Goal: Task Accomplishment & Management: Use online tool/utility

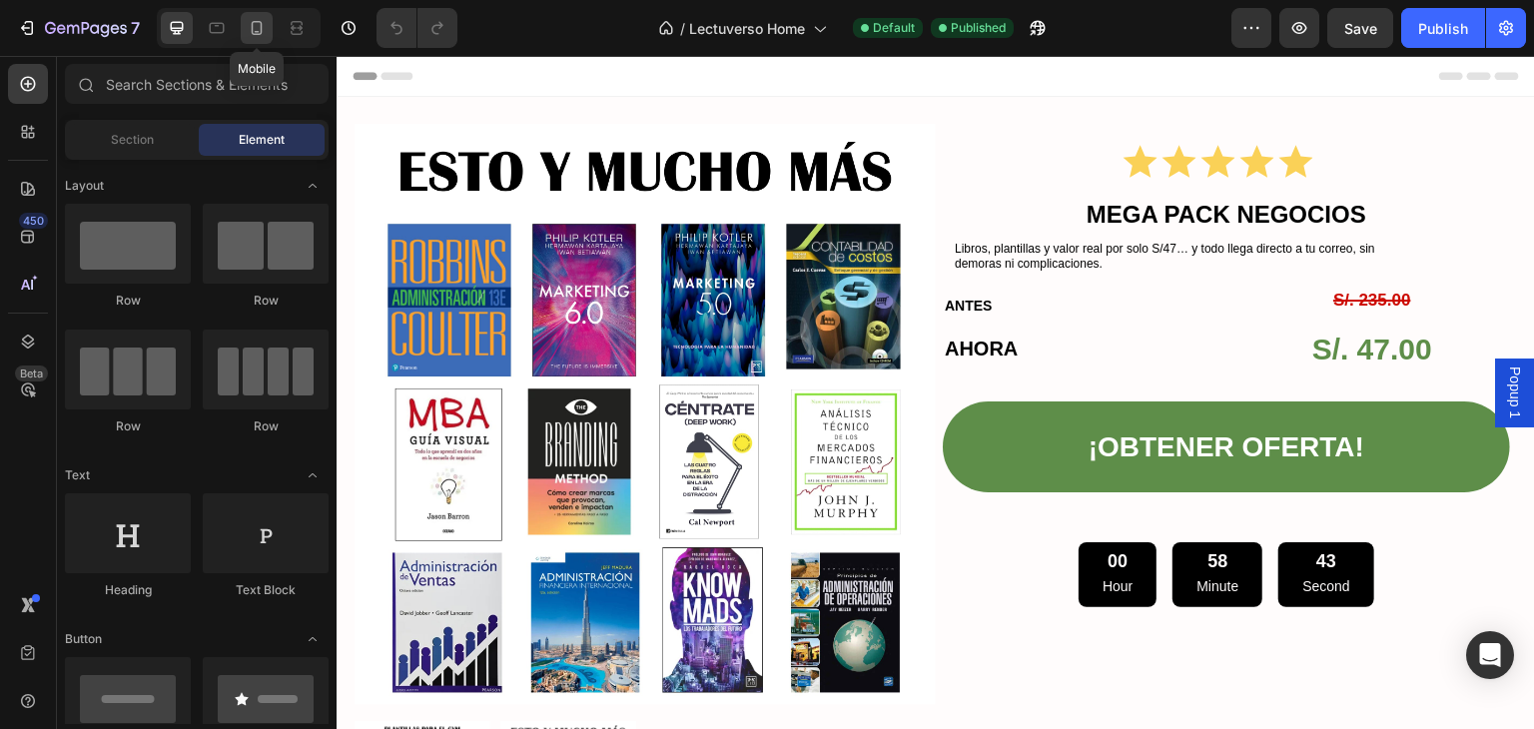
click at [256, 29] on icon at bounding box center [257, 28] width 20 height 20
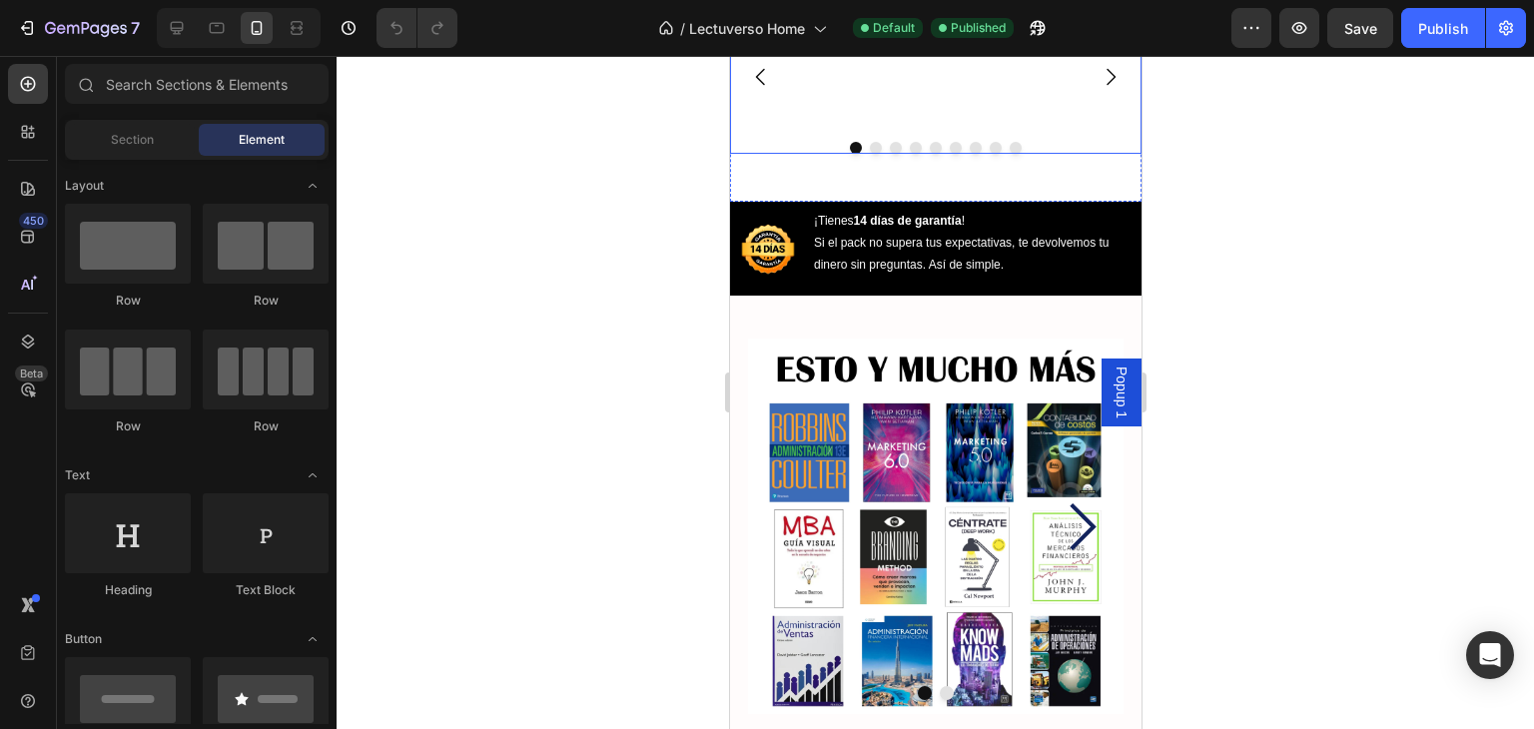
scroll to position [1298, 0]
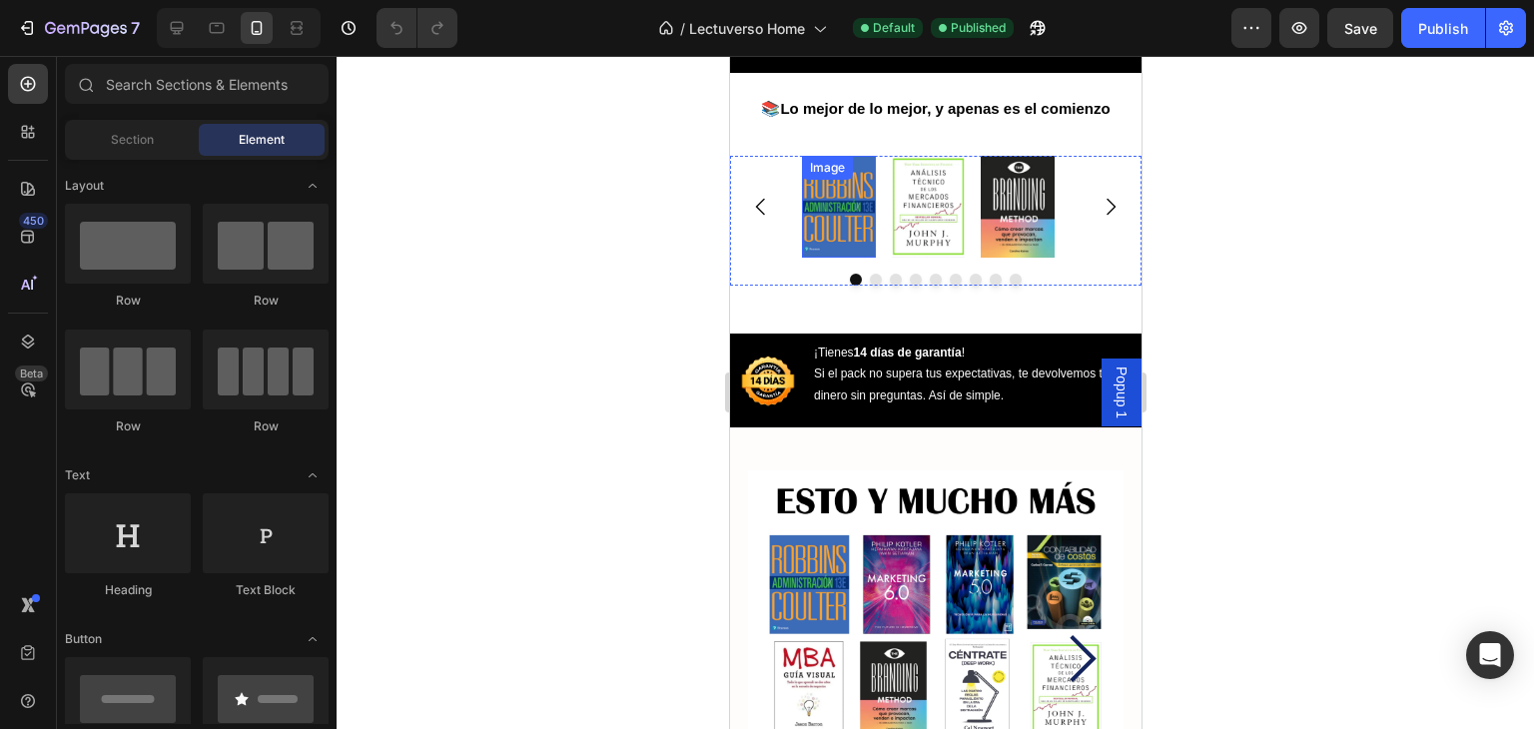
click at [848, 233] on img at bounding box center [838, 206] width 74 height 101
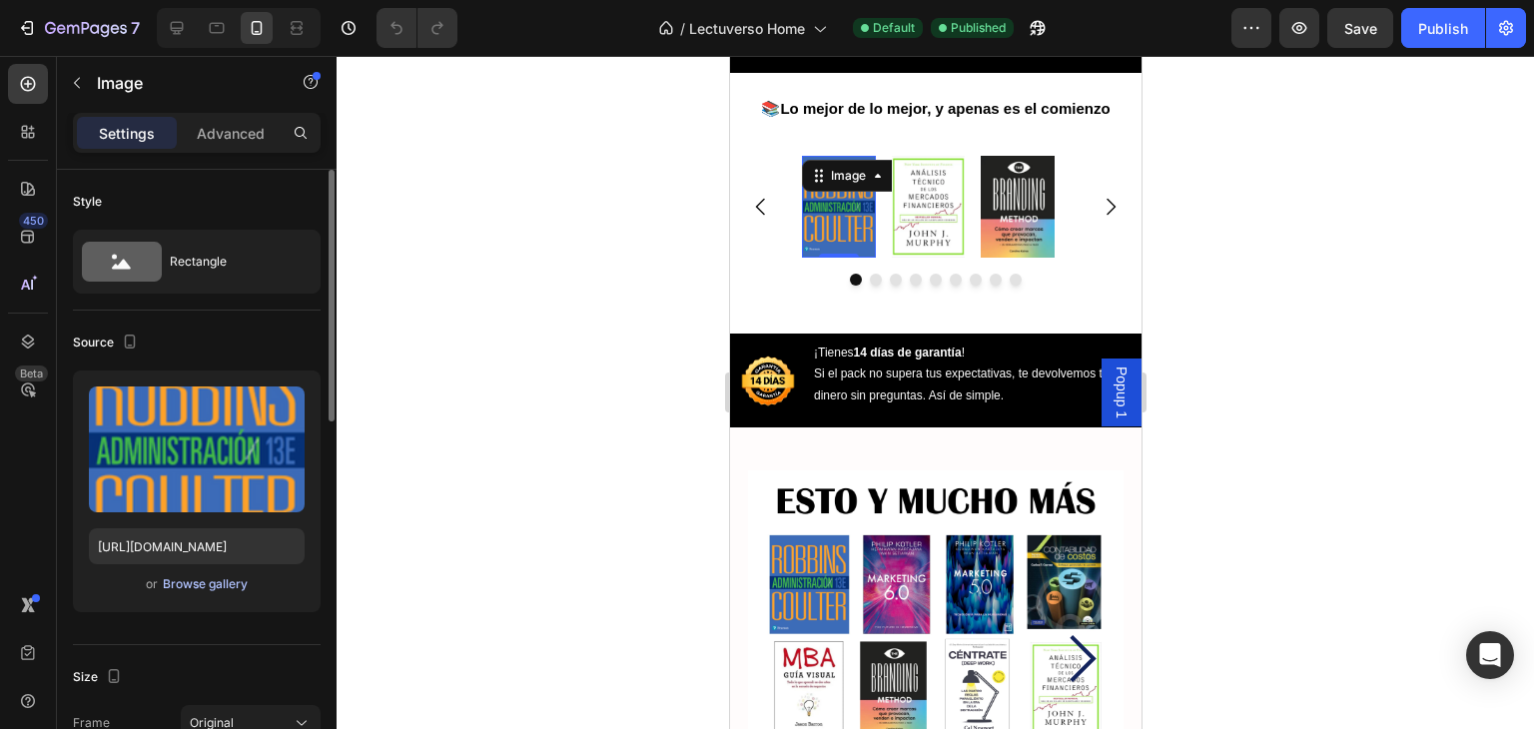
click at [208, 580] on div "Browse gallery" at bounding box center [205, 584] width 85 height 18
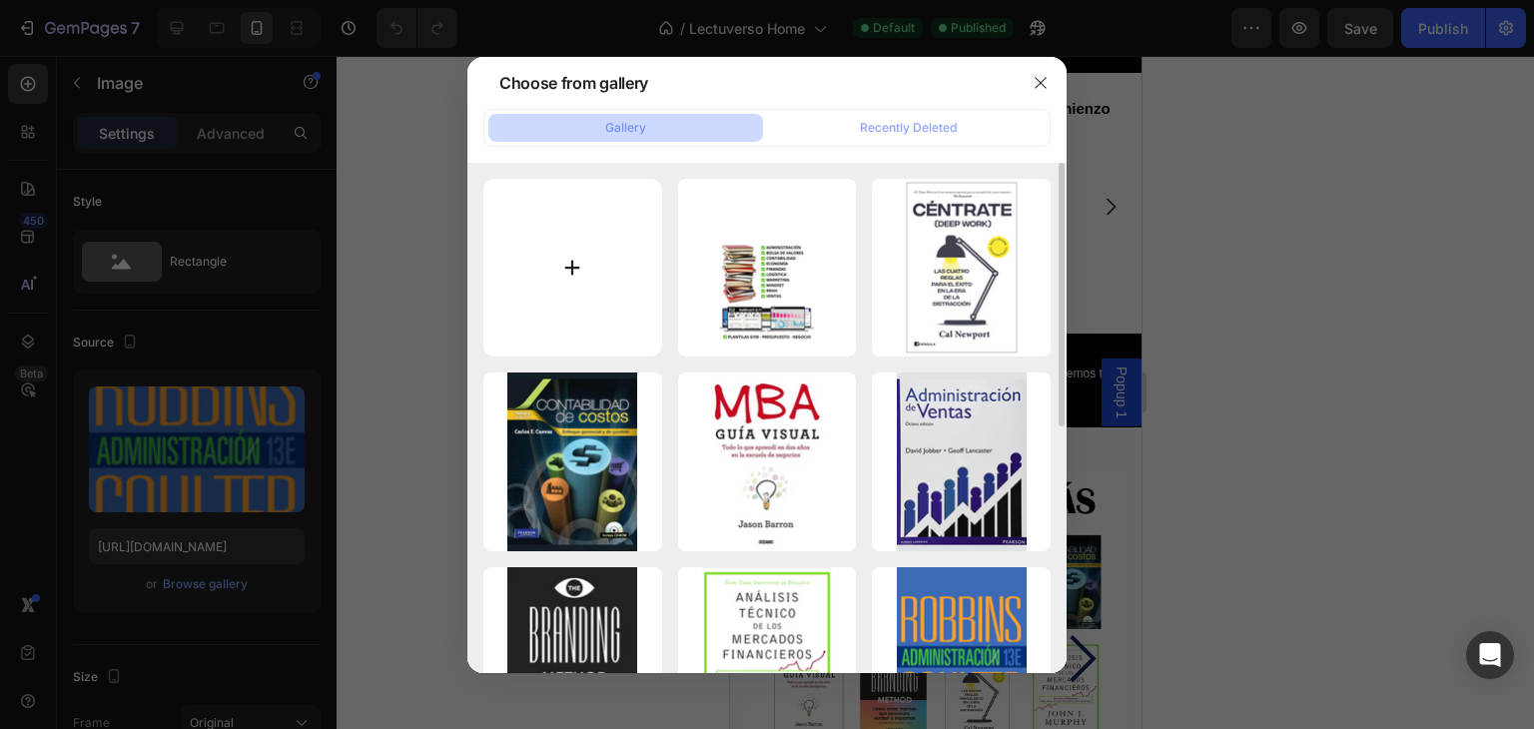
click at [553, 262] on input "file" at bounding box center [572, 268] width 179 height 179
type input "C:\fakepath\Sin título (720 x 1350 px) (720 x 1304 px).jpg"
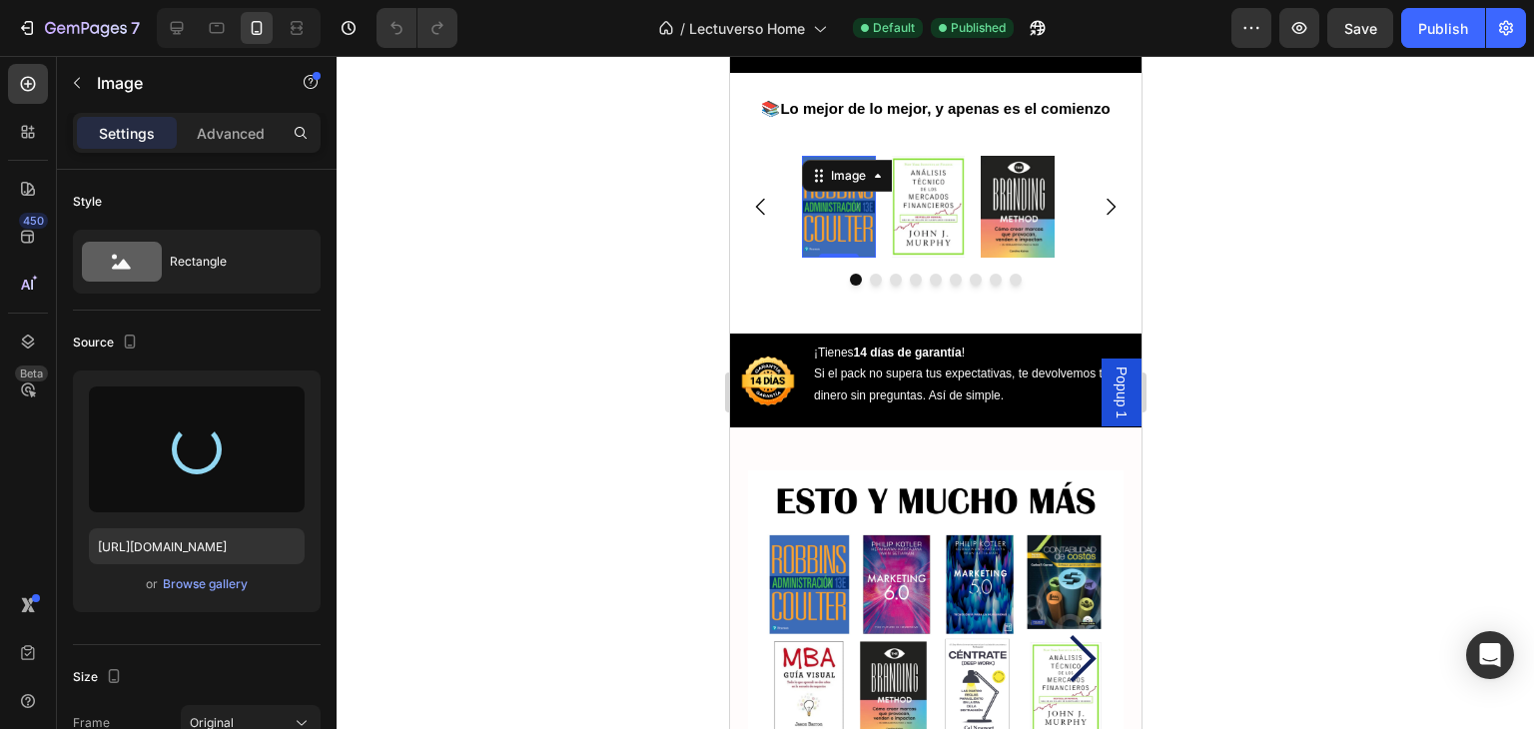
type input "[URL][DOMAIN_NAME]"
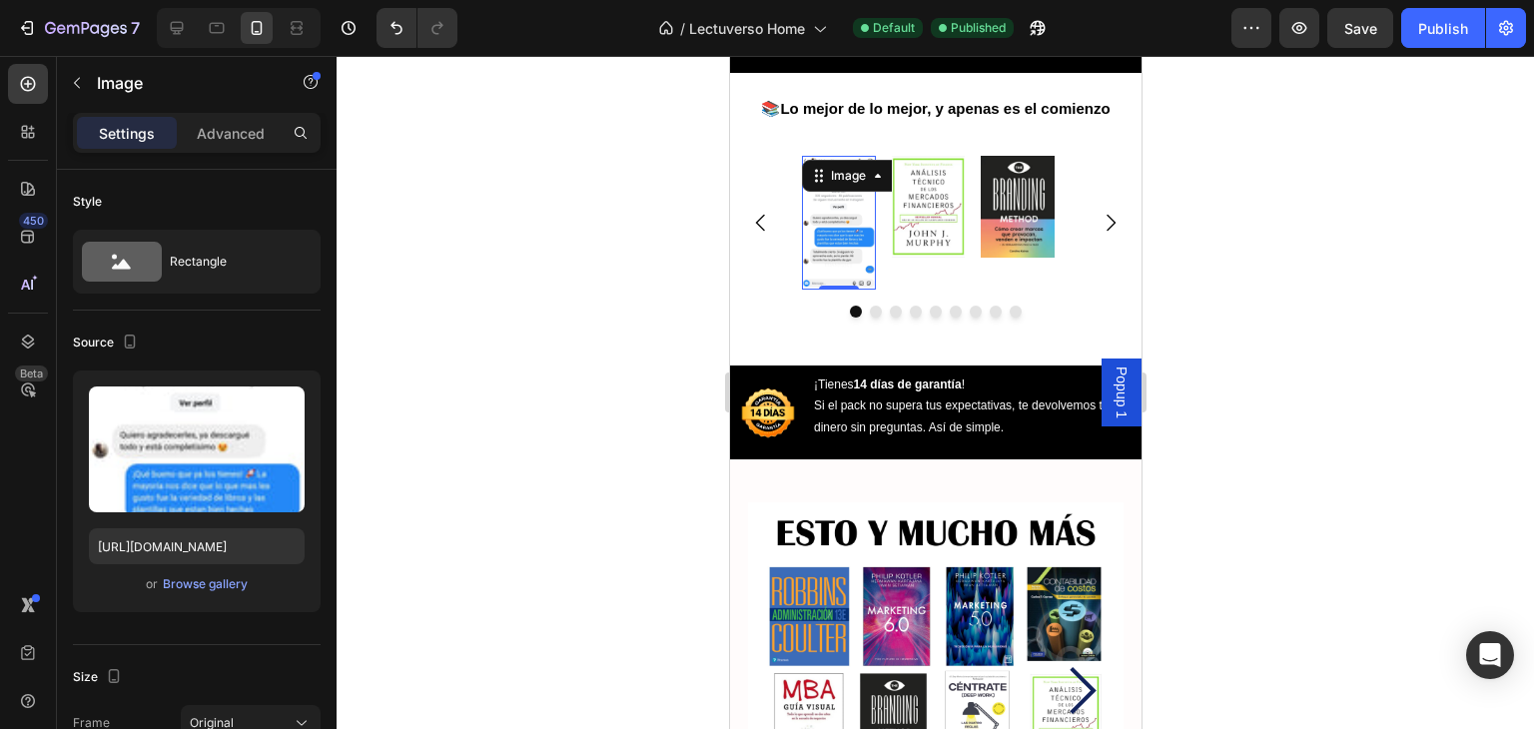
click at [597, 339] on div at bounding box center [934, 392] width 1197 height 673
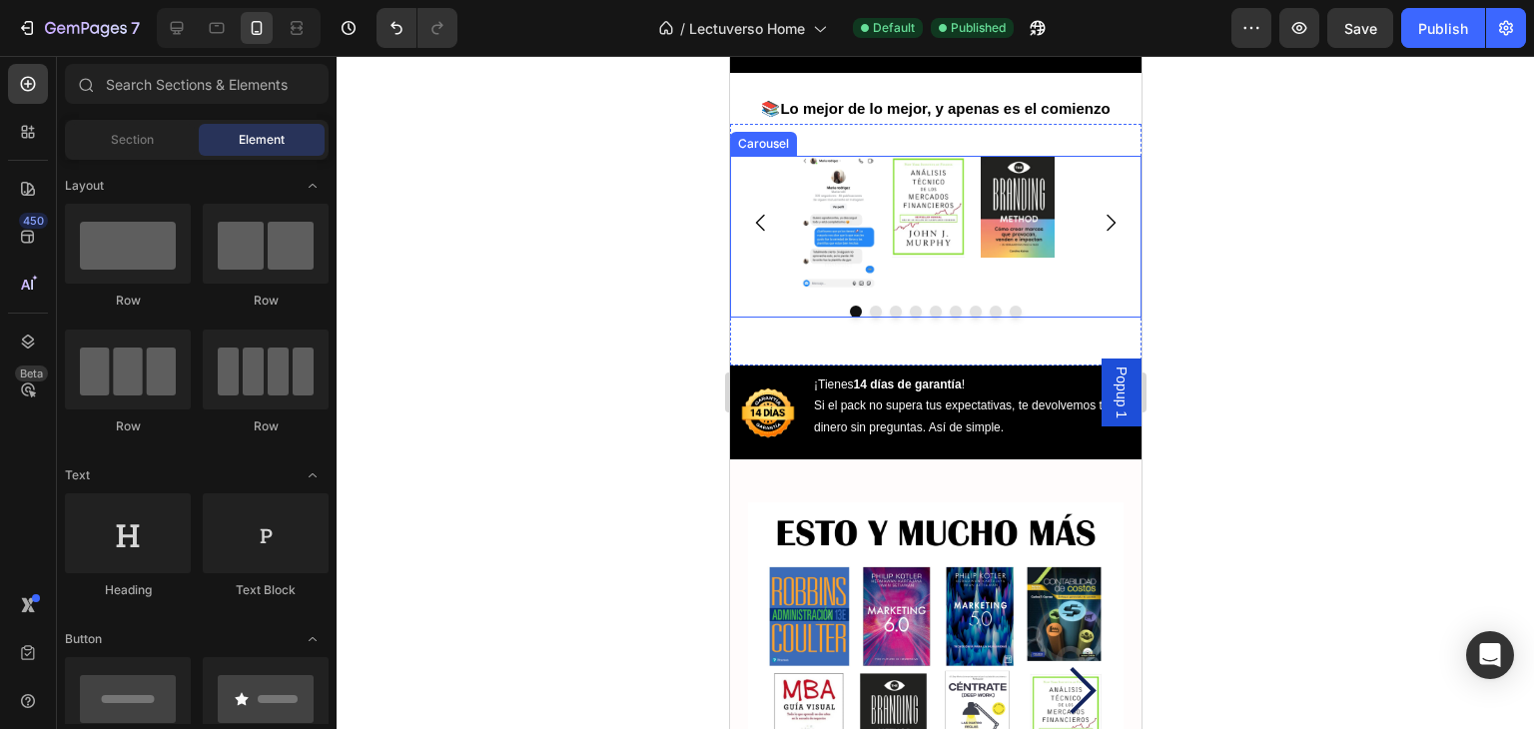
click at [900, 289] on div "Image" at bounding box center [928, 222] width 74 height 133
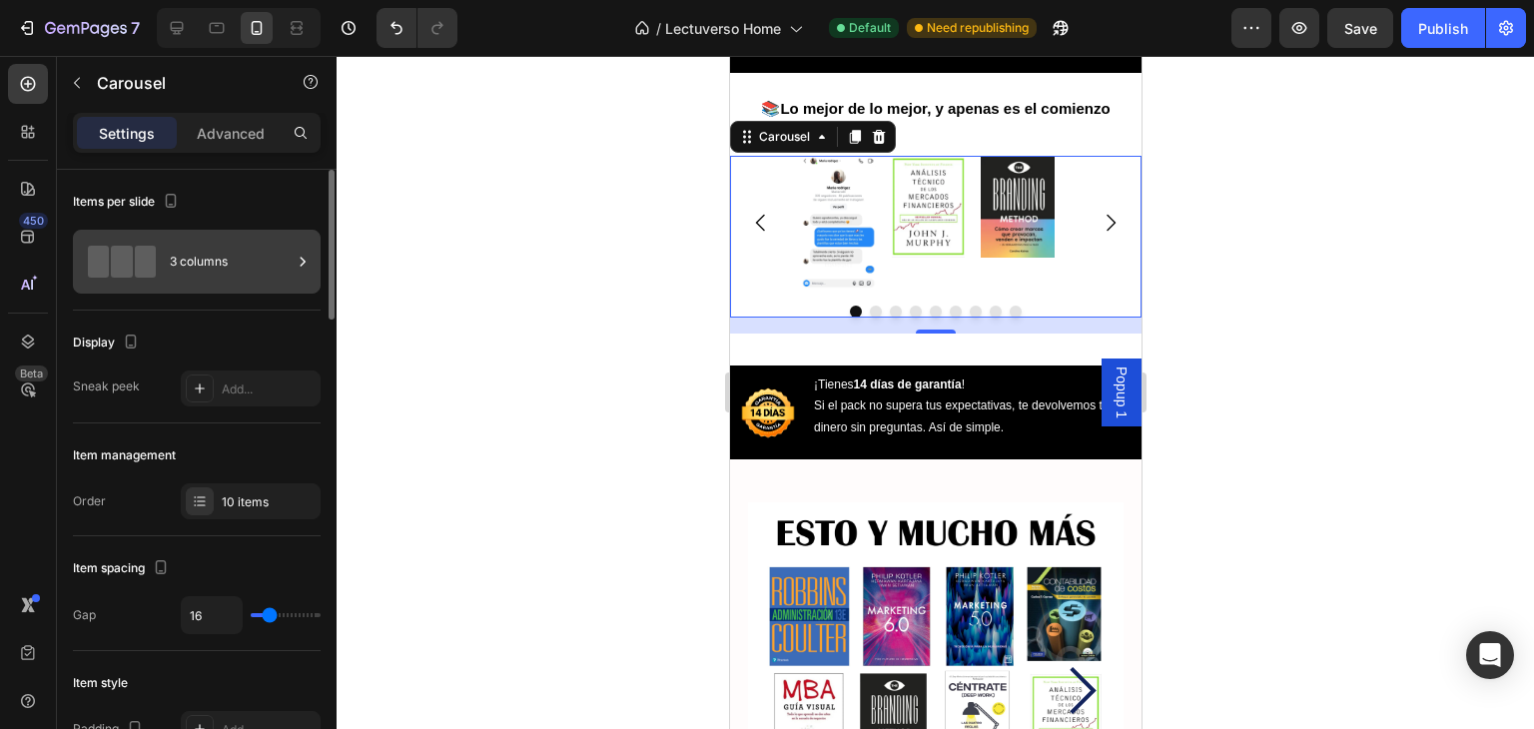
click at [204, 246] on div "3 columns" at bounding box center [231, 262] width 122 height 46
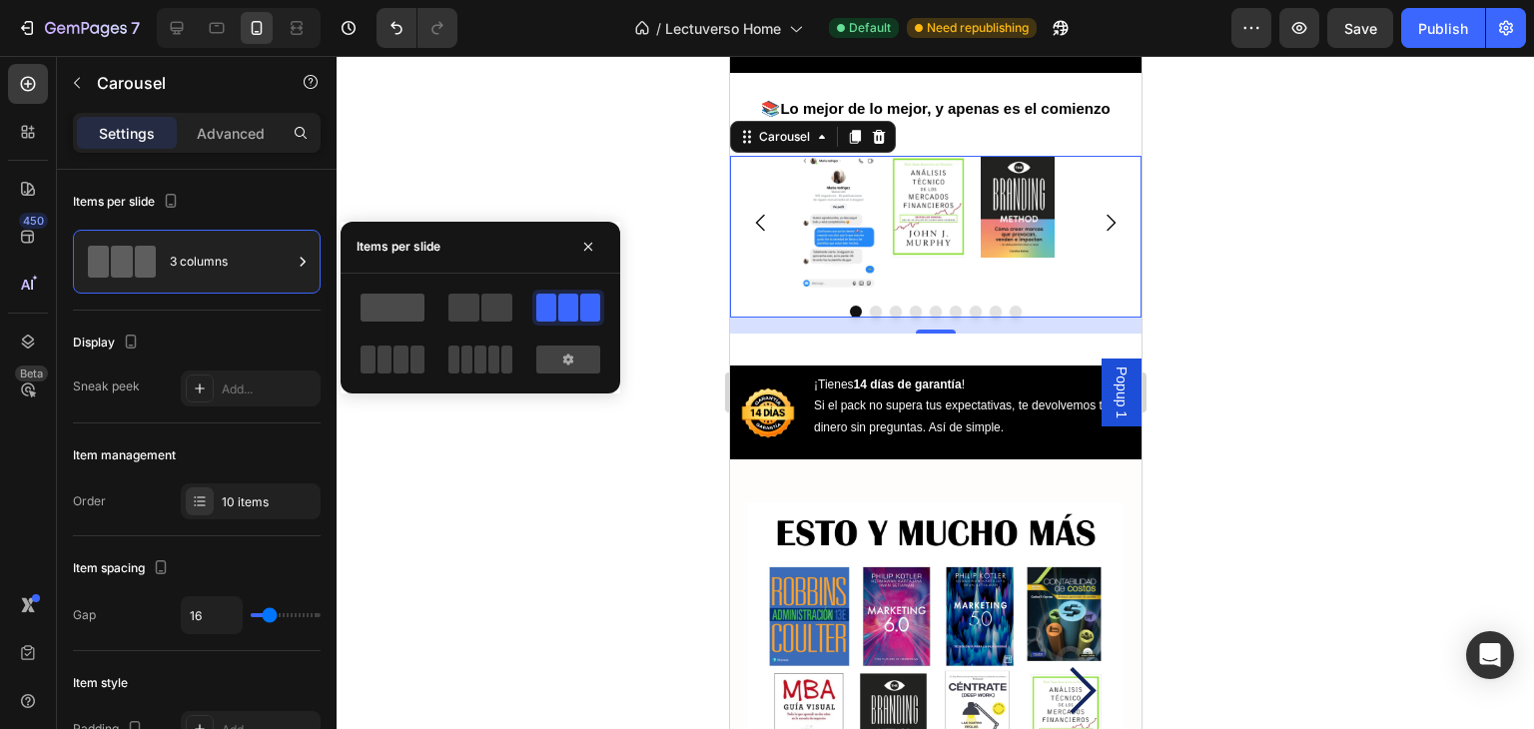
click at [387, 311] on span at bounding box center [392, 308] width 64 height 28
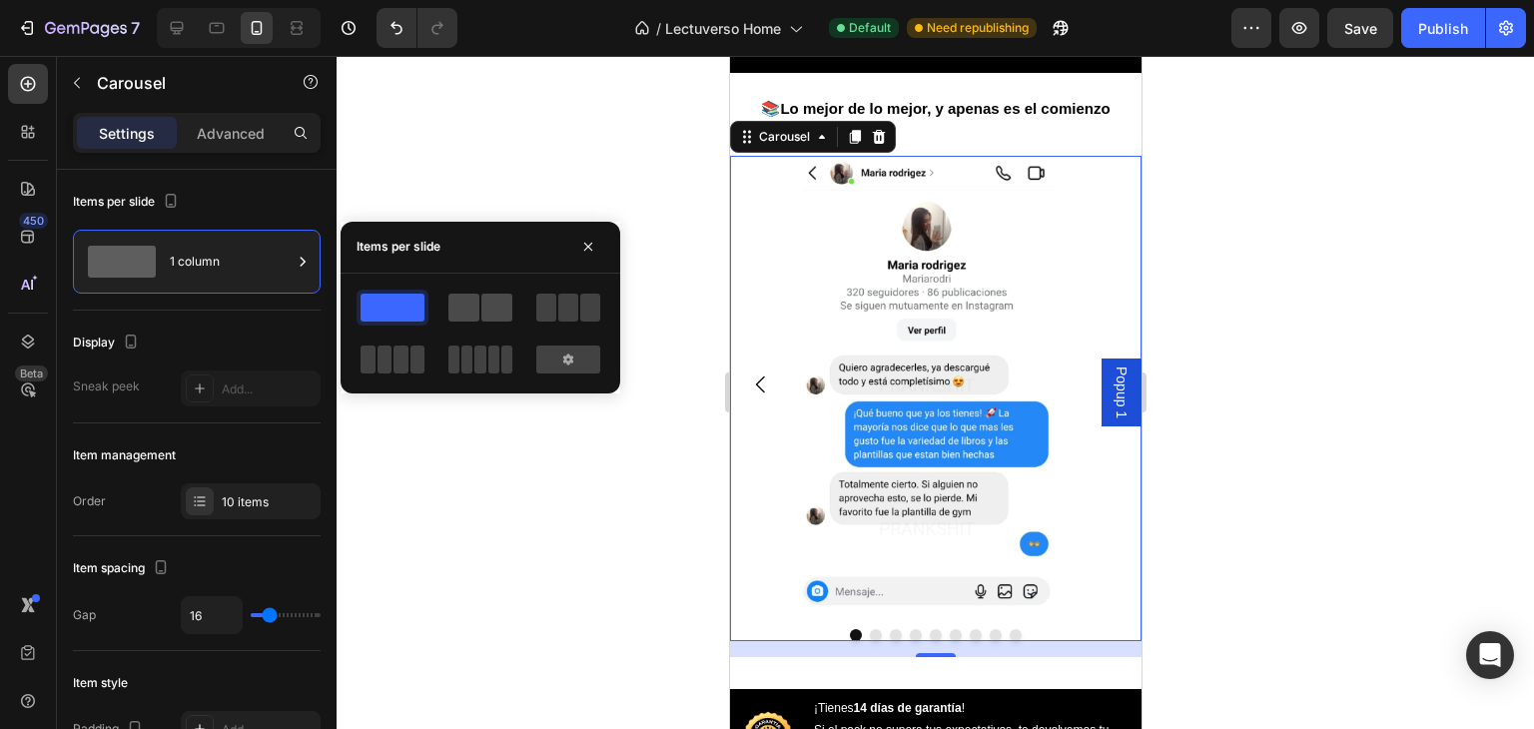
click at [453, 312] on span at bounding box center [463, 308] width 31 height 28
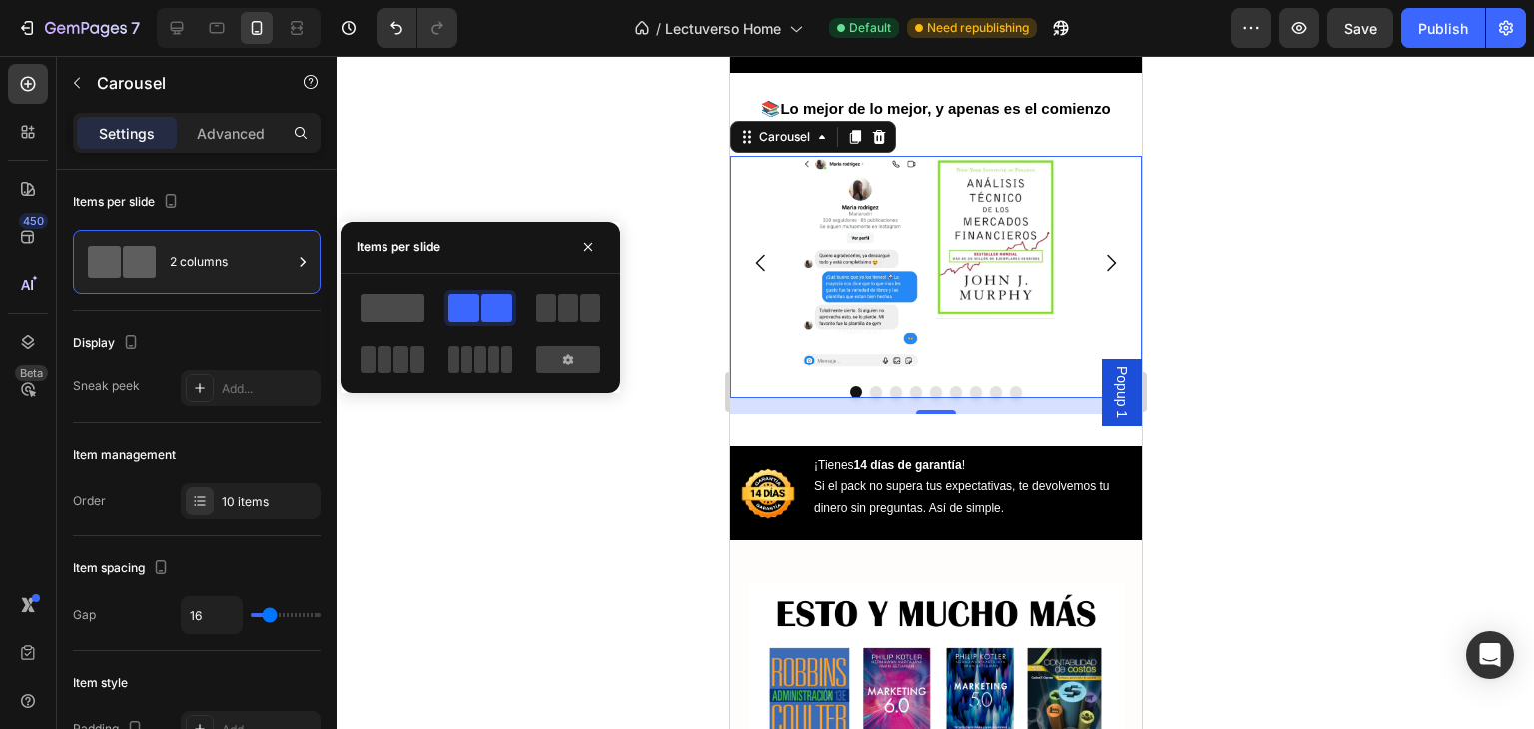
click at [397, 300] on span at bounding box center [392, 308] width 64 height 28
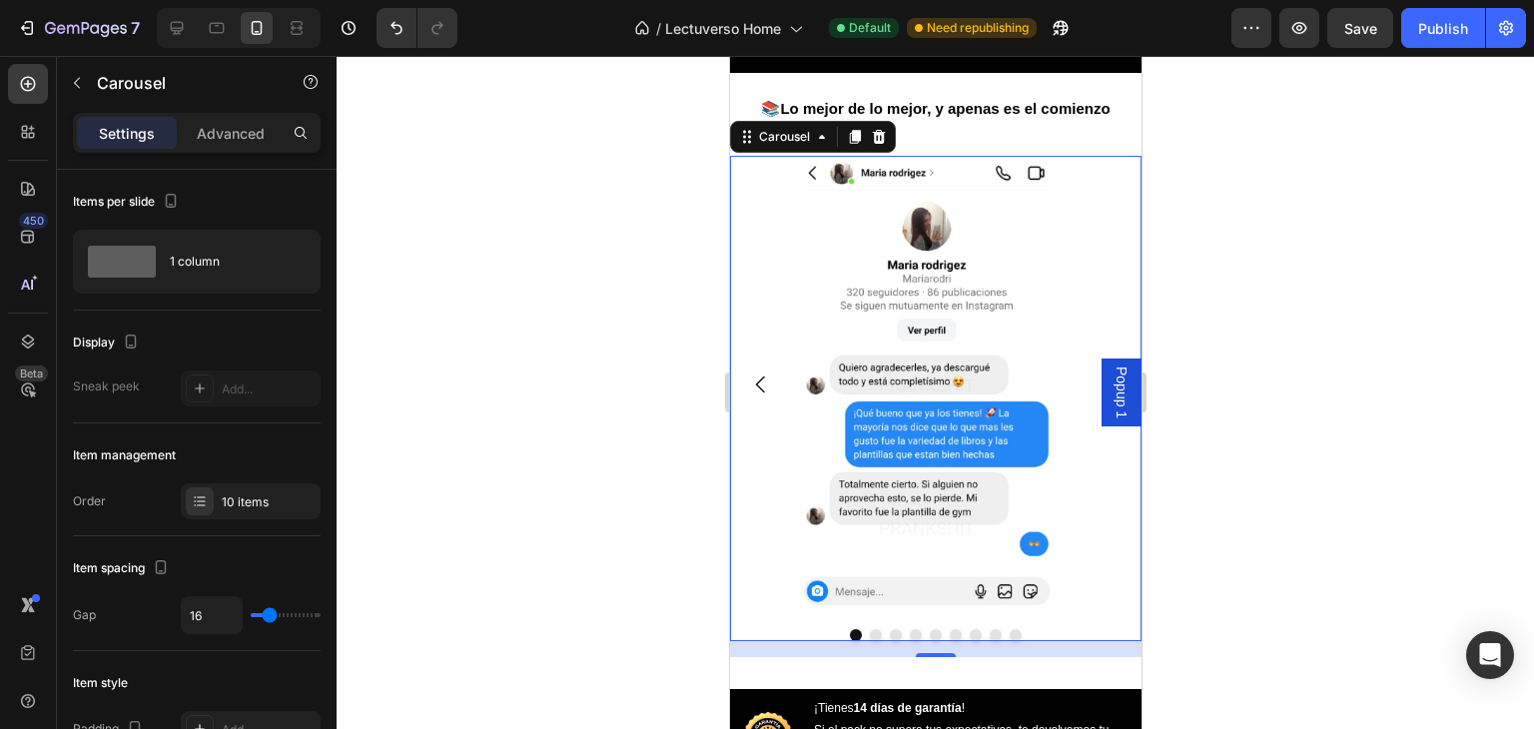
click at [475, 448] on div at bounding box center [934, 392] width 1197 height 673
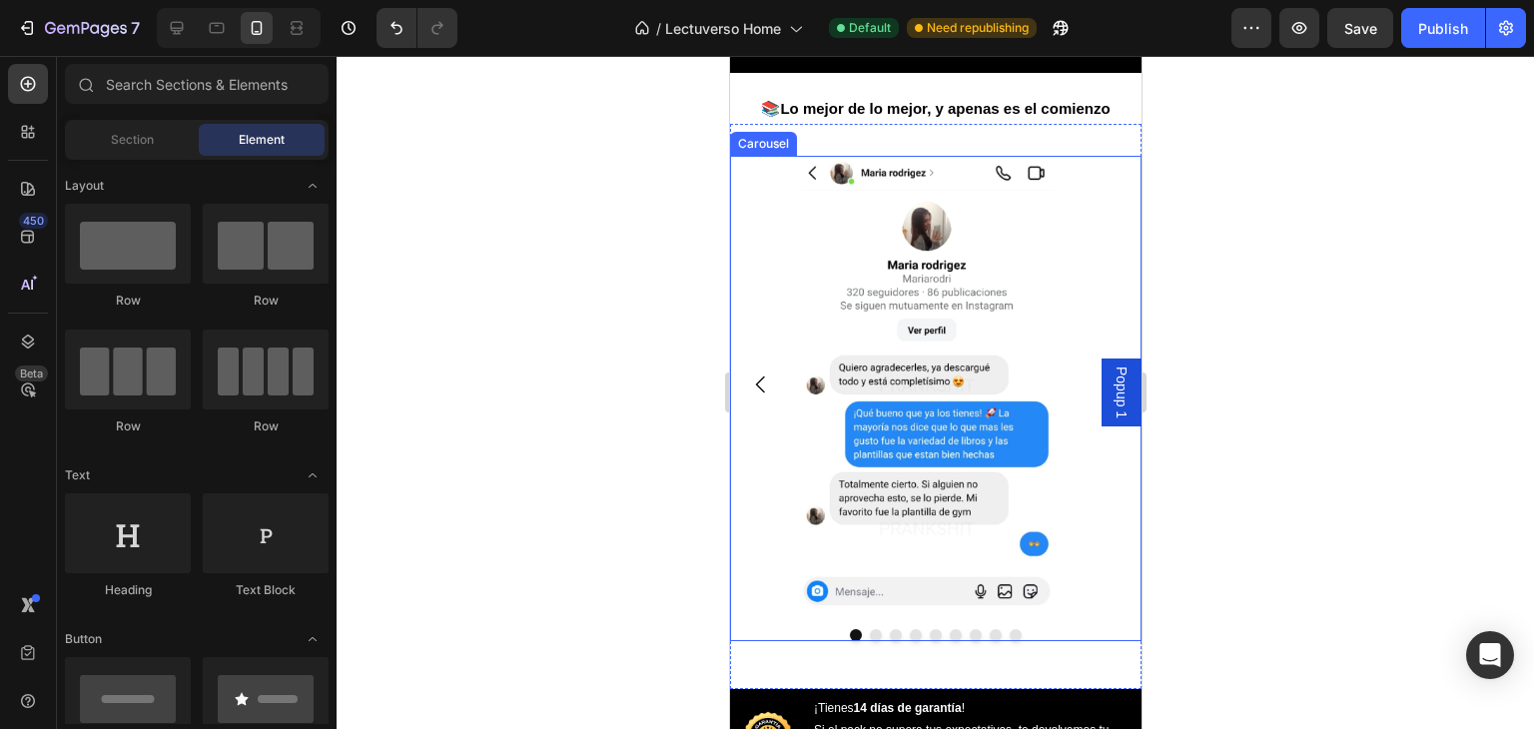
click at [755, 396] on icon "Carousel Back Arrow" at bounding box center [760, 384] width 24 height 24
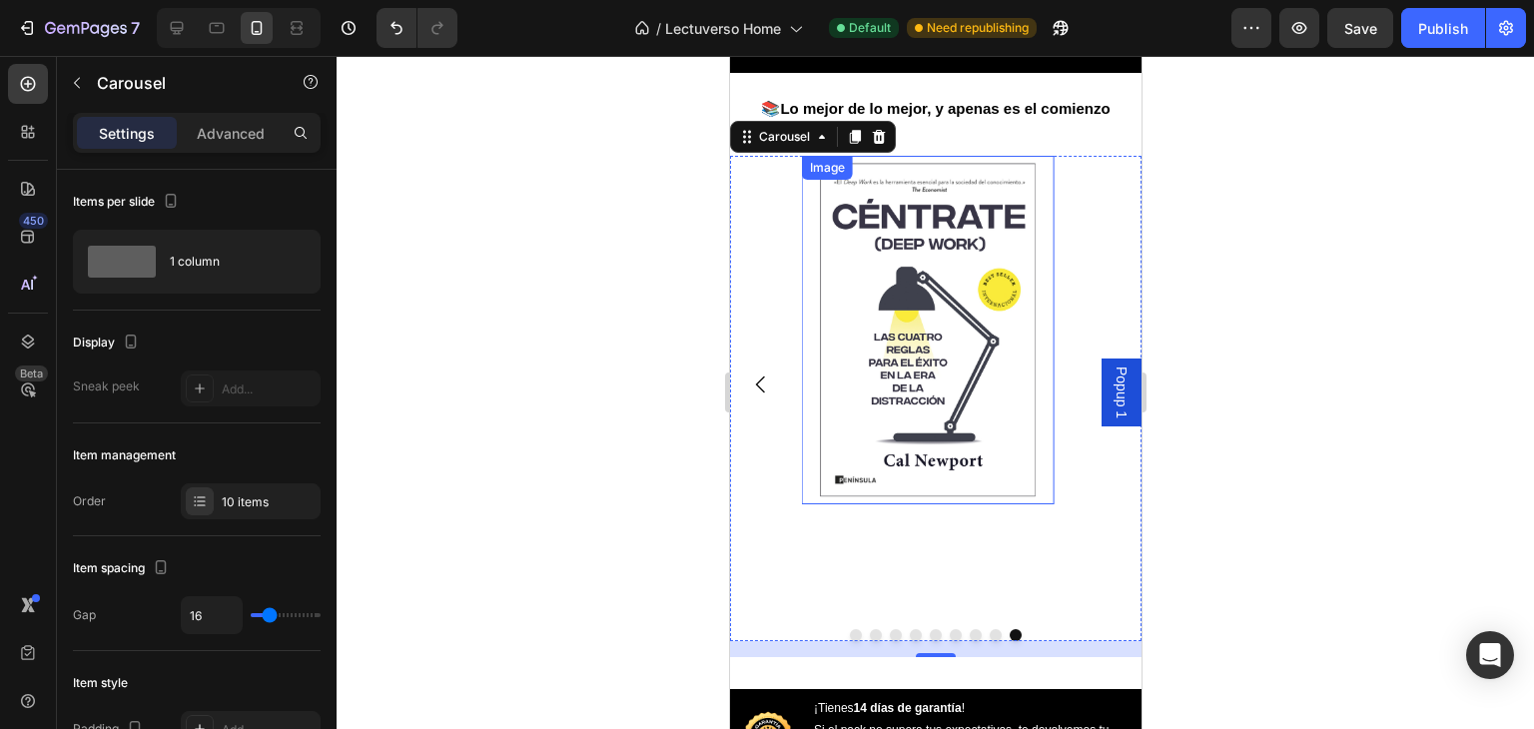
click at [914, 404] on img at bounding box center [927, 330] width 253 height 348
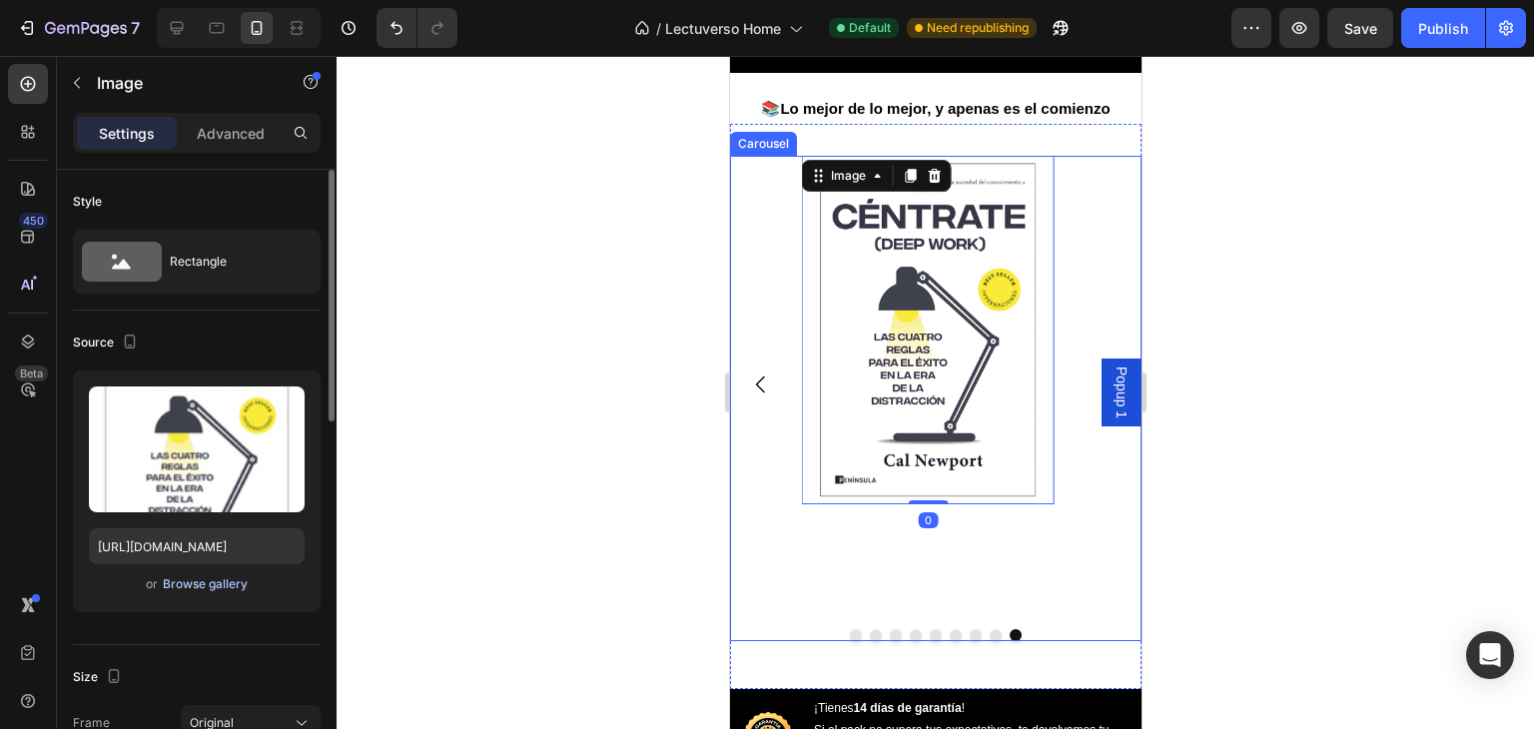
click at [220, 578] on div "Browse gallery" at bounding box center [205, 584] width 85 height 18
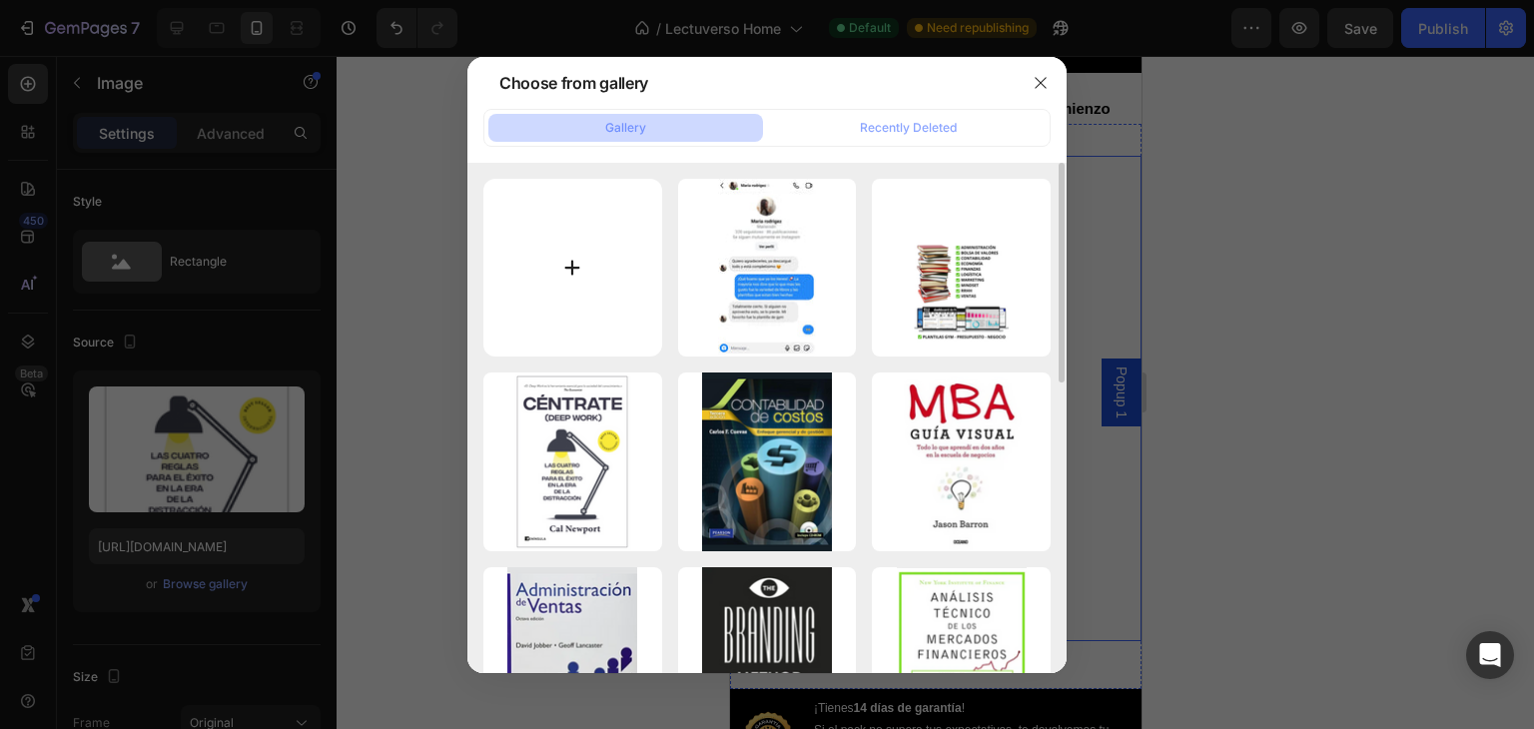
click at [565, 266] on input "file" at bounding box center [572, 268] width 179 height 179
type input "C:\fakepath\Sin título (720 x 1350 px) (720 x 1304 px) (1).jpg"
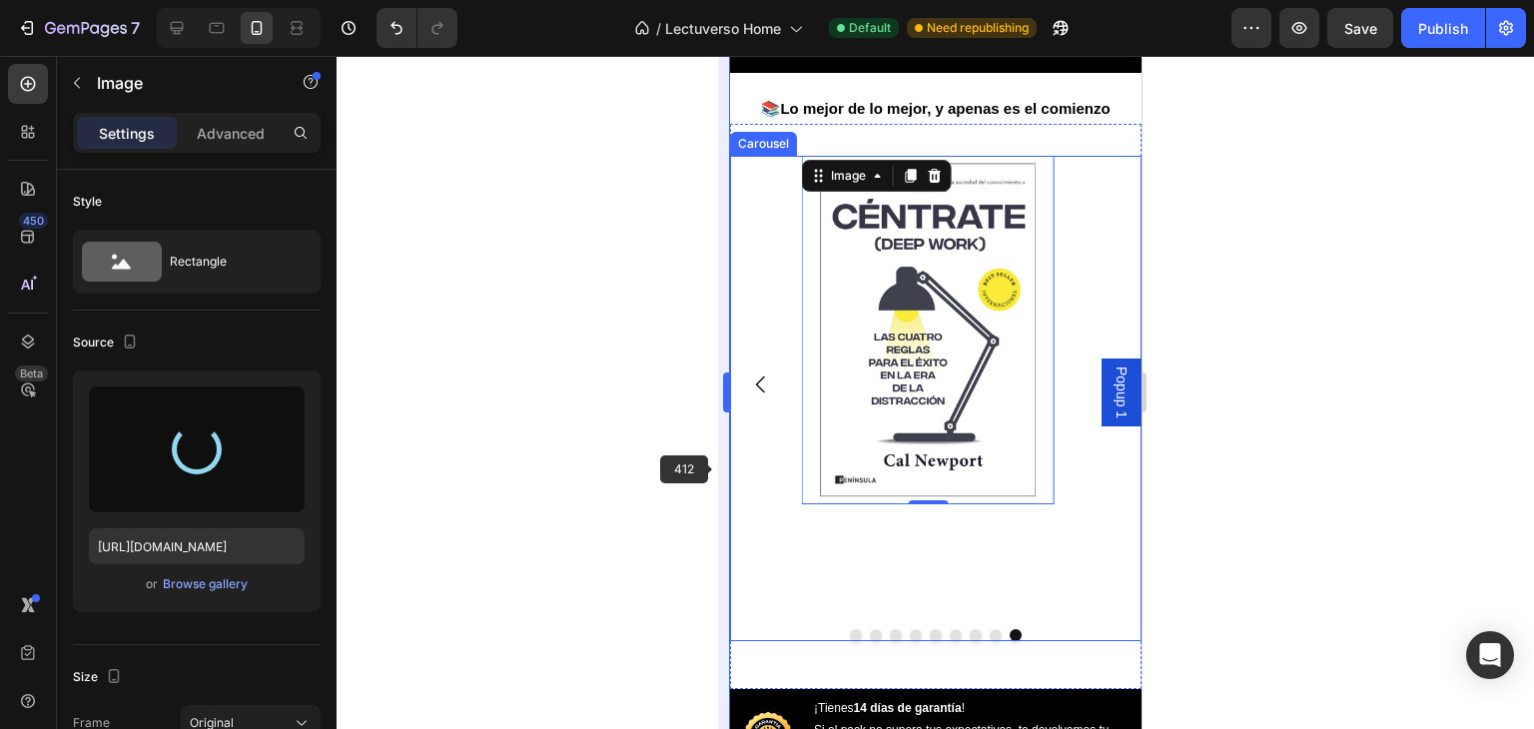
type input "[URL][DOMAIN_NAME]"
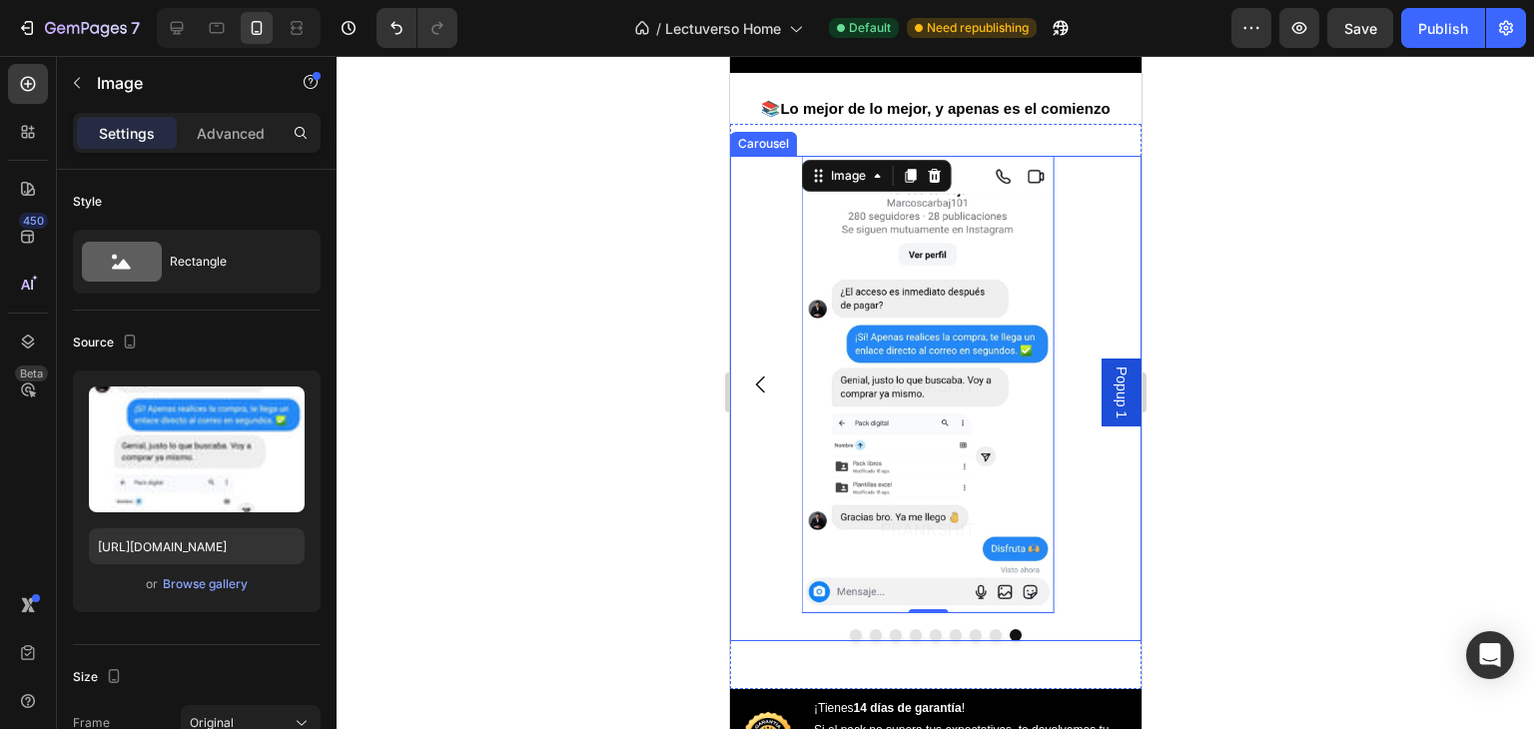
click at [751, 412] on button "Carousel Back Arrow" at bounding box center [760, 384] width 56 height 56
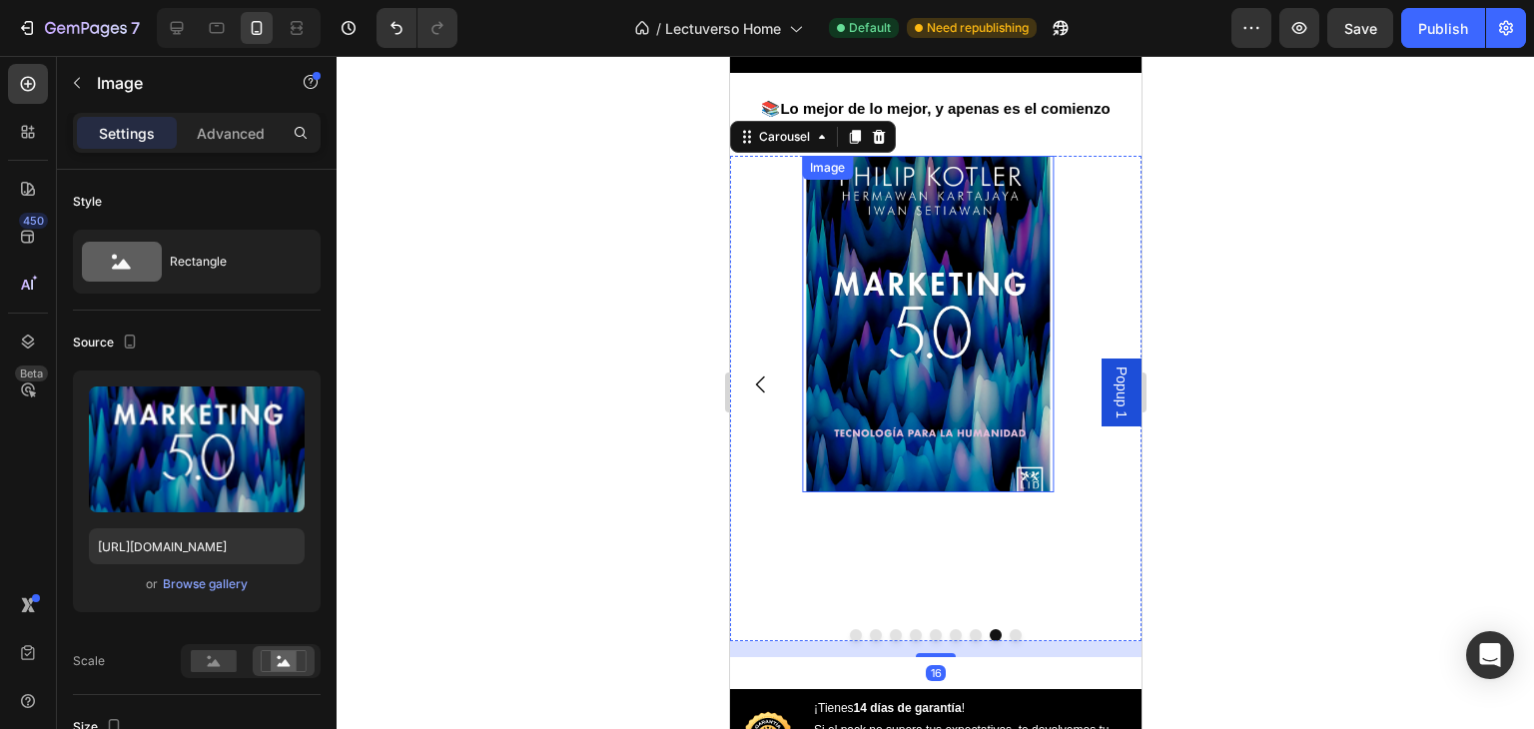
click at [879, 380] on img at bounding box center [927, 324] width 253 height 336
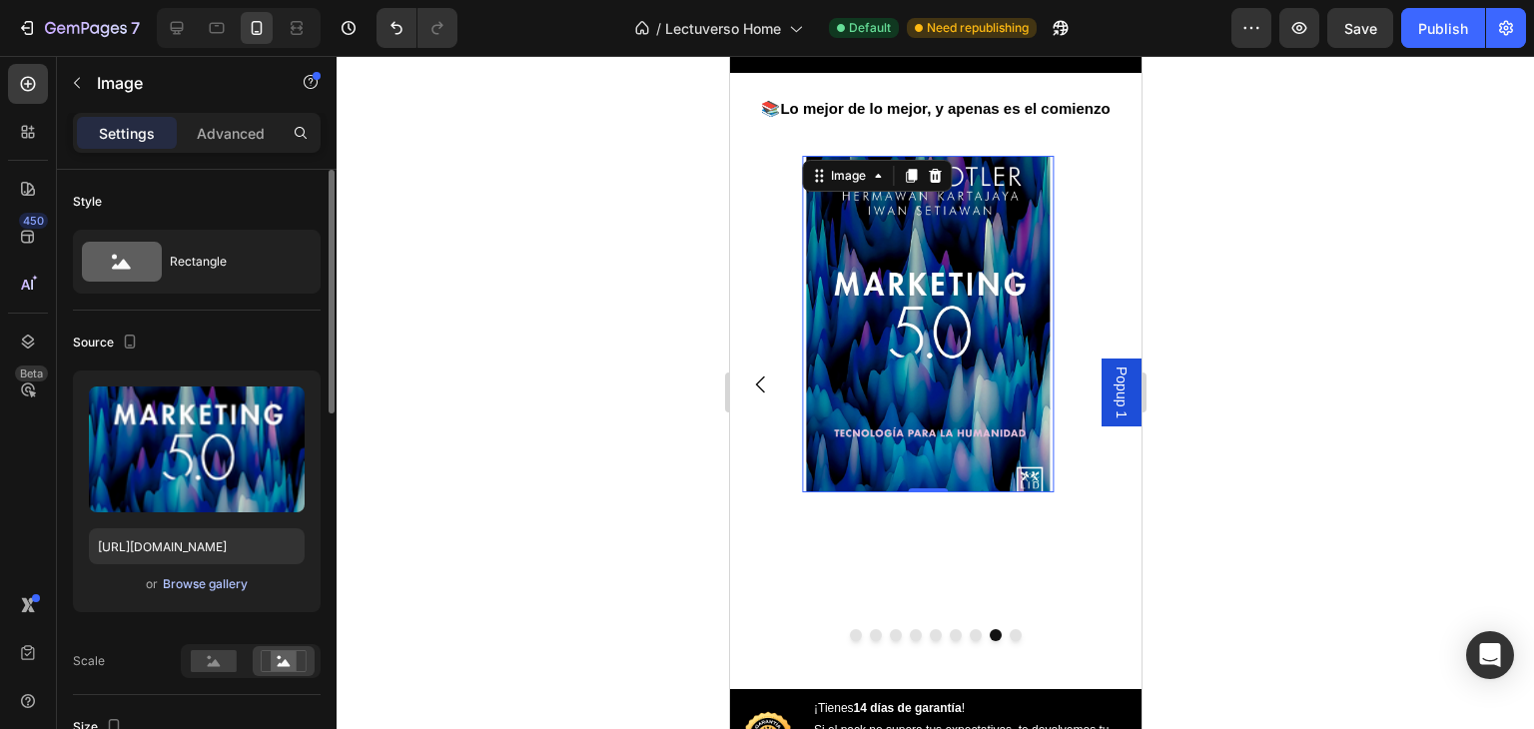
click at [229, 580] on div "Browse gallery" at bounding box center [205, 584] width 85 height 18
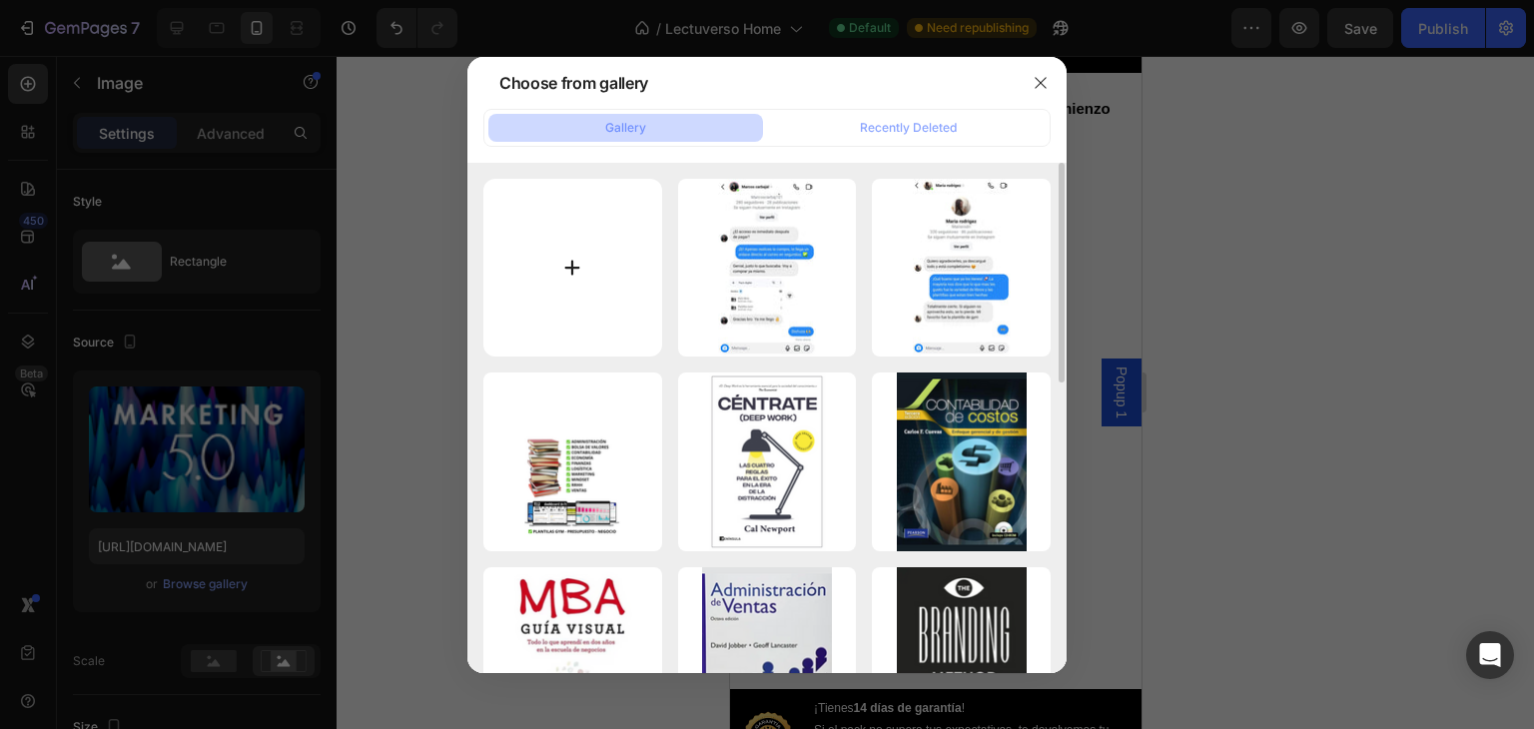
click at [605, 285] on input "file" at bounding box center [572, 268] width 179 height 179
type input "C:\fakepath\Sin título (720 x 1350 px) (720 x 1304 px) (2).jpg"
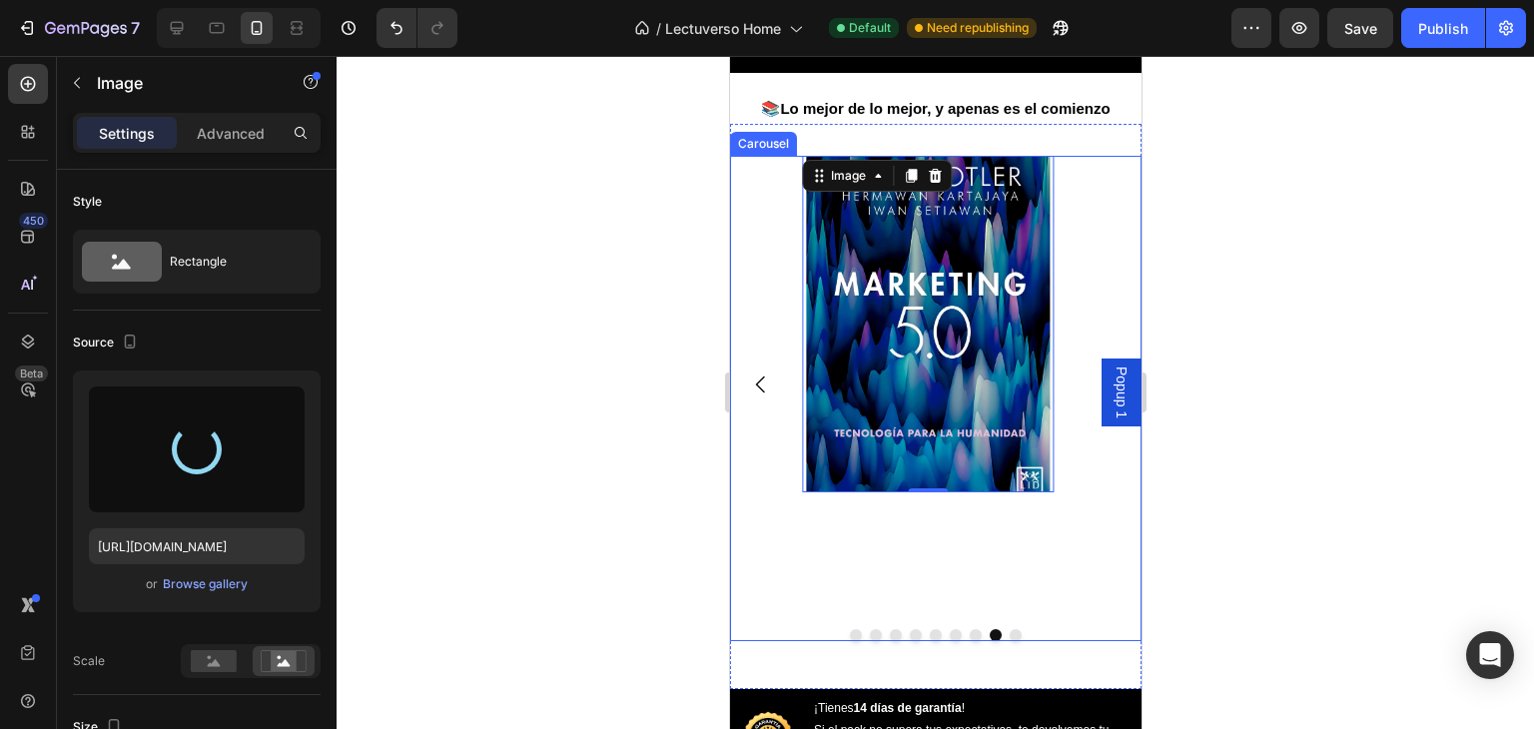
type input "[URL][DOMAIN_NAME]"
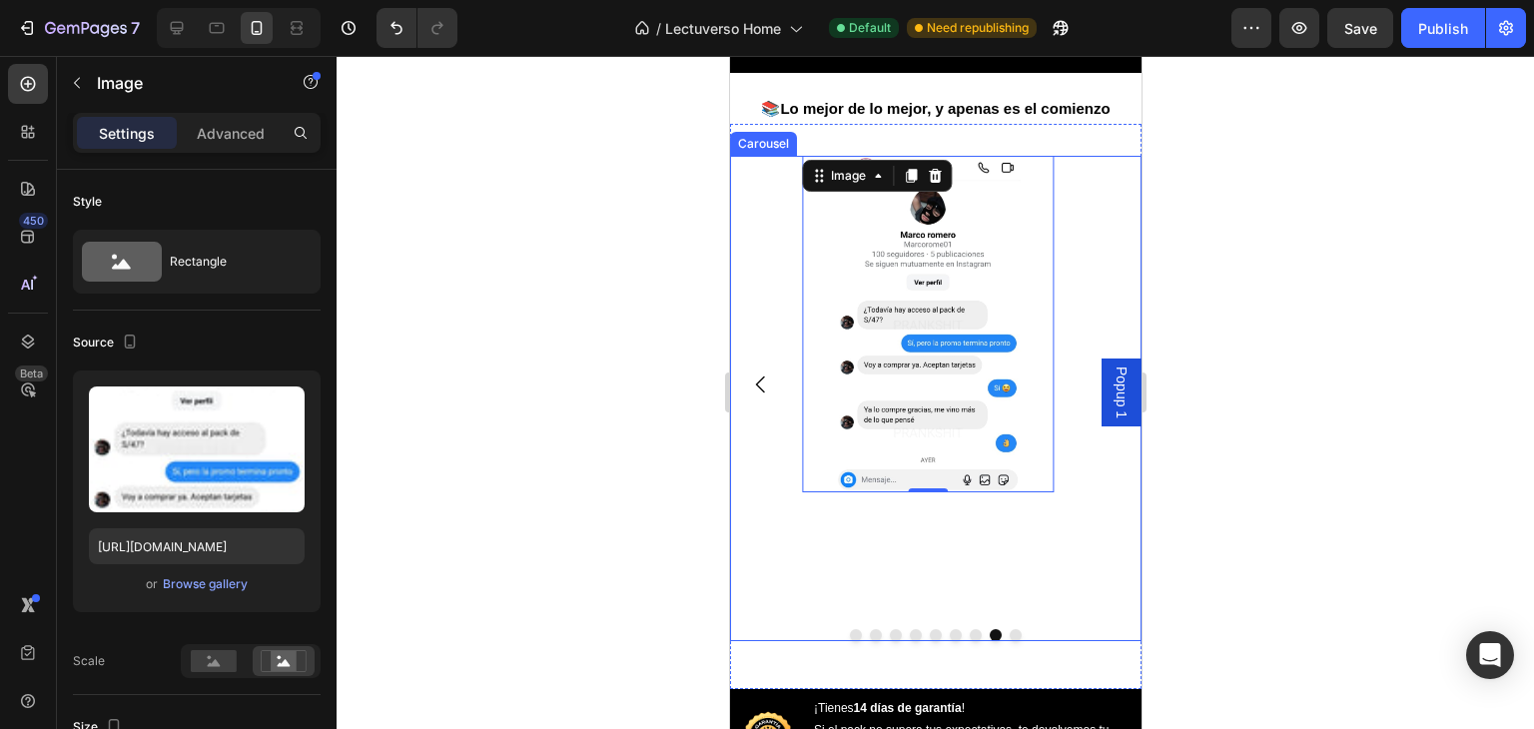
click at [755, 396] on icon "Carousel Back Arrow" at bounding box center [760, 384] width 24 height 24
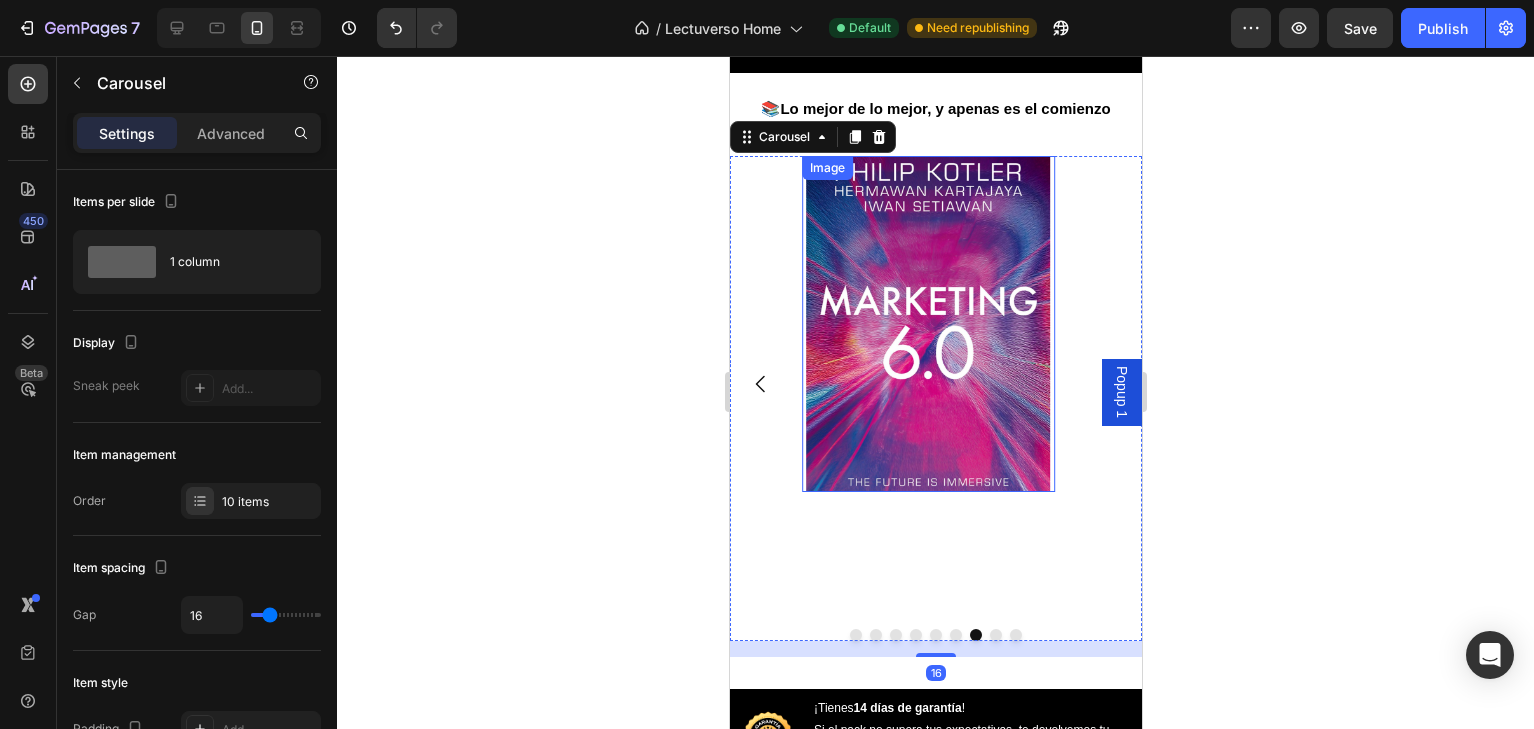
click at [855, 370] on img at bounding box center [927, 324] width 253 height 336
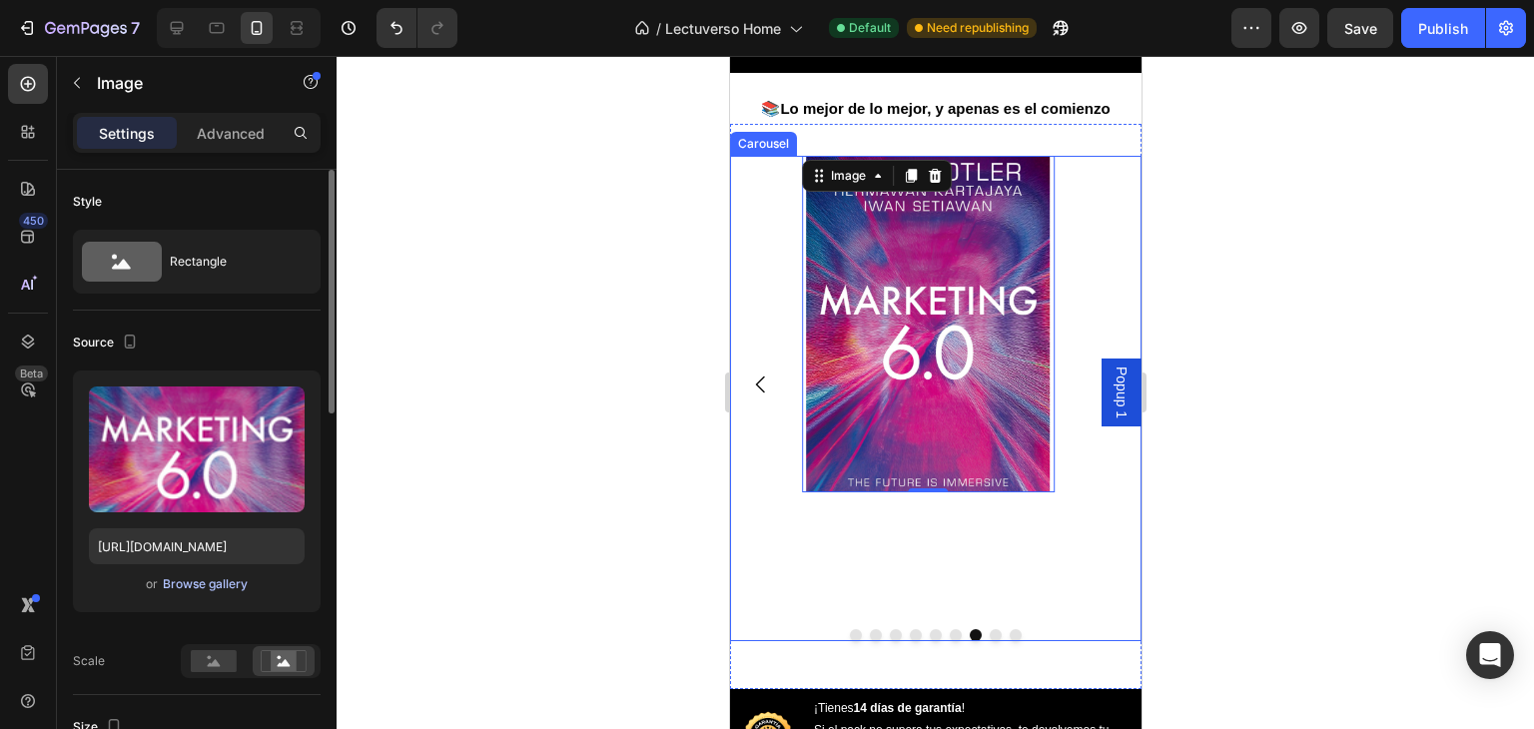
click at [237, 580] on div "Browse gallery" at bounding box center [205, 584] width 85 height 18
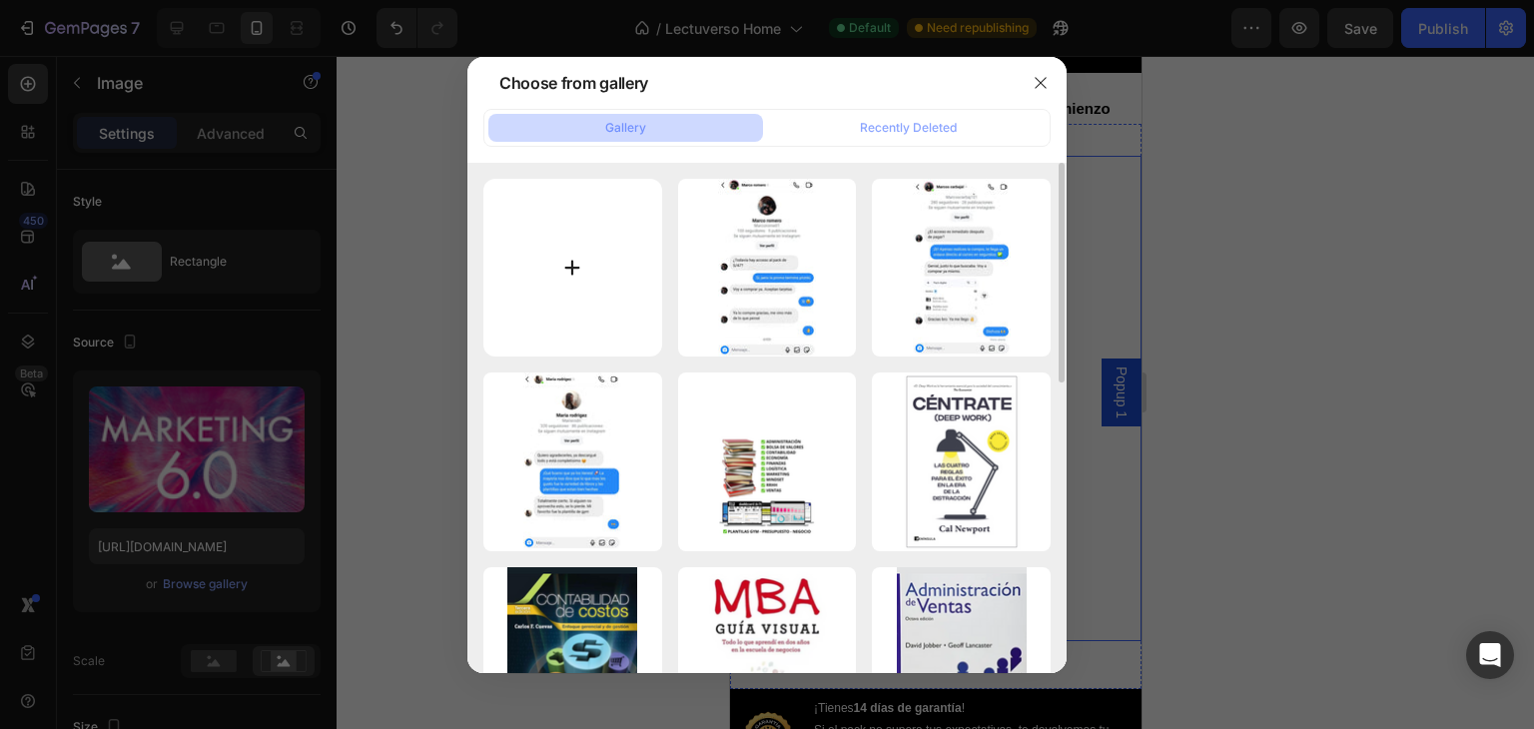
click at [569, 233] on input "file" at bounding box center [572, 268] width 179 height 179
type input "C:\fakepath\Sin título (720 x 1350 px) (720 x 1304 px) (3).jpg"
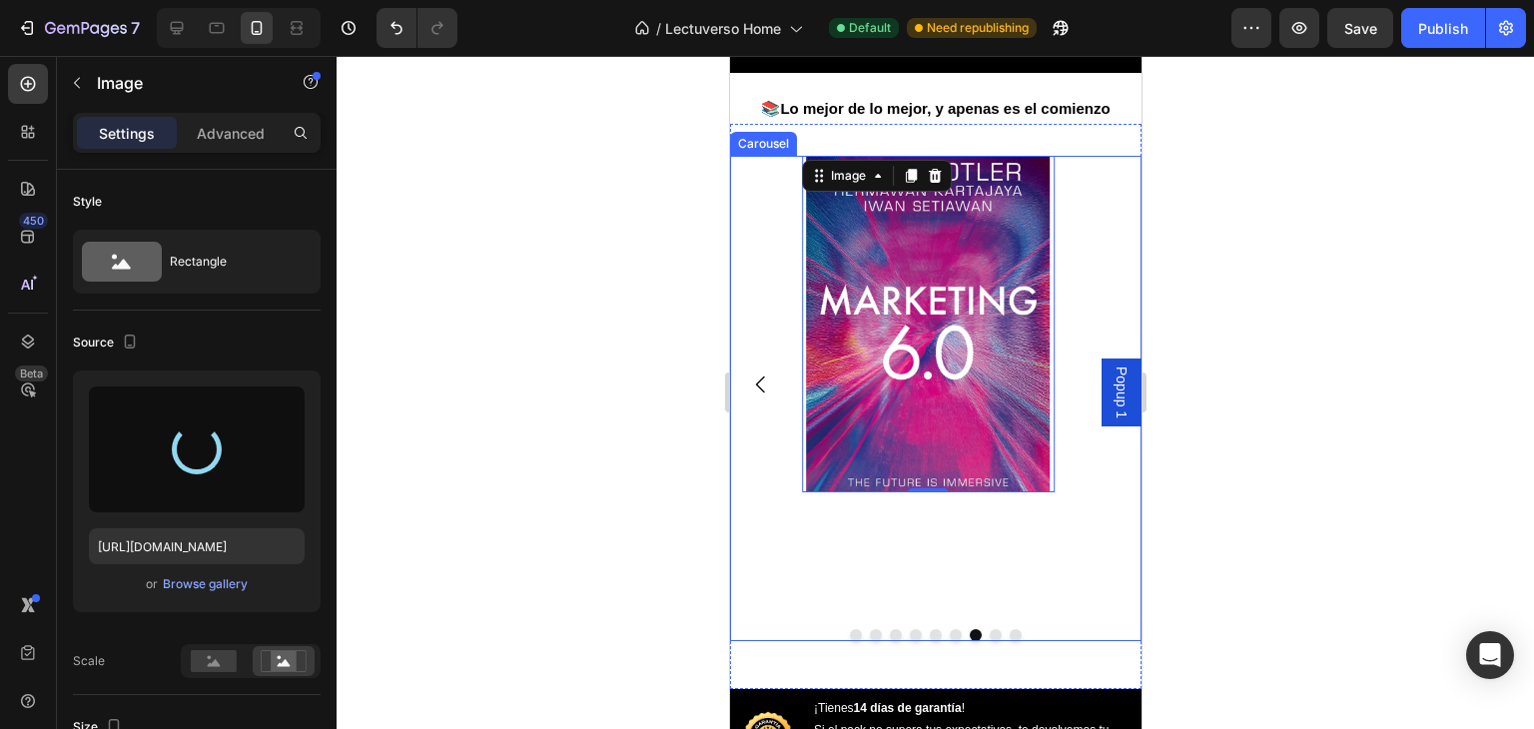
type input "[URL][DOMAIN_NAME]"
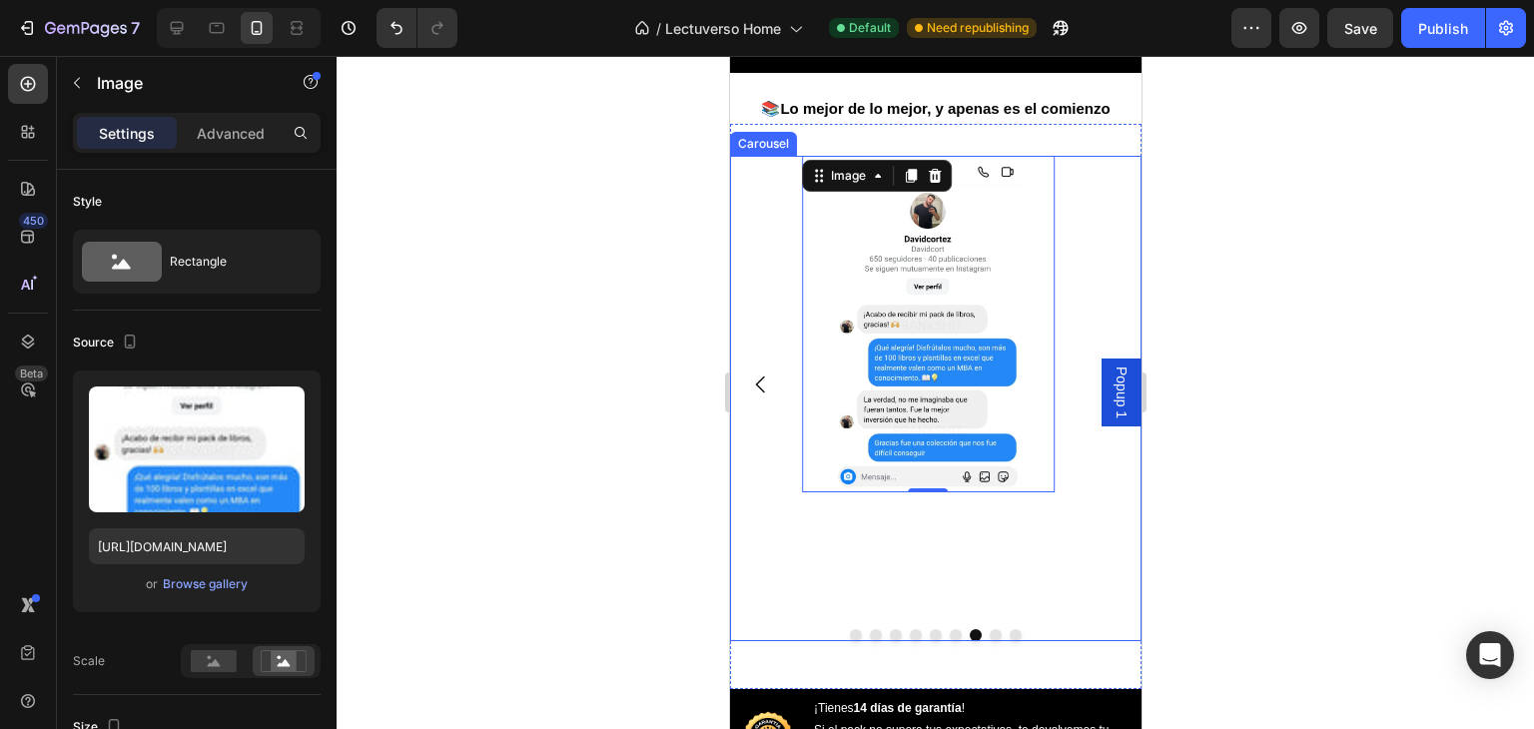
click at [761, 393] on icon "Carousel Back Arrow" at bounding box center [759, 384] width 9 height 17
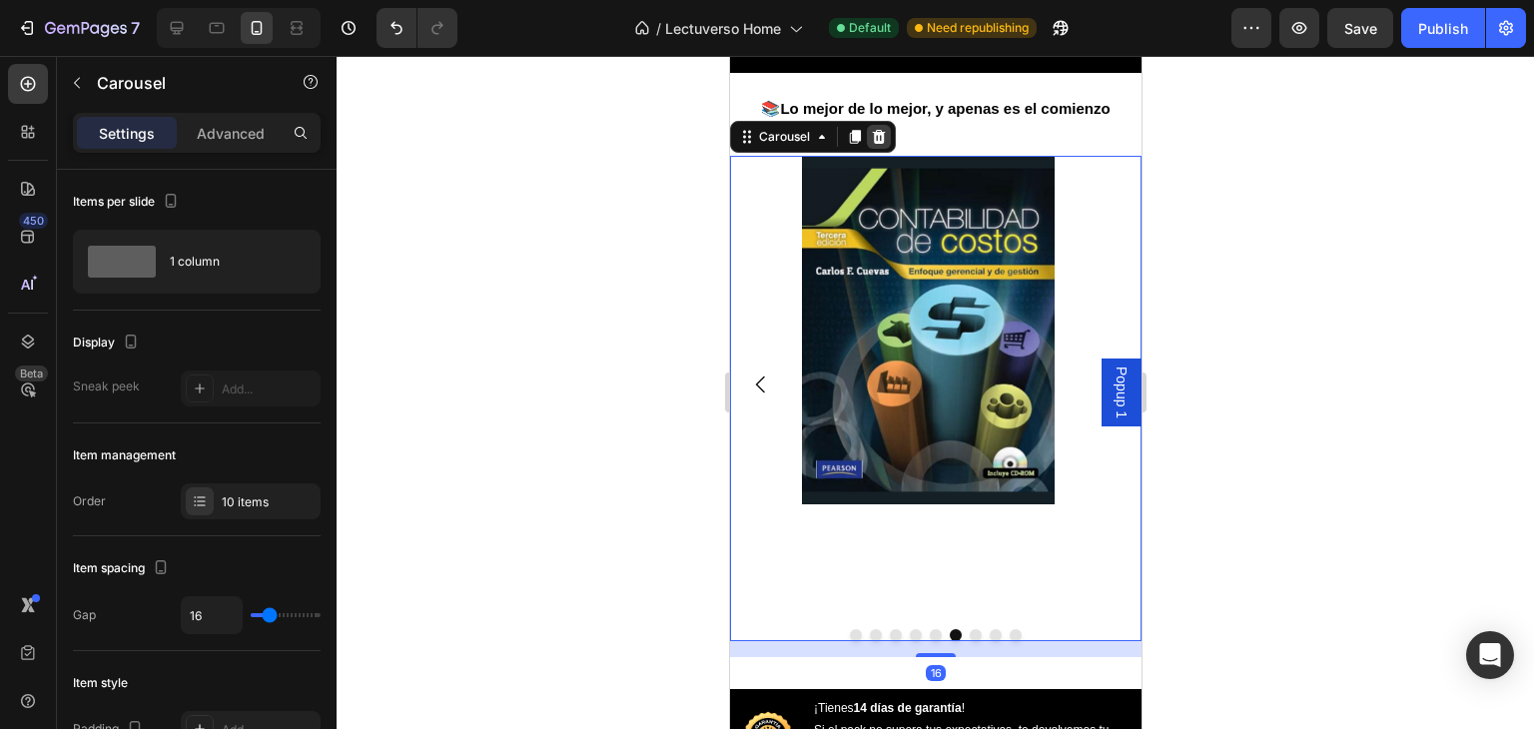
click at [878, 144] on icon at bounding box center [878, 137] width 13 height 14
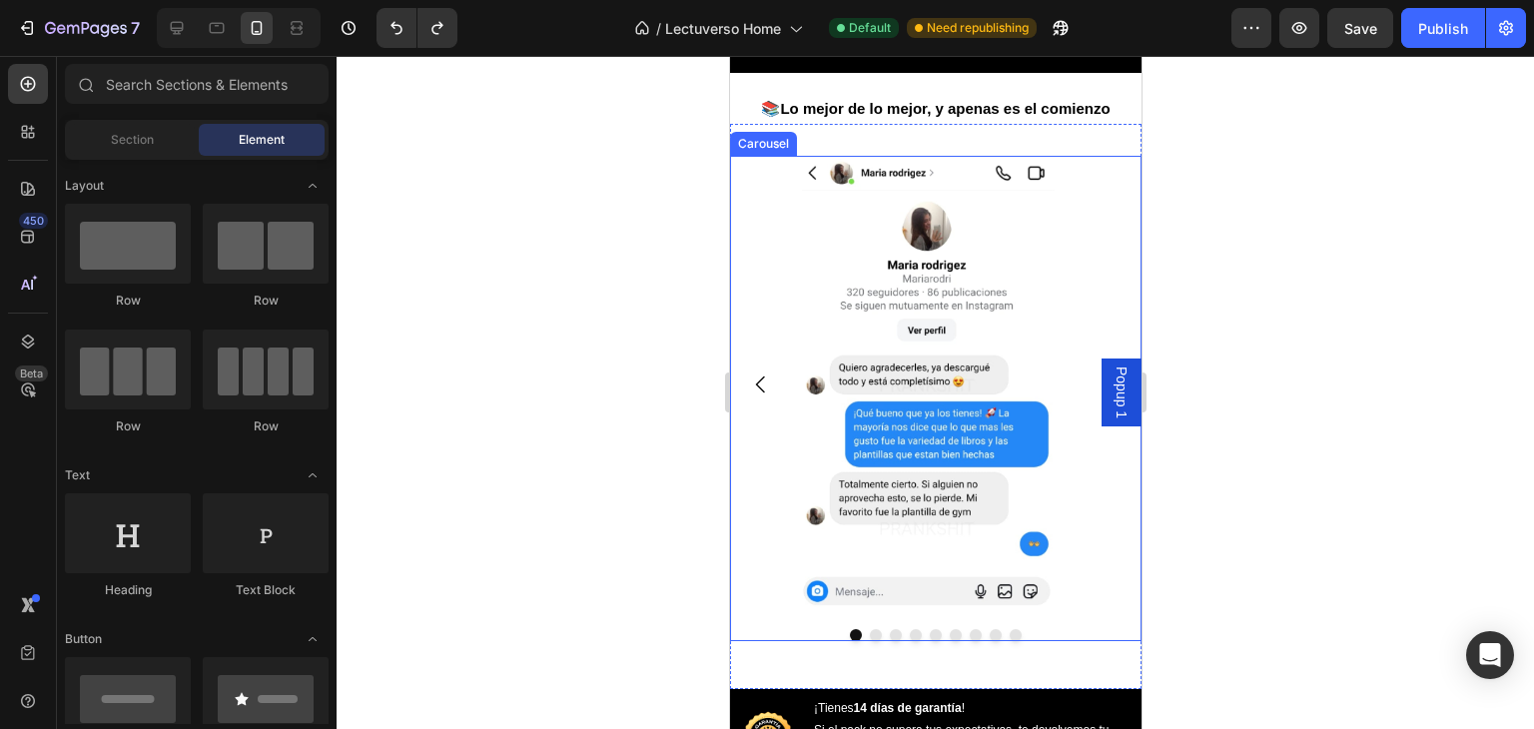
click at [759, 393] on icon "Carousel Back Arrow" at bounding box center [759, 384] width 9 height 17
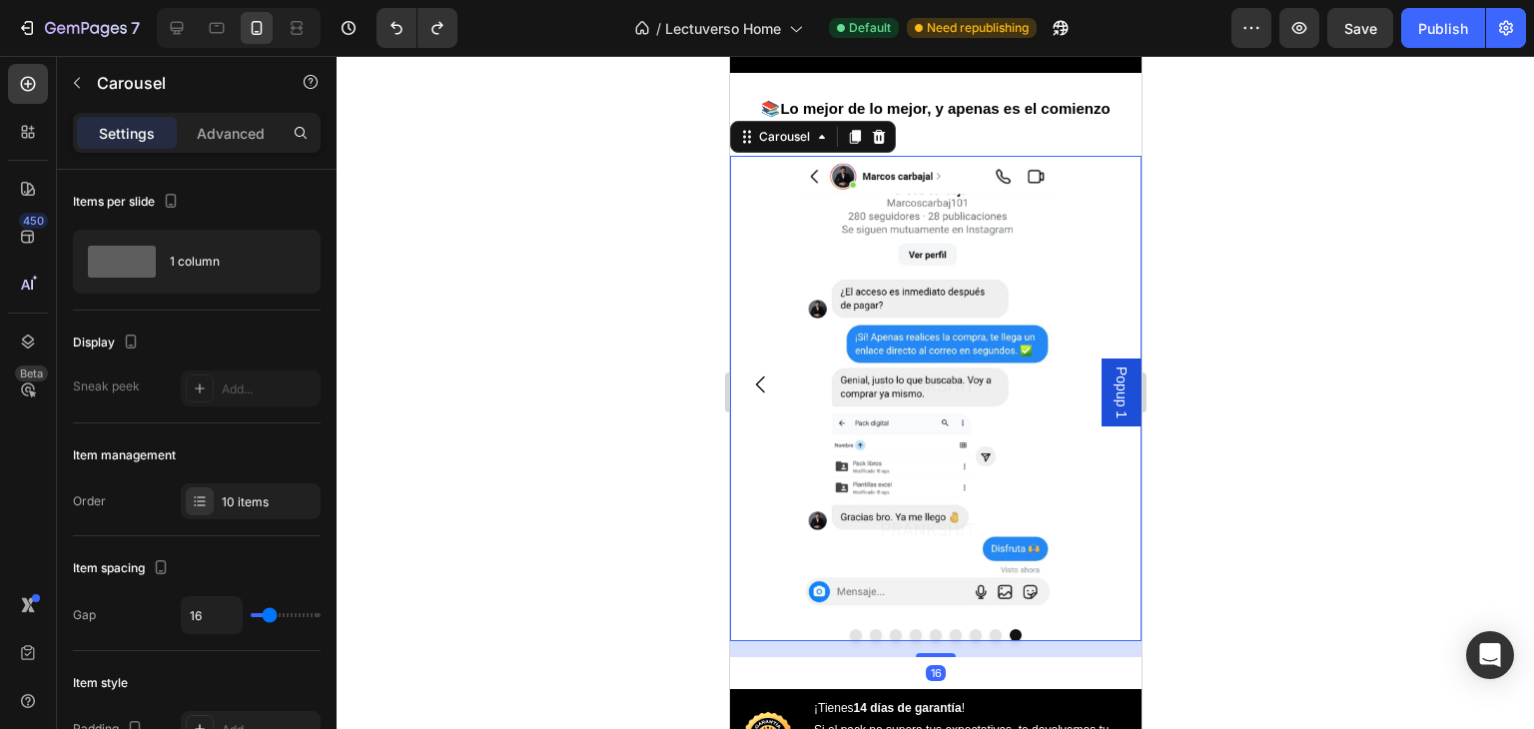
click at [759, 393] on icon "Carousel Back Arrow" at bounding box center [759, 384] width 9 height 17
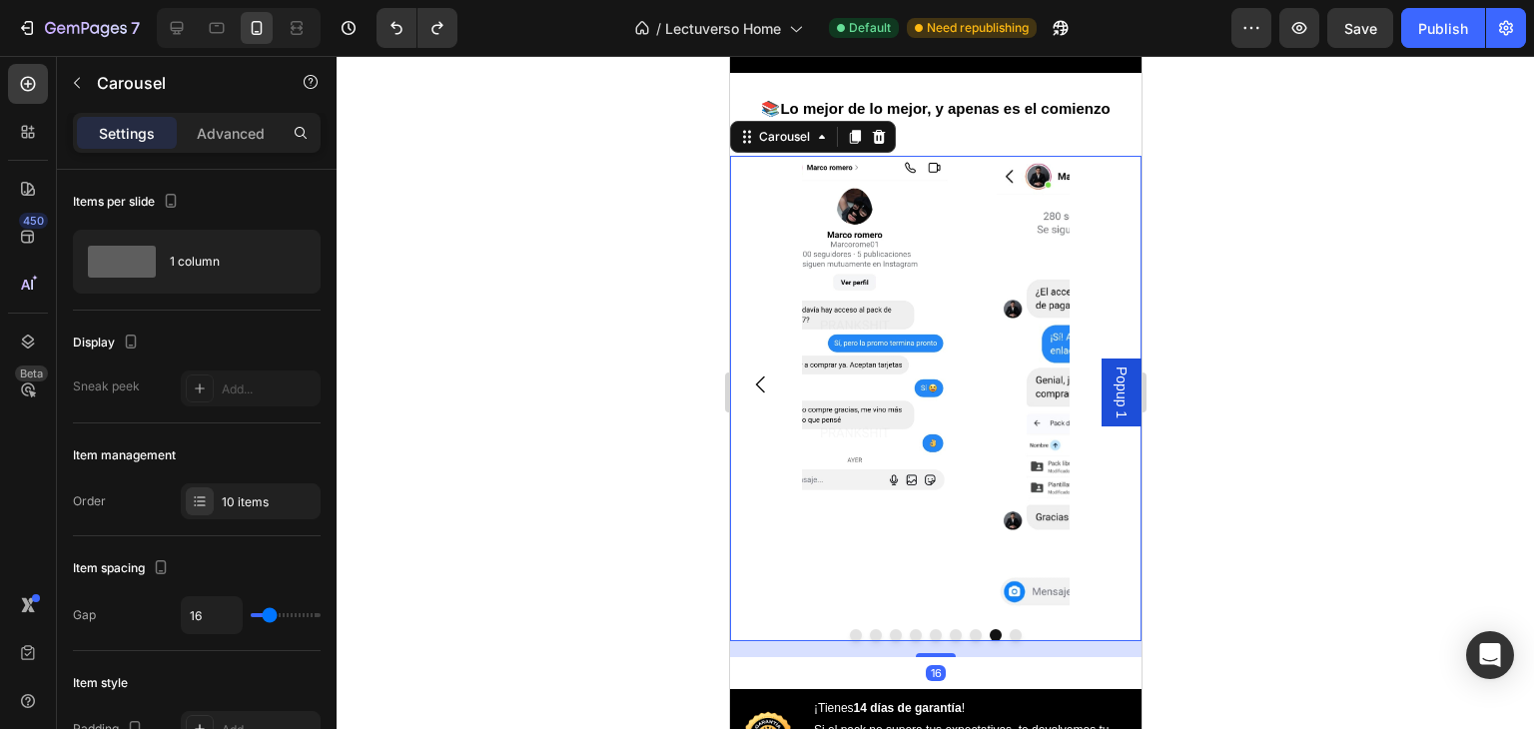
click at [759, 393] on icon "Carousel Back Arrow" at bounding box center [759, 384] width 9 height 17
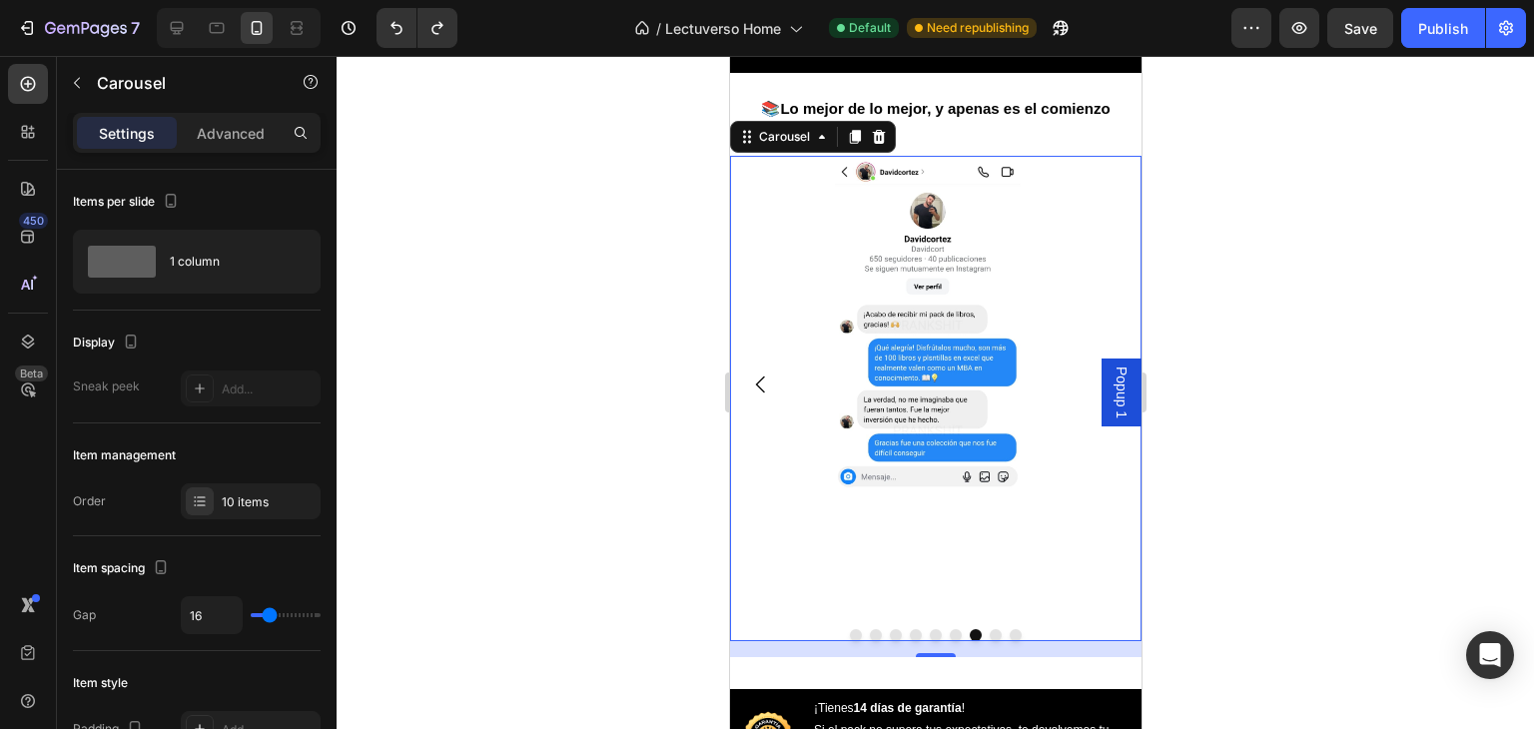
click at [759, 393] on icon "Carousel Back Arrow" at bounding box center [759, 384] width 9 height 17
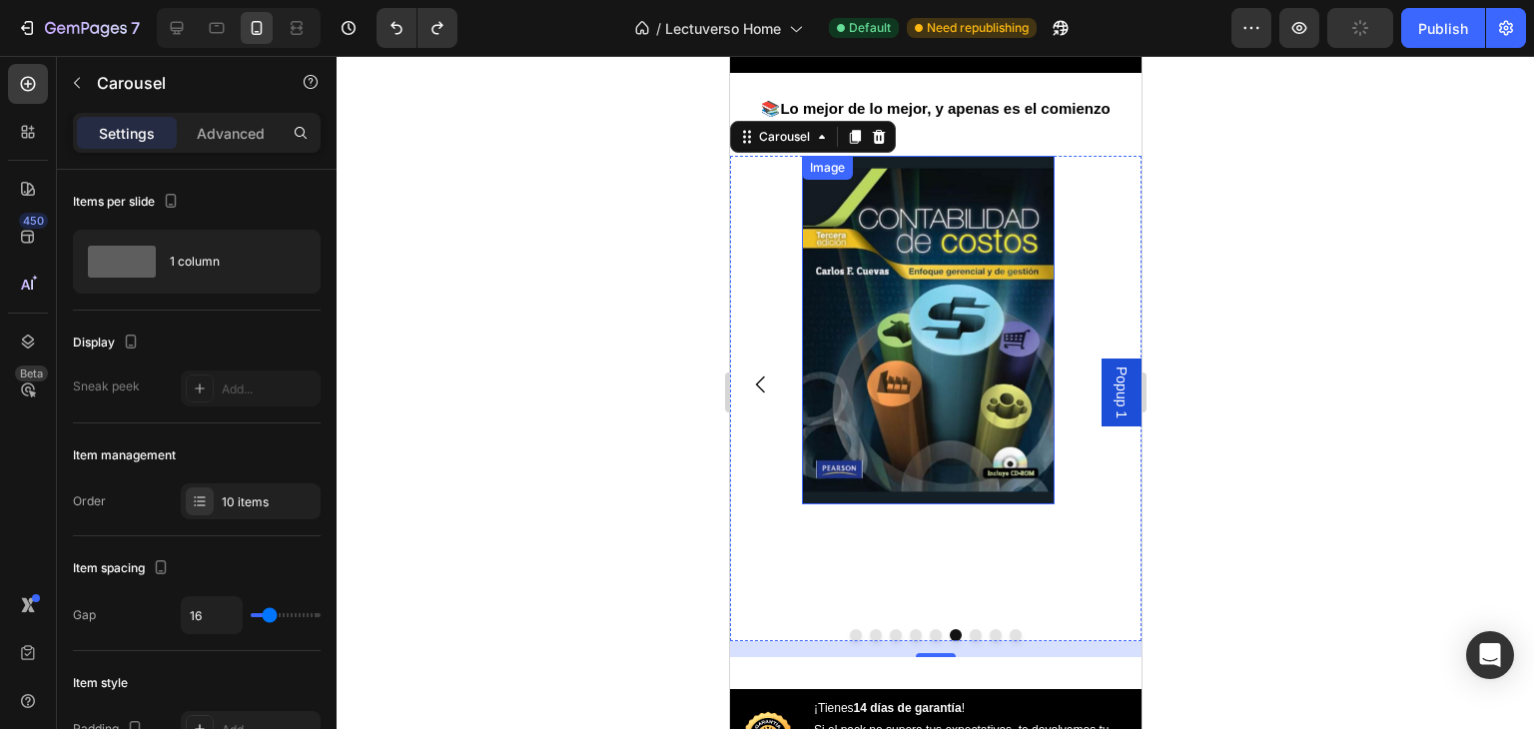
click at [930, 307] on img at bounding box center [927, 330] width 253 height 348
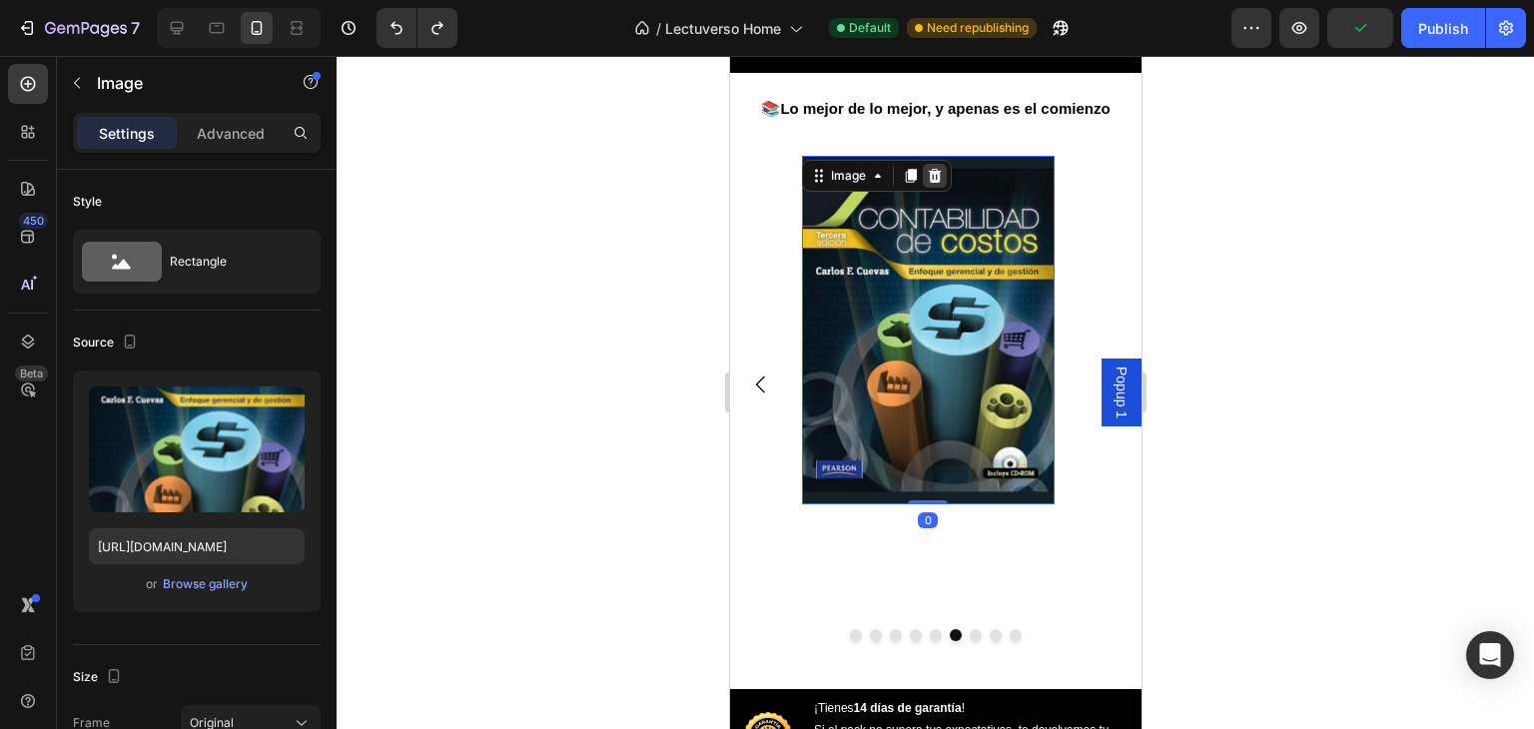
click at [932, 188] on div at bounding box center [934, 176] width 24 height 24
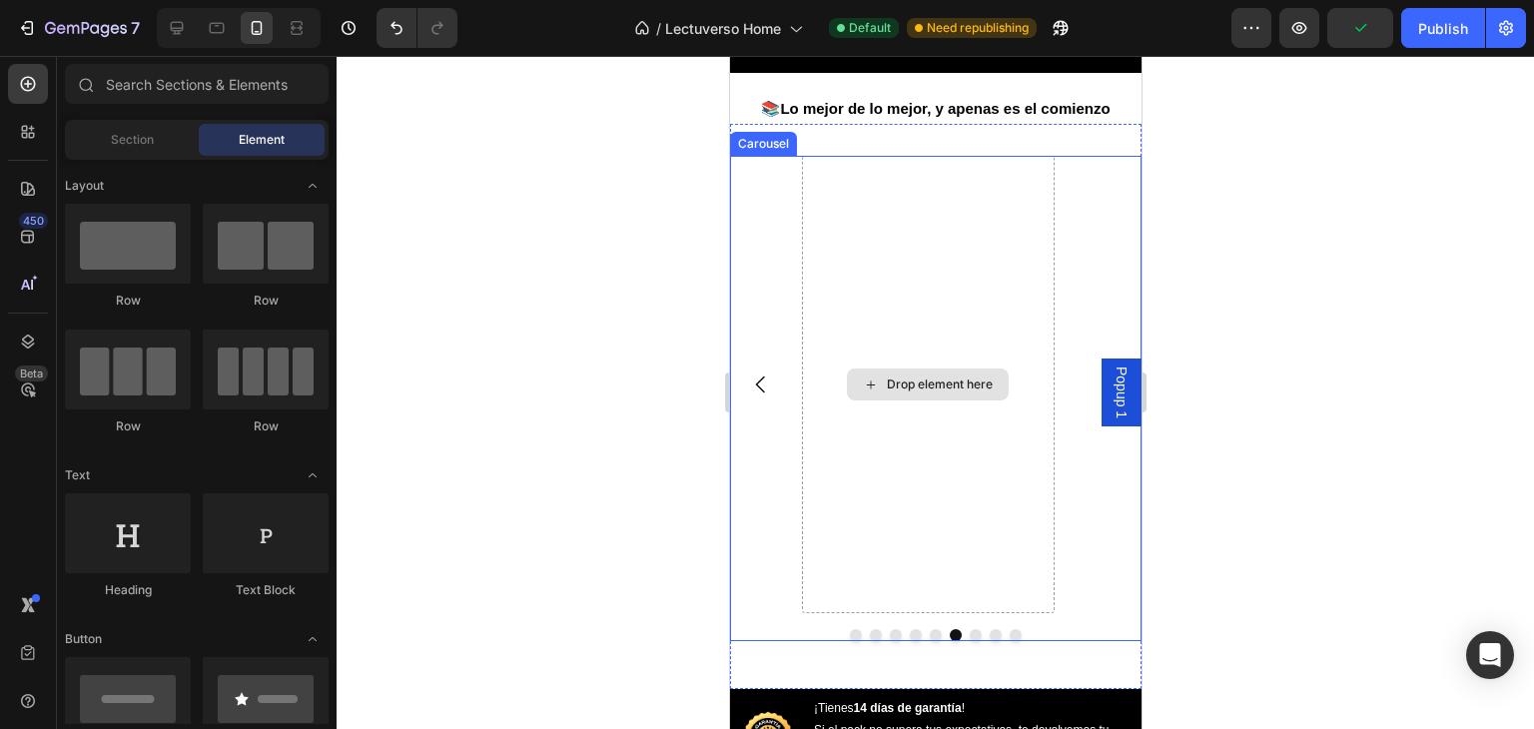
click at [928, 452] on div "Drop element here" at bounding box center [927, 384] width 253 height 457
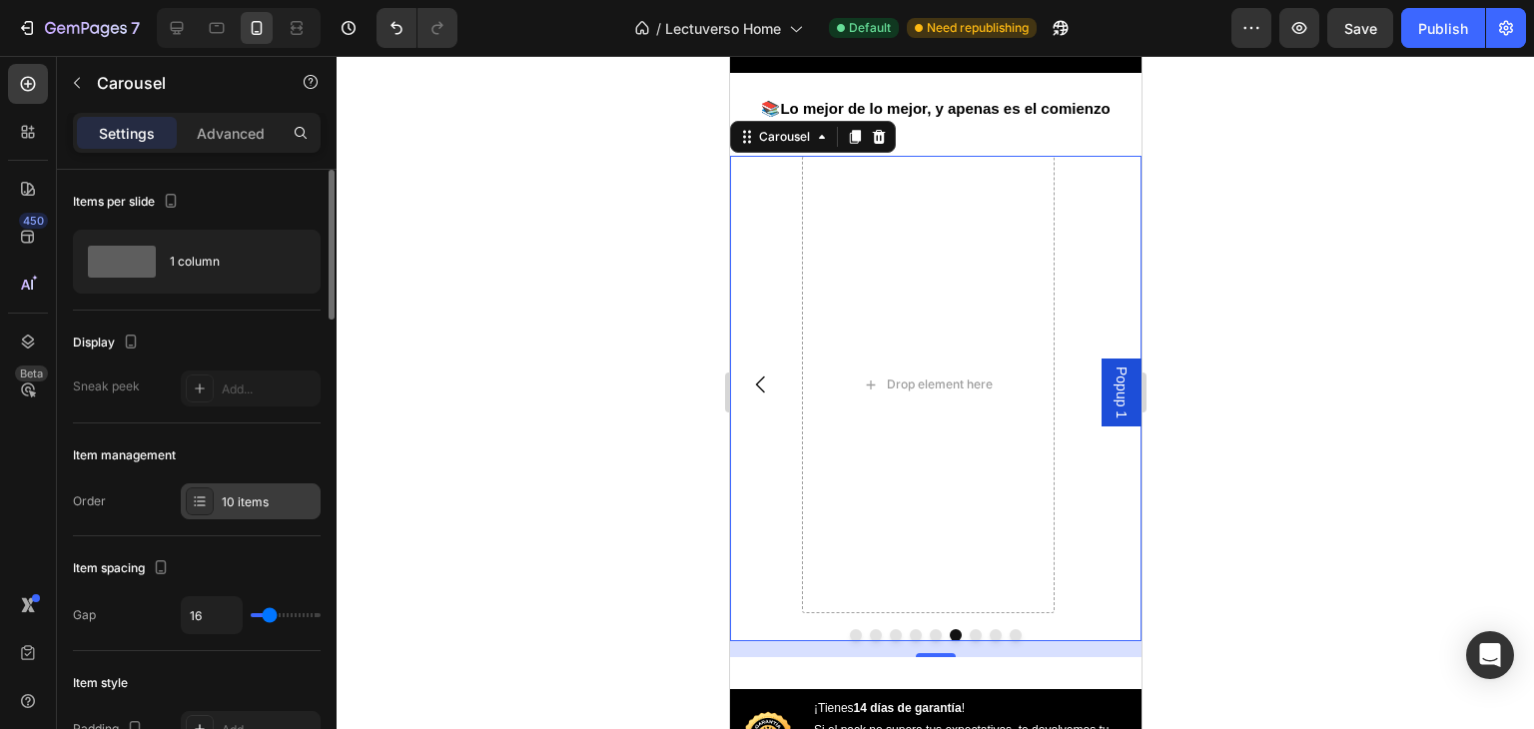
click at [268, 493] on div "10 items" at bounding box center [269, 502] width 94 height 18
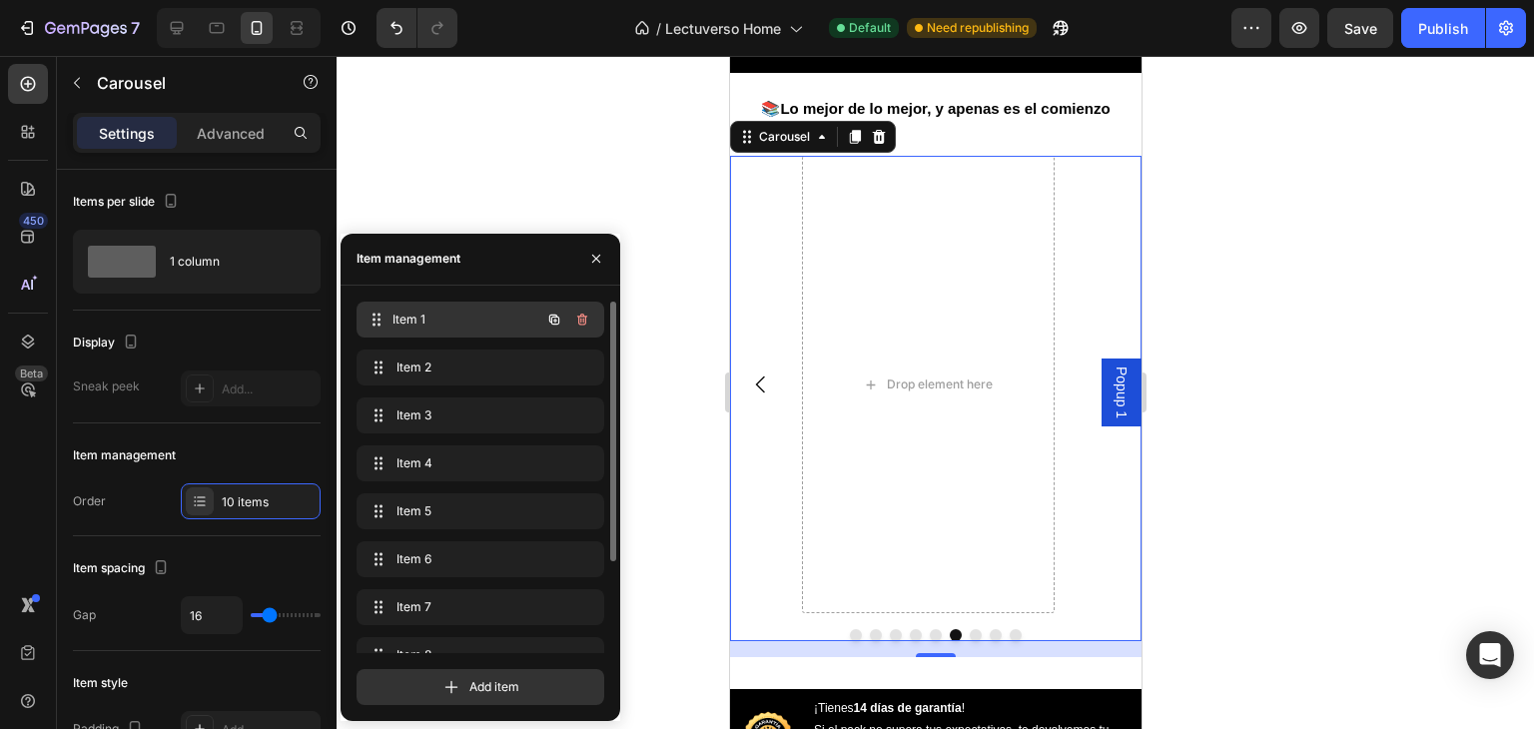
click at [450, 322] on span "Item 1" at bounding box center [466, 320] width 148 height 18
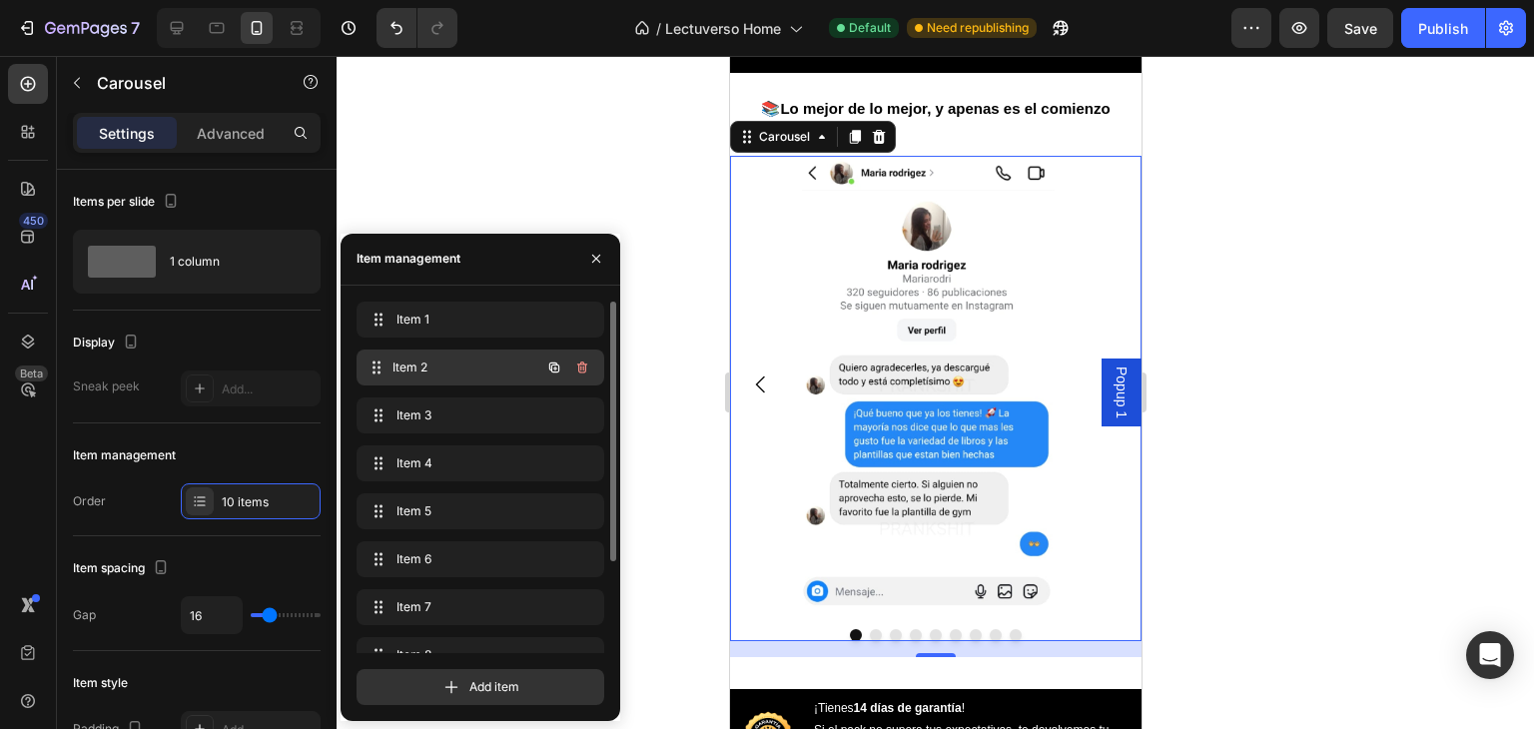
click at [460, 382] on div "Item 2 Item 2" at bounding box center [480, 367] width 248 height 36
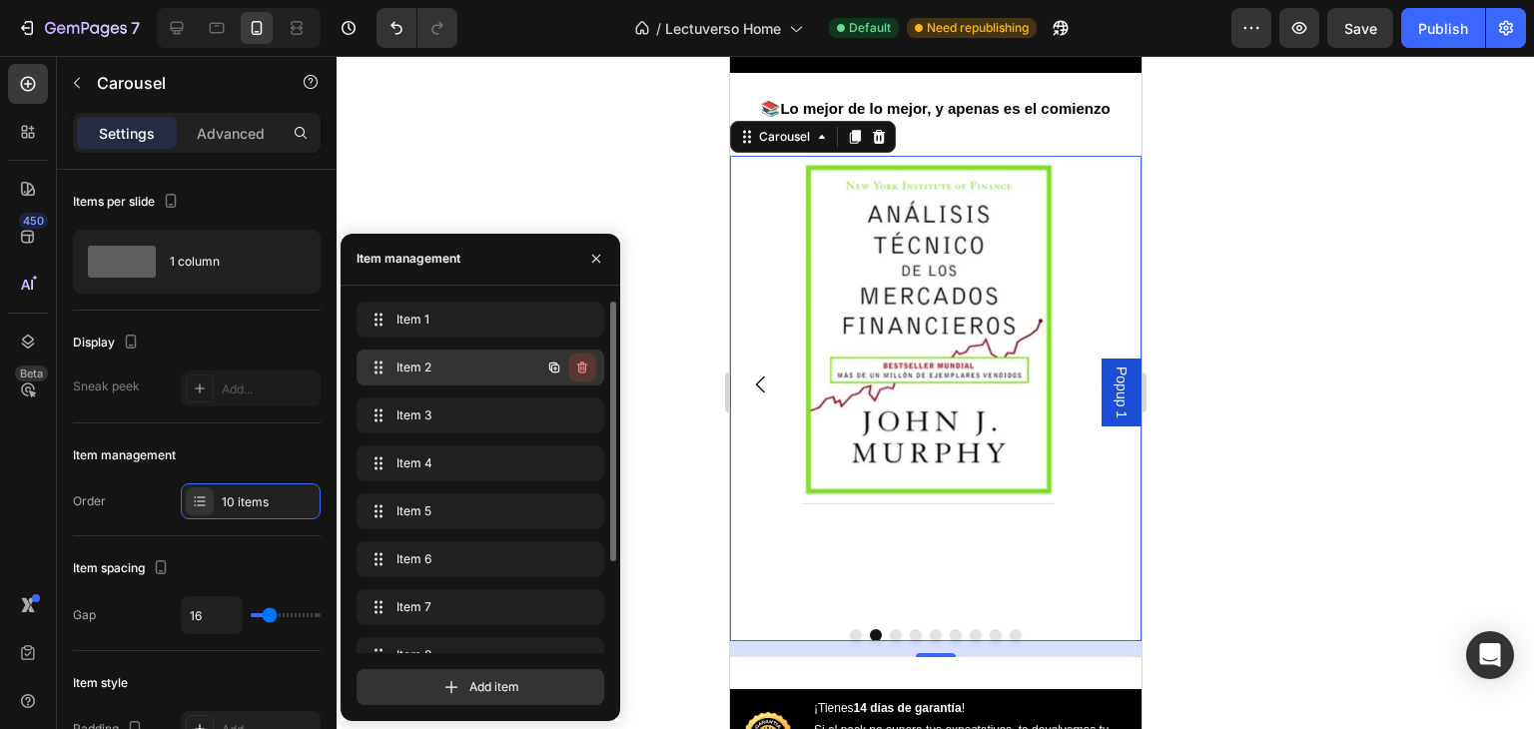
click at [579, 375] on button "button" at bounding box center [582, 367] width 28 height 28
click at [427, 372] on span "Item 2" at bounding box center [436, 367] width 80 height 18
click at [561, 360] on div "Delete" at bounding box center [568, 367] width 37 height 18
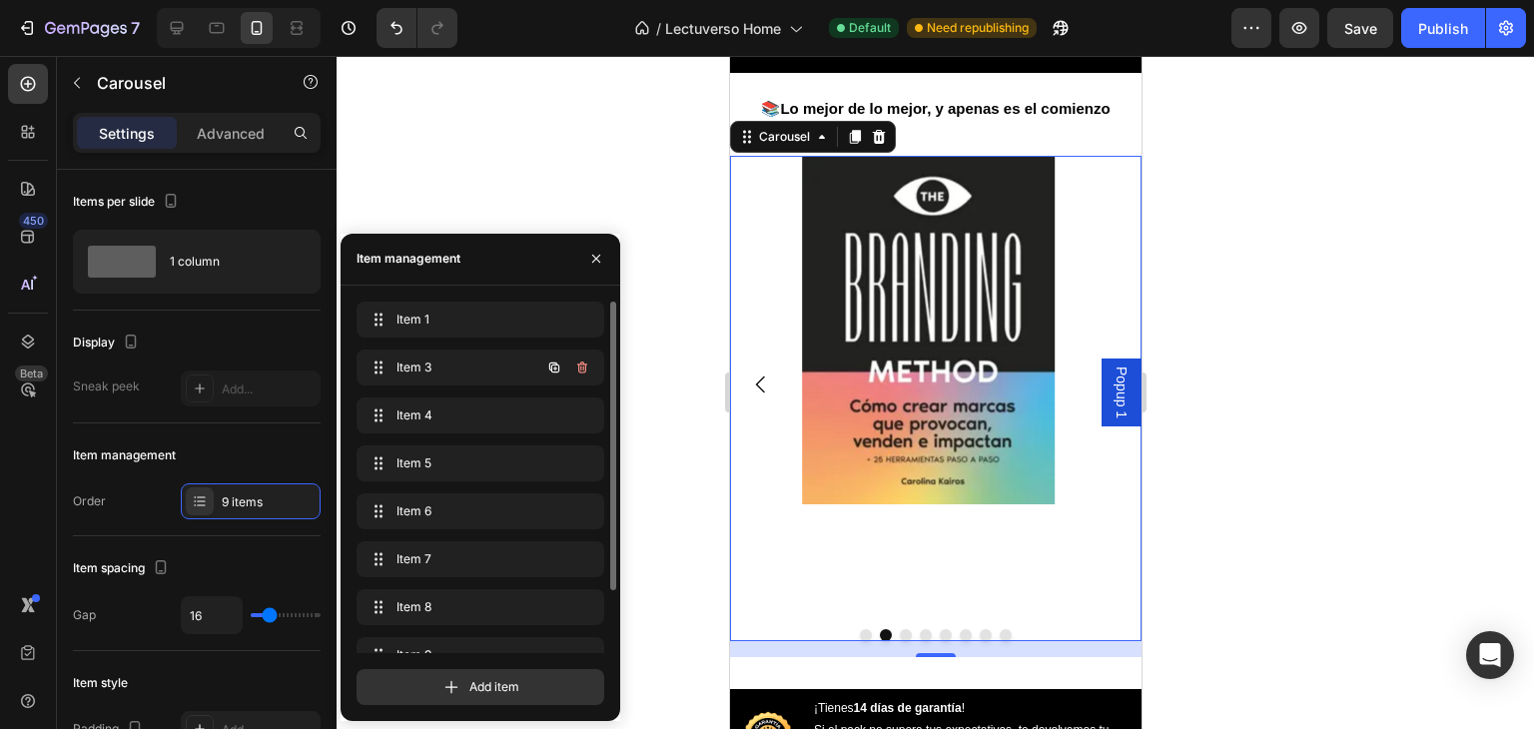
click at [564, 372] on button "button" at bounding box center [554, 367] width 28 height 28
click at [483, 366] on span "Item 3" at bounding box center [466, 367] width 148 height 18
click at [586, 360] on icon "button" at bounding box center [582, 367] width 16 height 16
click at [580, 371] on div "Delete" at bounding box center [568, 367] width 37 height 18
click at [563, 368] on button "button" at bounding box center [554, 367] width 28 height 28
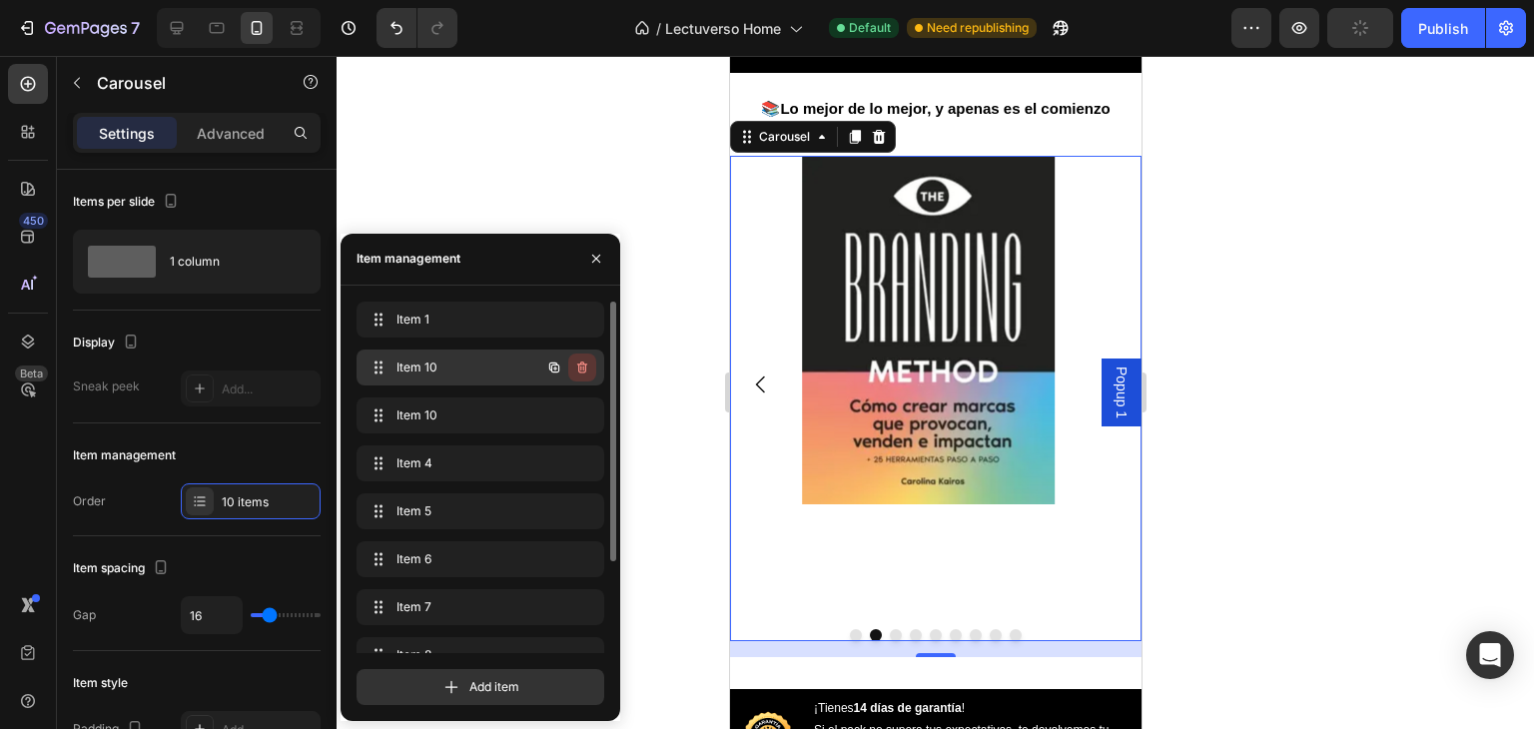
click at [577, 370] on icon "button" at bounding box center [582, 367] width 16 height 16
click at [578, 370] on div "Delete" at bounding box center [568, 367] width 37 height 18
click at [483, 372] on span "Item 10" at bounding box center [452, 367] width 113 height 18
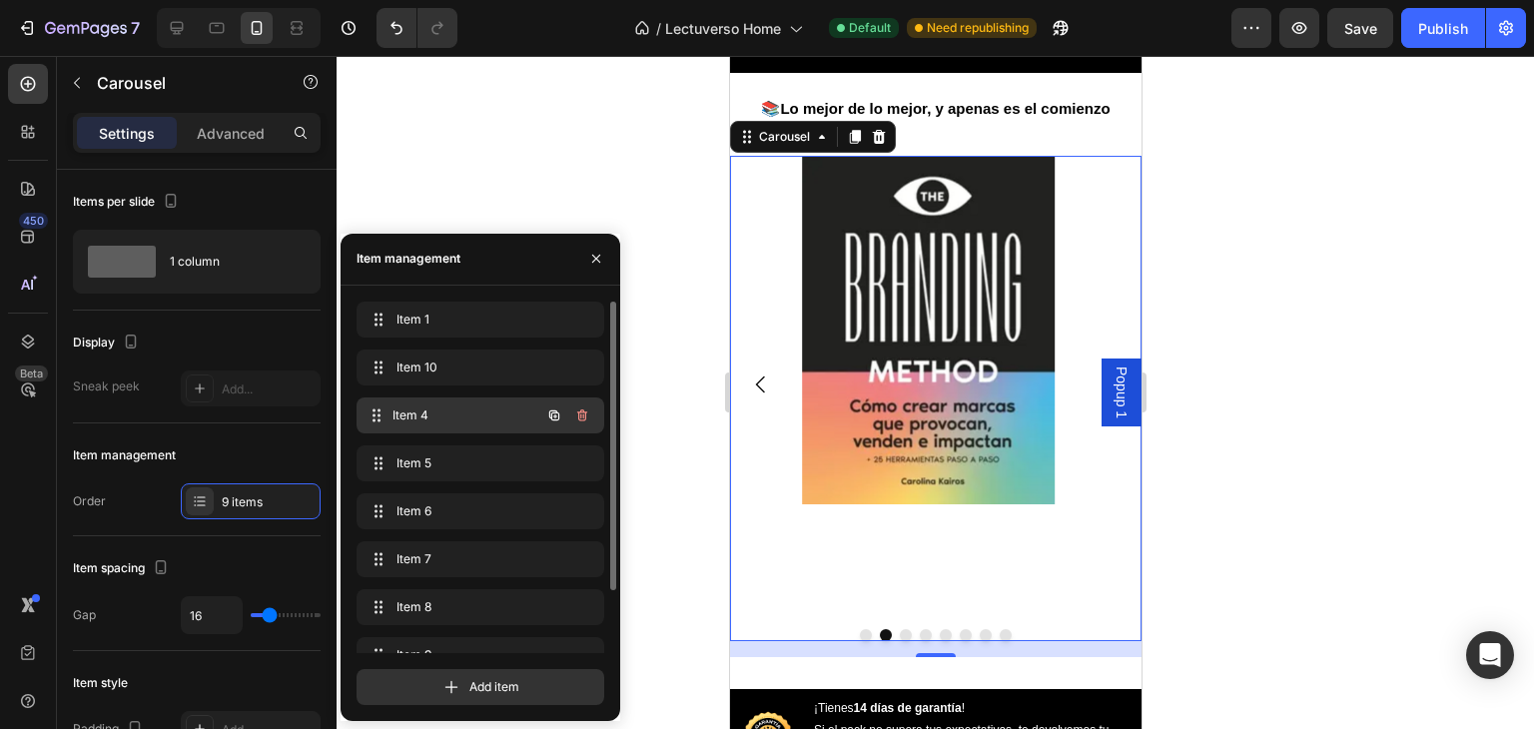
click at [488, 417] on span "Item 4" at bounding box center [466, 415] width 148 height 18
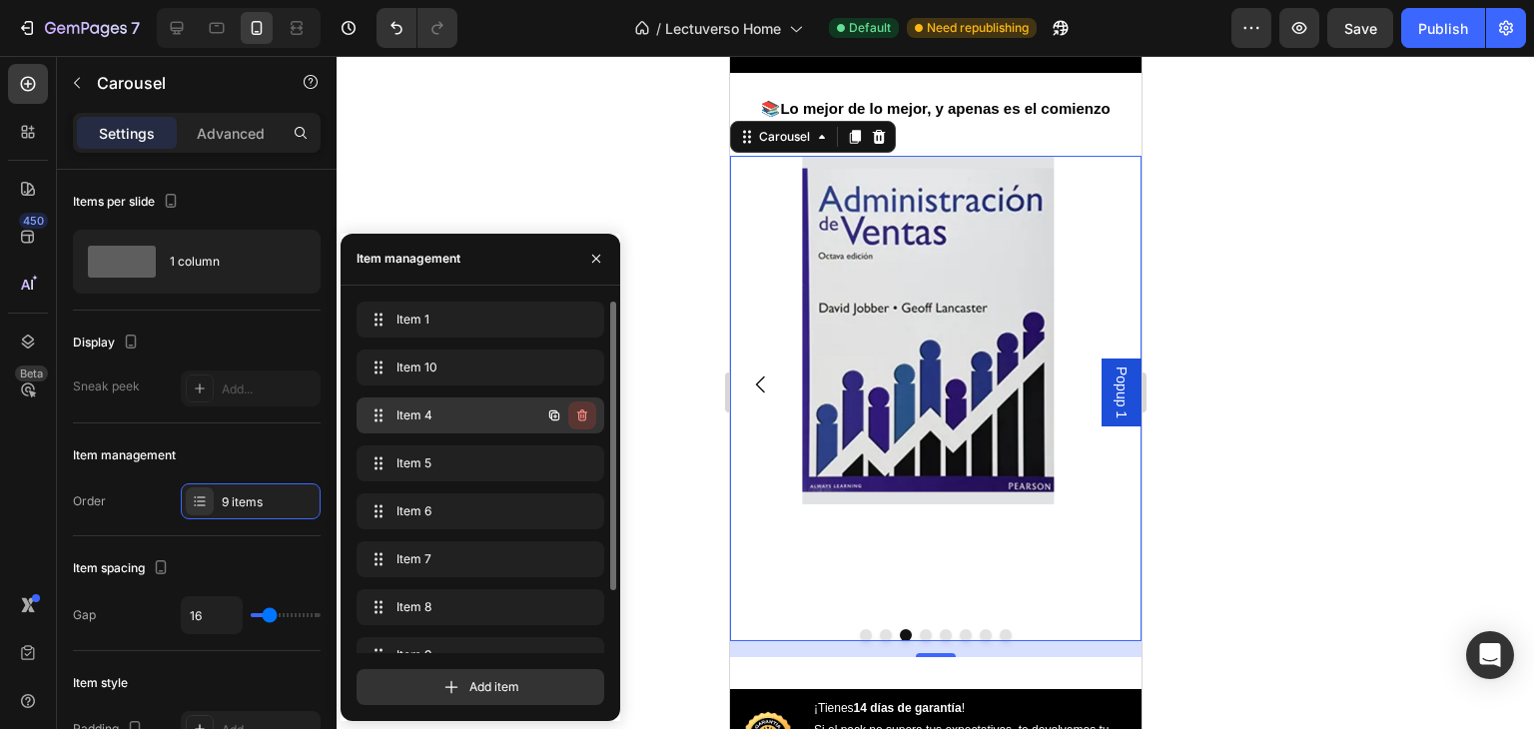
click at [581, 407] on icon "button" at bounding box center [582, 415] width 16 height 16
click at [580, 416] on div "Delete" at bounding box center [568, 415] width 37 height 18
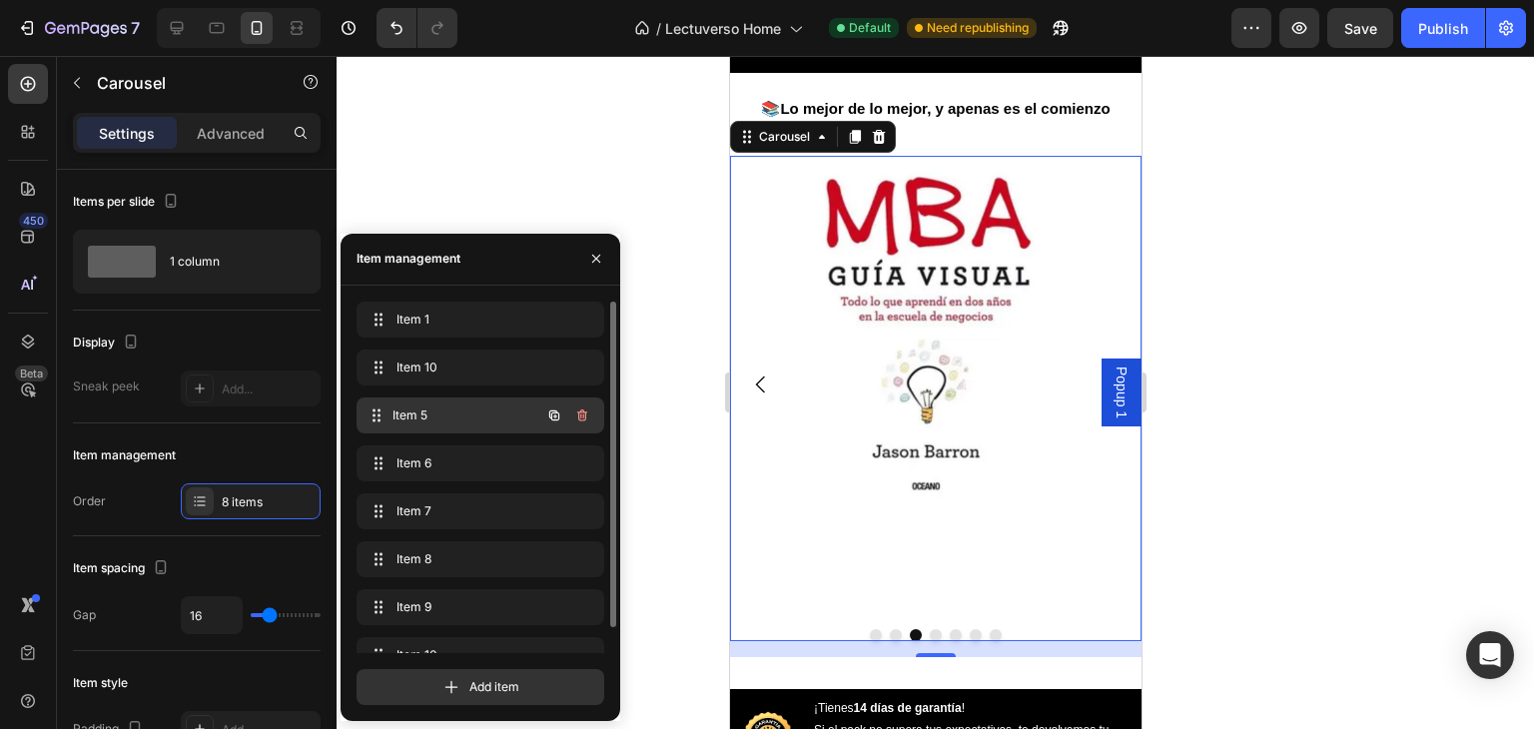
click at [498, 406] on span "Item 5" at bounding box center [466, 415] width 148 height 18
click at [583, 407] on icon "button" at bounding box center [582, 415] width 16 height 16
click at [570, 411] on div "Delete" at bounding box center [568, 415] width 37 height 18
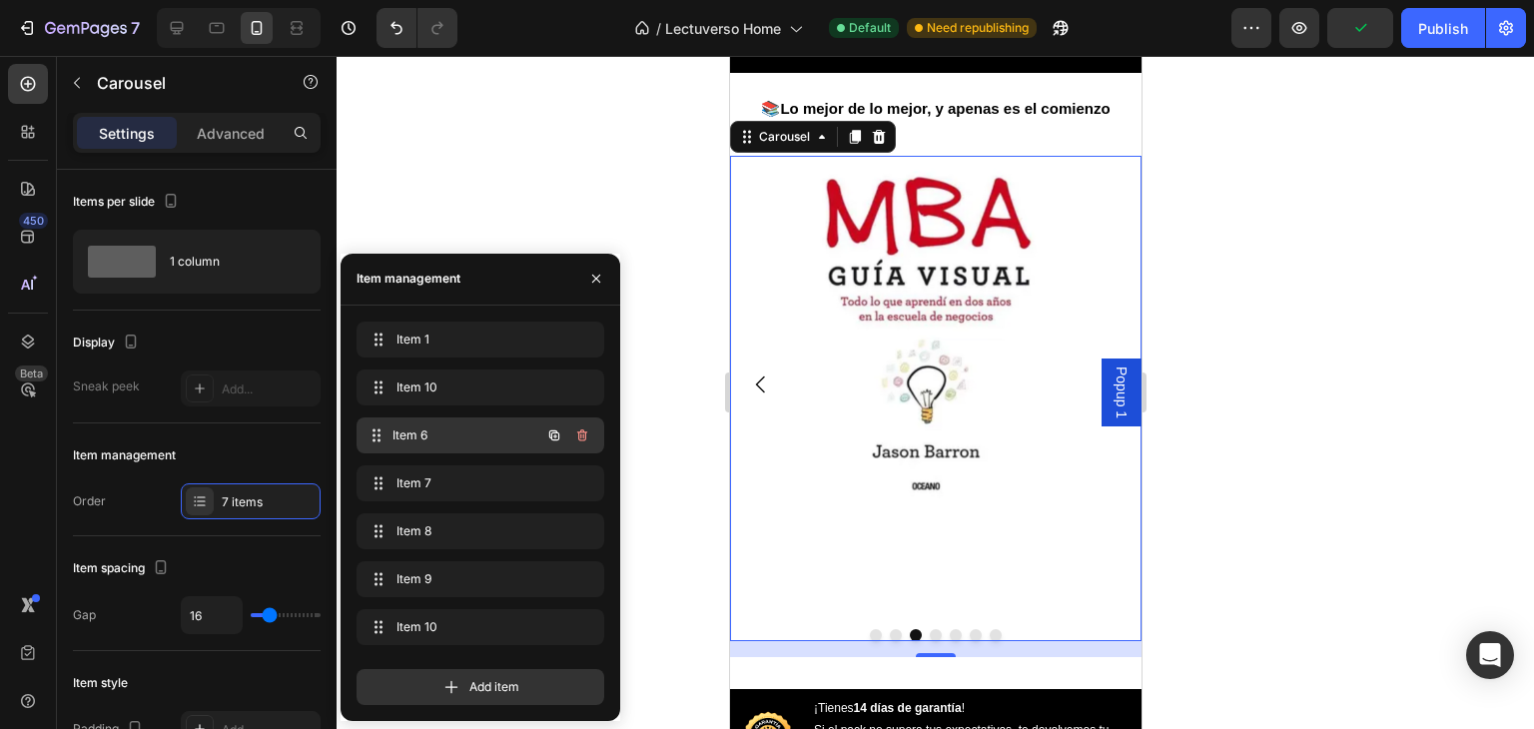
click at [475, 436] on span "Item 6" at bounding box center [466, 435] width 148 height 18
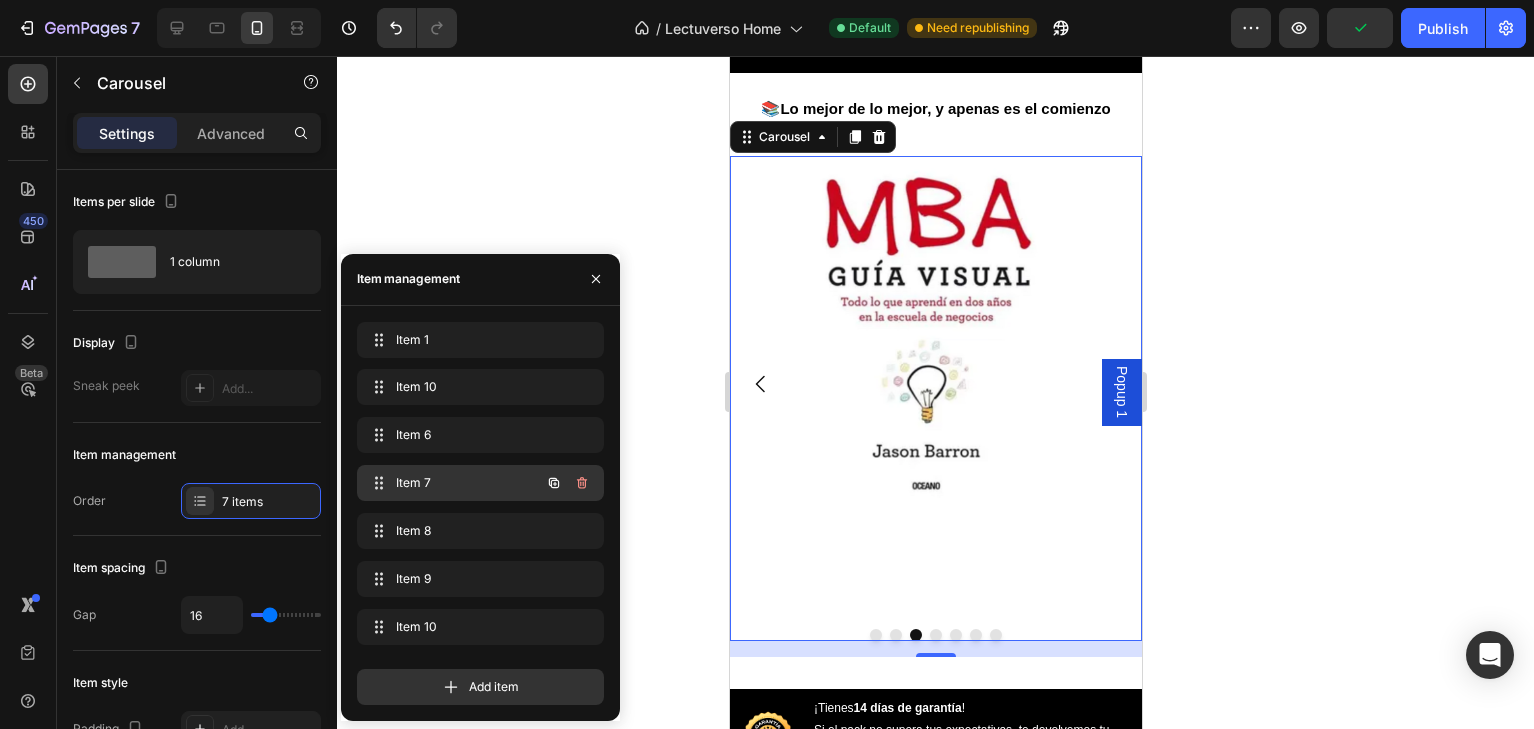
click at [522, 484] on div "Item 7 Item 7" at bounding box center [452, 483] width 176 height 28
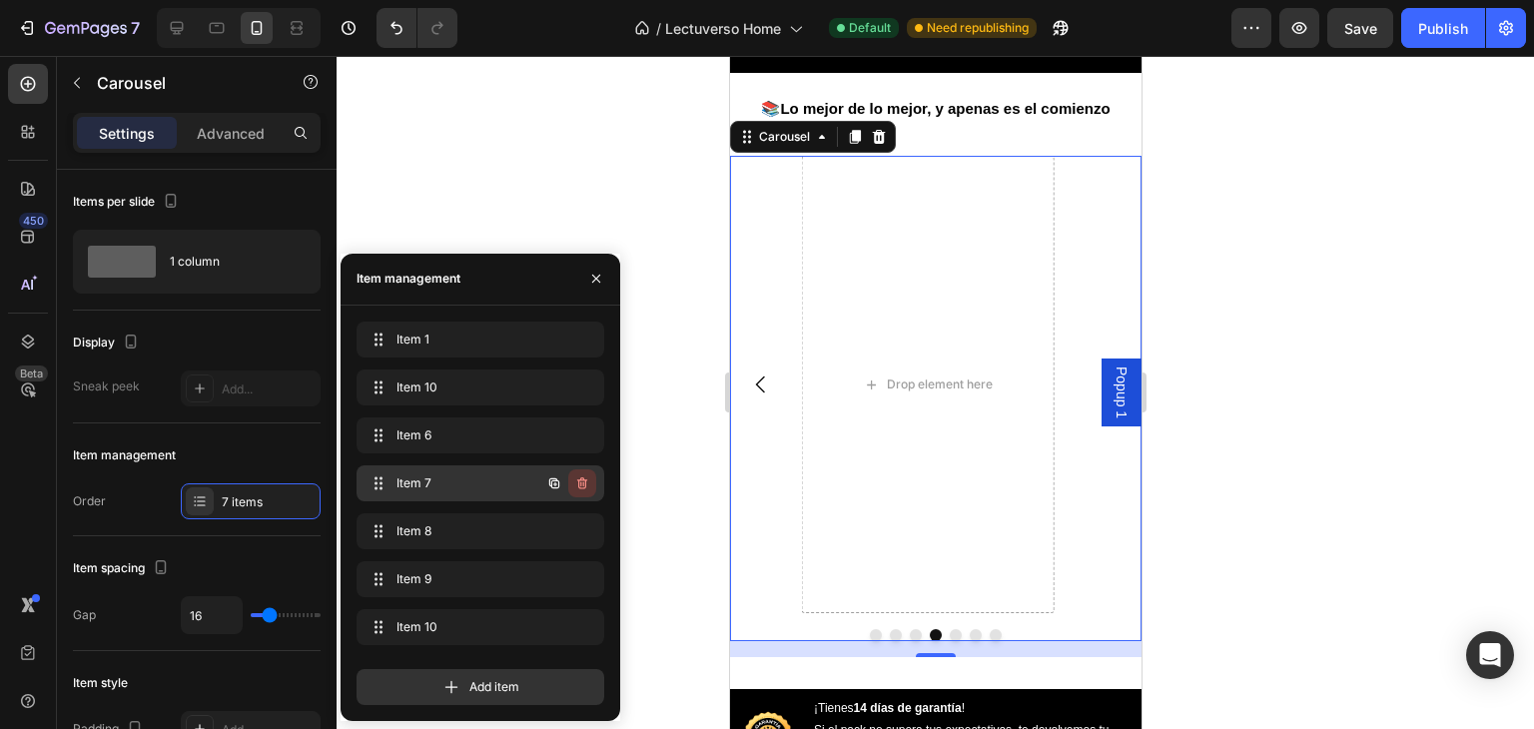
click at [579, 484] on icon "button" at bounding box center [582, 483] width 16 height 16
click at [577, 487] on div "Delete" at bounding box center [568, 483] width 37 height 18
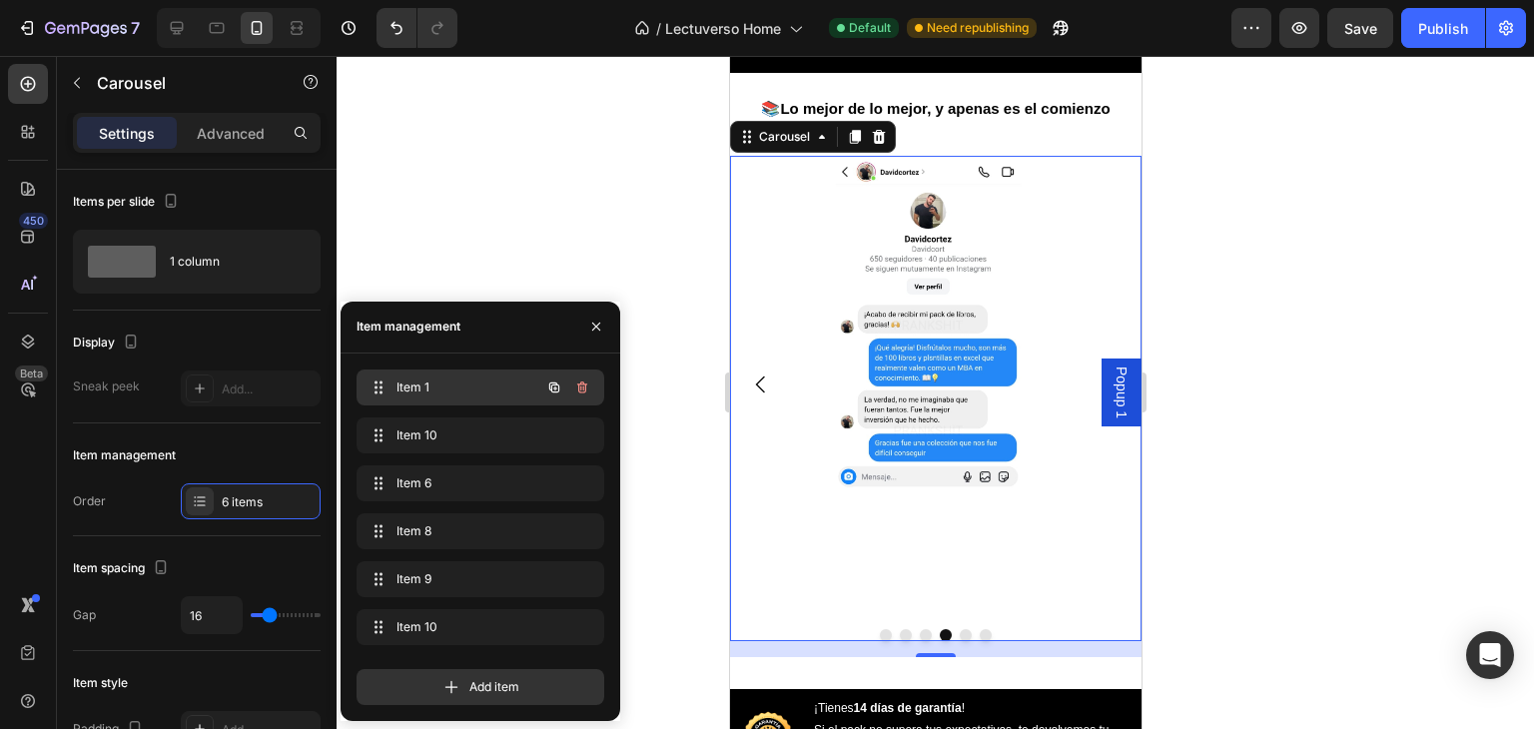
click at [471, 392] on span "Item 1" at bounding box center [452, 387] width 113 height 18
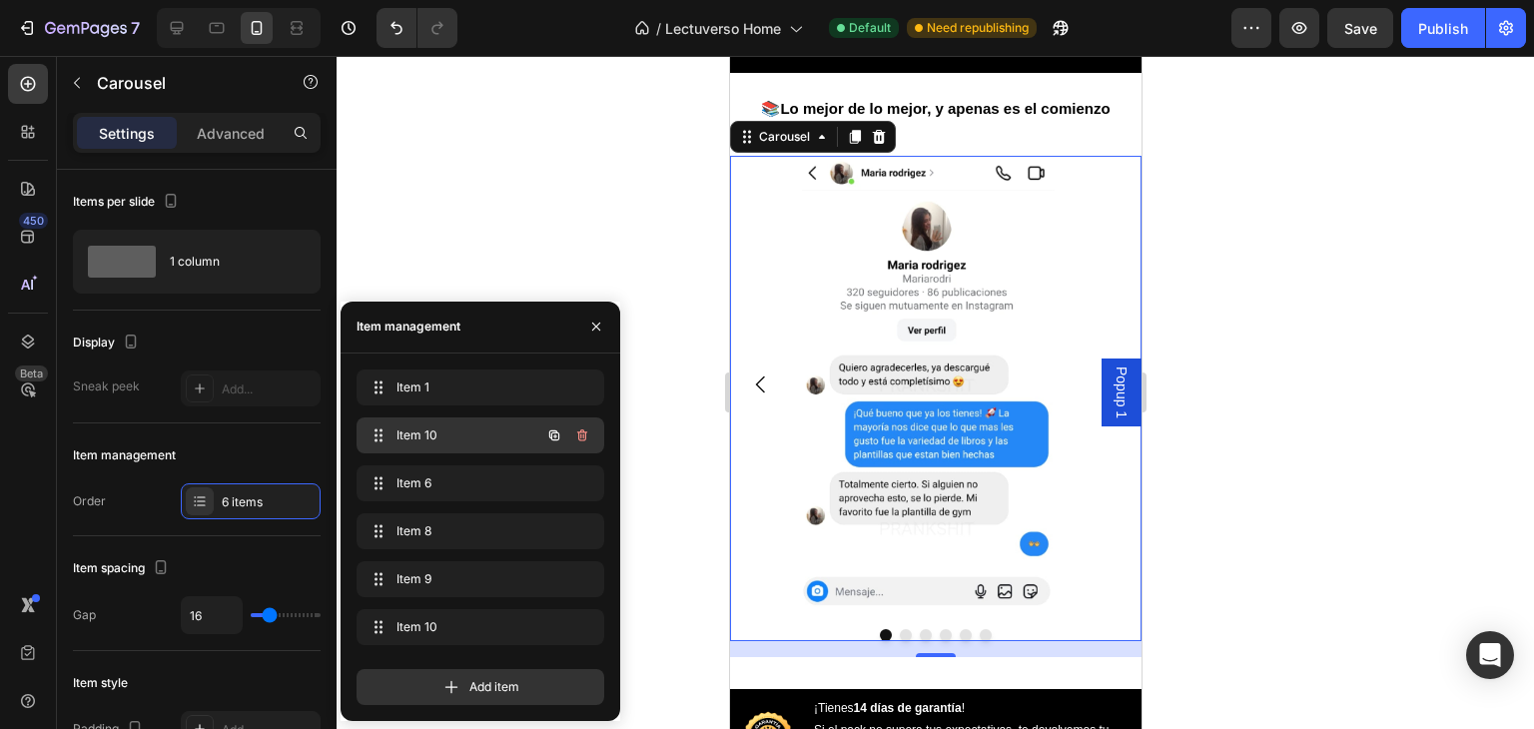
click at [491, 432] on span "Item 10" at bounding box center [452, 435] width 113 height 18
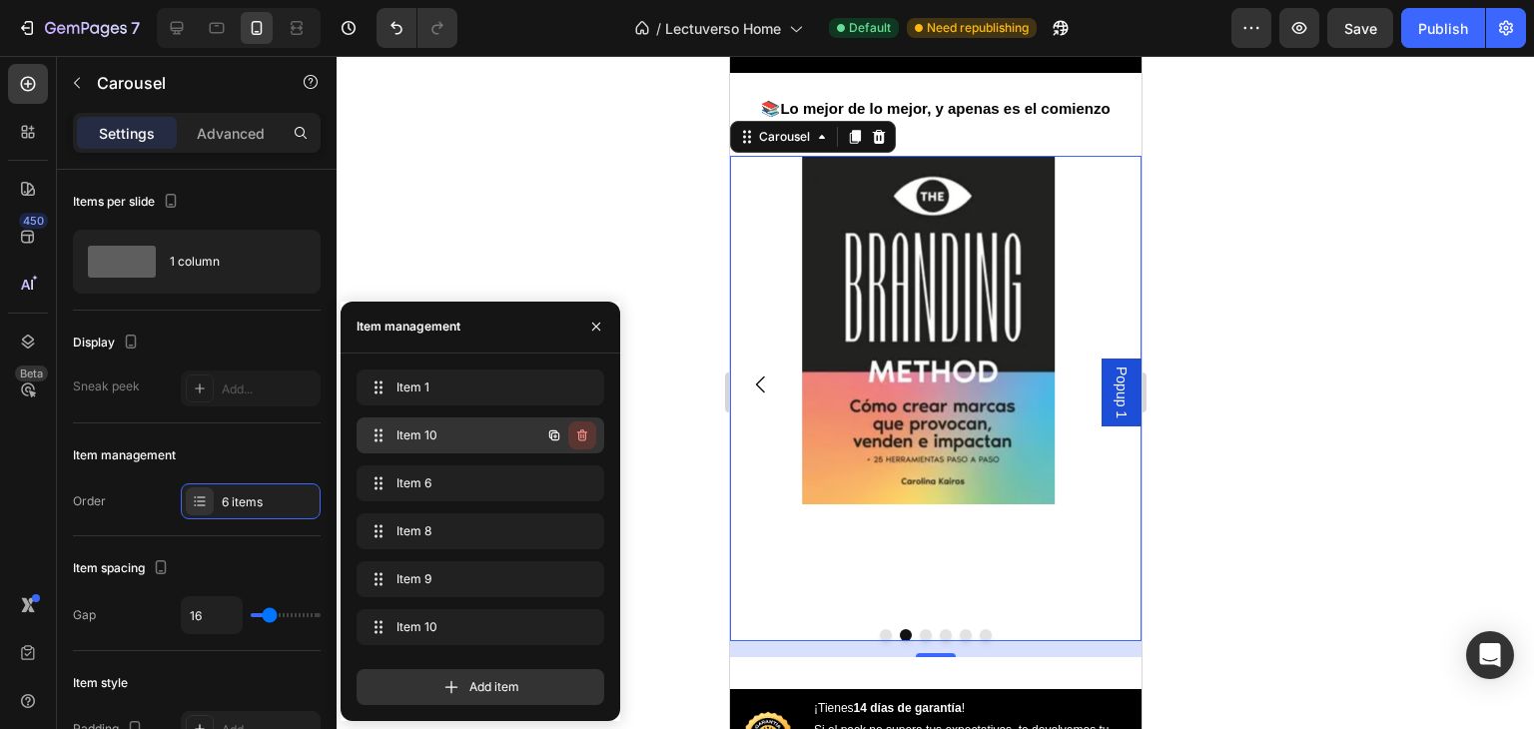
click at [586, 442] on icon "button" at bounding box center [582, 435] width 16 height 16
click at [571, 437] on div "Delete" at bounding box center [568, 435] width 37 height 18
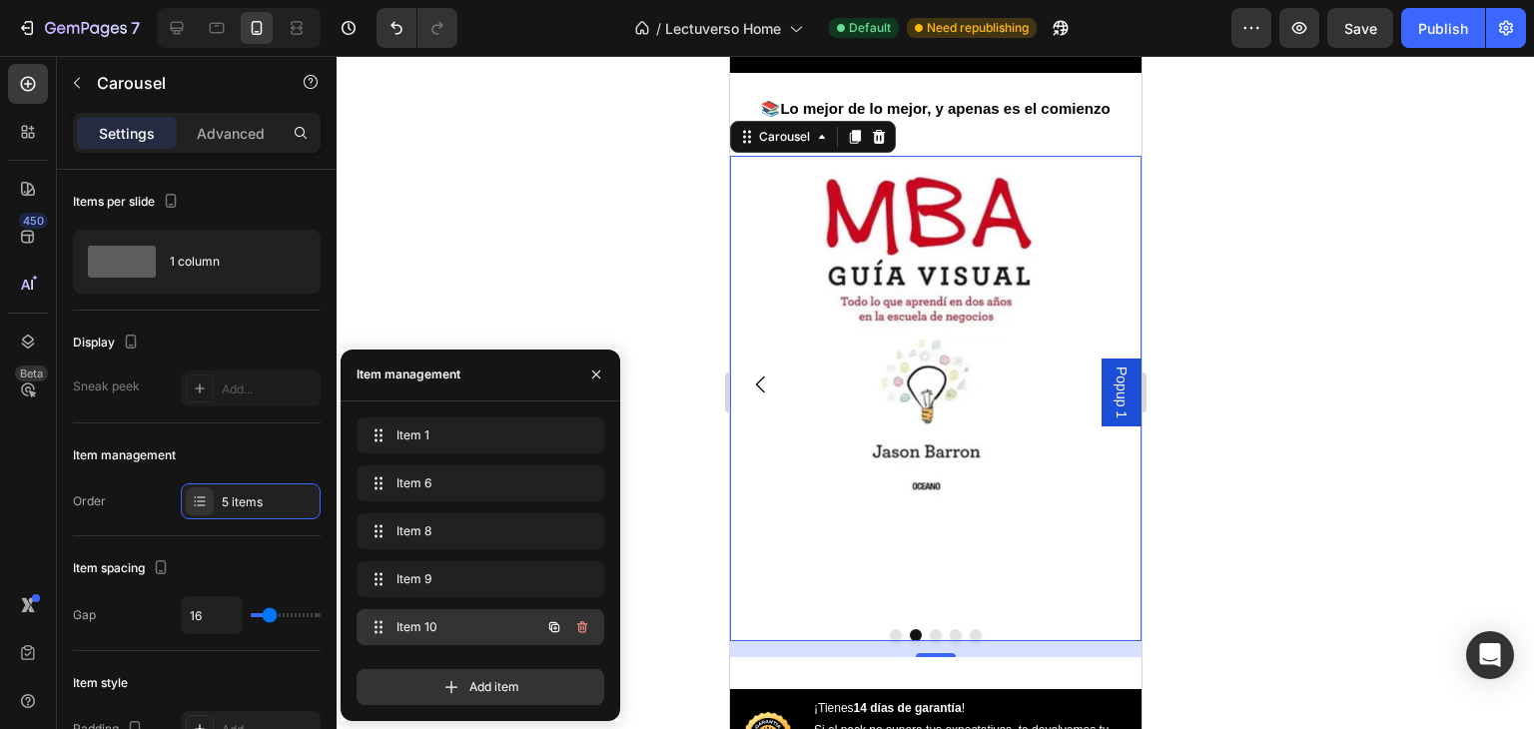
click at [495, 638] on div "Item 10 Item 10" at bounding box center [452, 627] width 176 height 28
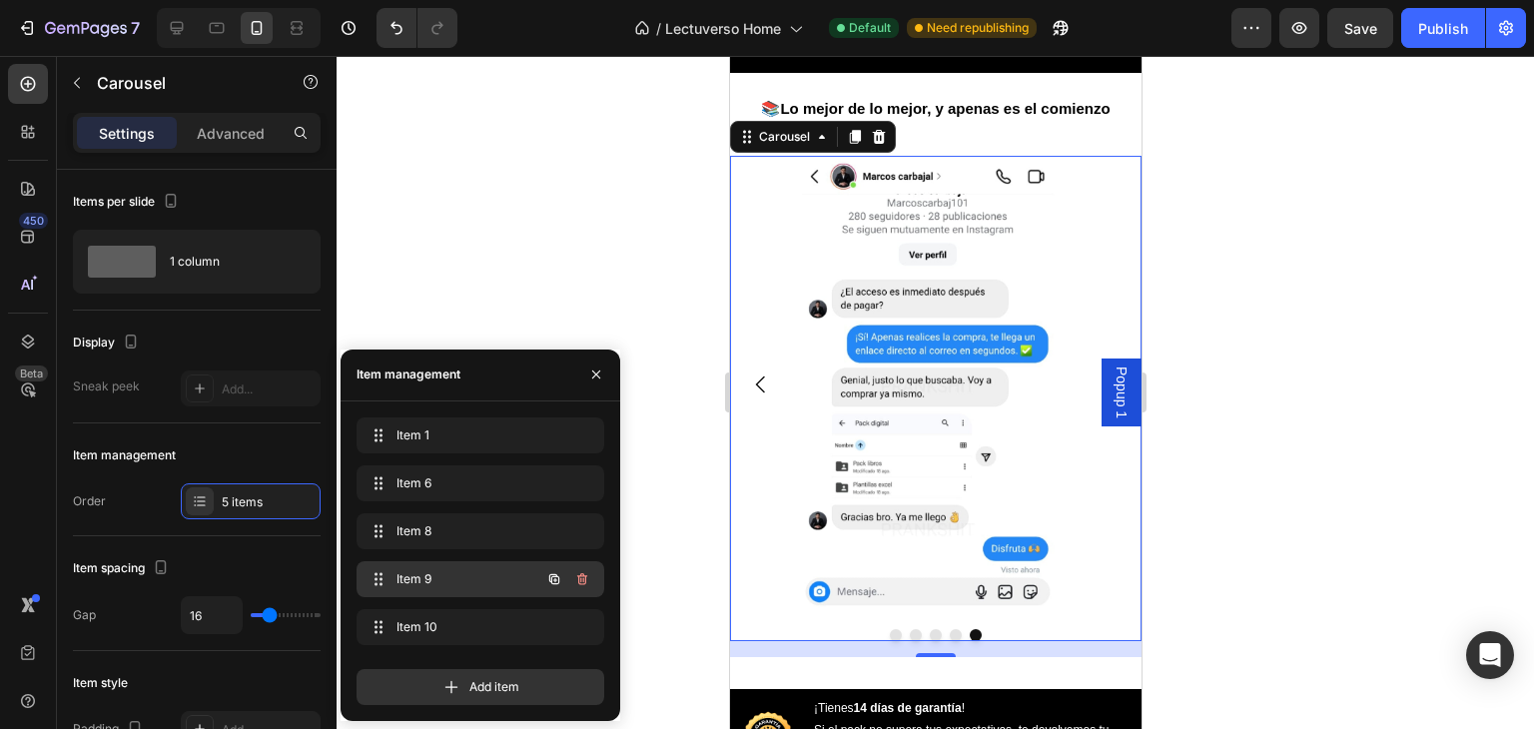
click at [496, 592] on div "Item 9 Item 9" at bounding box center [452, 579] width 176 height 28
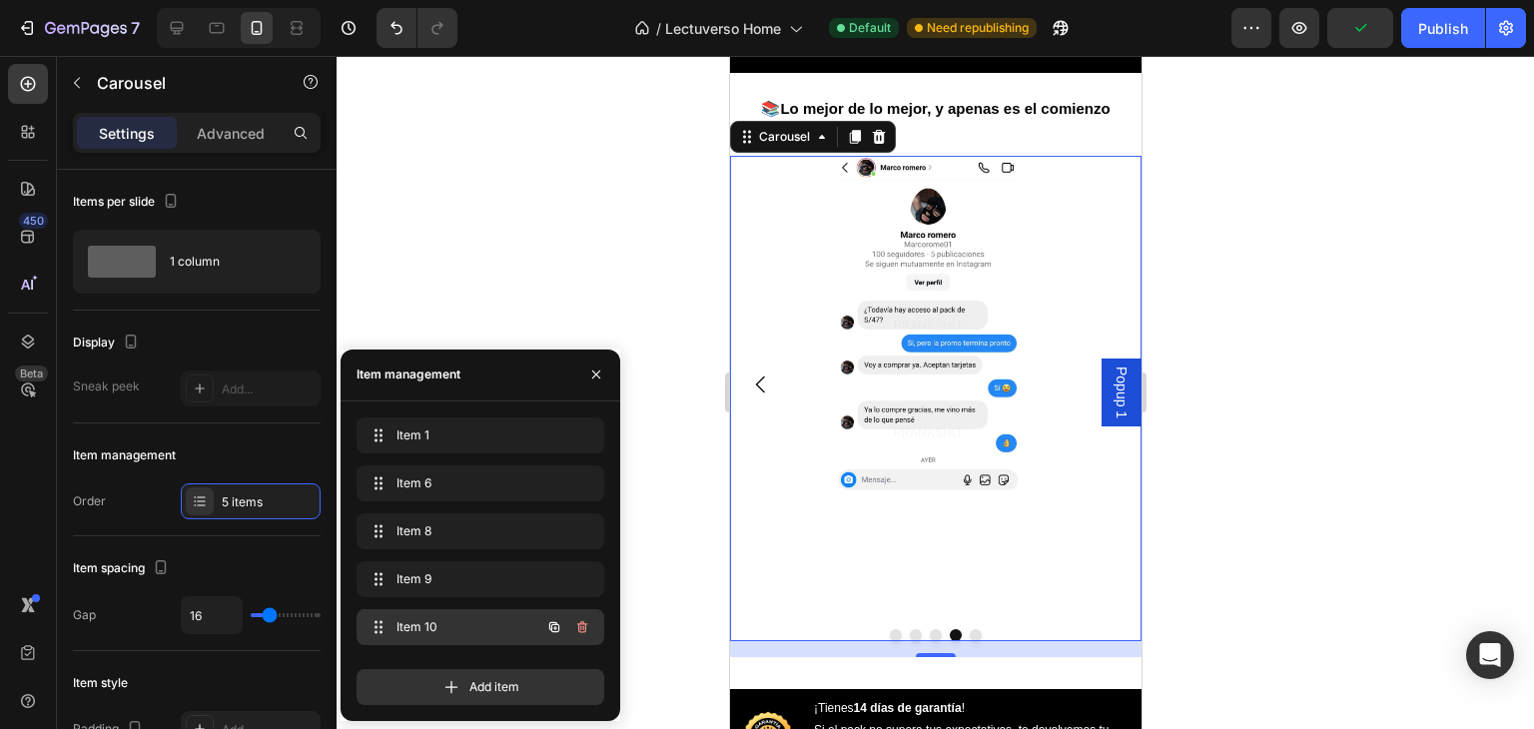
click at [495, 634] on span "Item 10" at bounding box center [452, 627] width 113 height 18
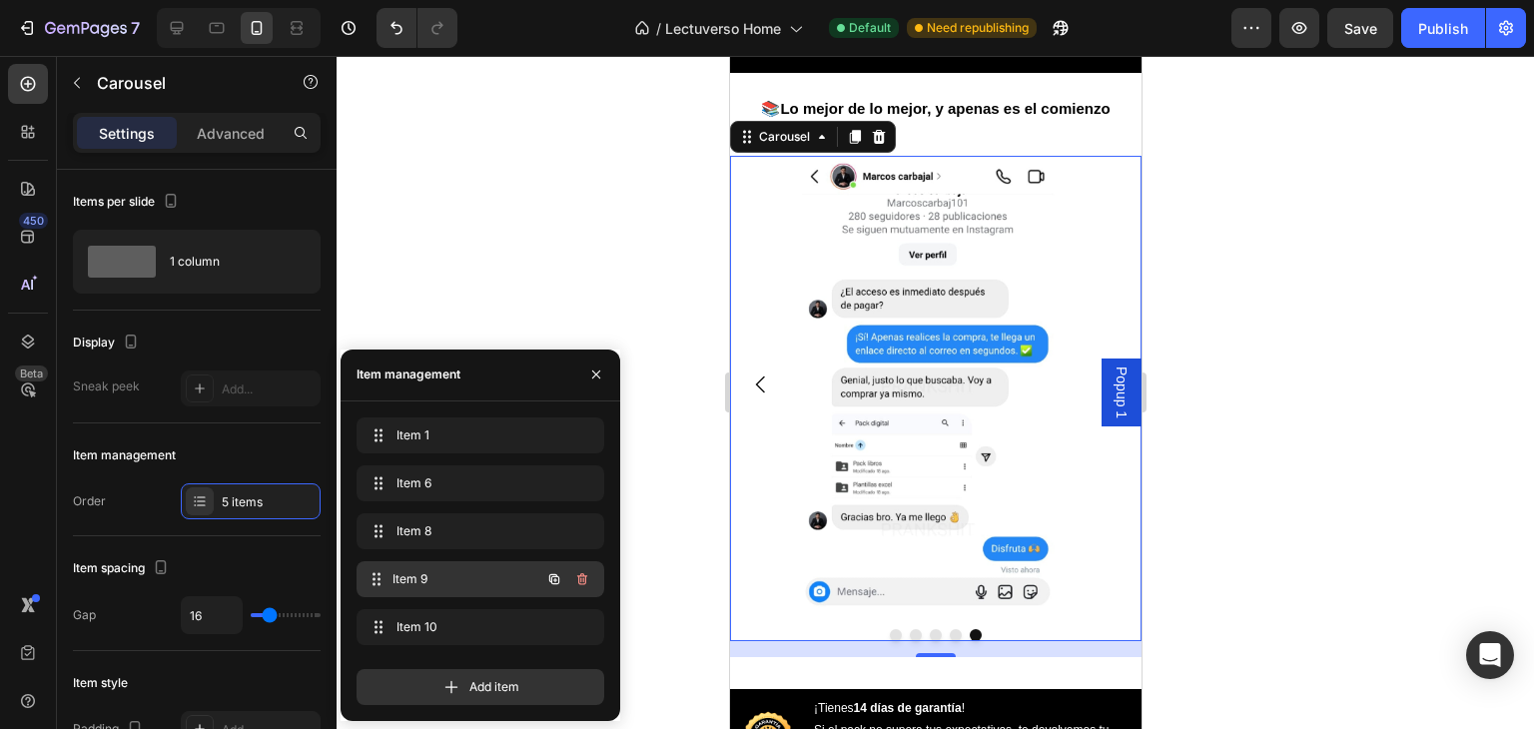
click at [479, 582] on span "Item 9" at bounding box center [466, 579] width 148 height 18
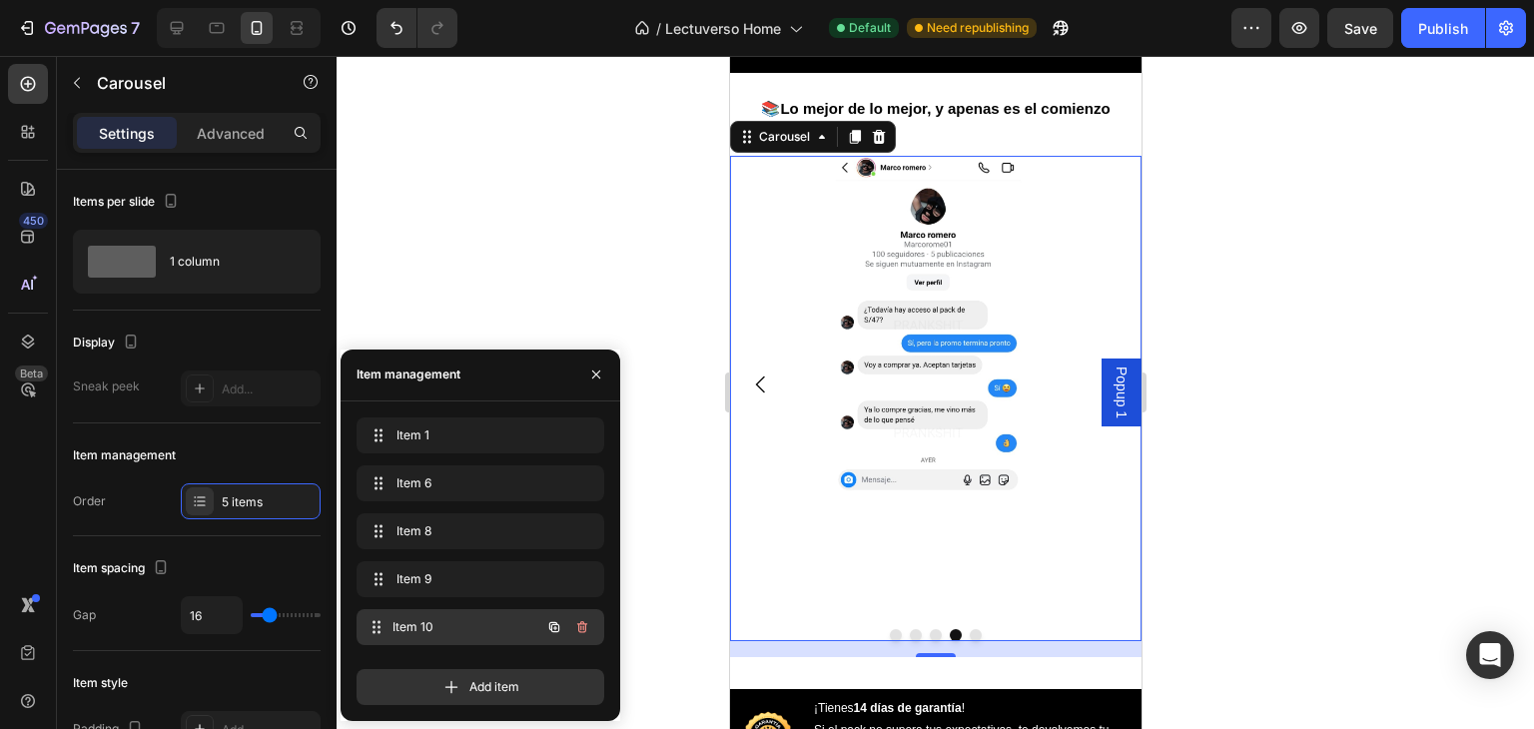
click at [485, 619] on span "Item 10" at bounding box center [466, 627] width 148 height 18
click at [485, 628] on span "Item 10" at bounding box center [466, 627] width 148 height 18
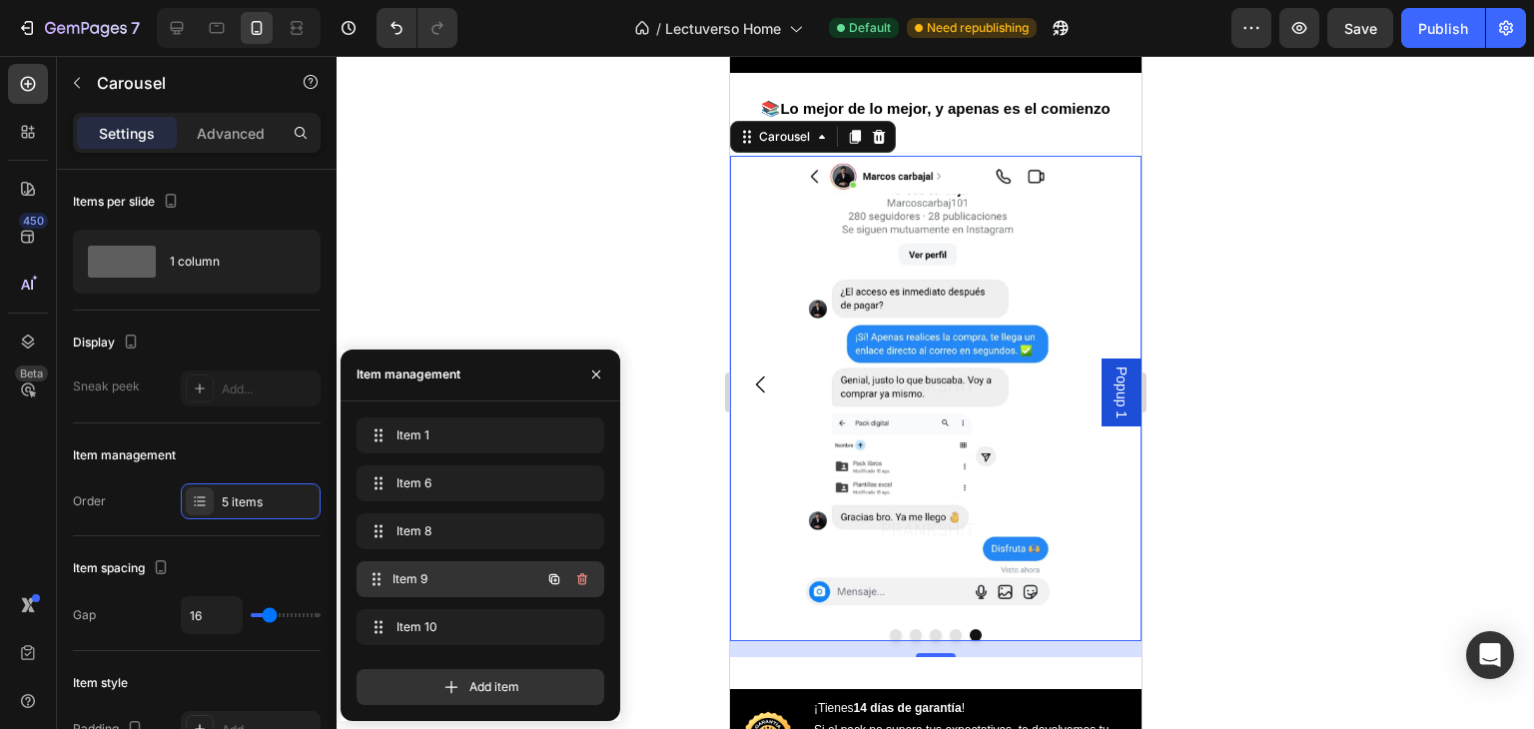
click at [489, 574] on span "Item 9" at bounding box center [466, 579] width 148 height 18
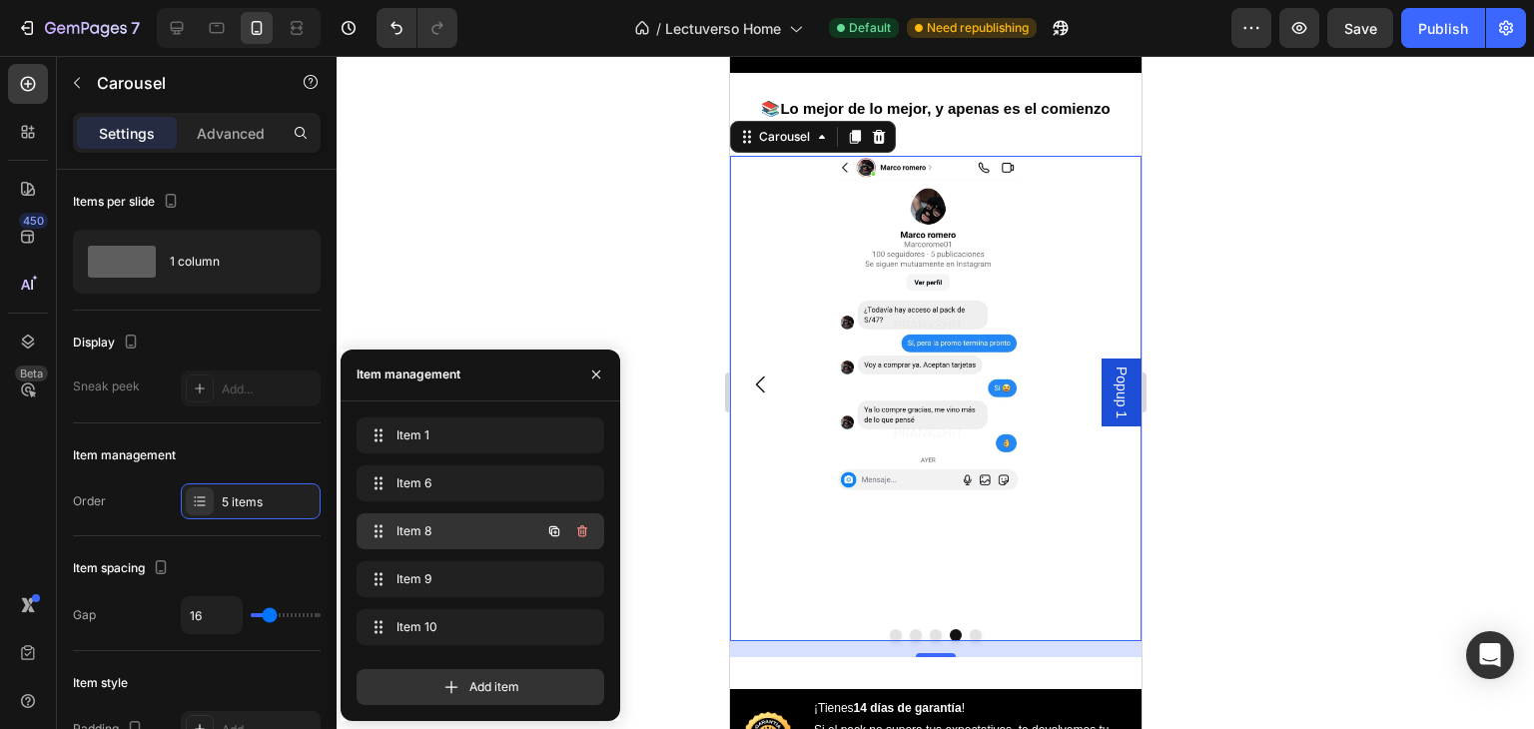
click at [491, 533] on span "Item 8" at bounding box center [452, 531] width 113 height 18
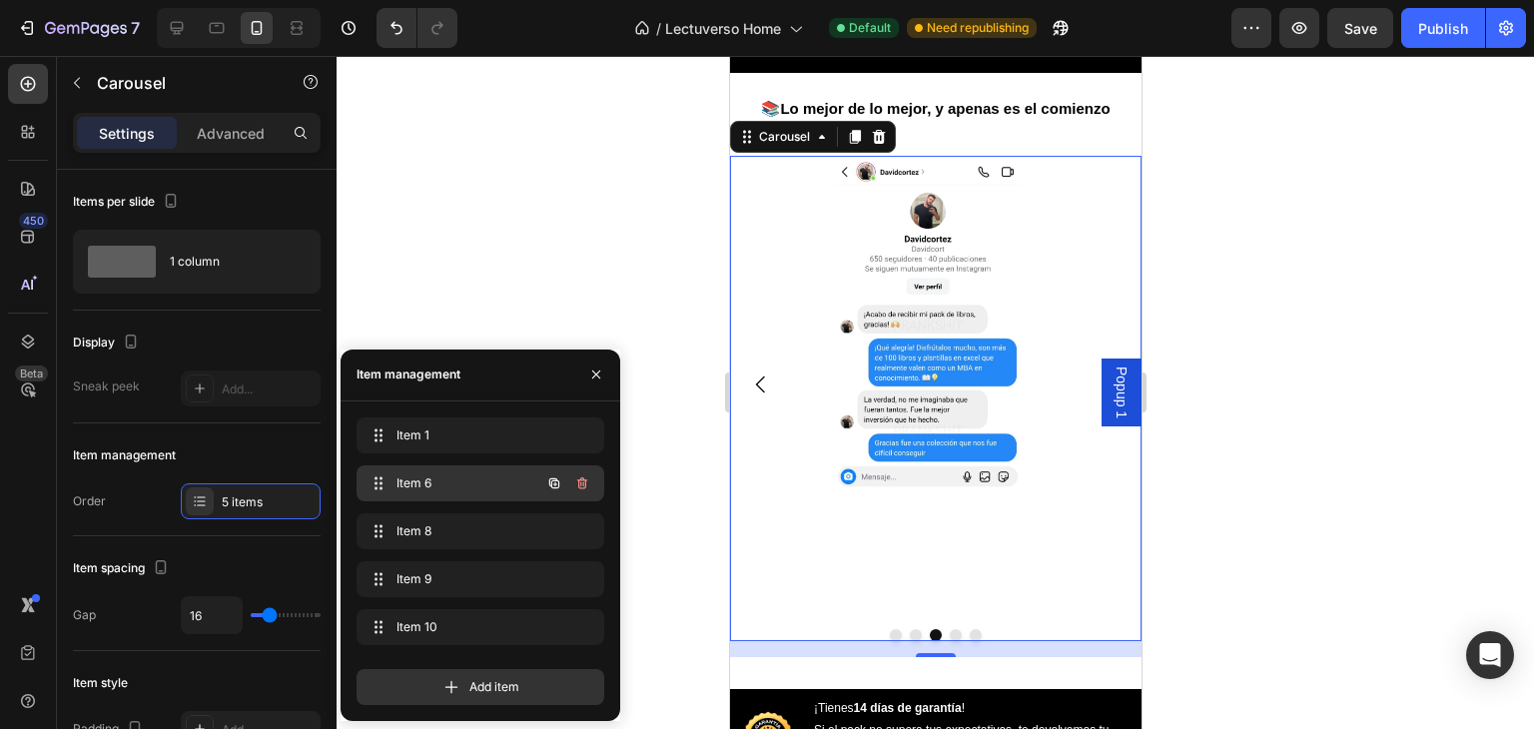
click at [494, 489] on span "Item 6" at bounding box center [452, 483] width 113 height 18
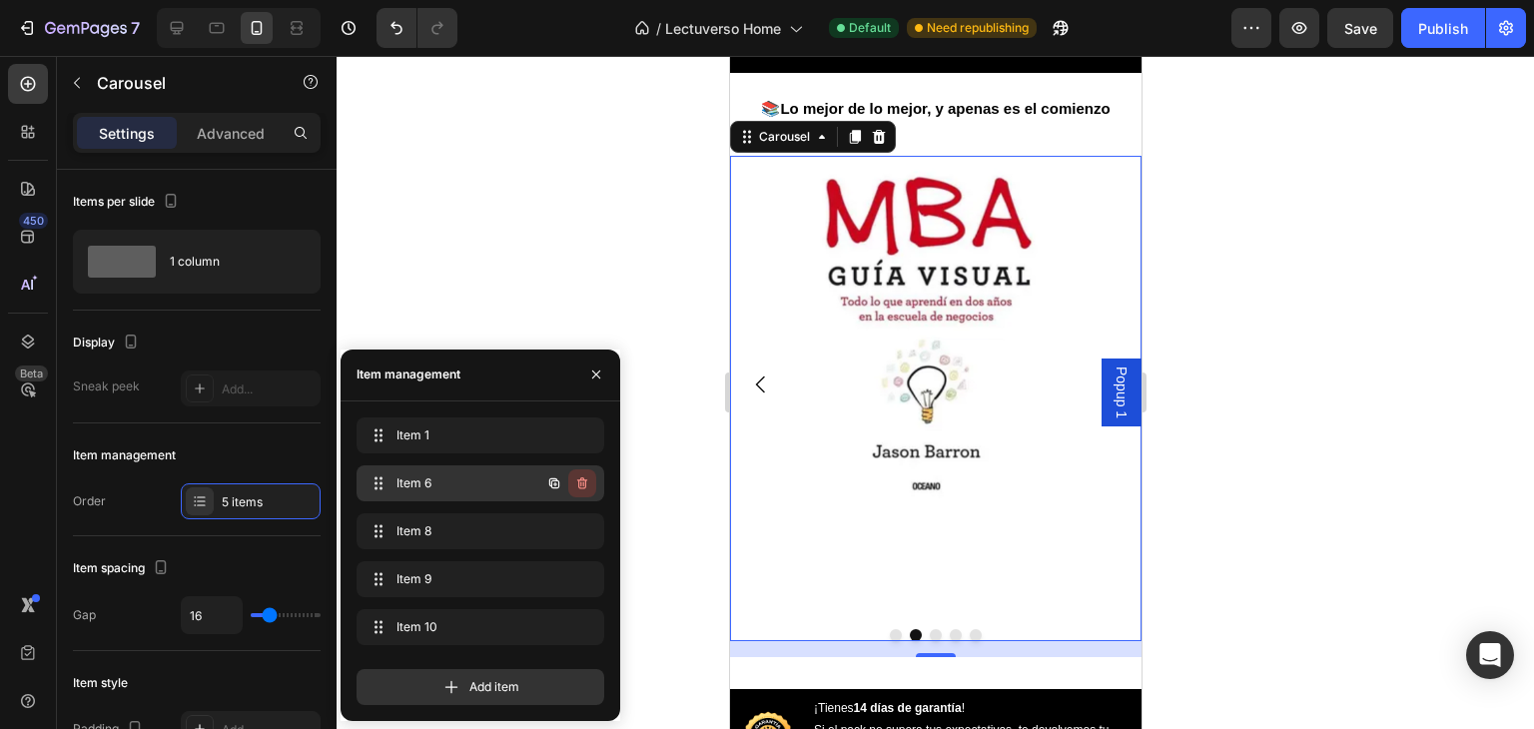
click at [583, 478] on icon "button" at bounding box center [582, 483] width 10 height 12
click at [582, 489] on div "Delete" at bounding box center [568, 483] width 37 height 18
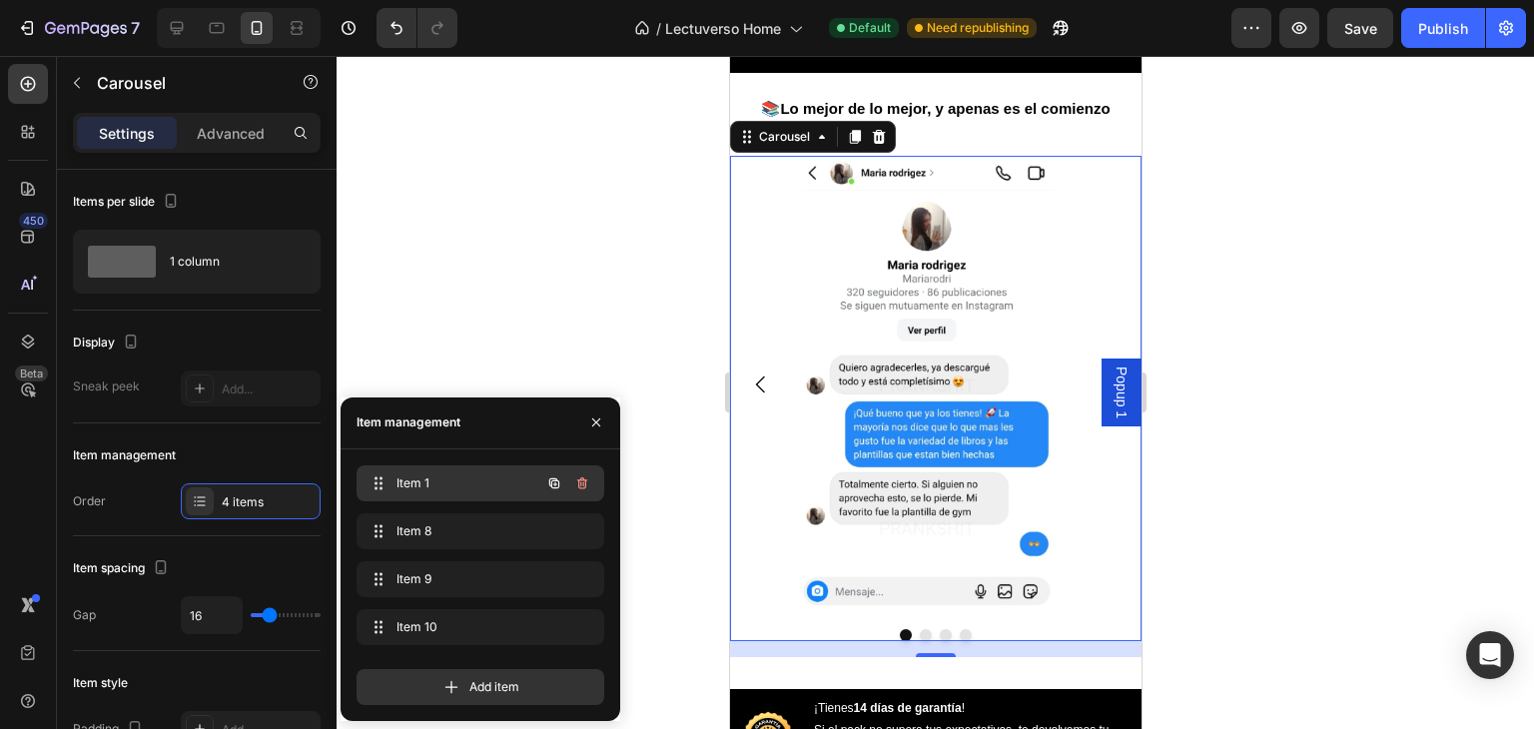
click at [458, 483] on span "Item 1" at bounding box center [452, 483] width 113 height 18
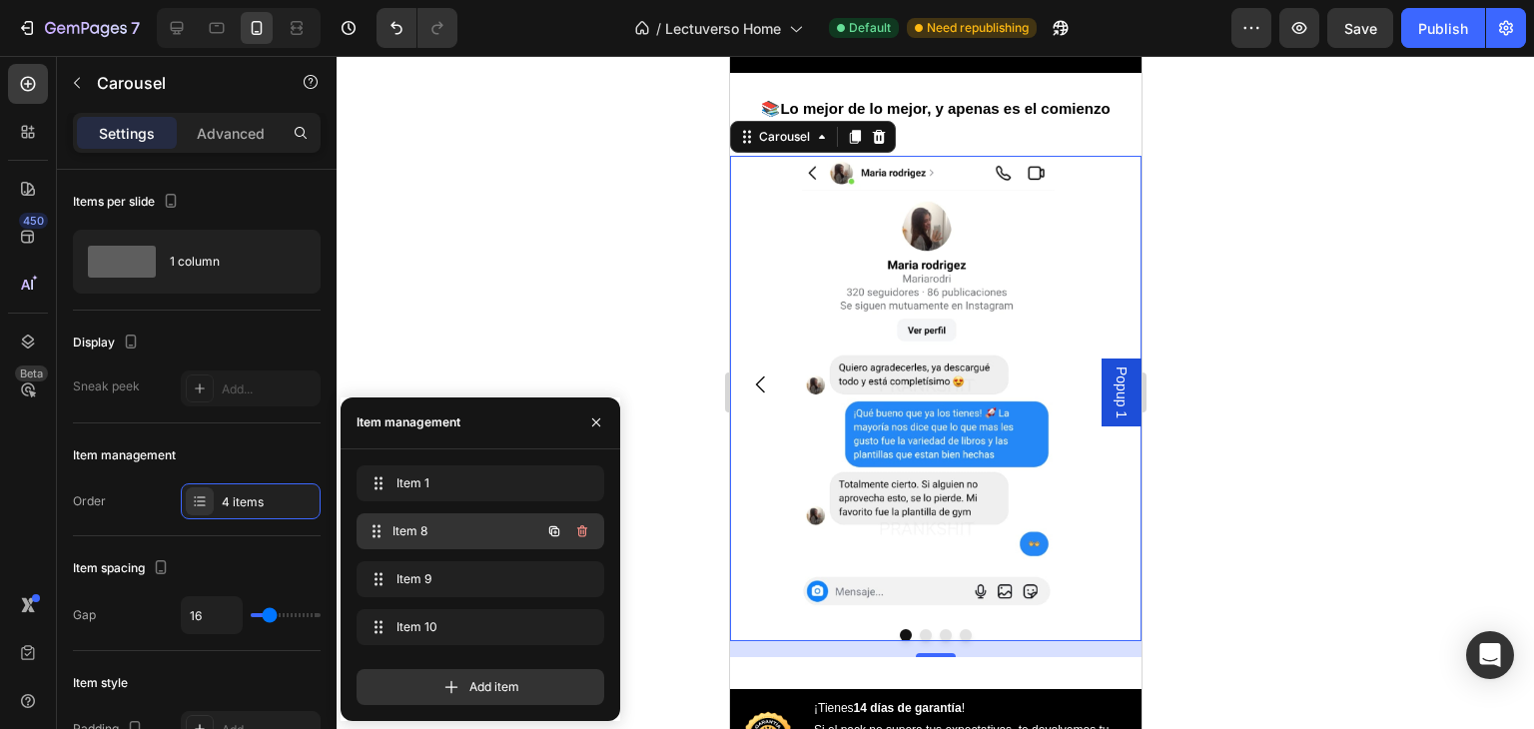
click at [475, 531] on span "Item 8" at bounding box center [466, 531] width 148 height 18
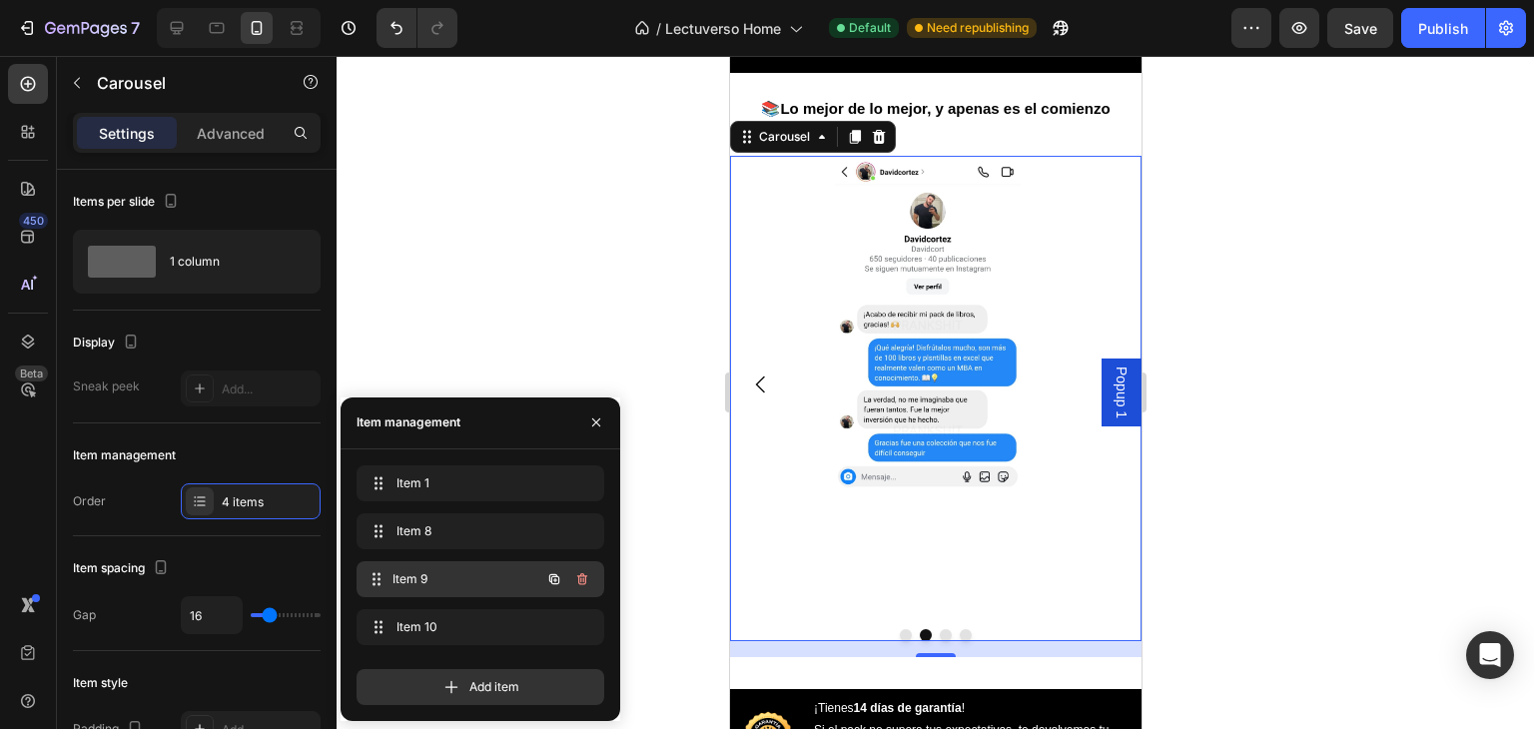
click at [492, 572] on span "Item 9" at bounding box center [466, 579] width 148 height 18
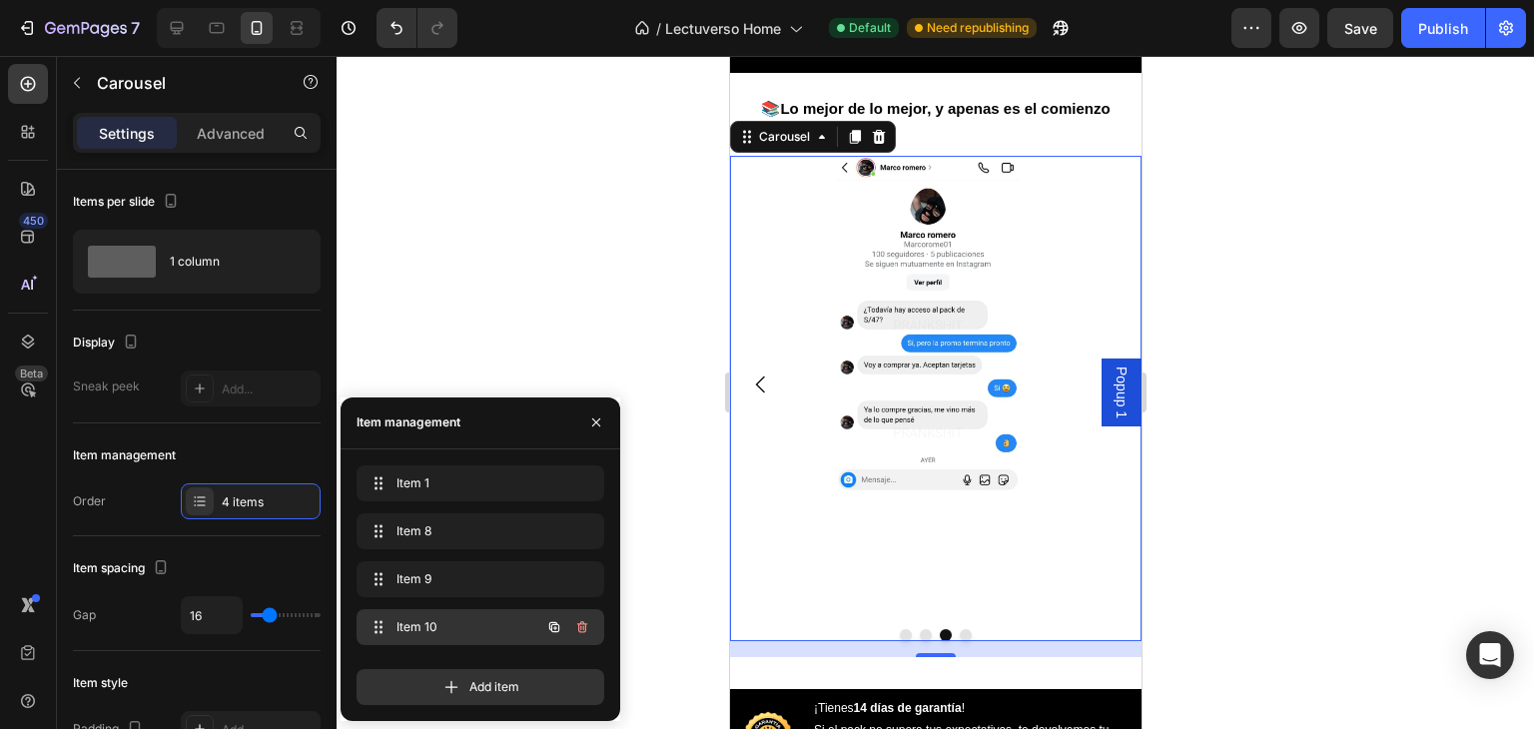
click at [507, 631] on span "Item 10" at bounding box center [452, 627] width 113 height 18
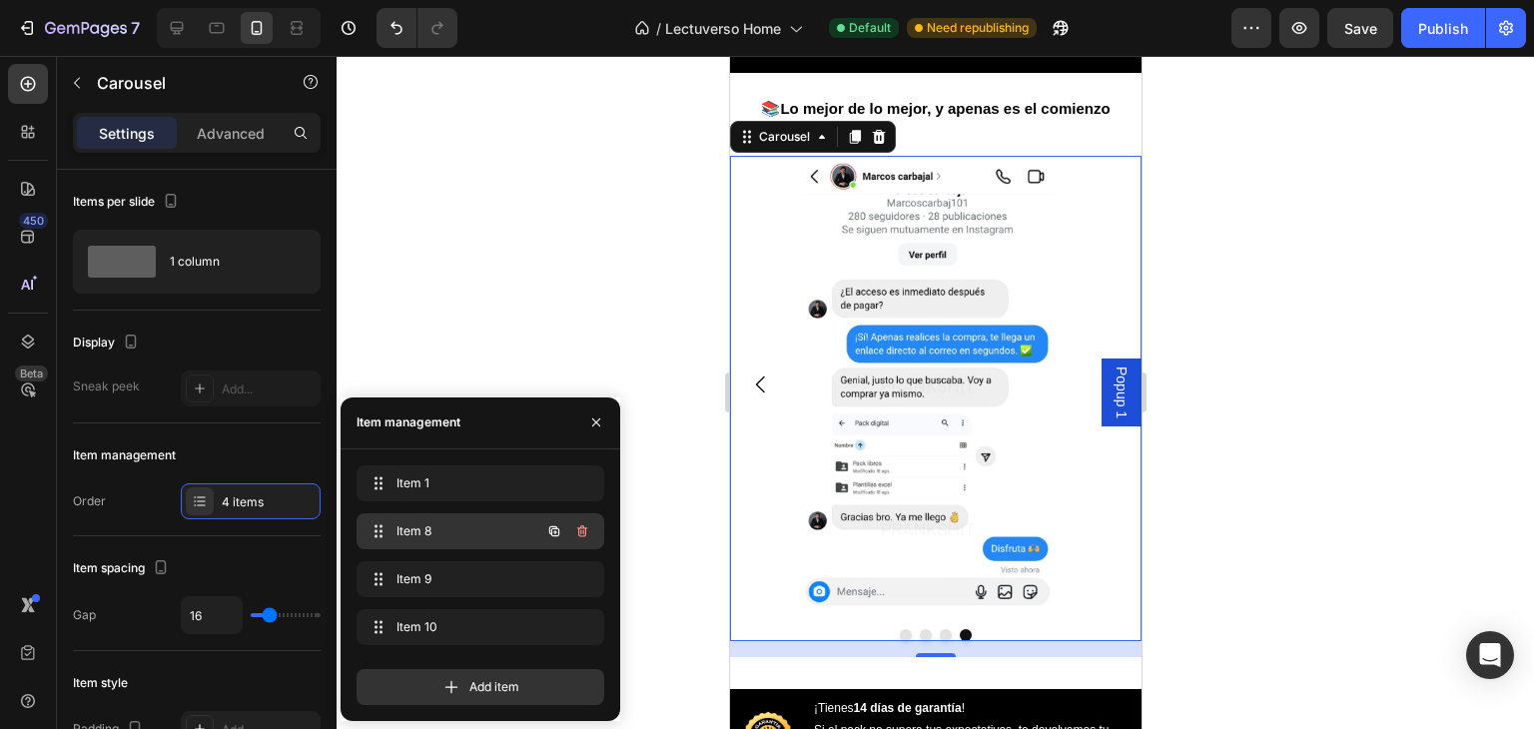
click at [502, 529] on span "Item 8" at bounding box center [452, 531] width 113 height 18
click at [502, 529] on span "Item 8" at bounding box center [466, 531] width 148 height 18
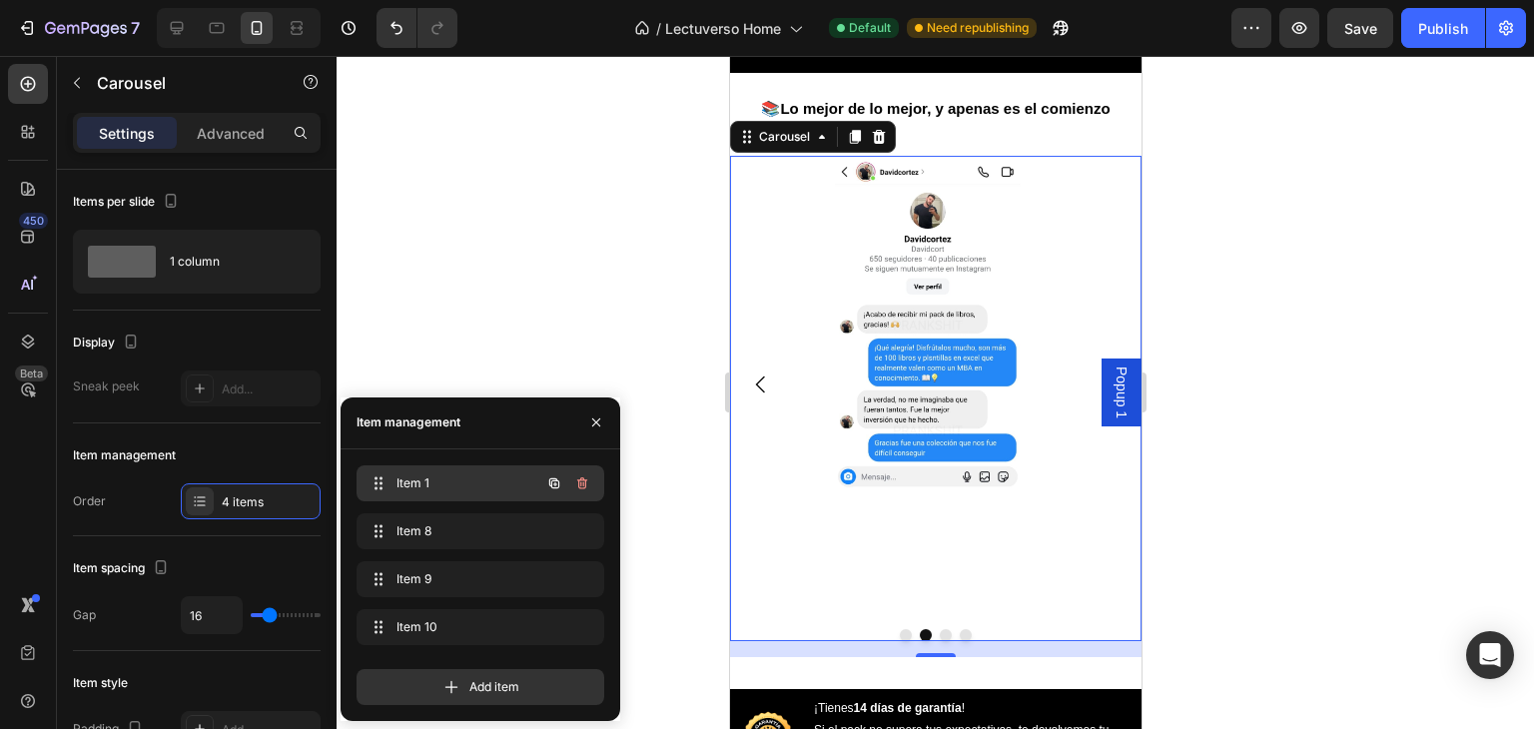
click at [456, 487] on span "Item 1" at bounding box center [452, 483] width 113 height 18
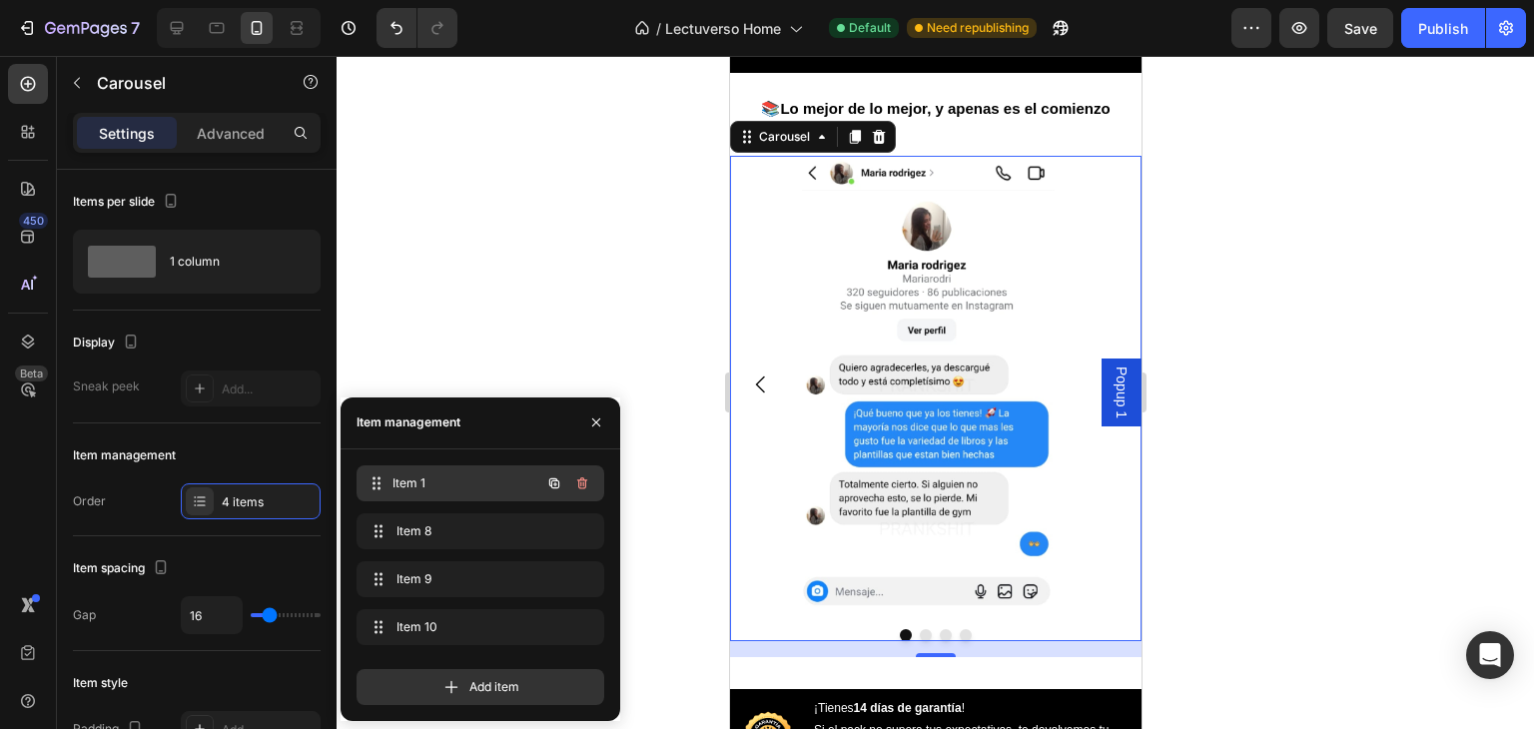
click at [515, 478] on div "Item 1 Item 1" at bounding box center [452, 483] width 176 height 28
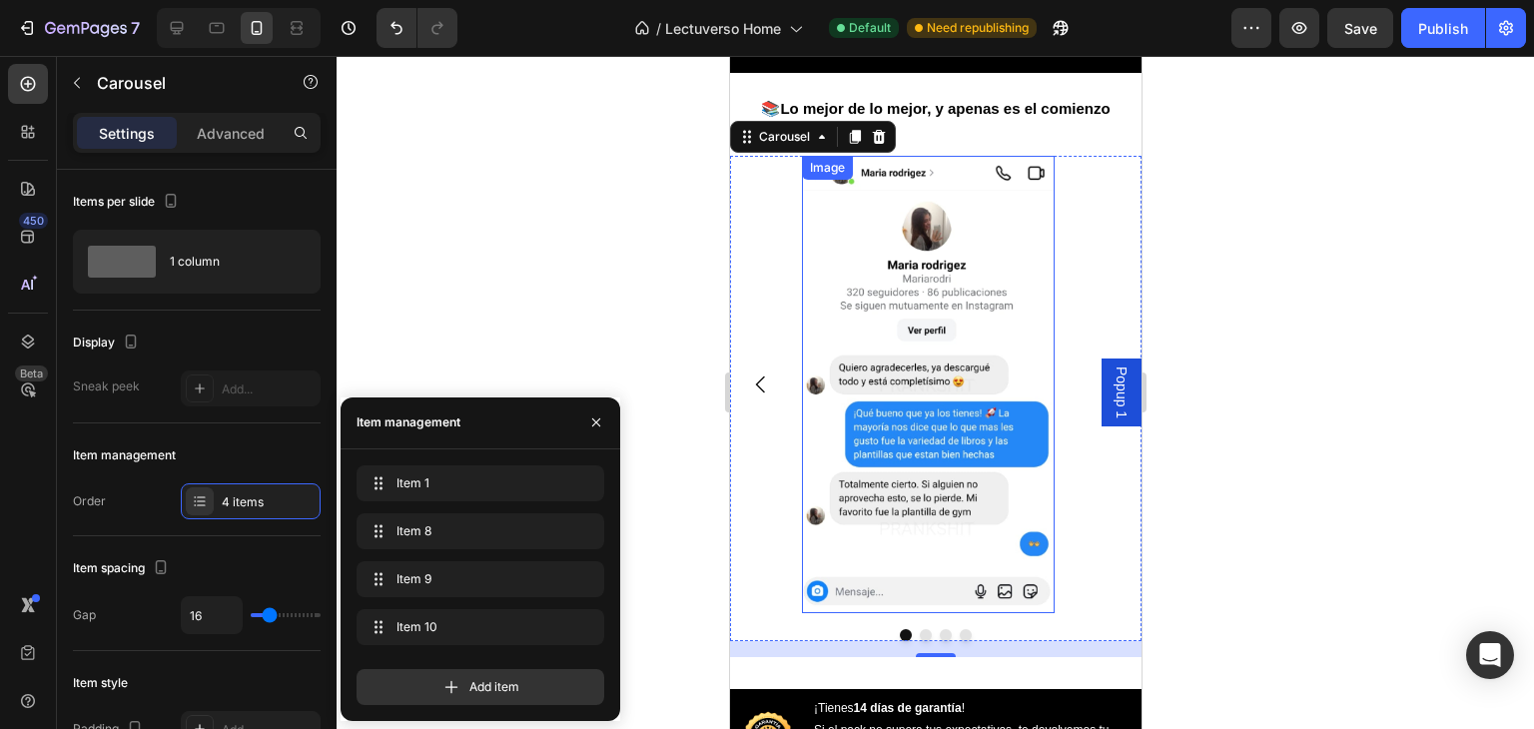
click at [901, 360] on img at bounding box center [927, 384] width 253 height 457
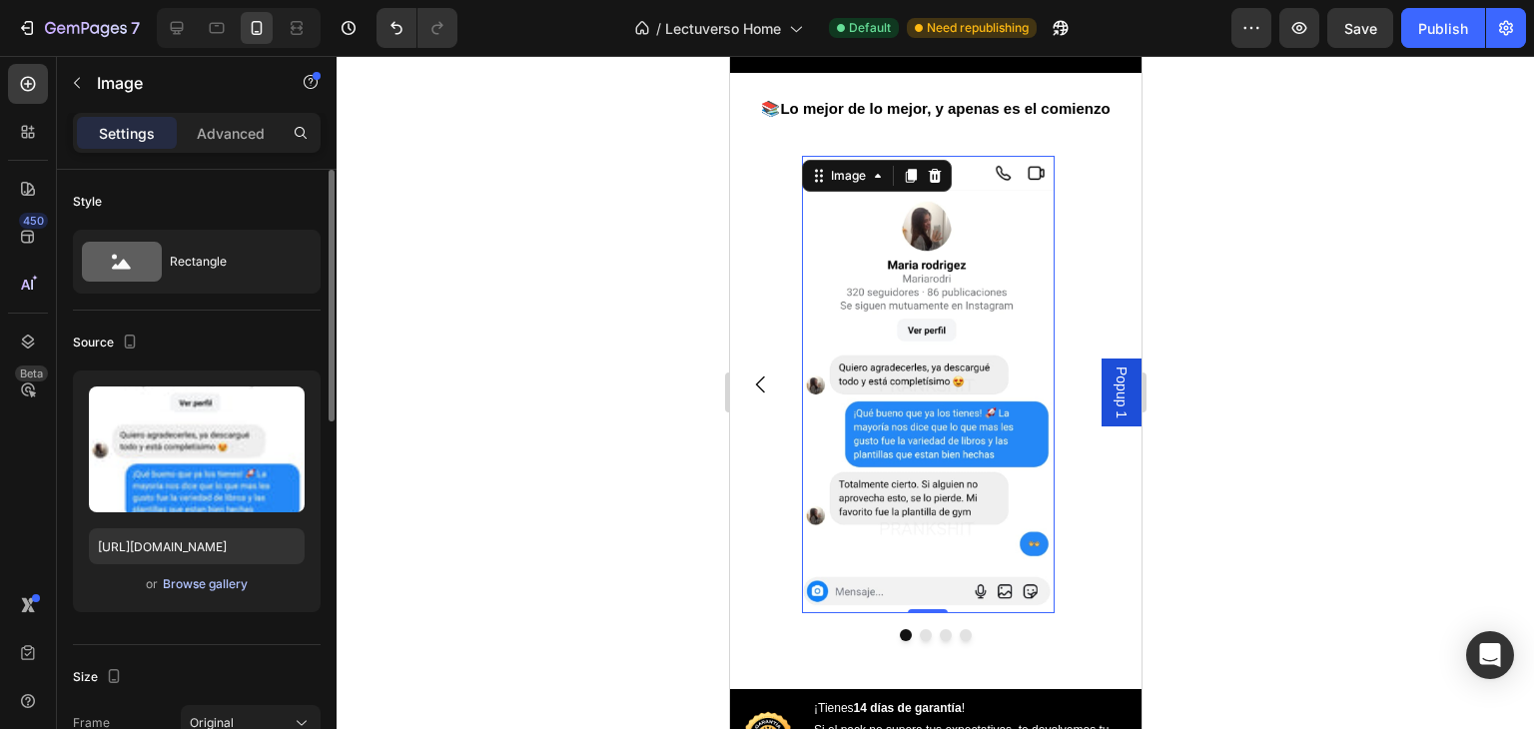
click at [210, 584] on div "Browse gallery" at bounding box center [205, 584] width 85 height 18
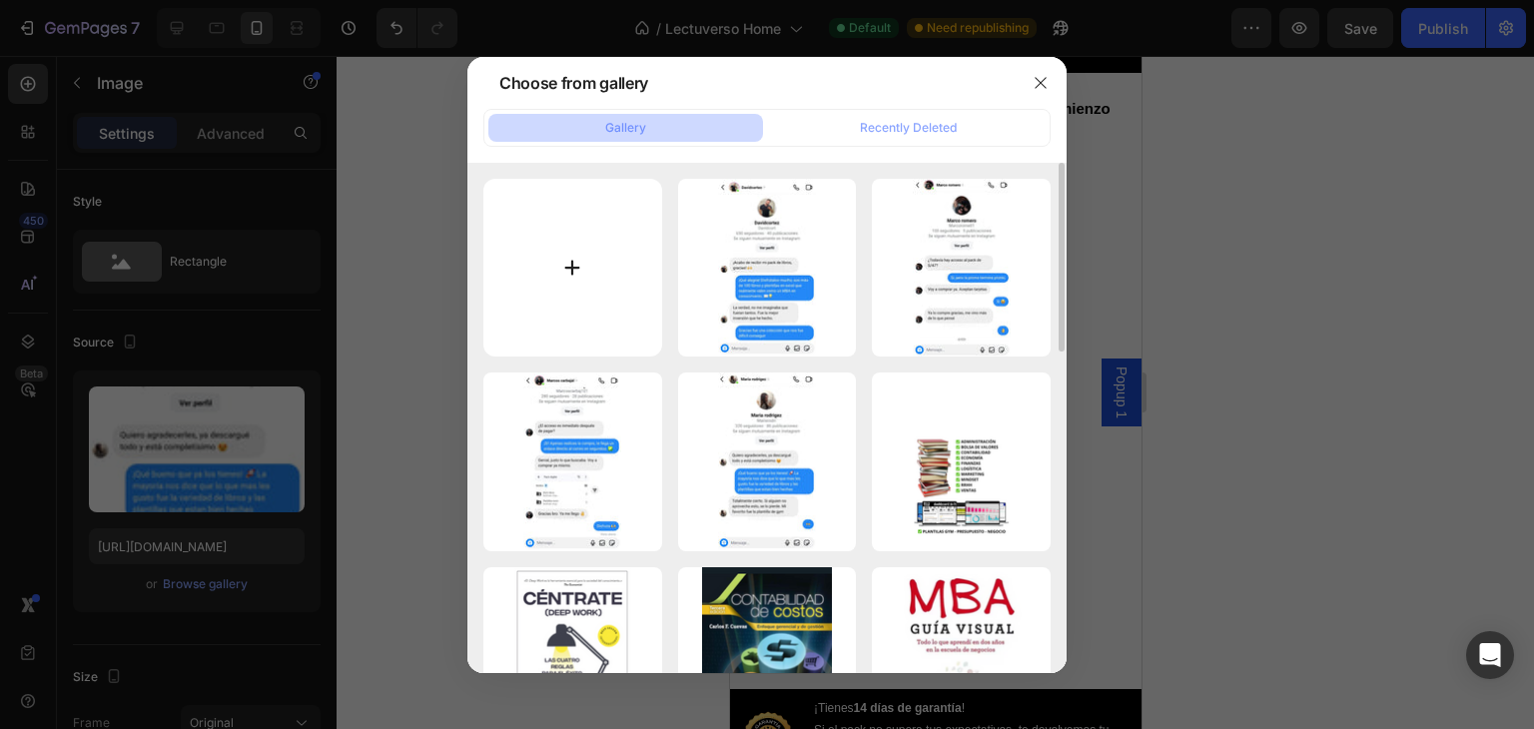
click at [608, 273] on input "file" at bounding box center [572, 268] width 179 height 179
type input "C:\fakepath\Sin título (720 x 1350 px) (720 x 1304 px).png"
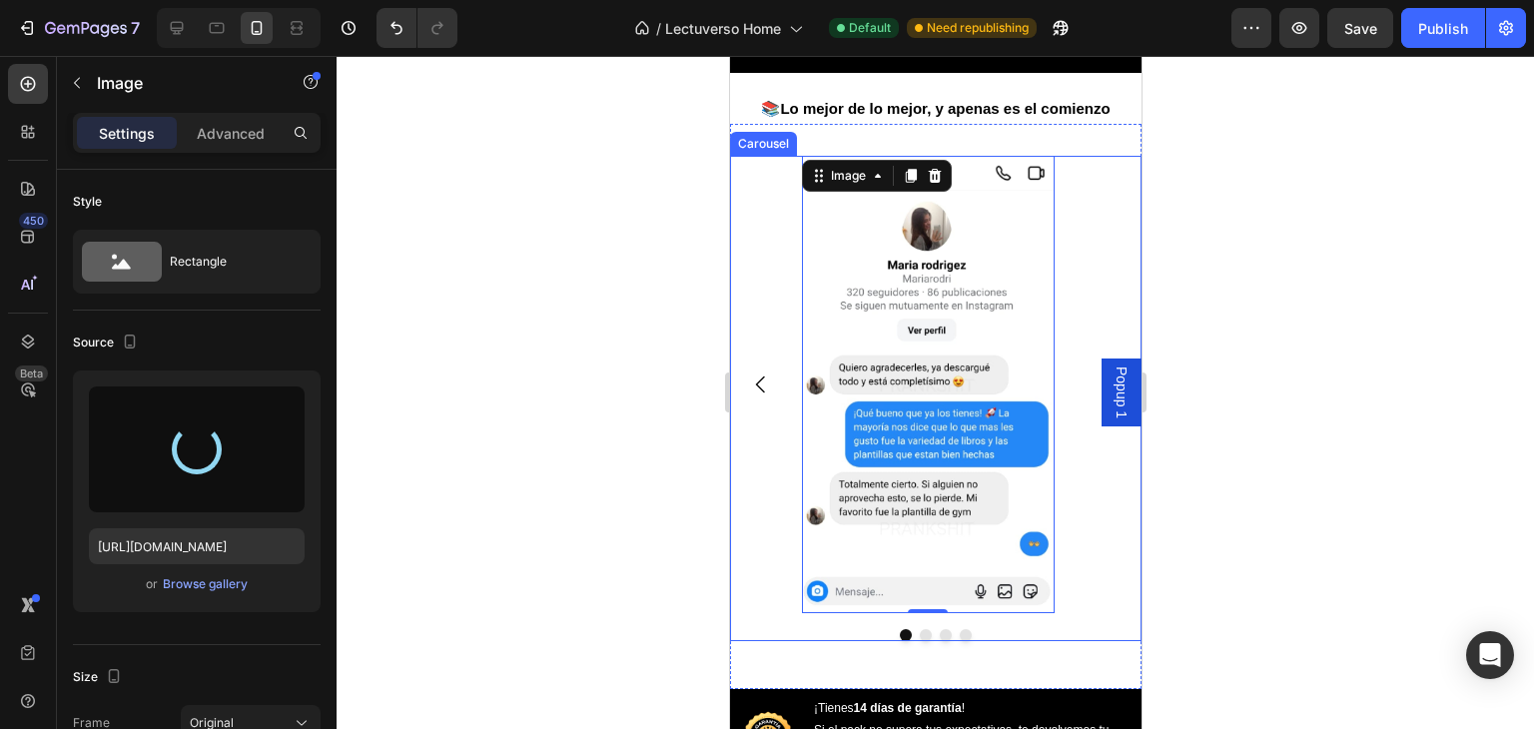
type input "[URL][DOMAIN_NAME]"
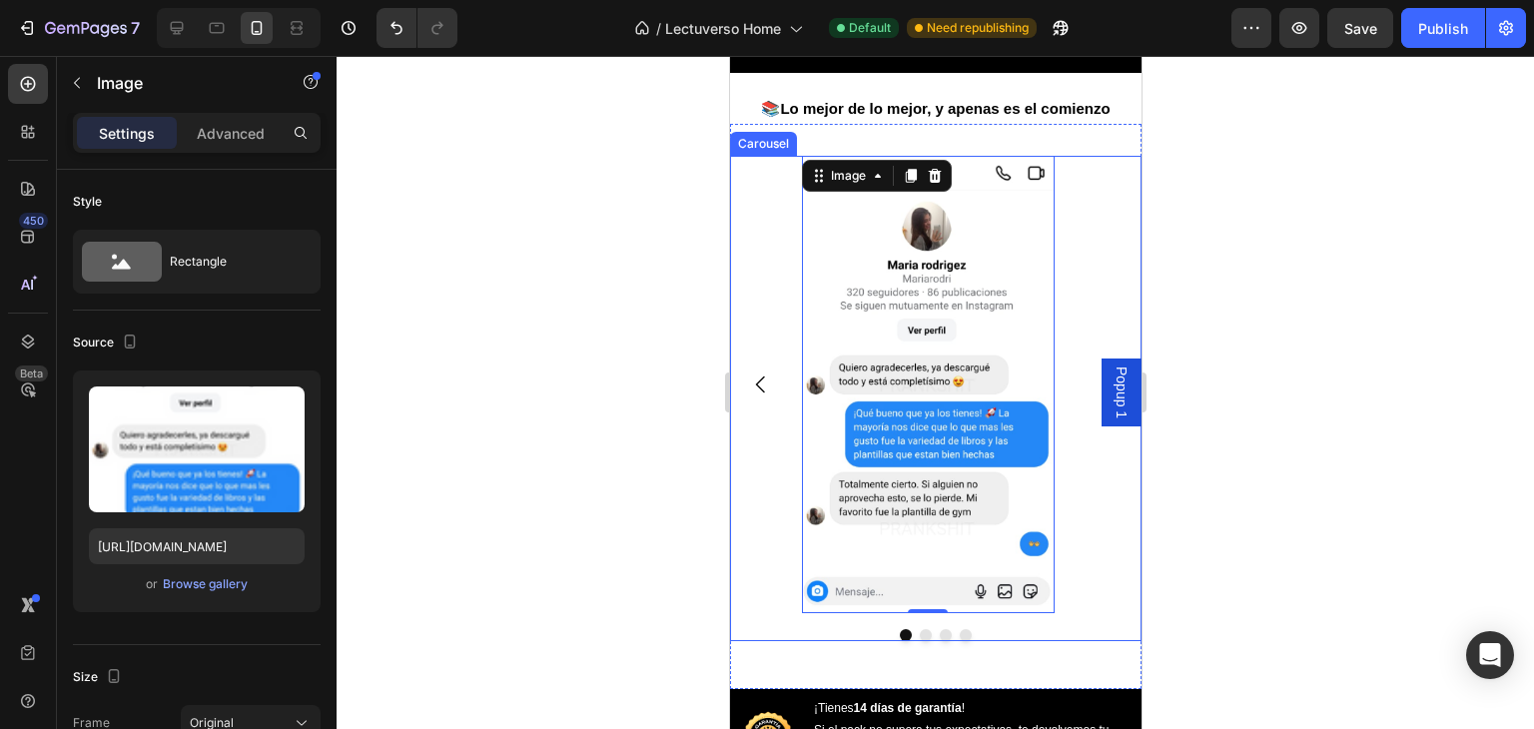
click at [754, 396] on icon "Carousel Back Arrow" at bounding box center [760, 384] width 24 height 24
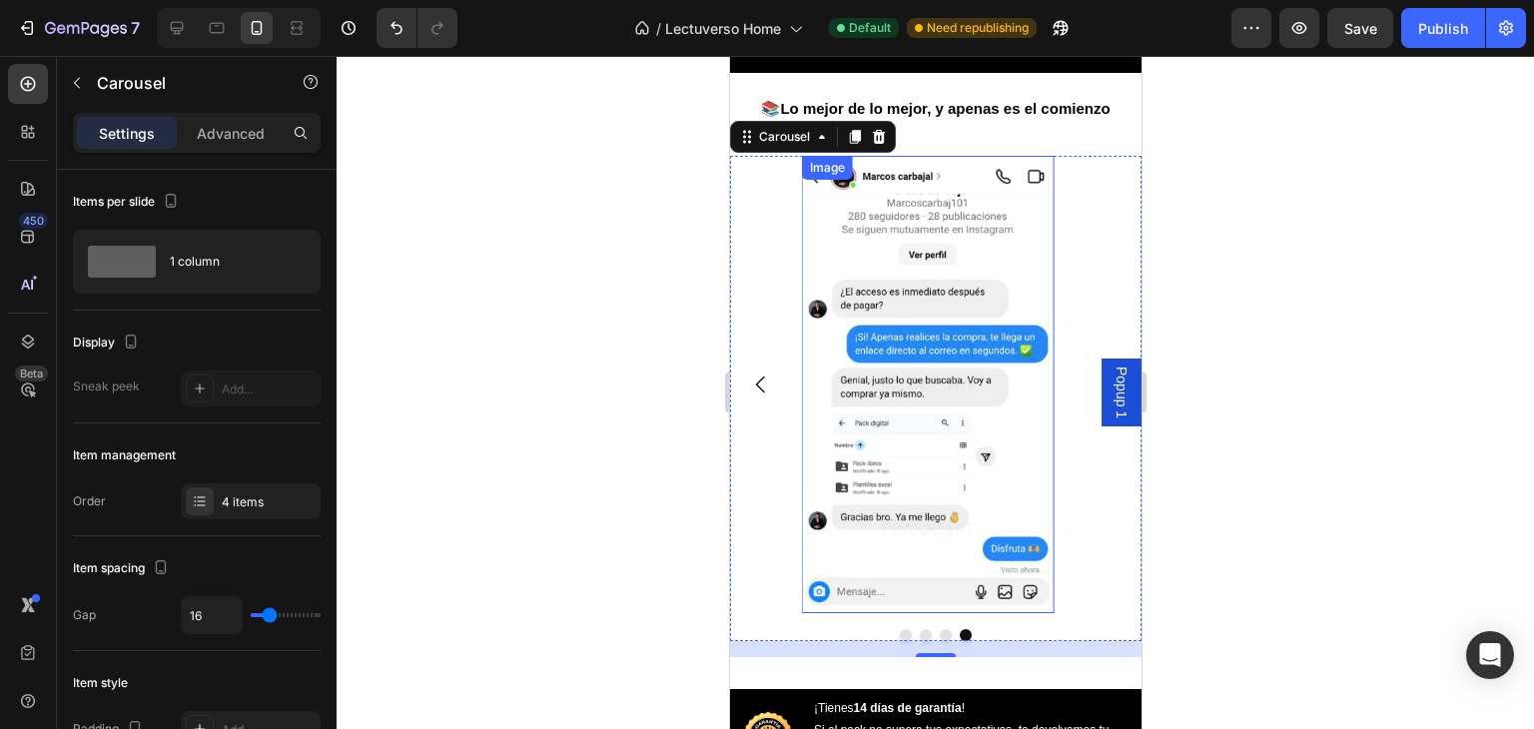
click at [848, 385] on img at bounding box center [927, 384] width 253 height 457
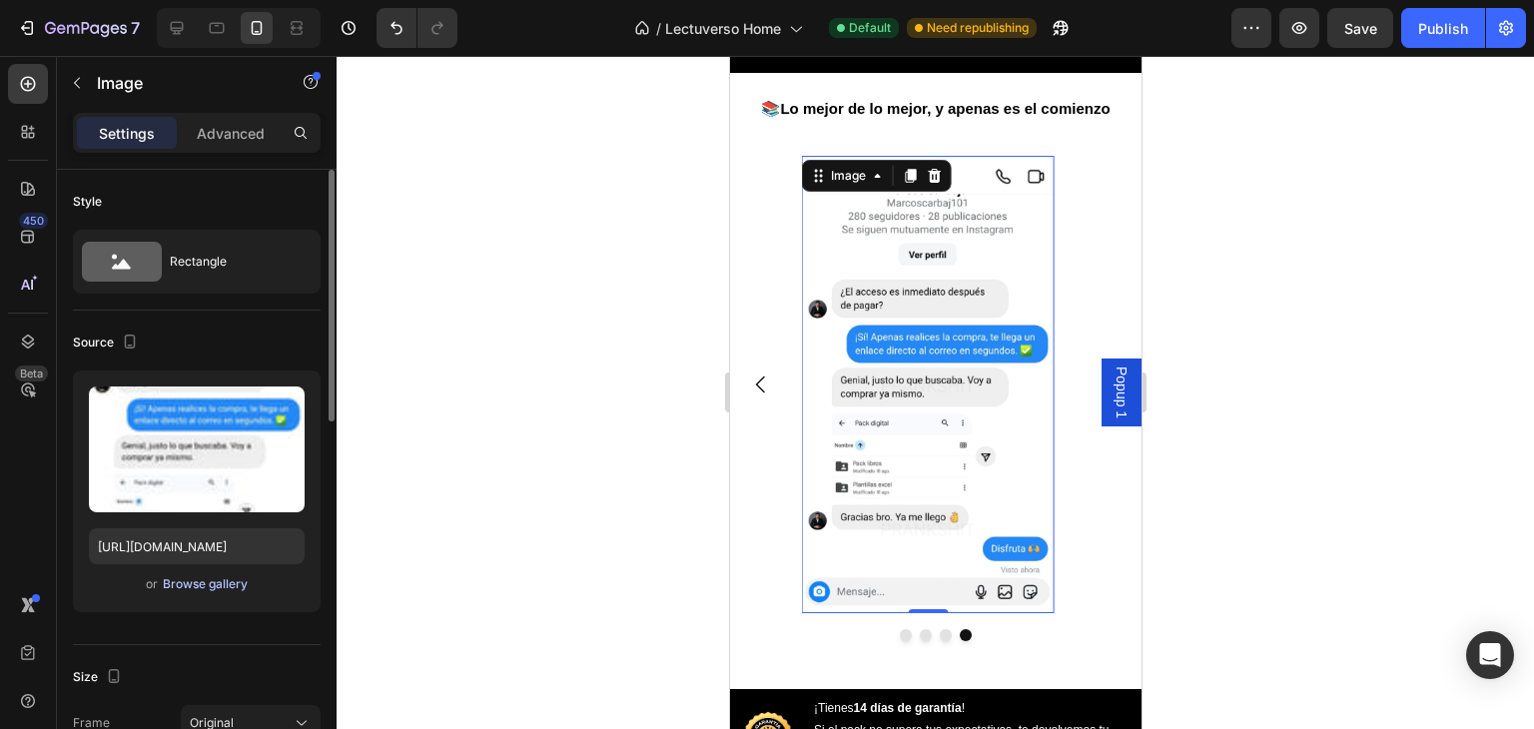
click at [202, 578] on div "Browse gallery" at bounding box center [205, 584] width 85 height 18
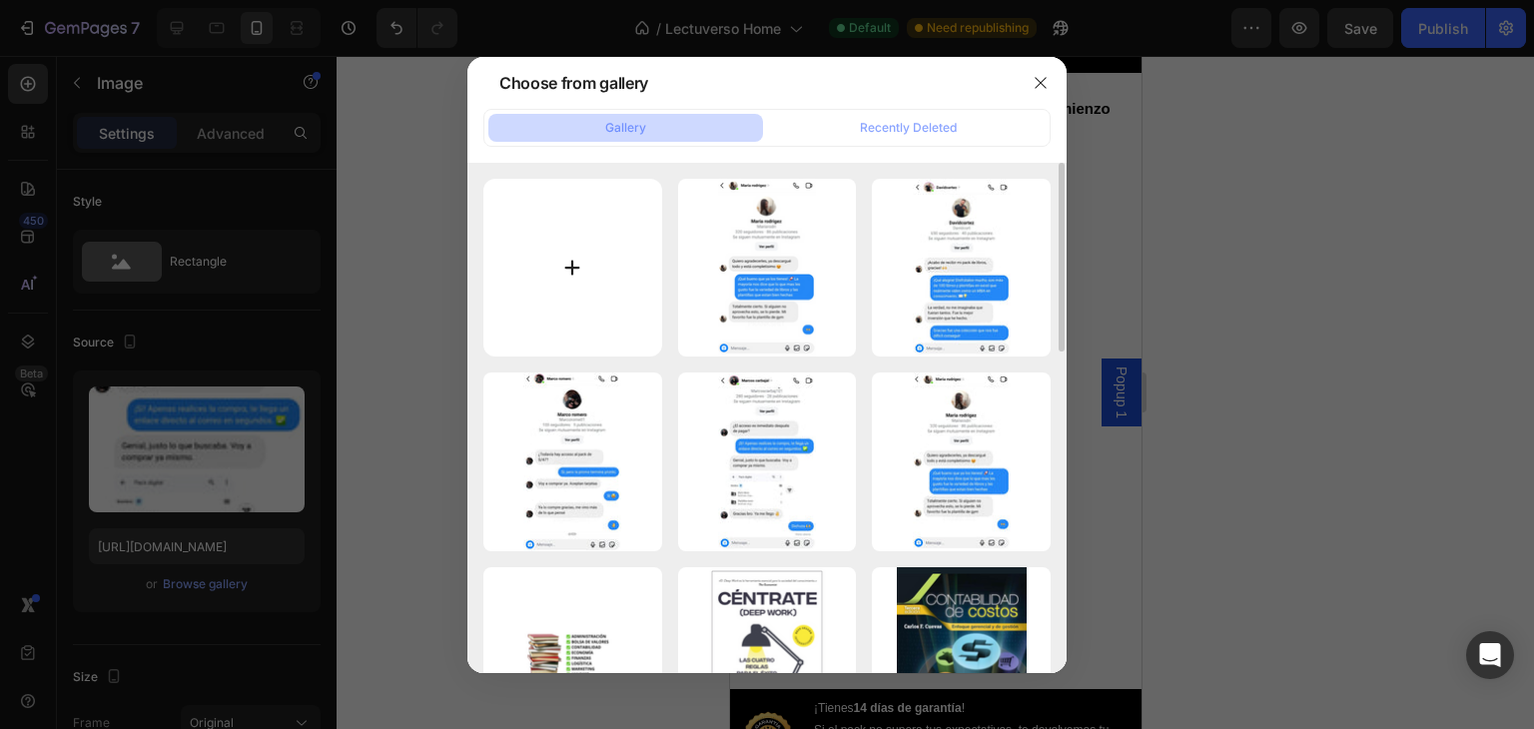
click at [588, 293] on input "file" at bounding box center [572, 268] width 179 height 179
type input "C:\fakepath\Sin título (720 x 1350 px) (720 x 1304 px) (1).png"
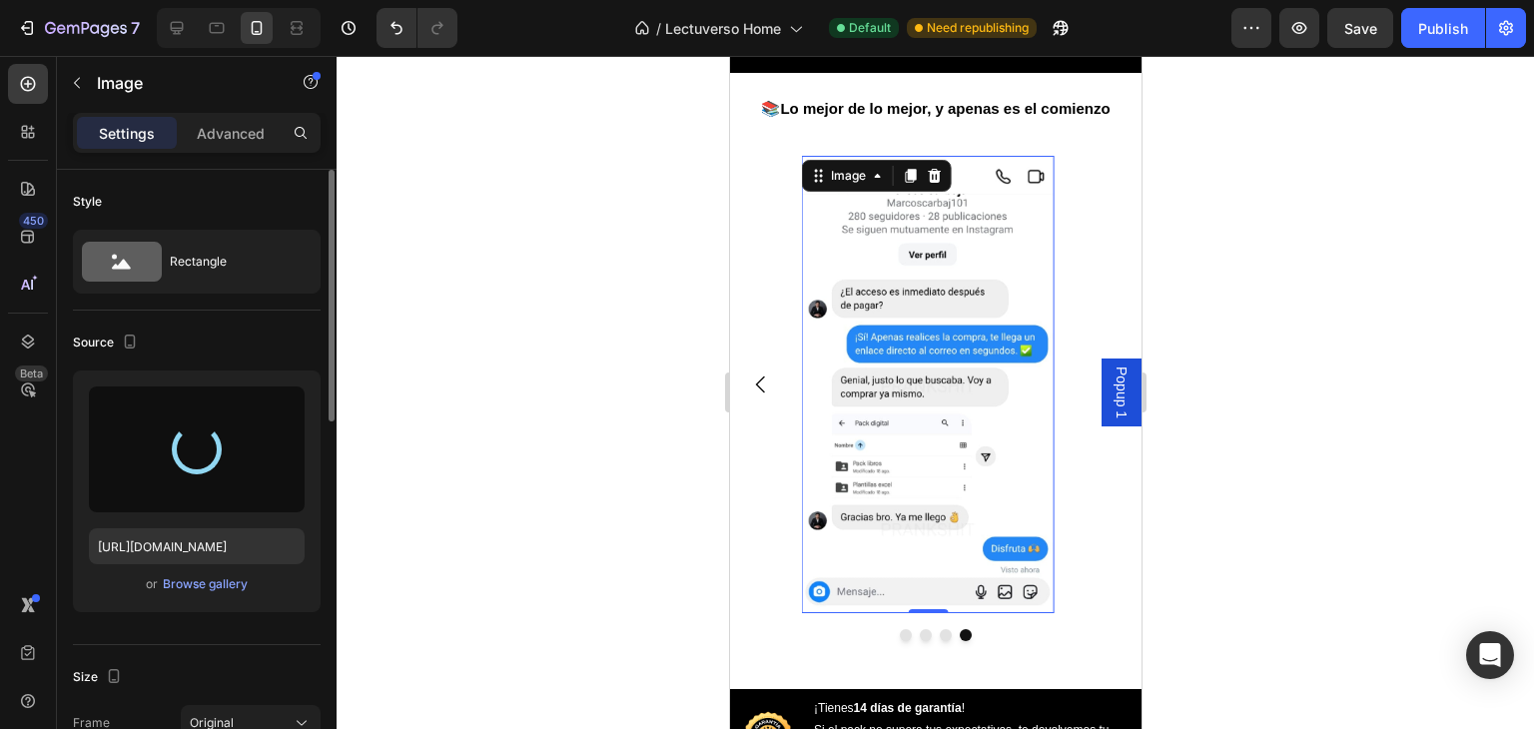
type input "[URL][DOMAIN_NAME]"
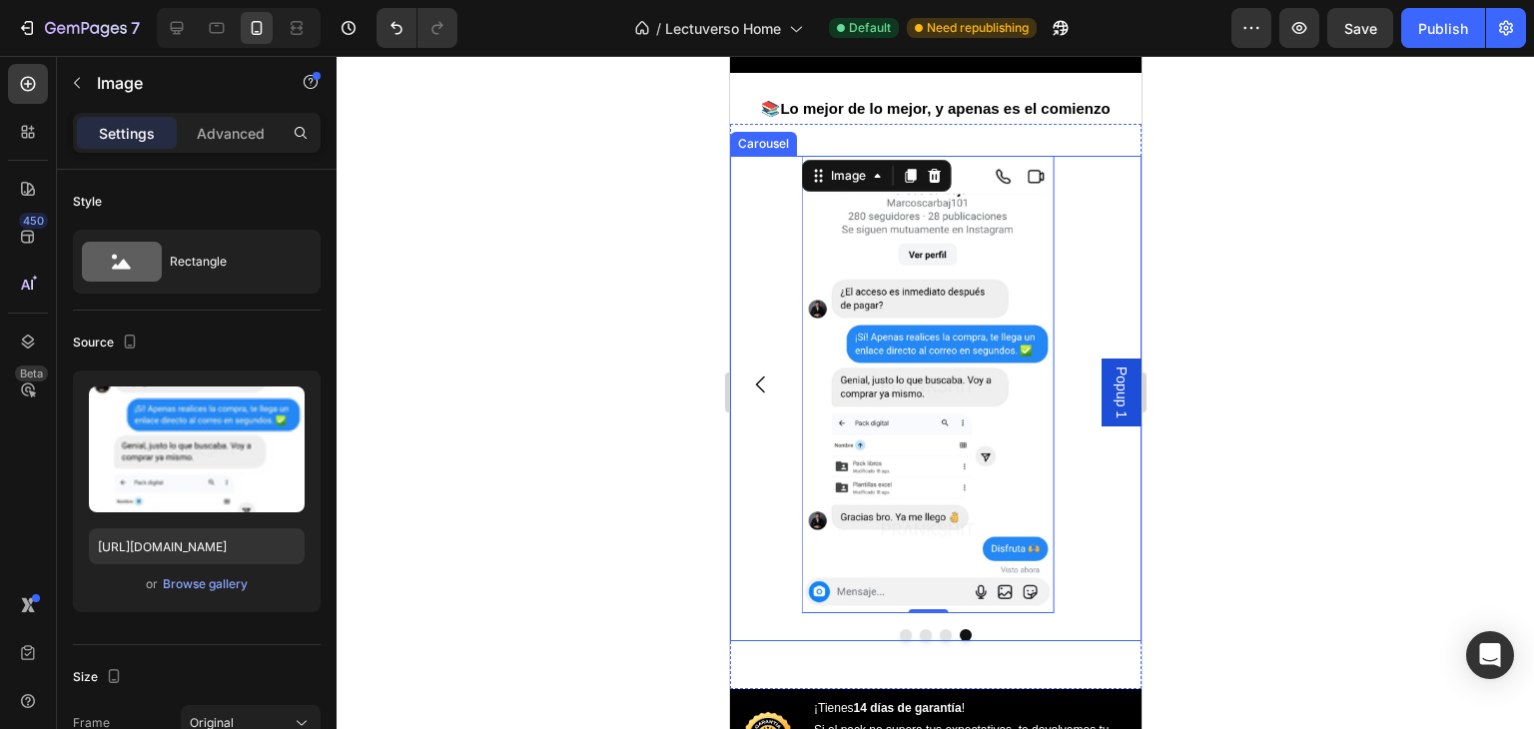
click at [761, 396] on icon "Carousel Back Arrow" at bounding box center [760, 384] width 24 height 24
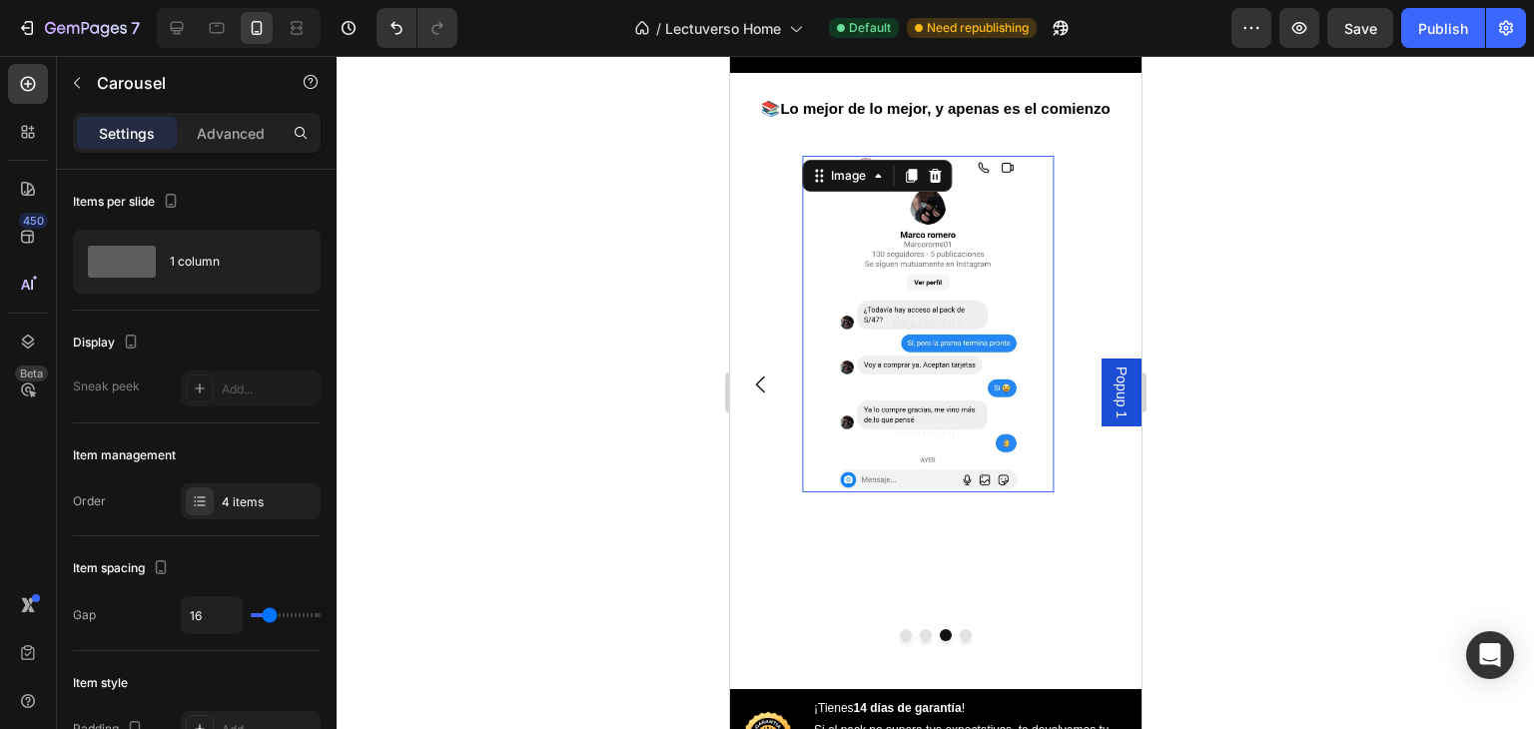
click at [874, 404] on img at bounding box center [927, 324] width 253 height 336
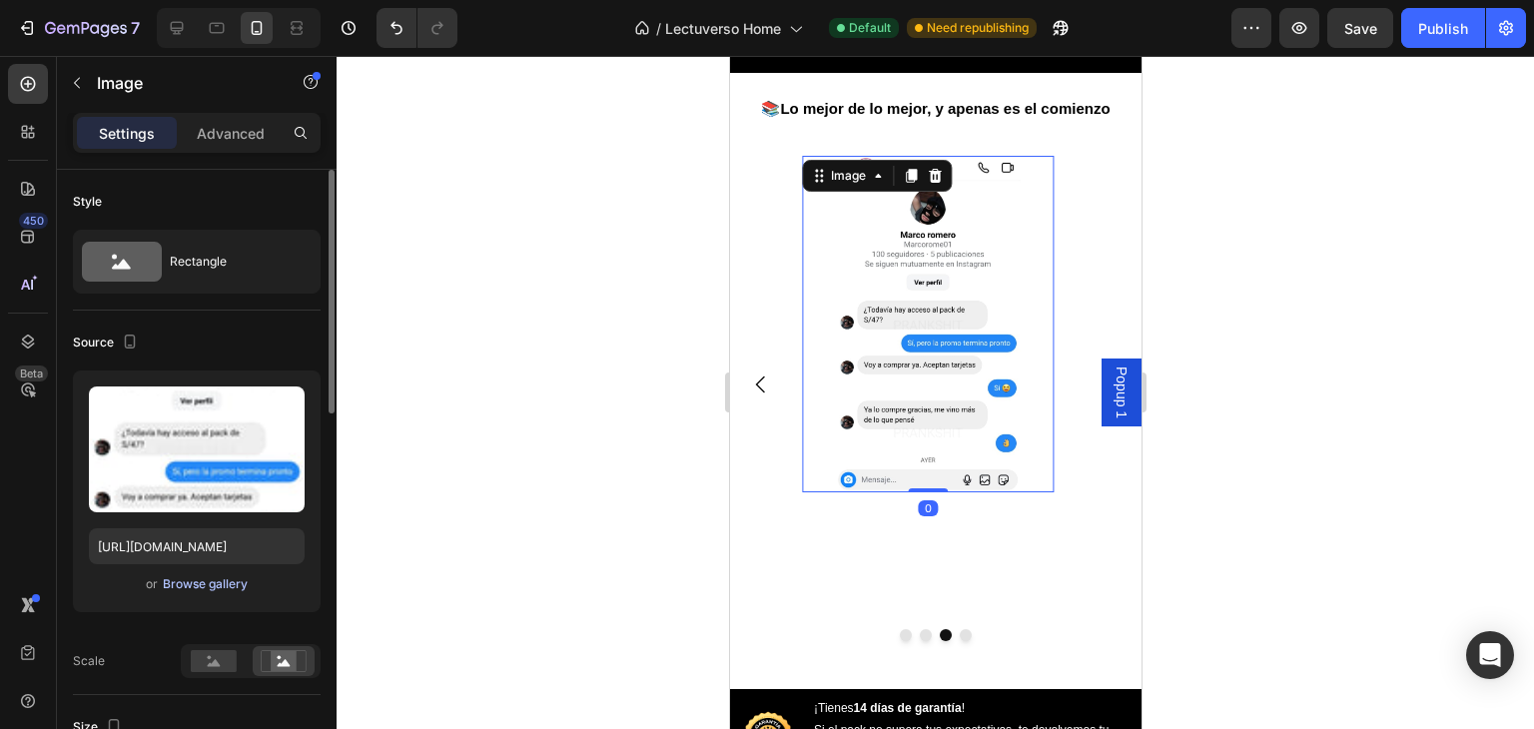
click at [217, 588] on div "Browse gallery" at bounding box center [205, 584] width 85 height 18
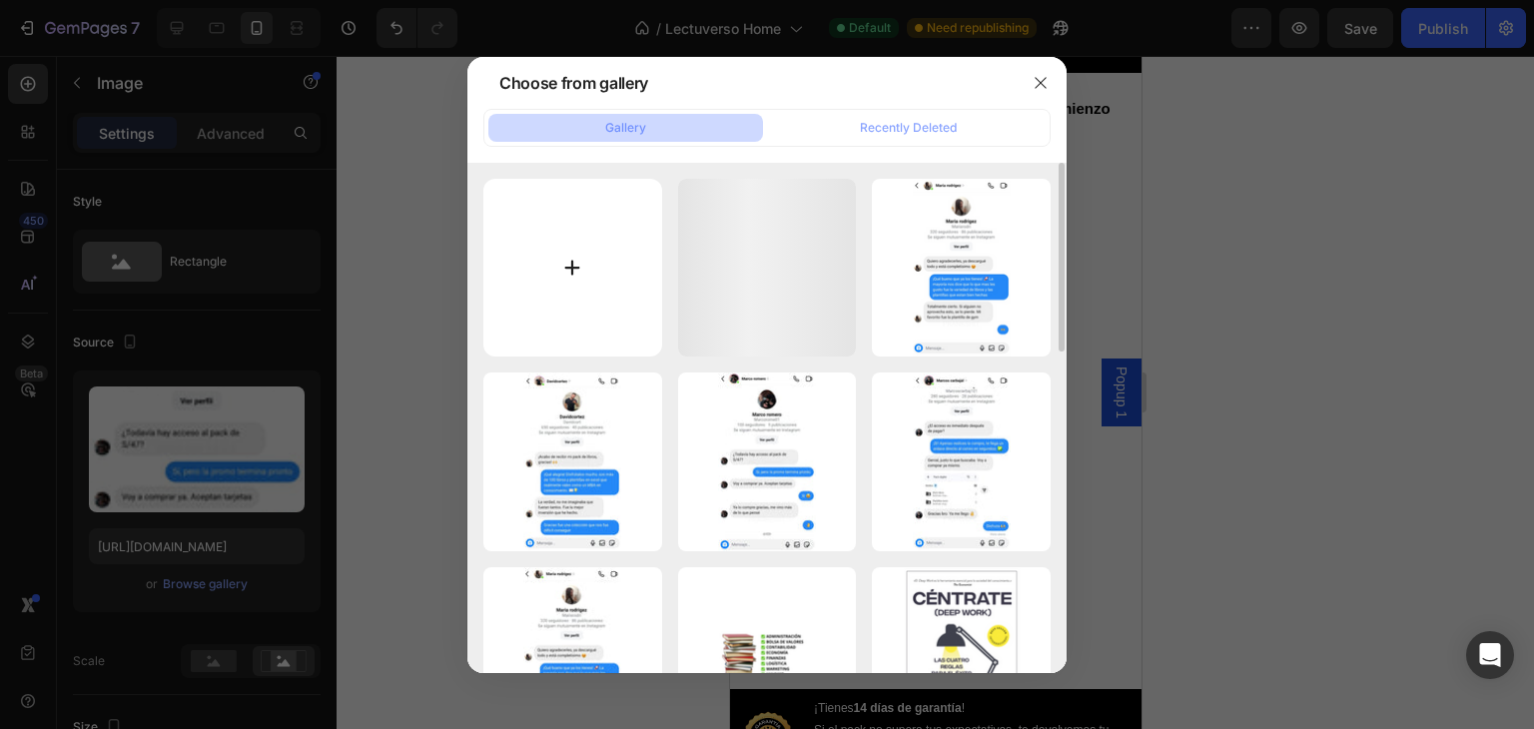
click at [554, 272] on input "file" at bounding box center [572, 268] width 179 height 179
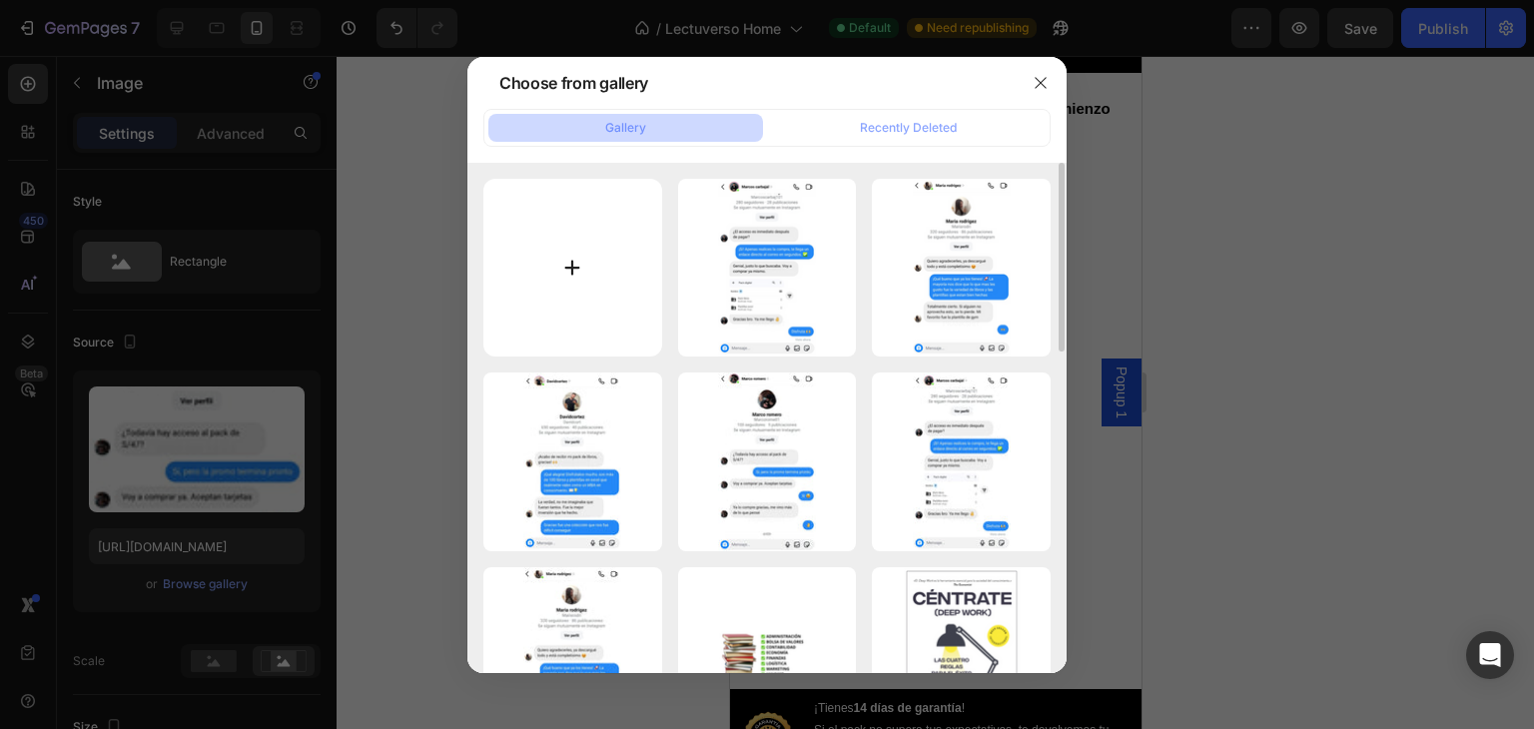
type input "C:\fakepath\Sin título (720 x 1350 px) (720 x 1304 px) (2).png"
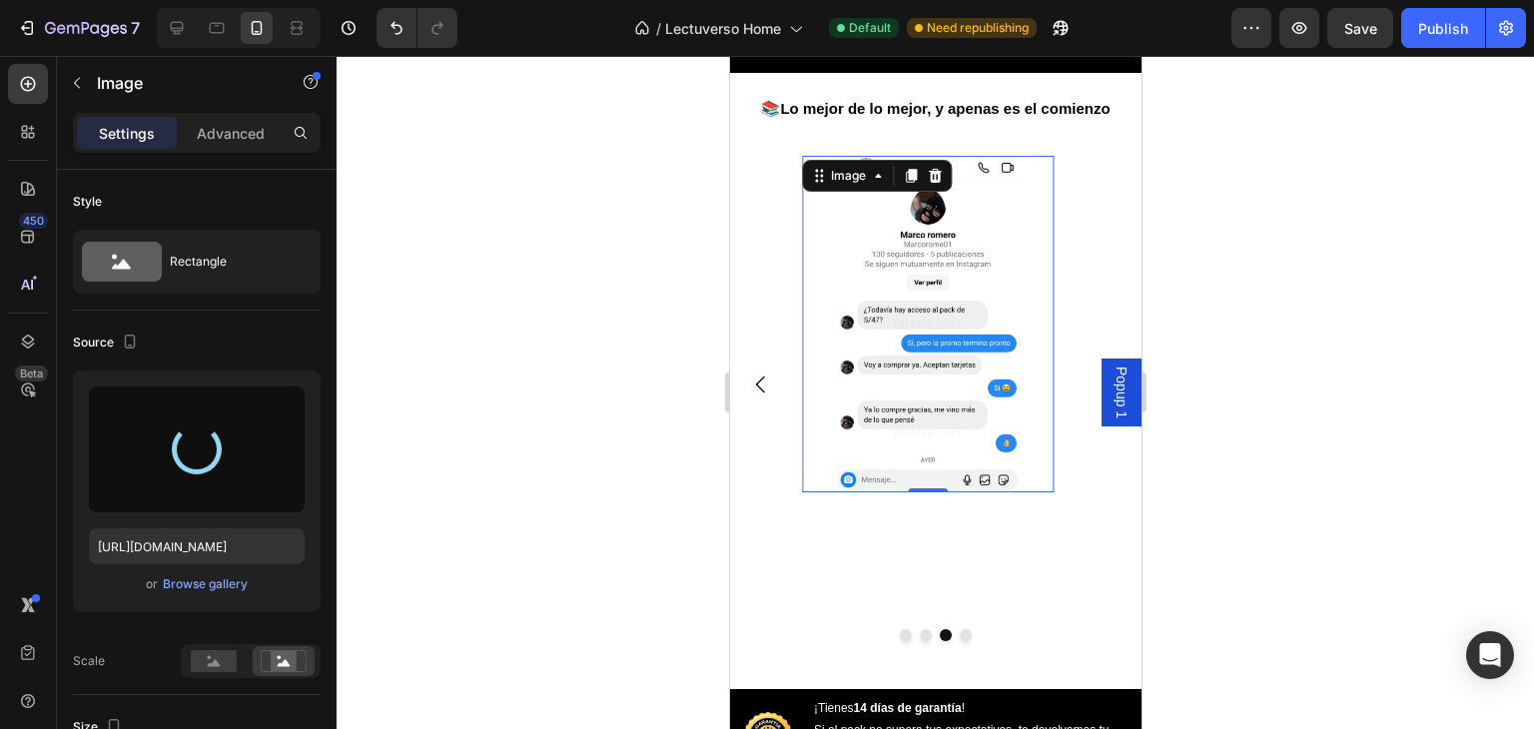
type input "[URL][DOMAIN_NAME]"
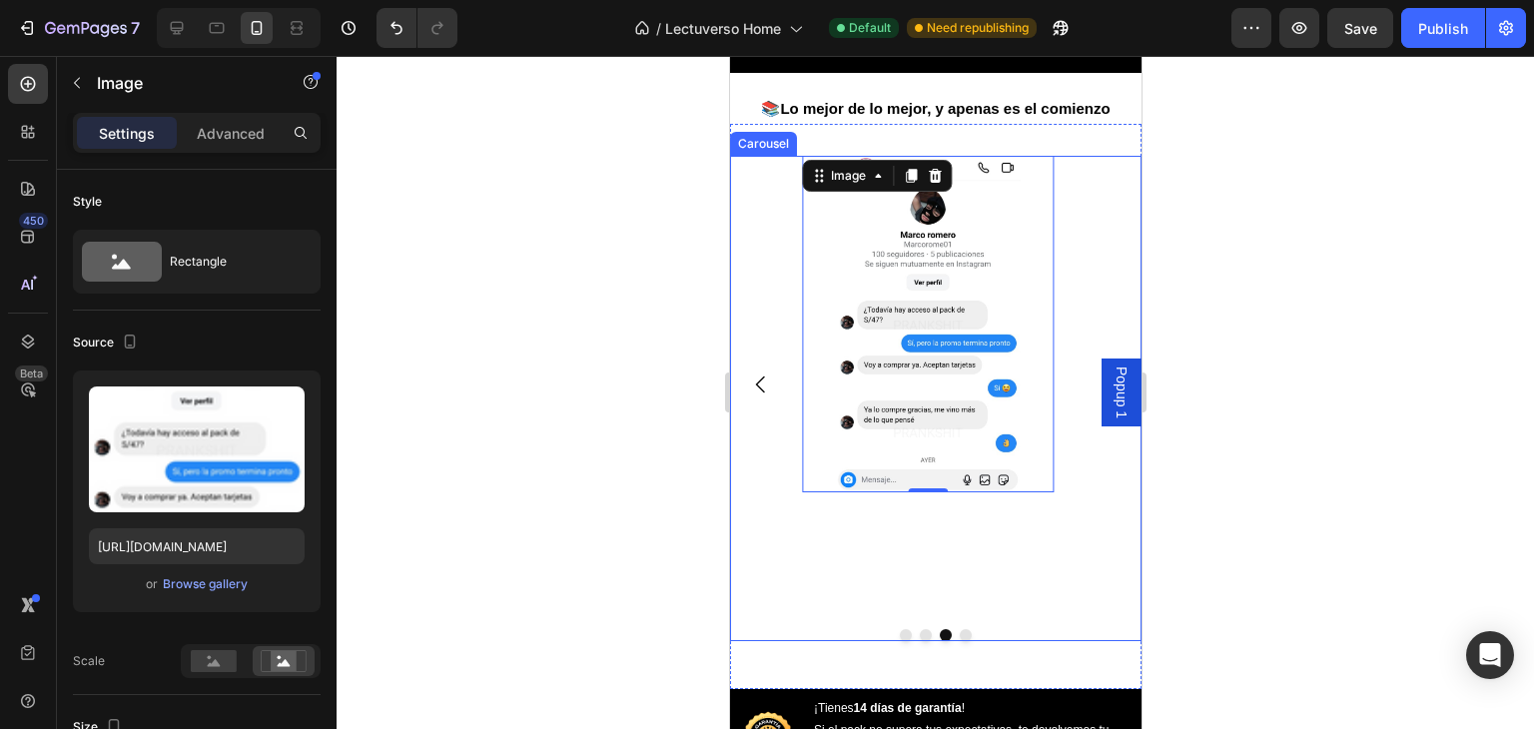
click at [895, 585] on div "Image 0" at bounding box center [927, 384] width 253 height 457
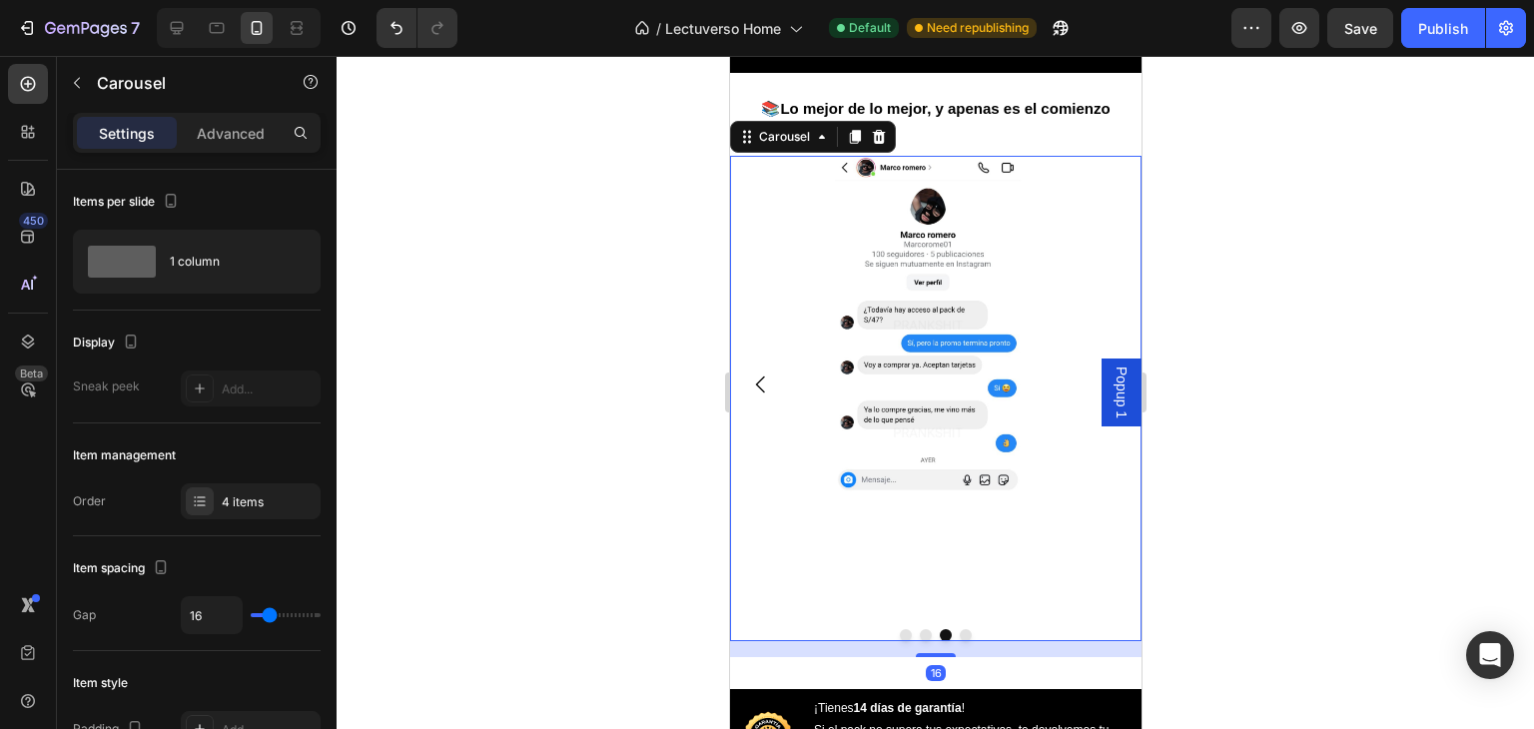
click at [757, 396] on icon "Carousel Back Arrow" at bounding box center [760, 384] width 24 height 24
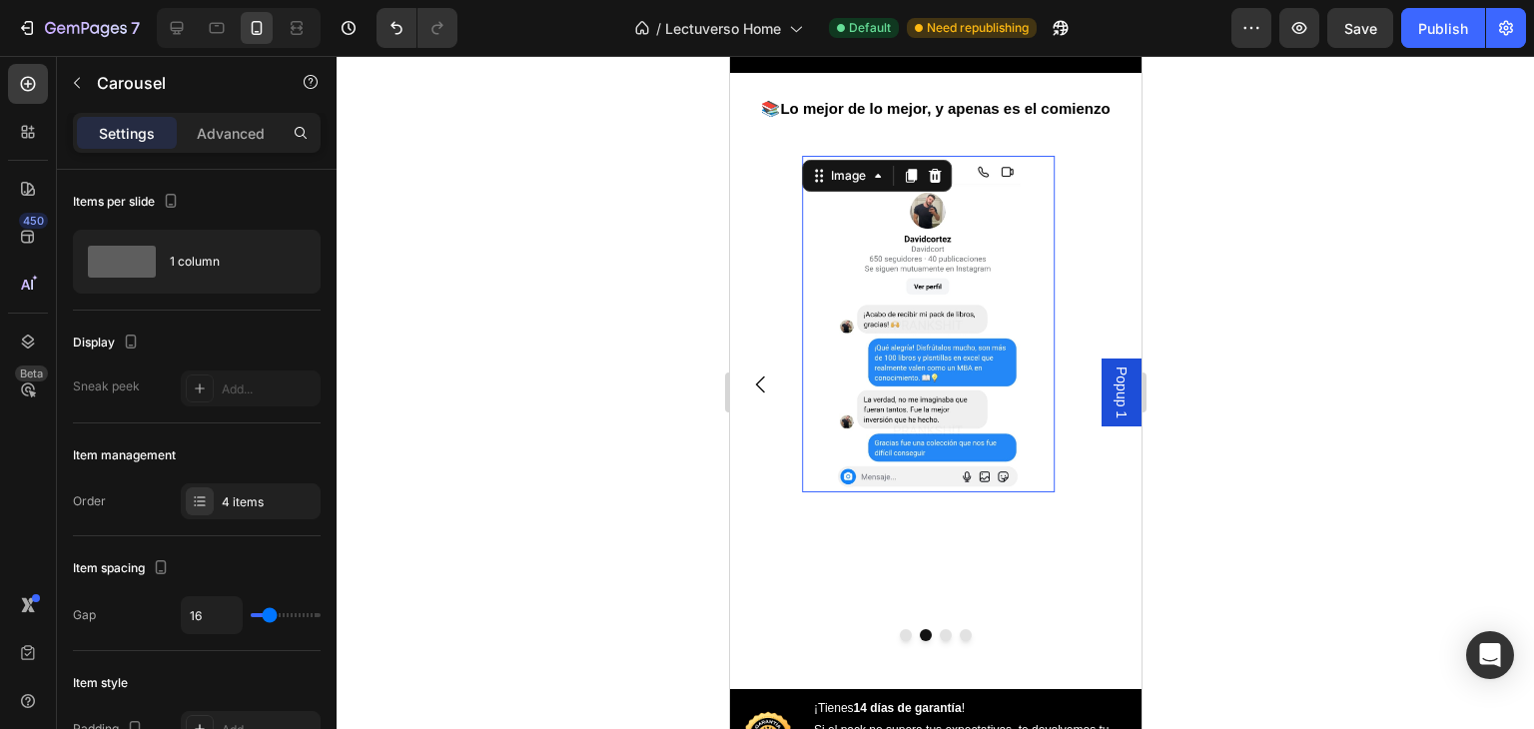
click at [868, 383] on img at bounding box center [927, 324] width 253 height 336
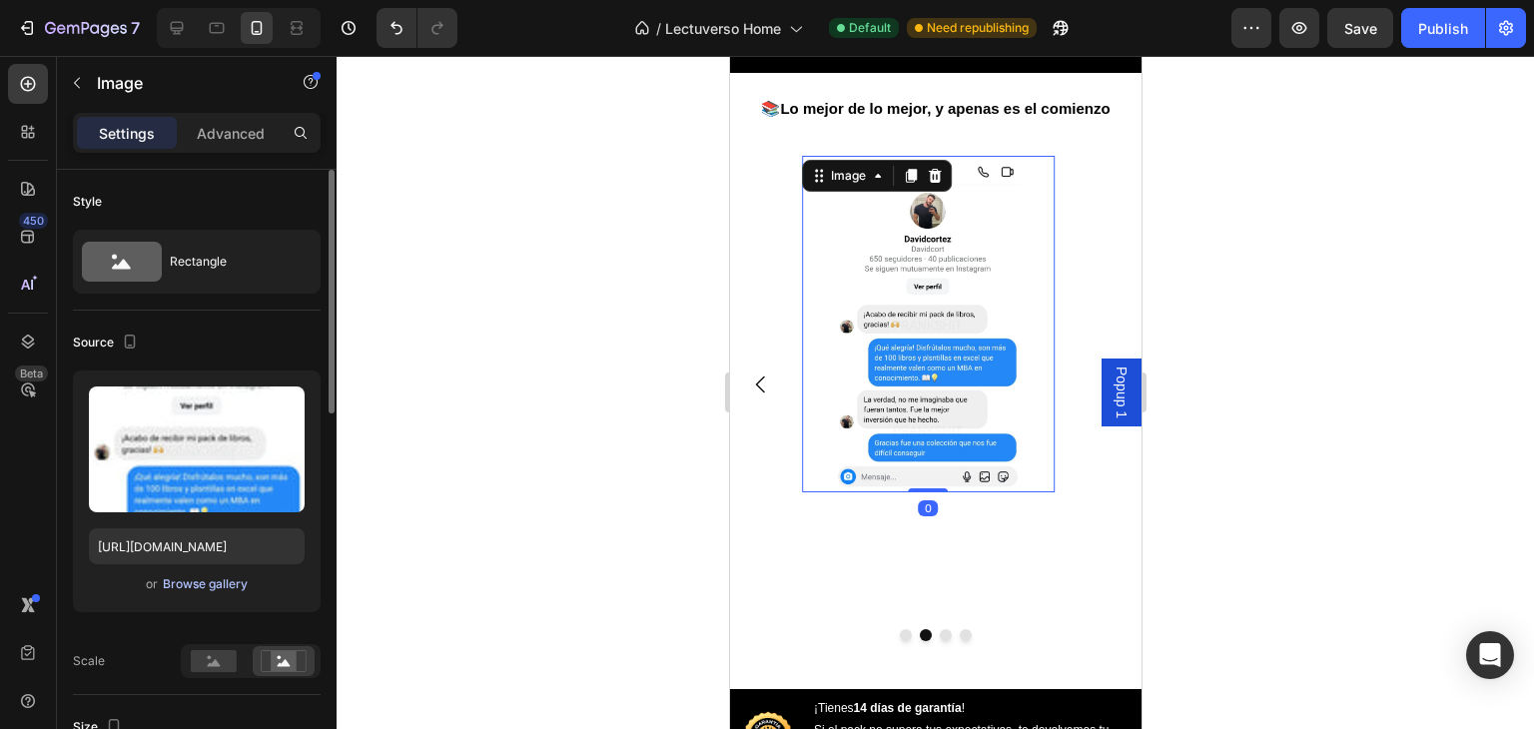
click at [210, 579] on div "Browse gallery" at bounding box center [205, 584] width 85 height 18
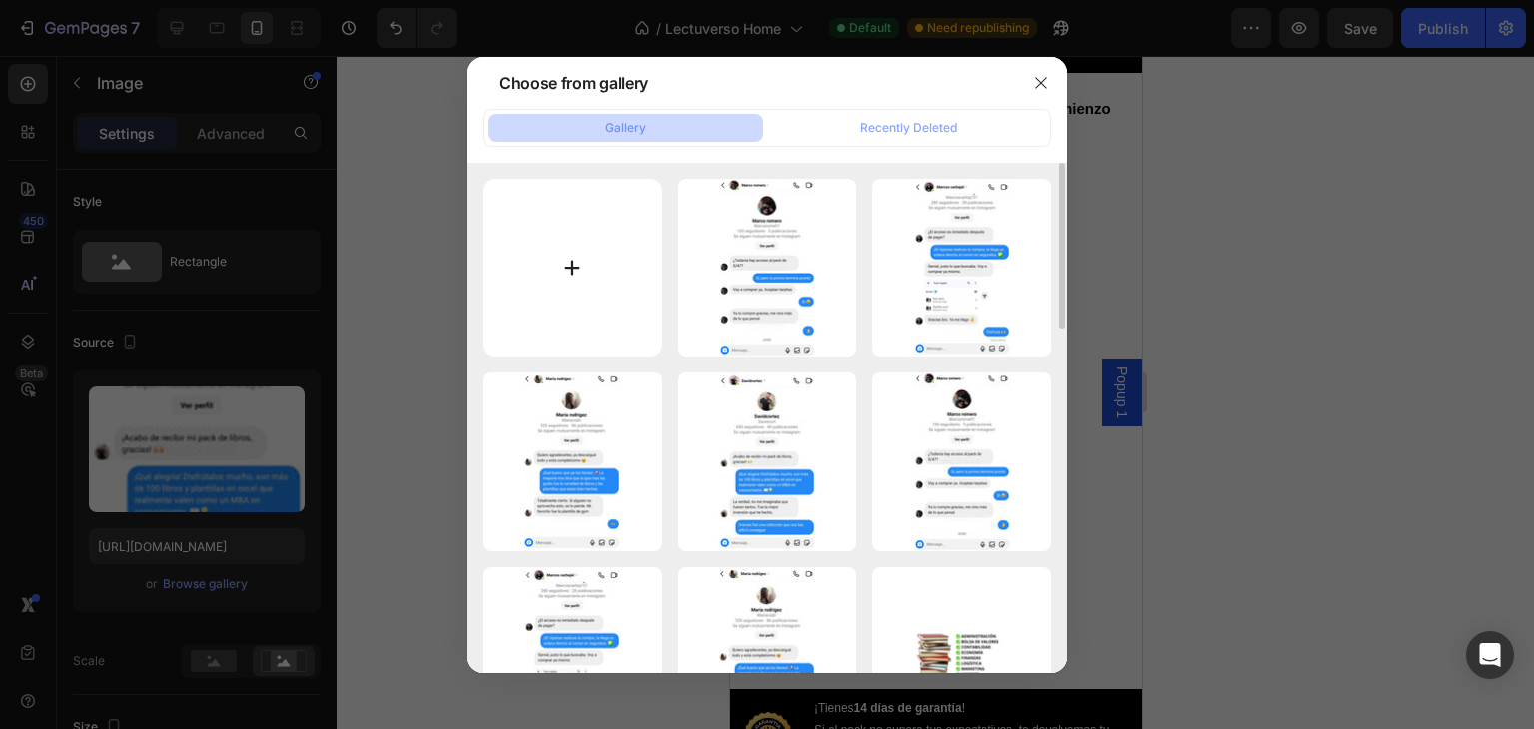
click at [557, 297] on input "file" at bounding box center [572, 268] width 179 height 179
type input "C:\fakepath\Sin título (720 x 1350 px) (720 x 1304 px) (3).png"
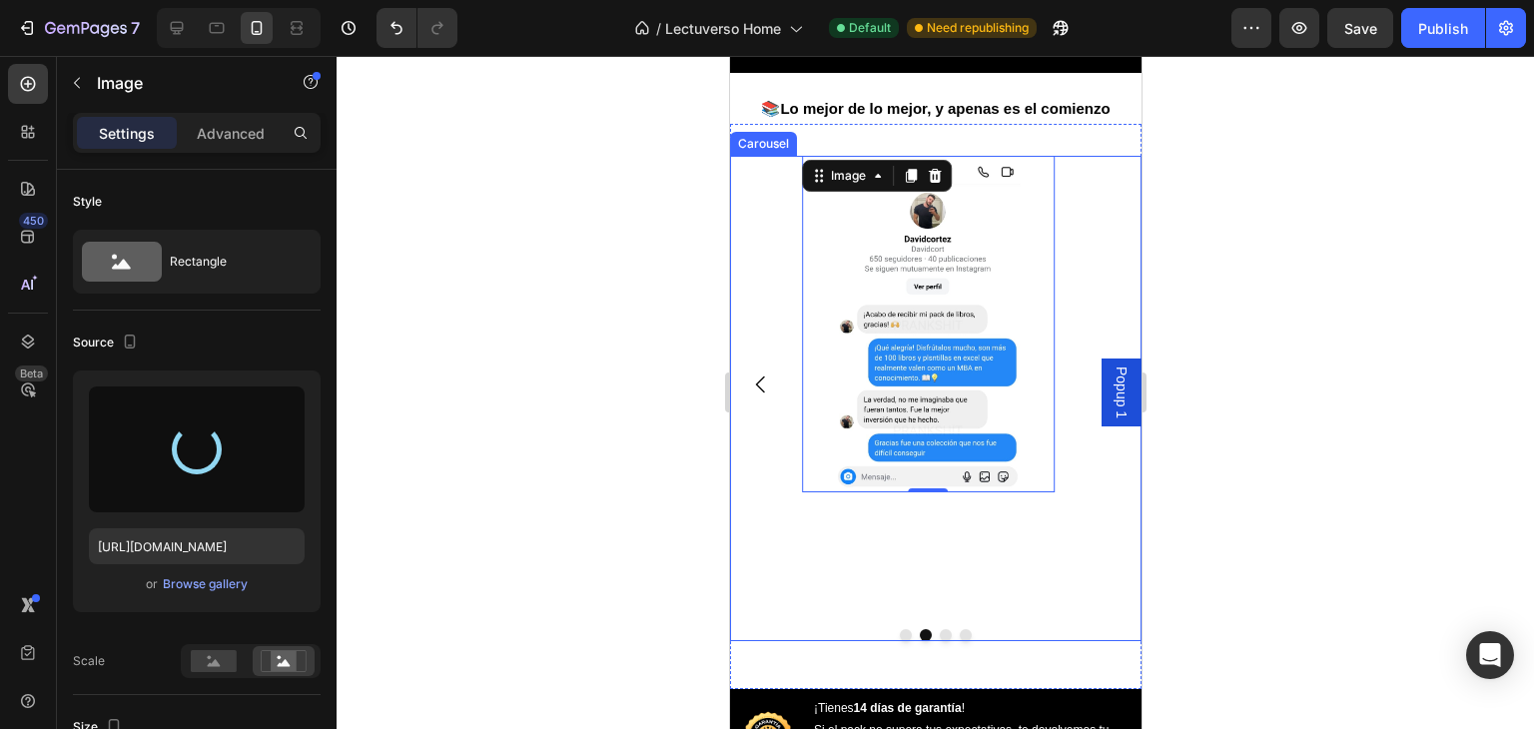
type input "[URL][DOMAIN_NAME]"
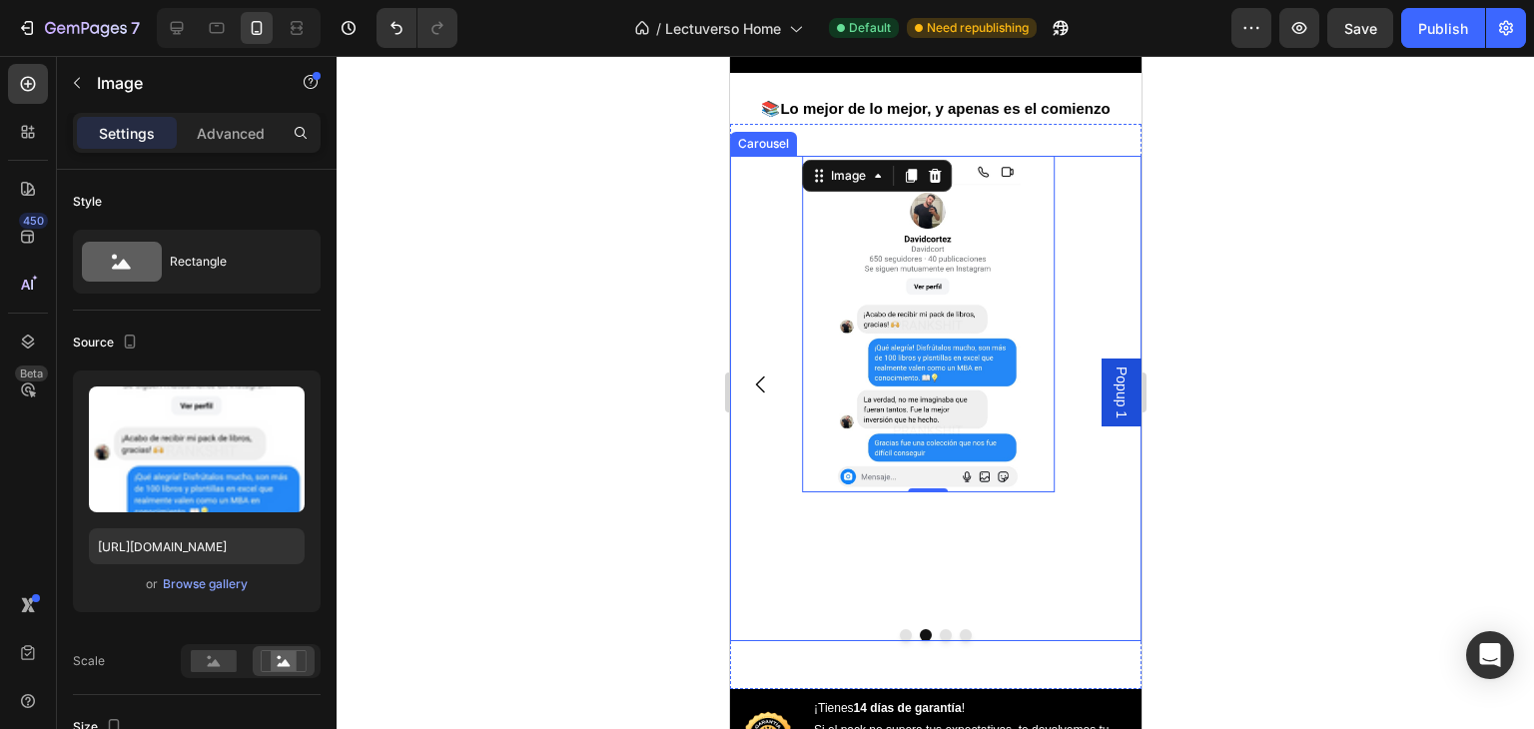
click at [1083, 289] on div "Image Image 0 Image Image" at bounding box center [934, 384] width 411 height 457
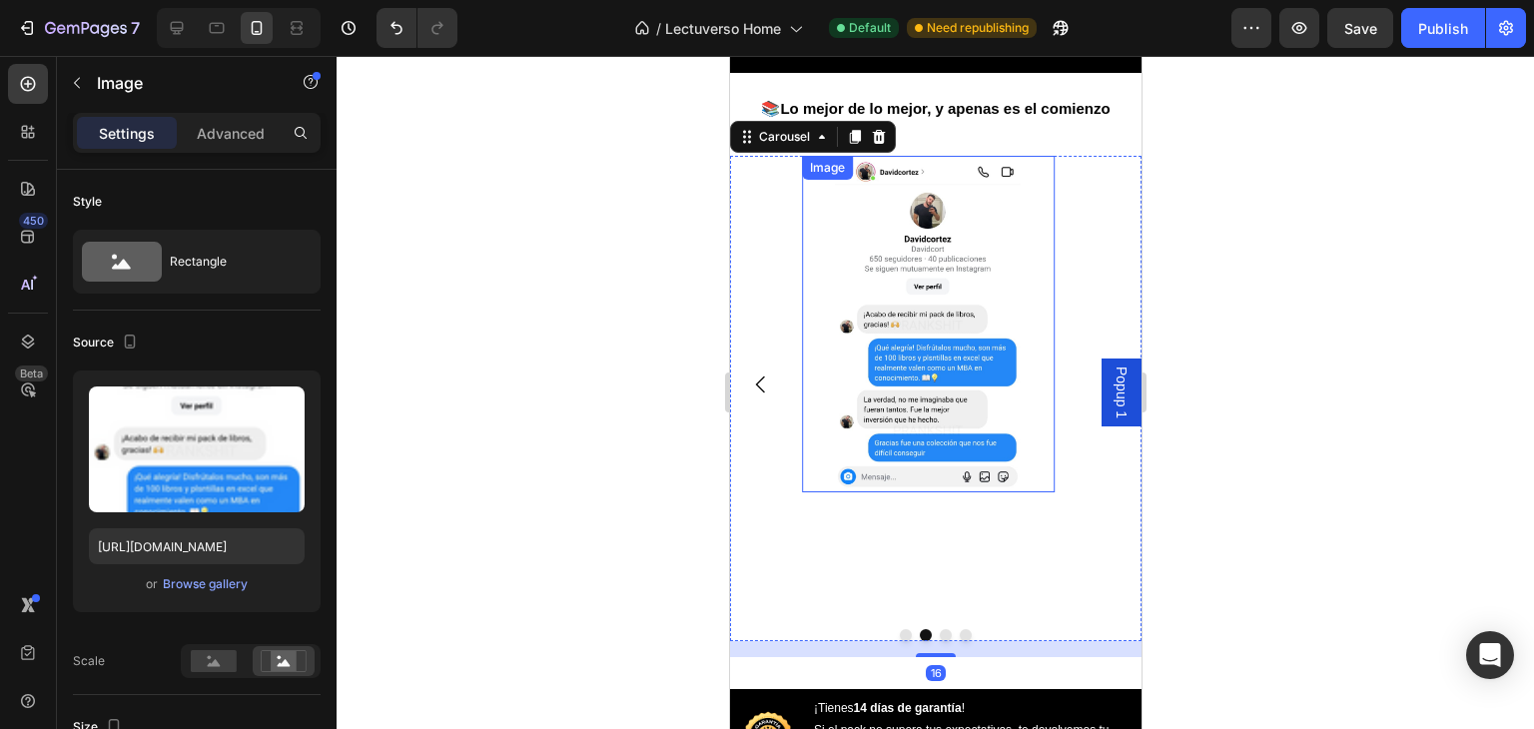
click at [964, 330] on img at bounding box center [927, 324] width 253 height 336
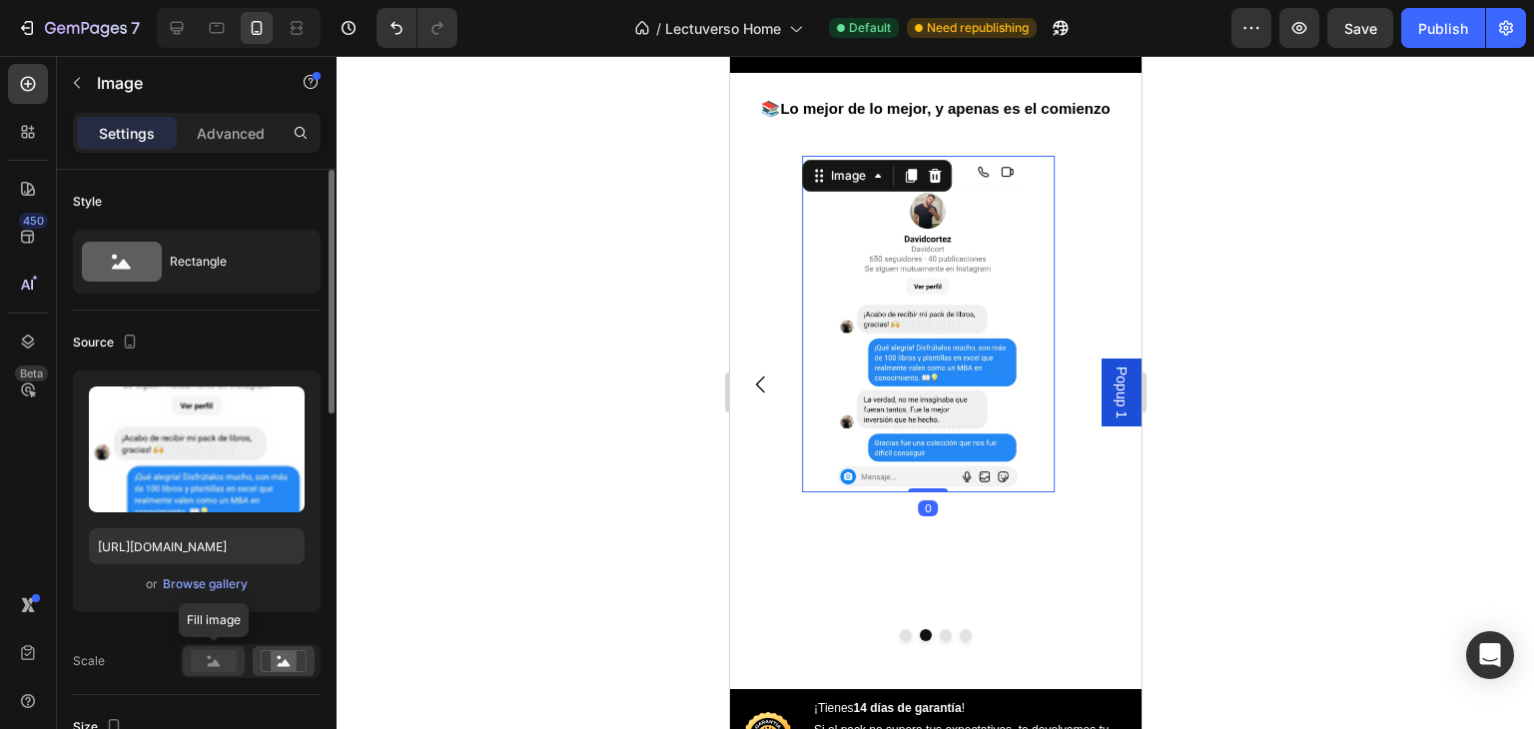
click at [235, 664] on rect at bounding box center [214, 661] width 46 height 22
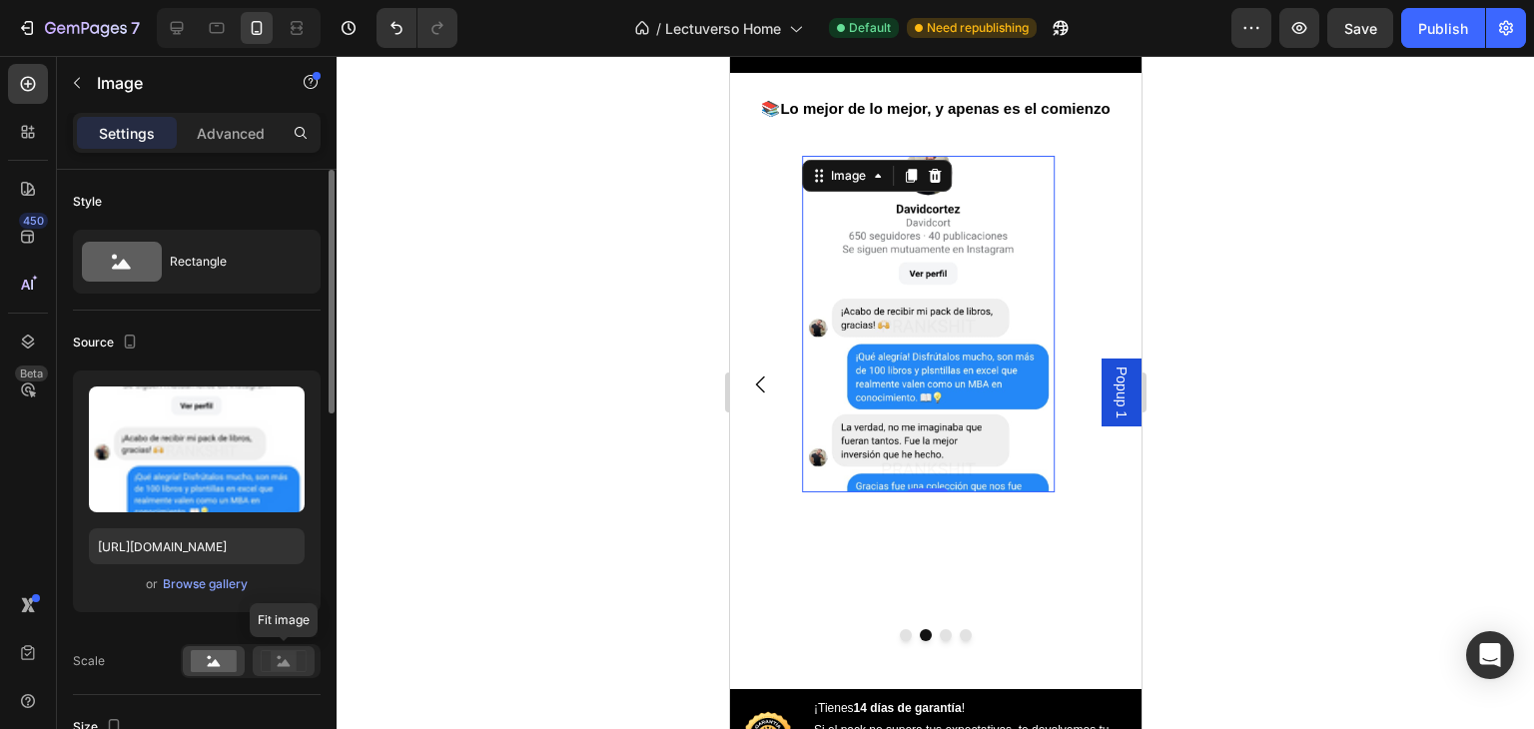
click at [273, 661] on rect at bounding box center [284, 661] width 26 height 20
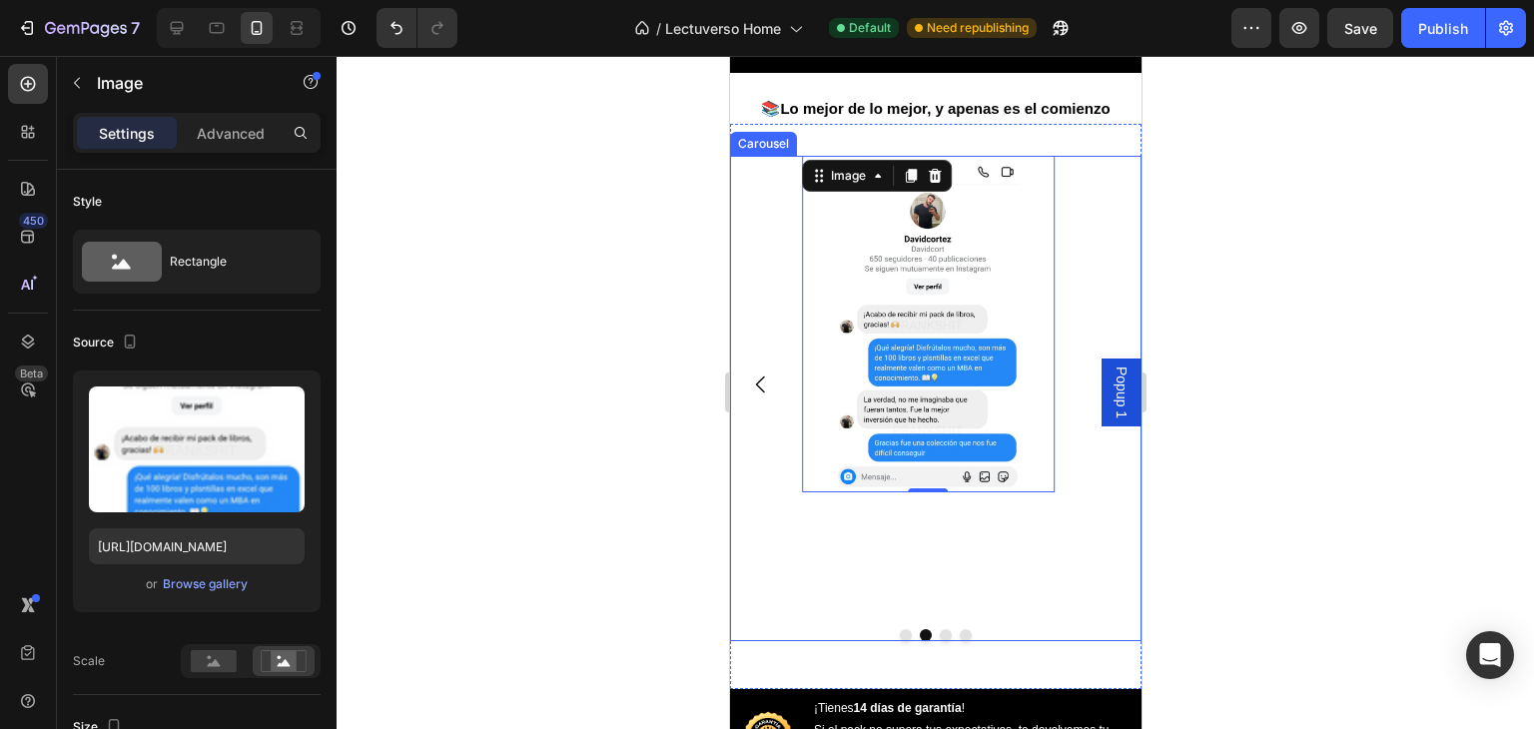
click at [763, 396] on icon "Carousel Back Arrow" at bounding box center [760, 384] width 24 height 24
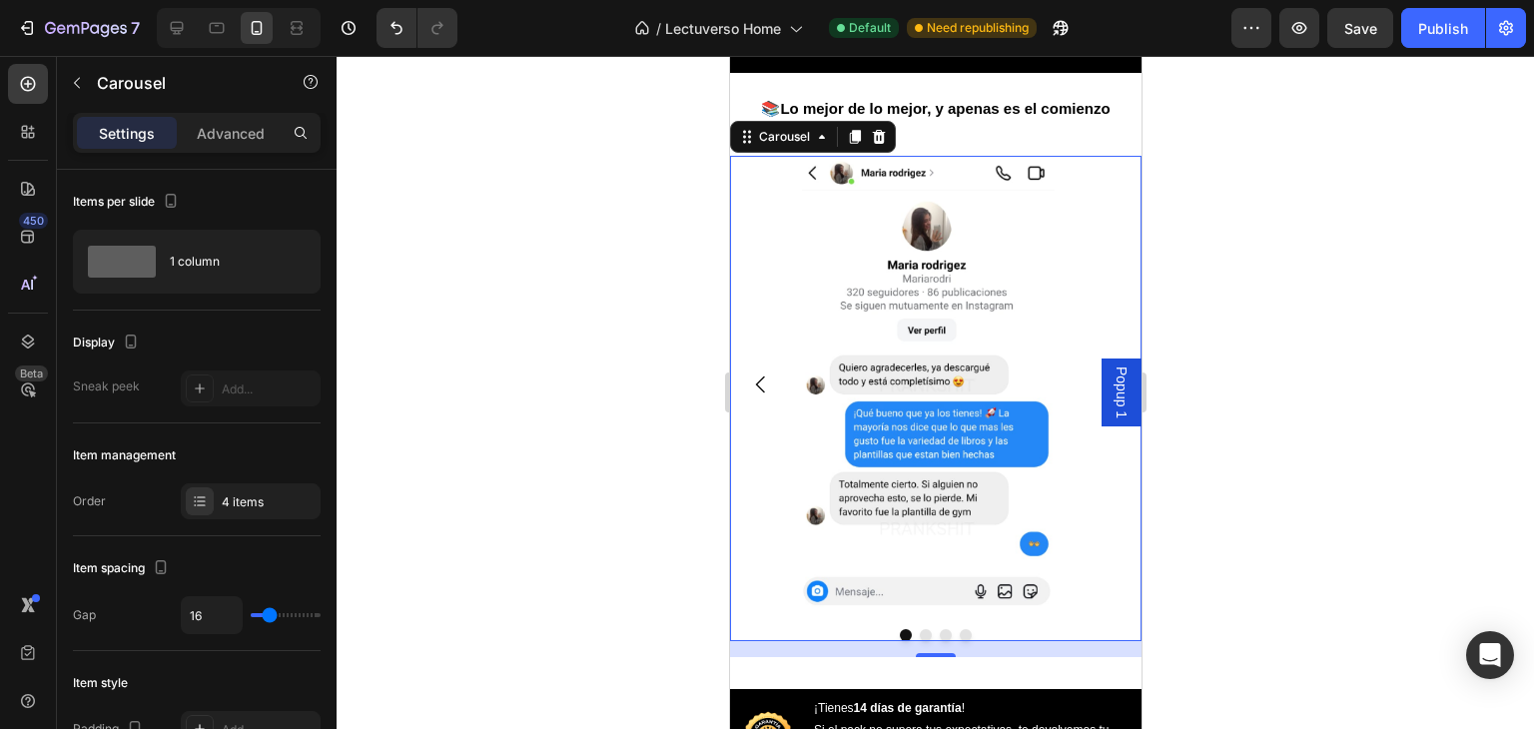
click at [757, 393] on icon "Carousel Back Arrow" at bounding box center [759, 384] width 9 height 17
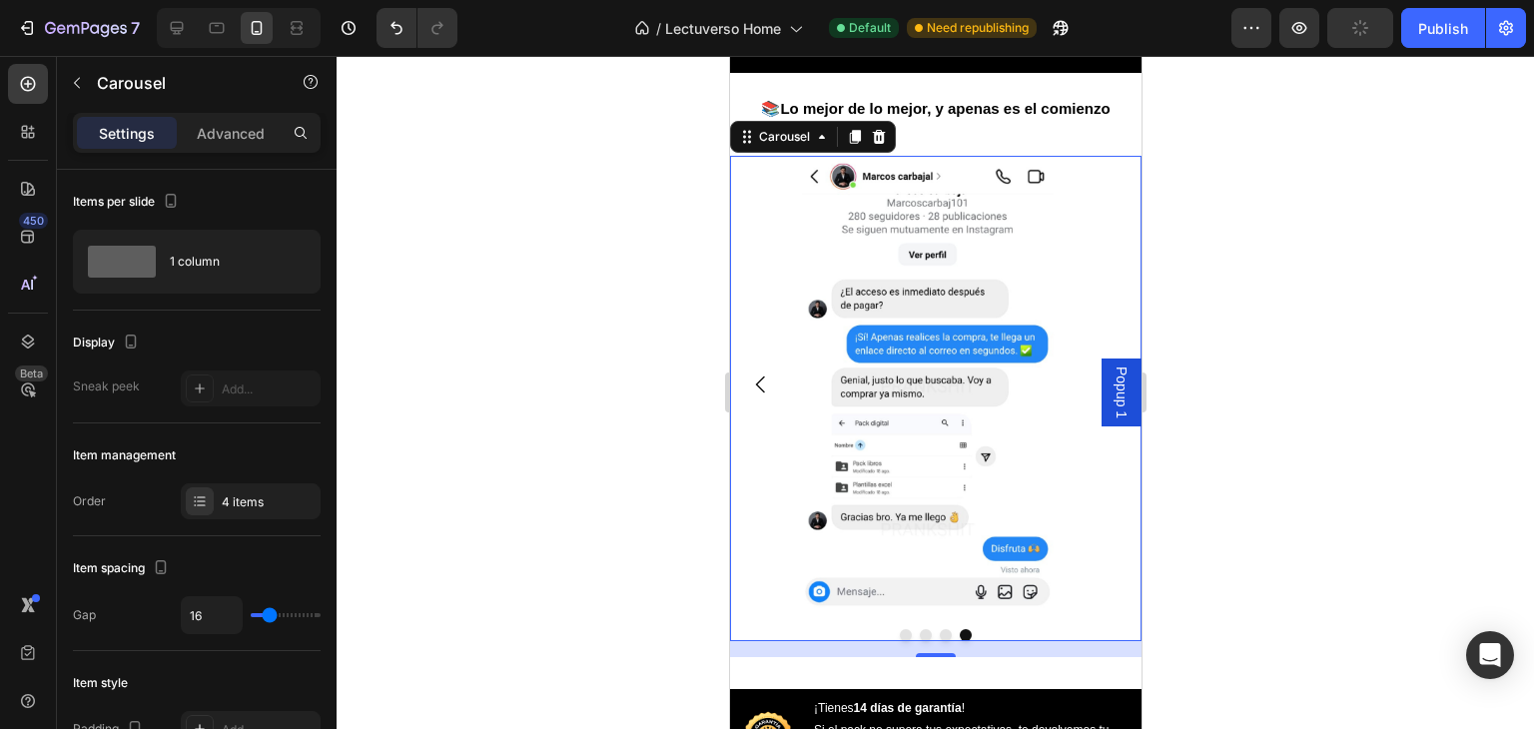
click at [757, 393] on icon "Carousel Back Arrow" at bounding box center [759, 384] width 9 height 17
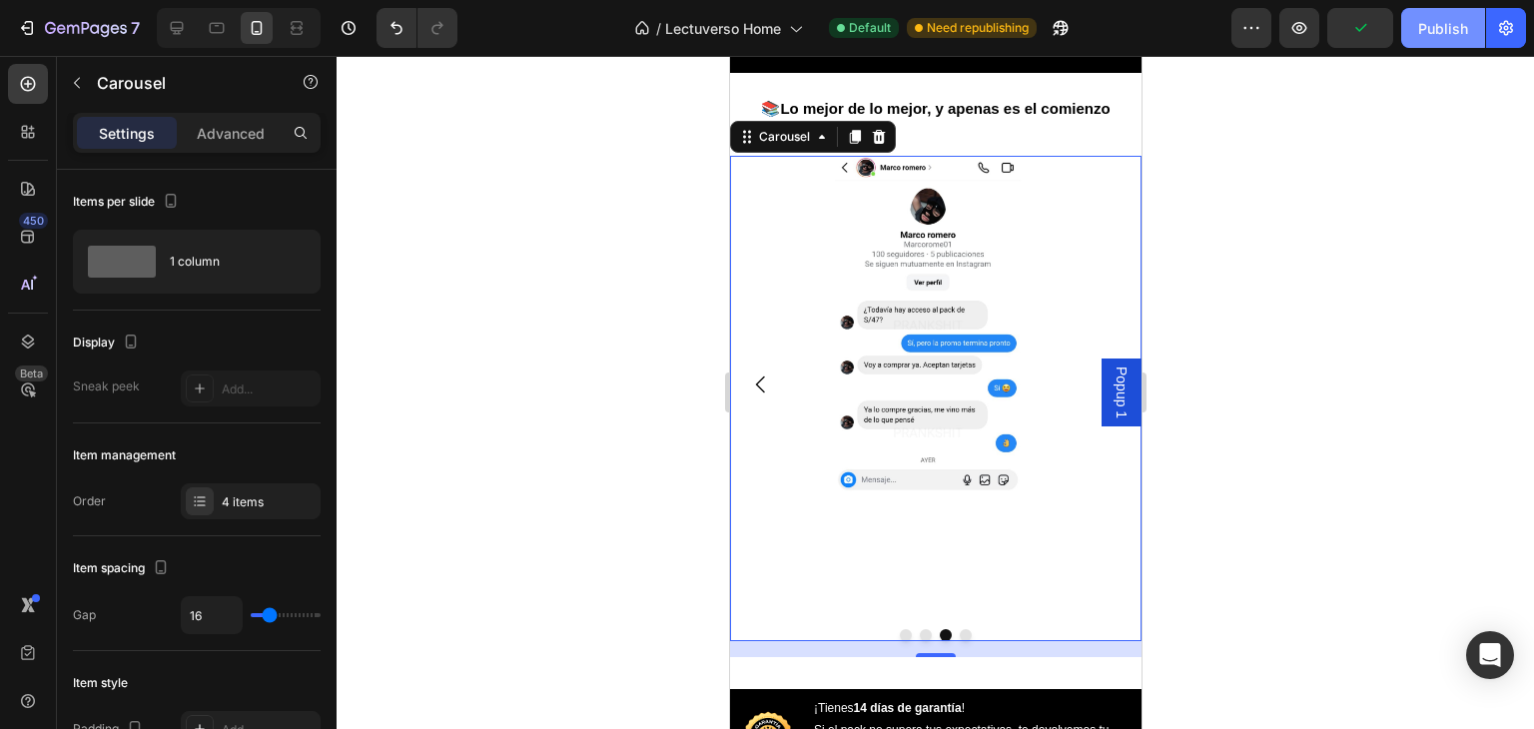
click at [1444, 37] on div "Publish" at bounding box center [1443, 28] width 50 height 21
click at [781, 265] on div "Image Image Image Image" at bounding box center [934, 384] width 411 height 457
click at [210, 129] on p "Advanced" at bounding box center [231, 133] width 68 height 21
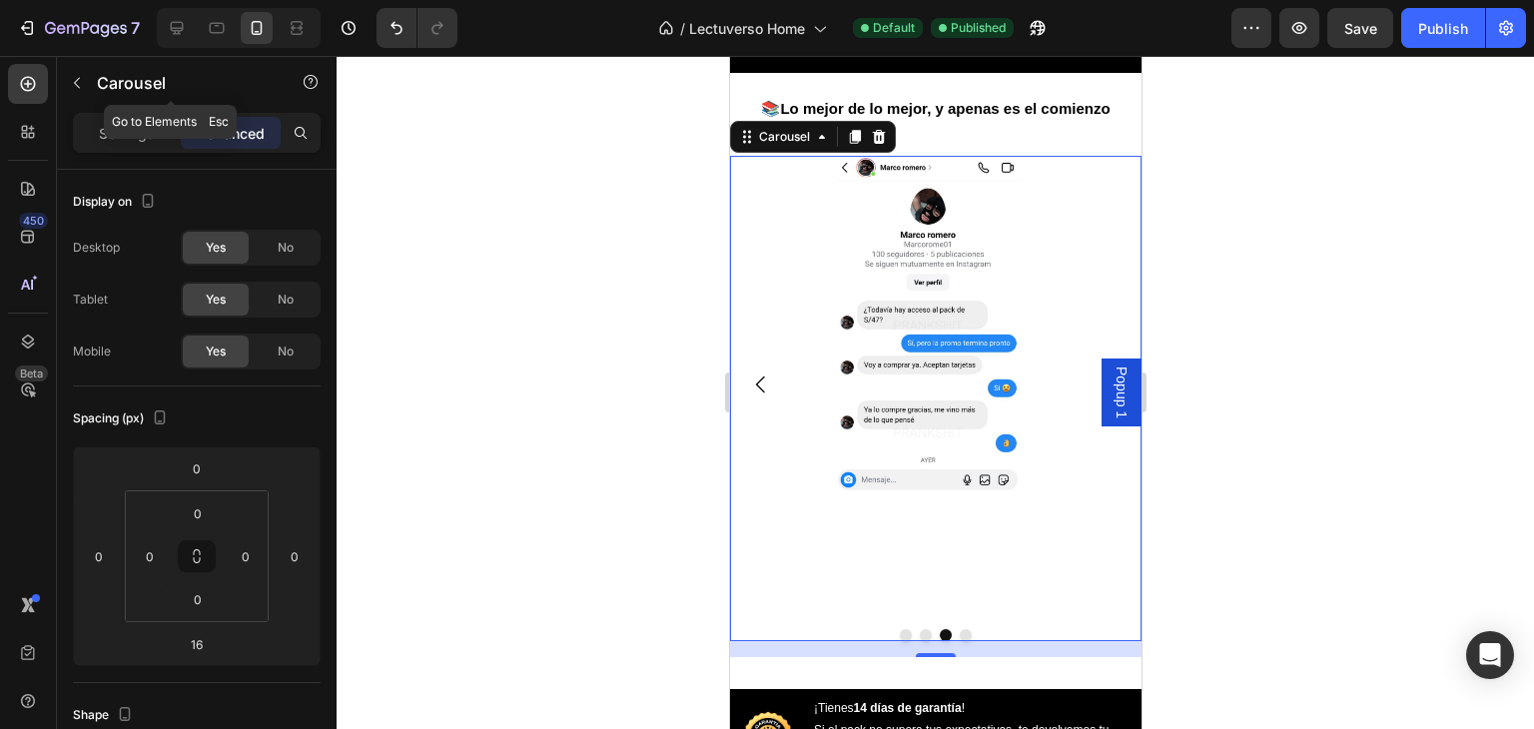
click at [132, 109] on div "Carousel" at bounding box center [171, 84] width 228 height 57
click at [134, 135] on p "Settings" at bounding box center [127, 133] width 56 height 21
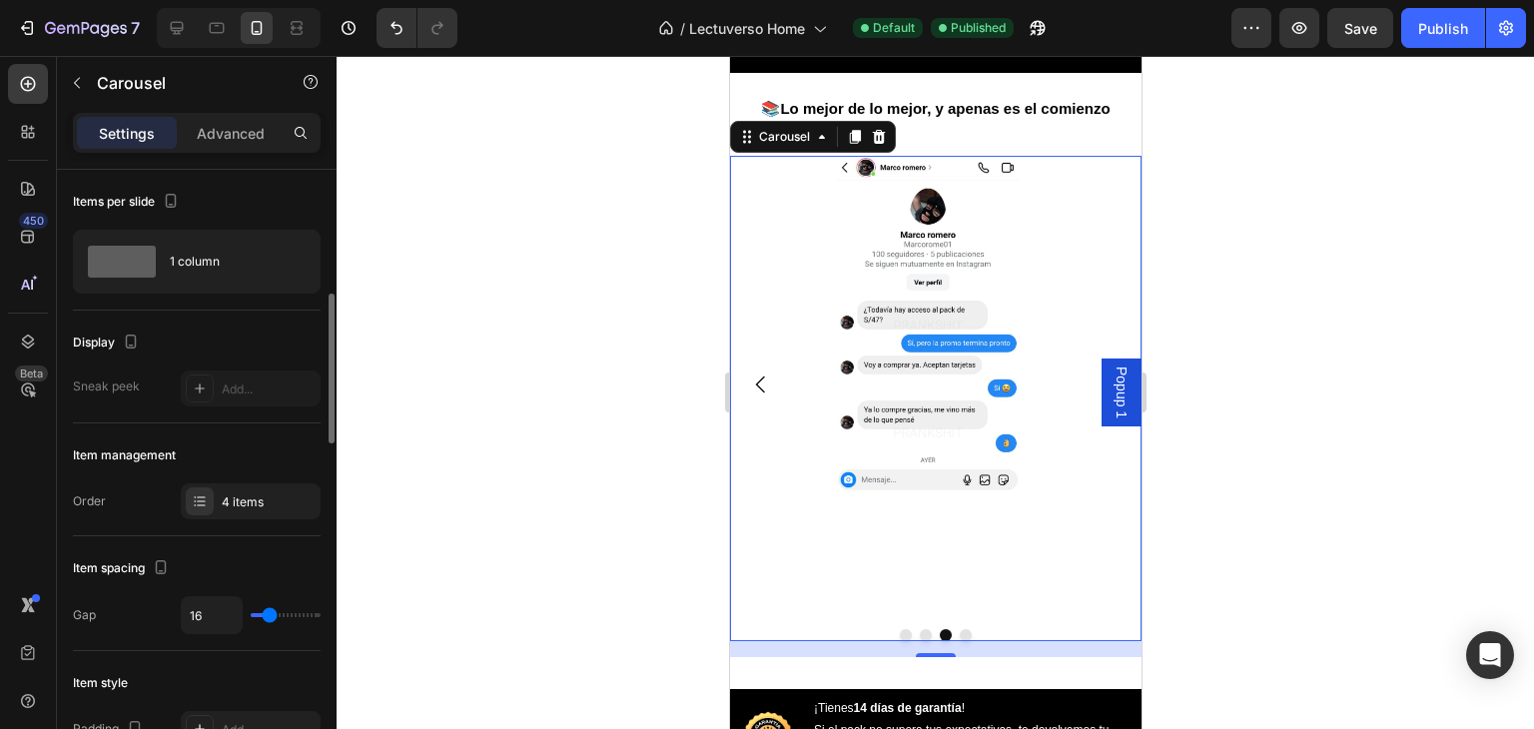
scroll to position [200, 0]
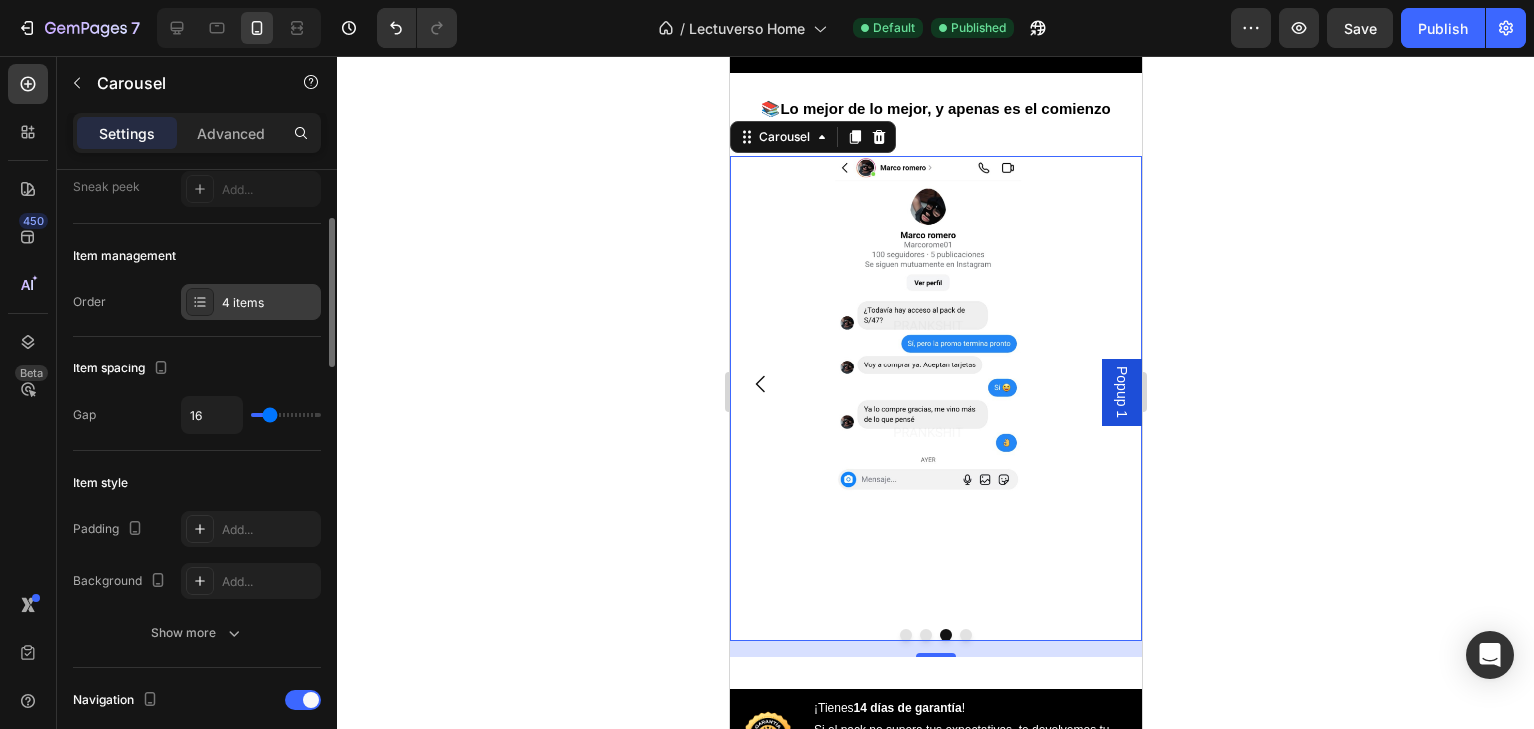
click at [204, 303] on icon at bounding box center [200, 302] width 16 height 16
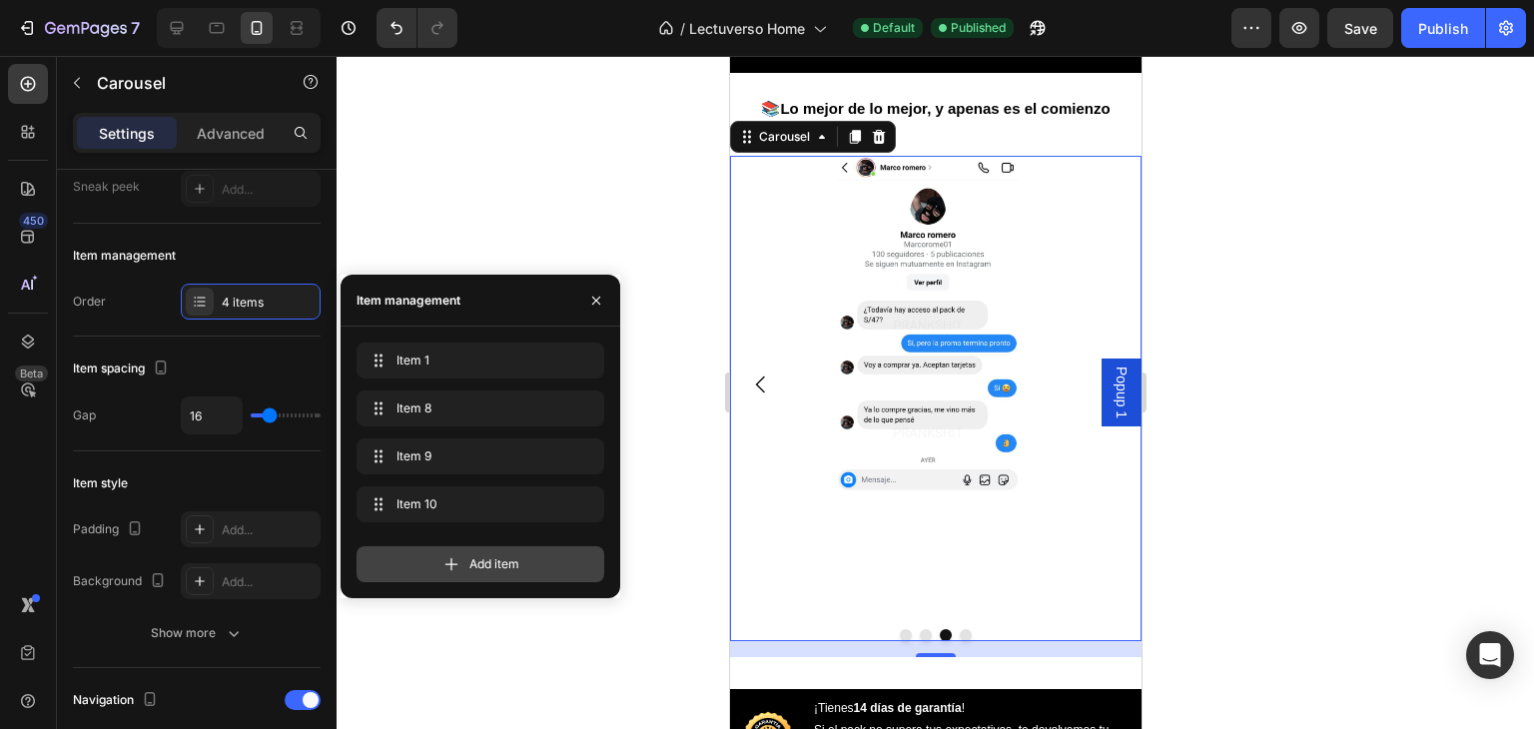
click at [433, 560] on div "Add item" at bounding box center [480, 564] width 248 height 36
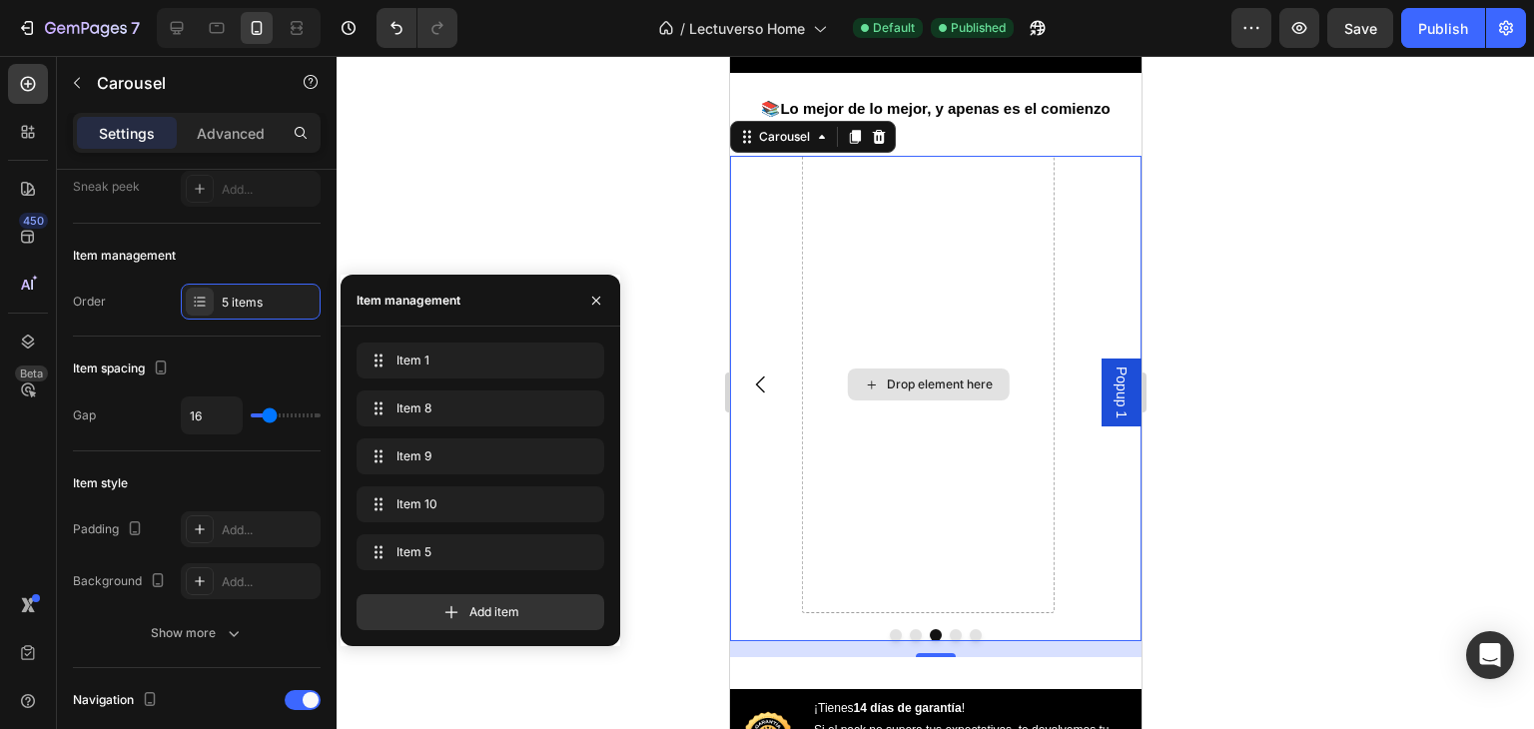
click at [920, 392] on div "Drop element here" at bounding box center [939, 384] width 106 height 16
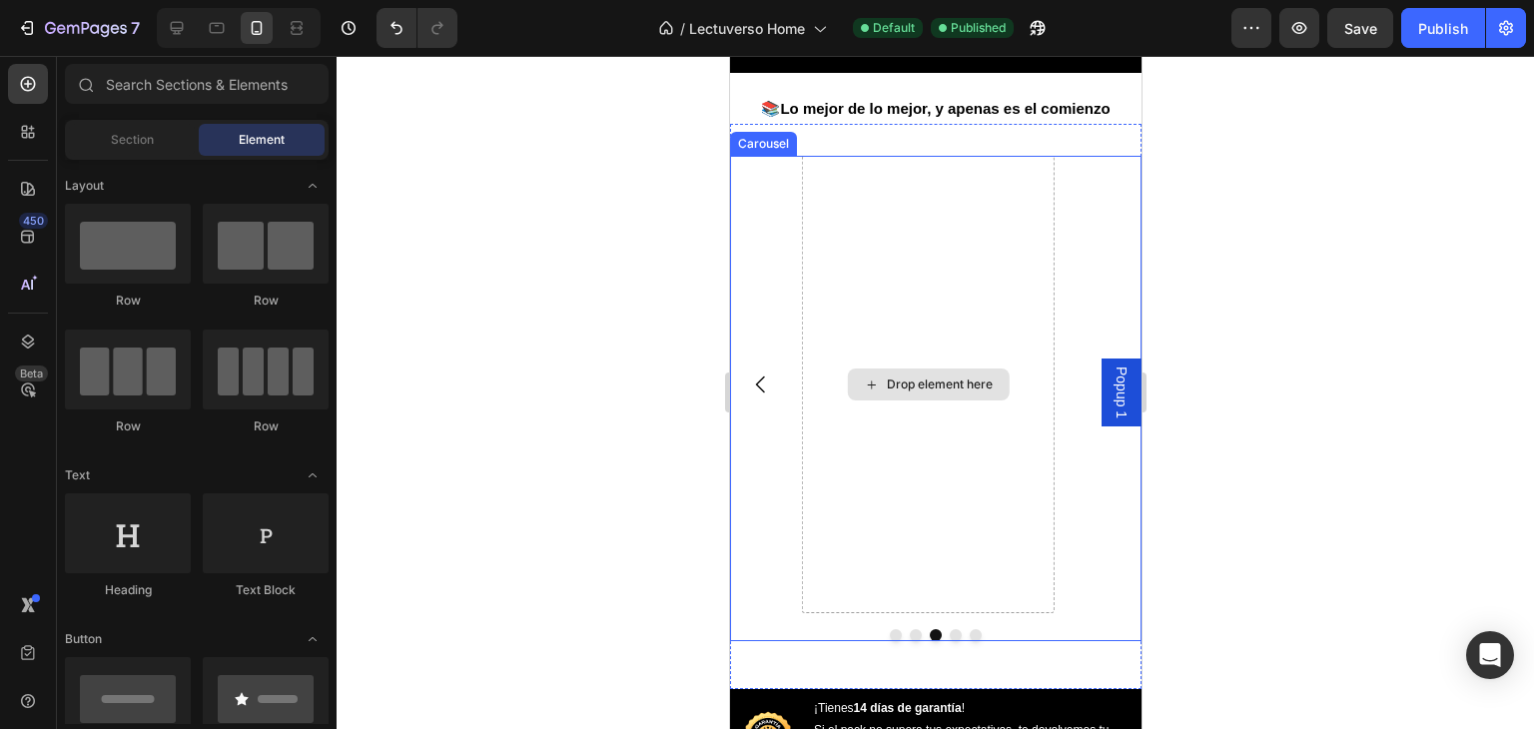
click at [892, 392] on div "Drop element here" at bounding box center [939, 384] width 106 height 16
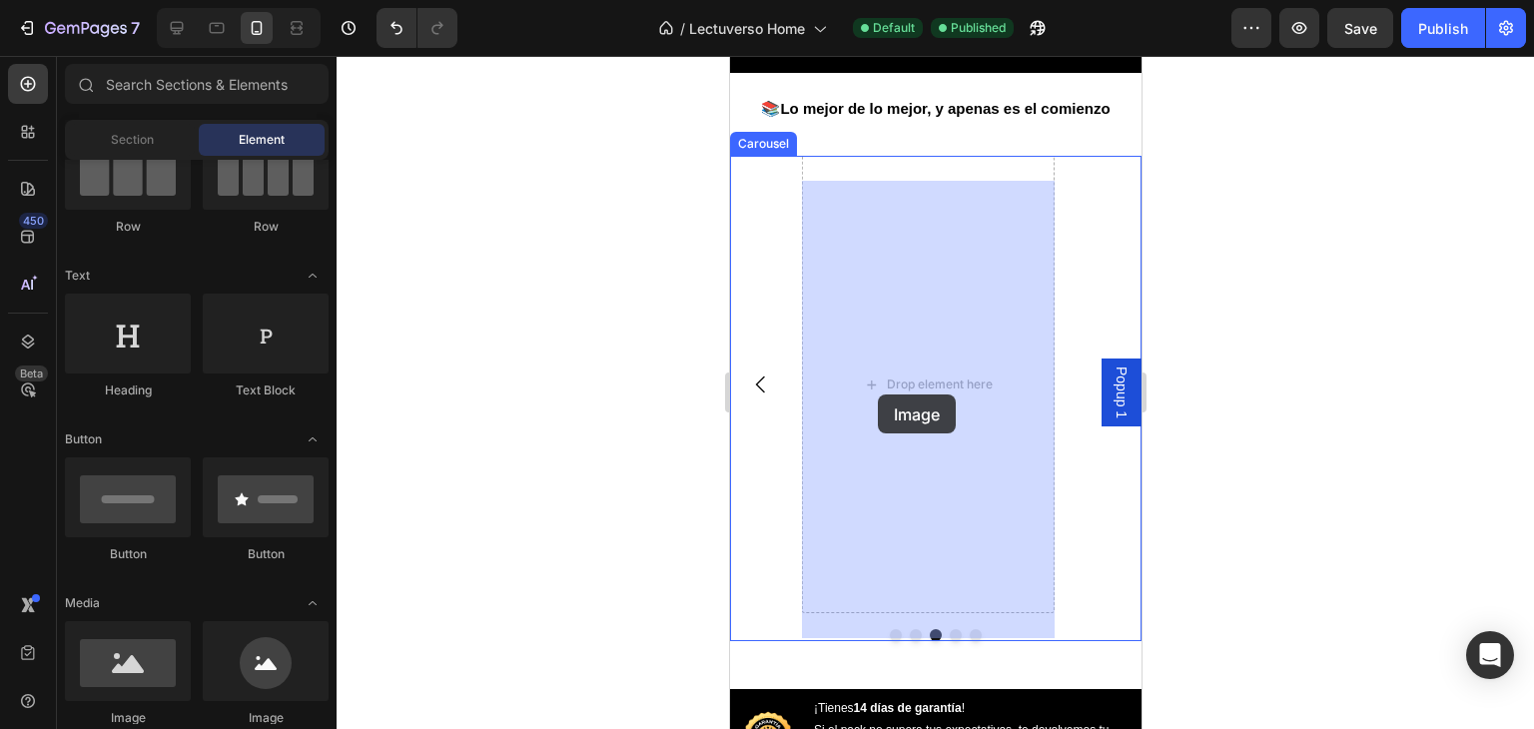
drag, startPoint x: 873, startPoint y: 722, endPoint x: 883, endPoint y: 393, distance: 328.6
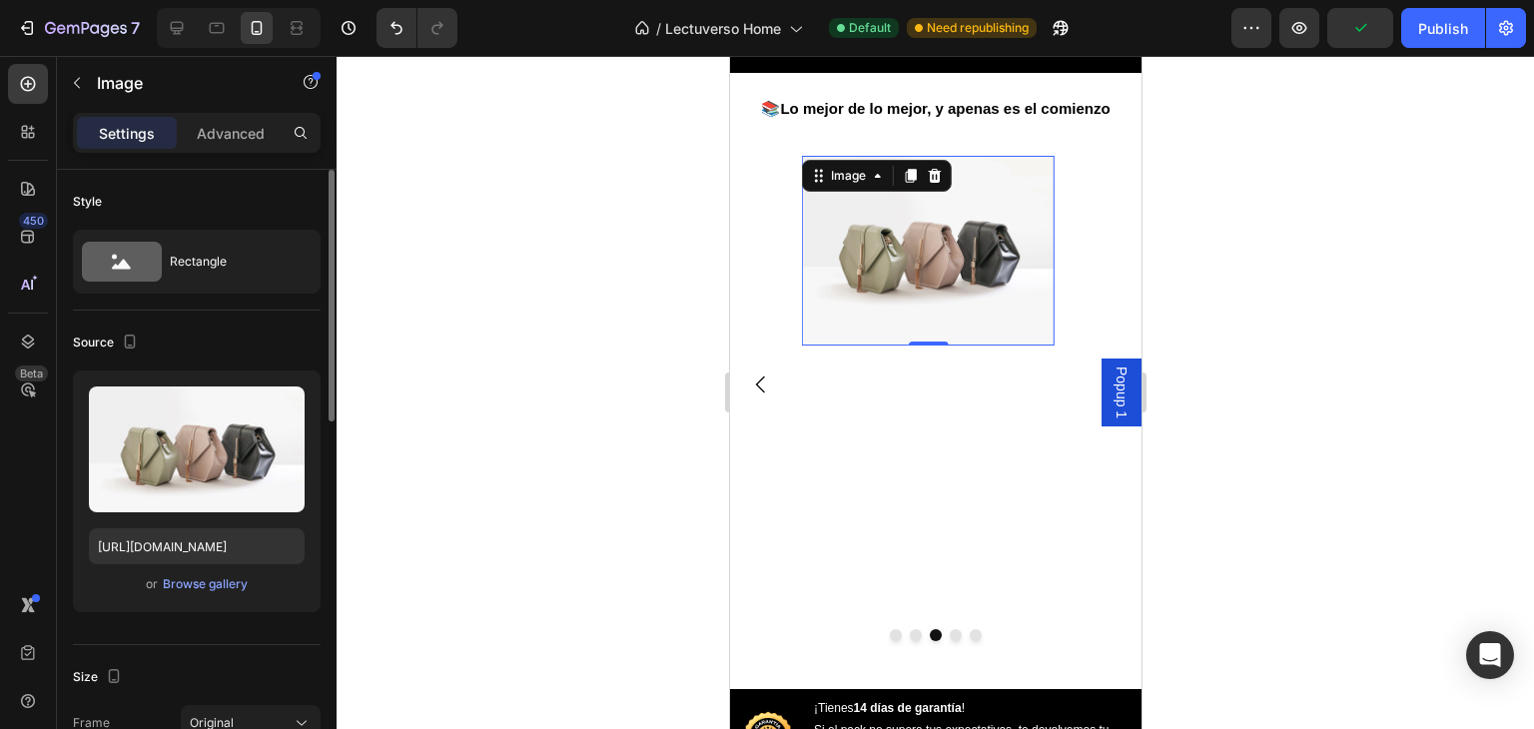
click at [181, 599] on div "Upload Image [URL][DOMAIN_NAME] or Browse gallery" at bounding box center [197, 491] width 248 height 242
click at [187, 589] on div "Browse gallery" at bounding box center [205, 584] width 85 height 18
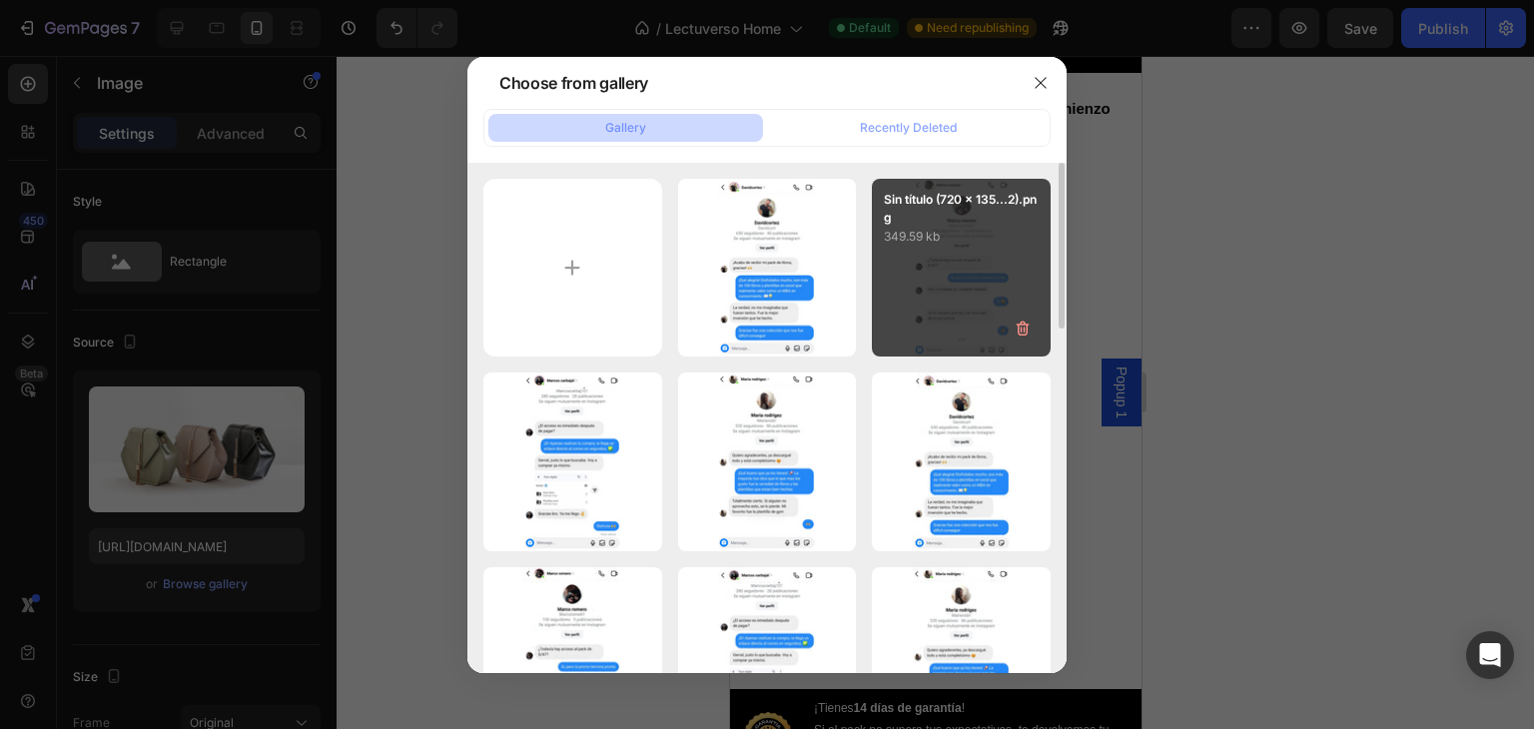
click at [937, 284] on div "Sin título (720 x 135...2).png 349.59 kb" at bounding box center [961, 268] width 179 height 179
type input "[URL][DOMAIN_NAME]"
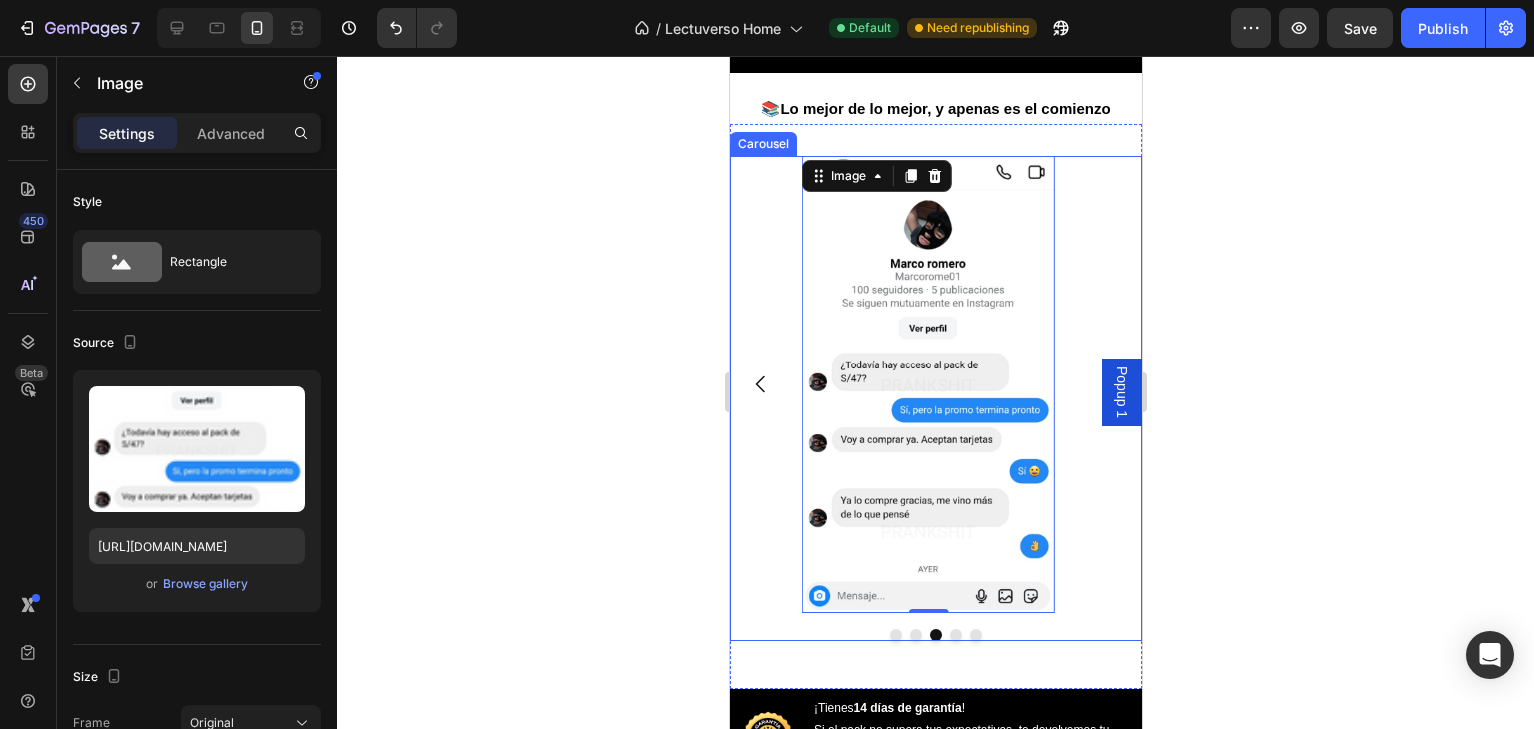
click at [761, 393] on icon "Carousel Back Arrow" at bounding box center [759, 384] width 9 height 17
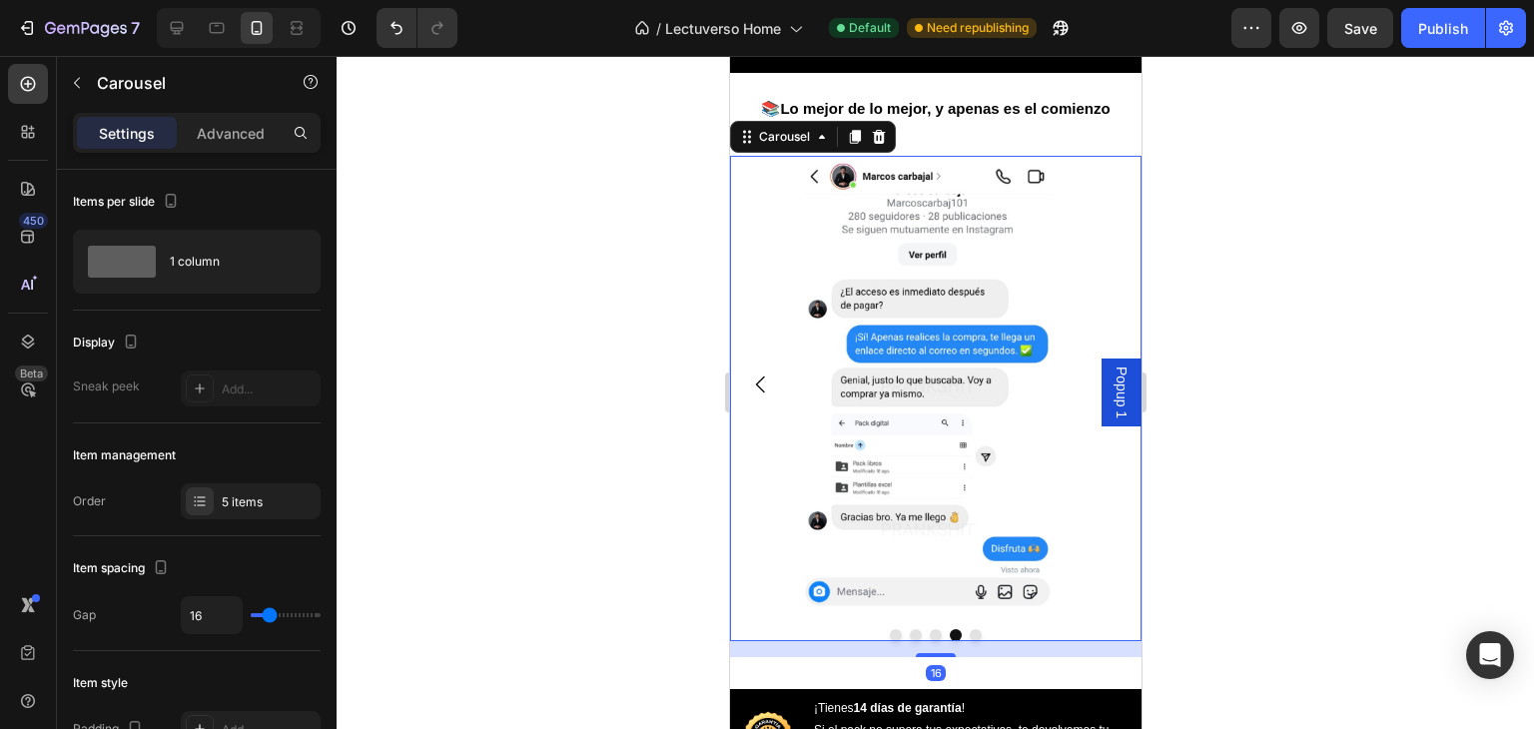
click at [761, 393] on icon "Carousel Back Arrow" at bounding box center [759, 384] width 9 height 17
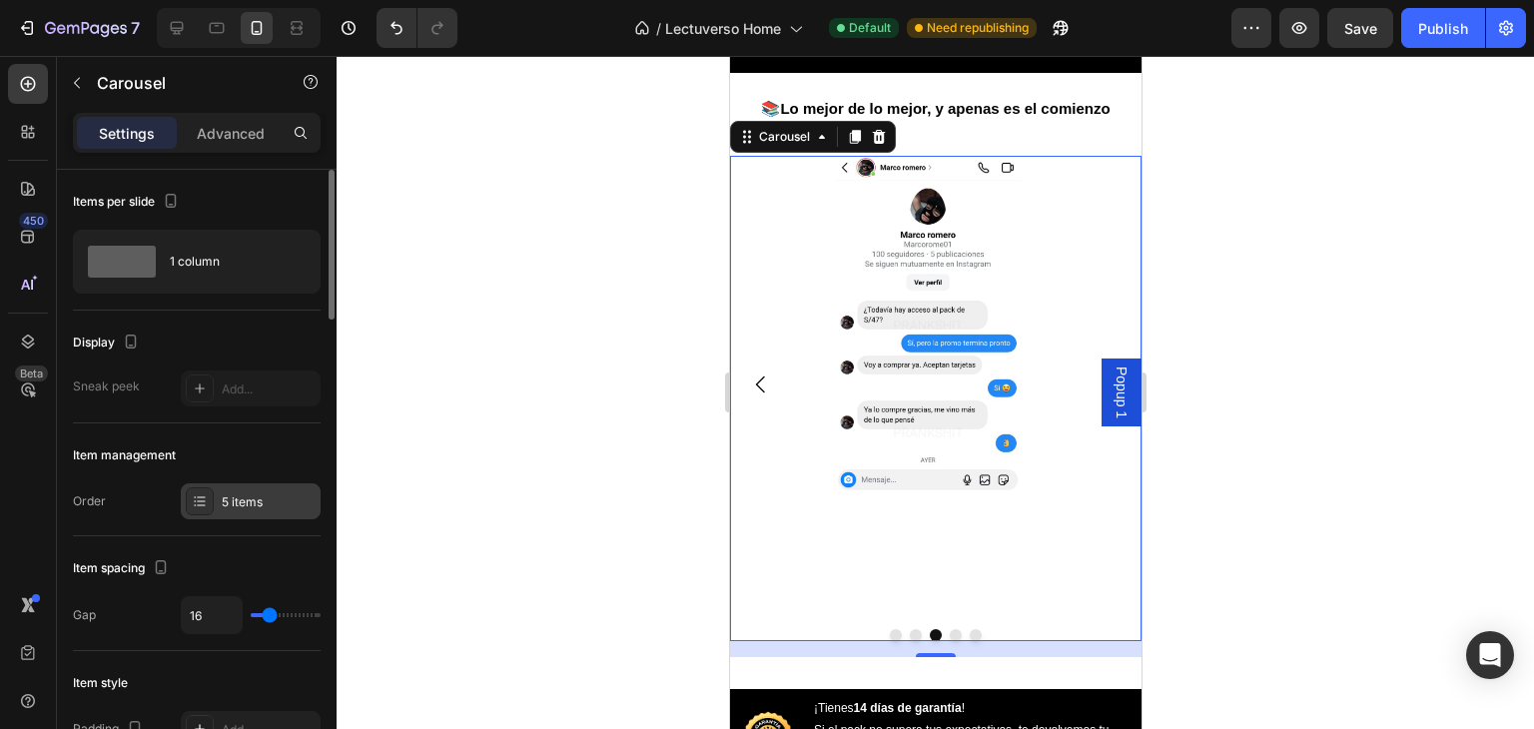
click at [192, 503] on icon at bounding box center [200, 501] width 16 height 16
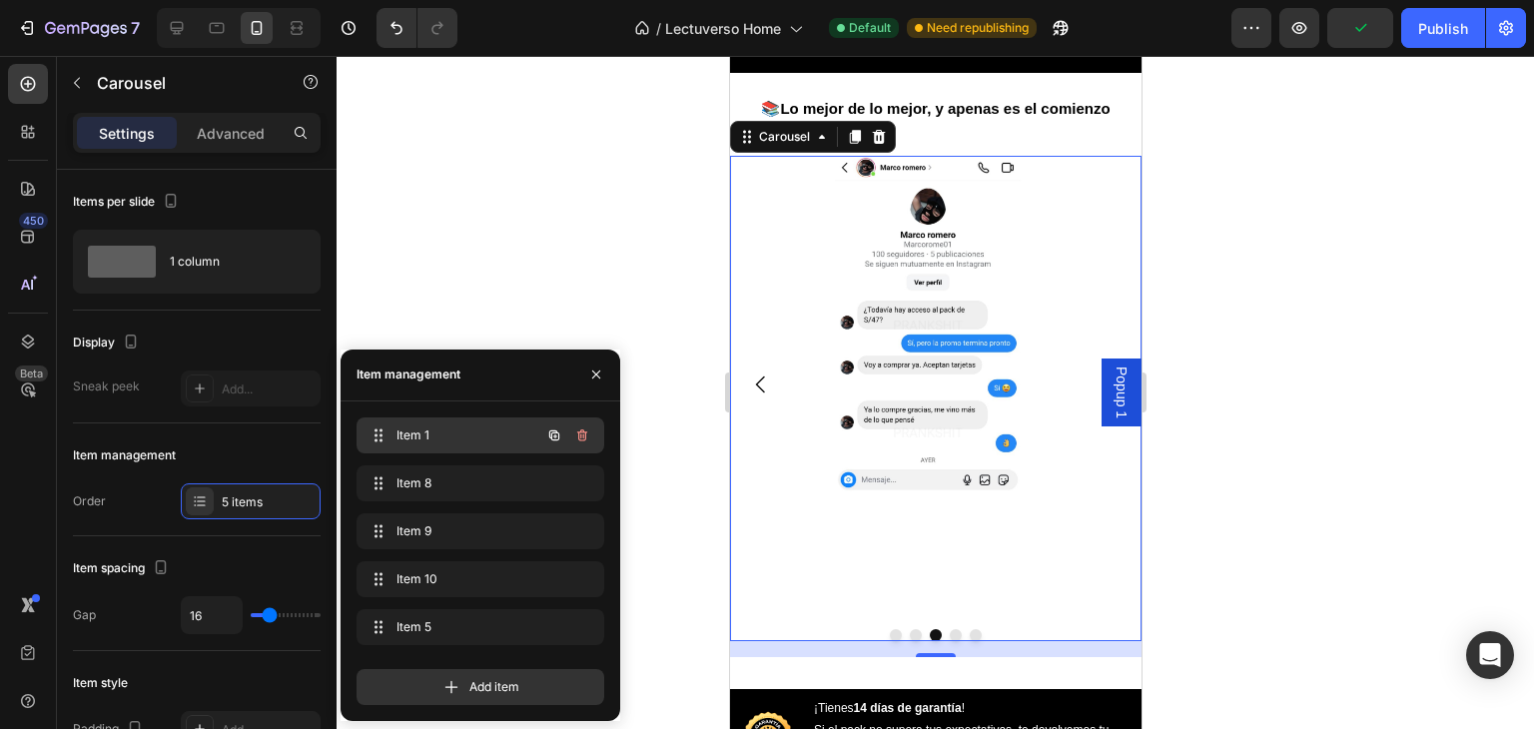
click at [436, 436] on span "Item 1" at bounding box center [452, 435] width 113 height 18
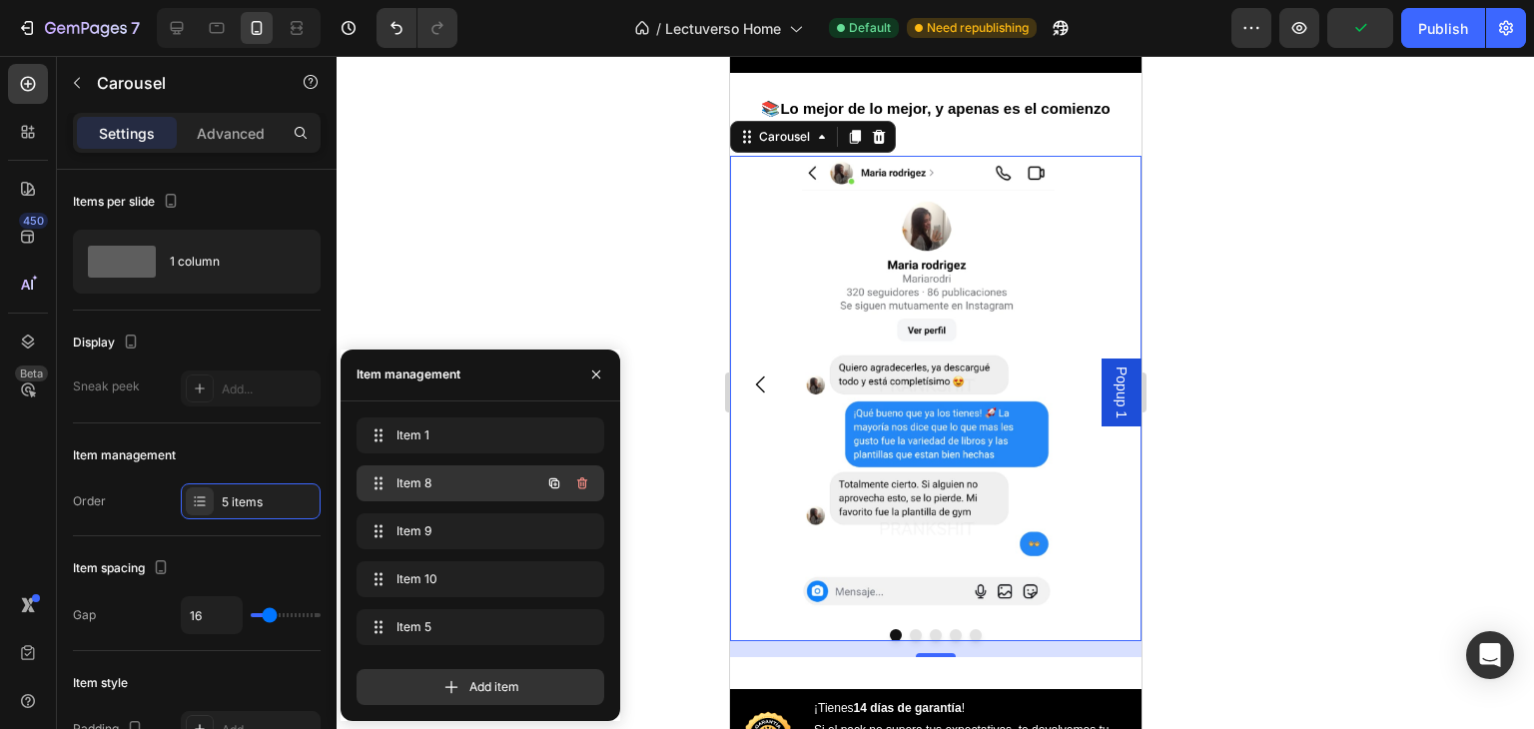
click at [495, 482] on span "Item 8" at bounding box center [452, 483] width 113 height 18
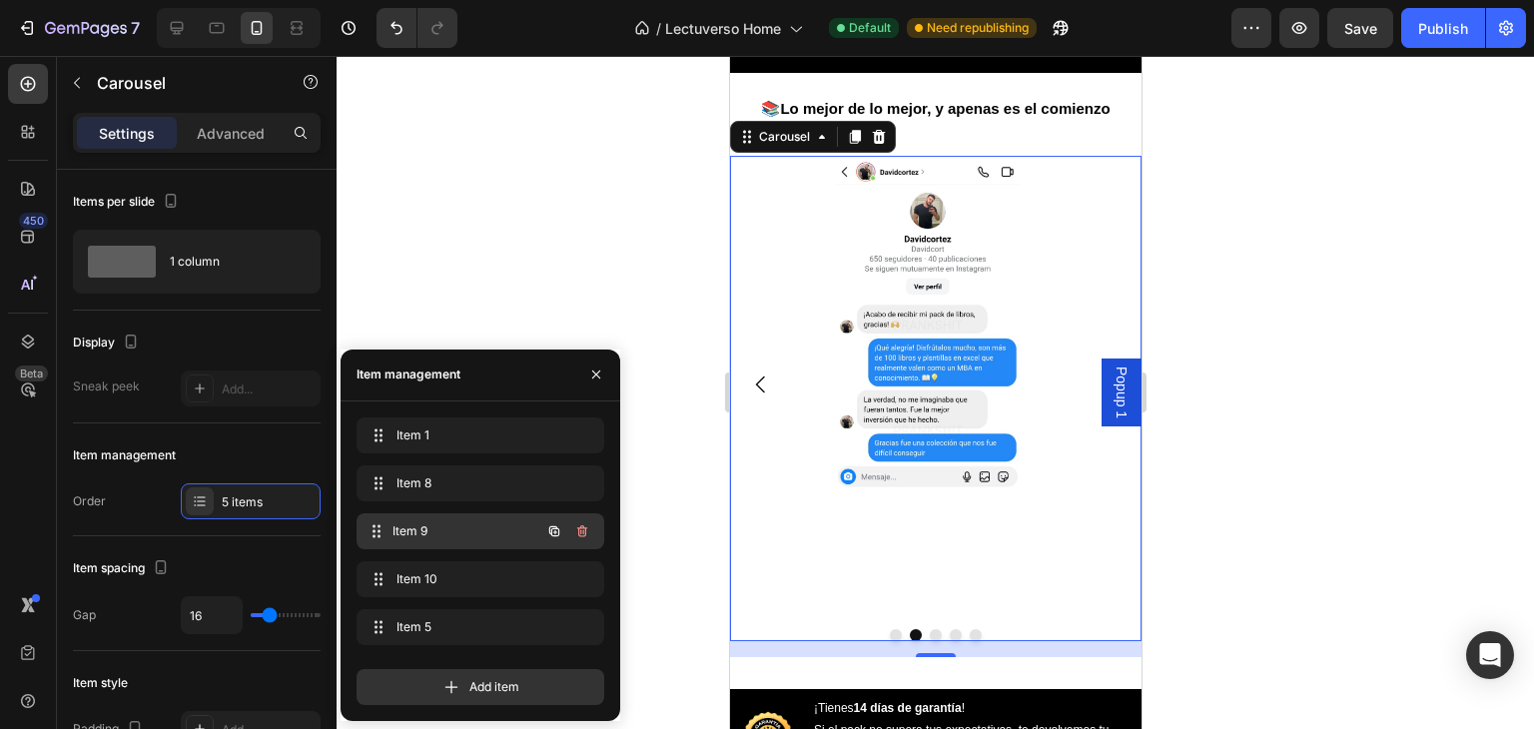
click at [505, 532] on span "Item 9" at bounding box center [466, 531] width 148 height 18
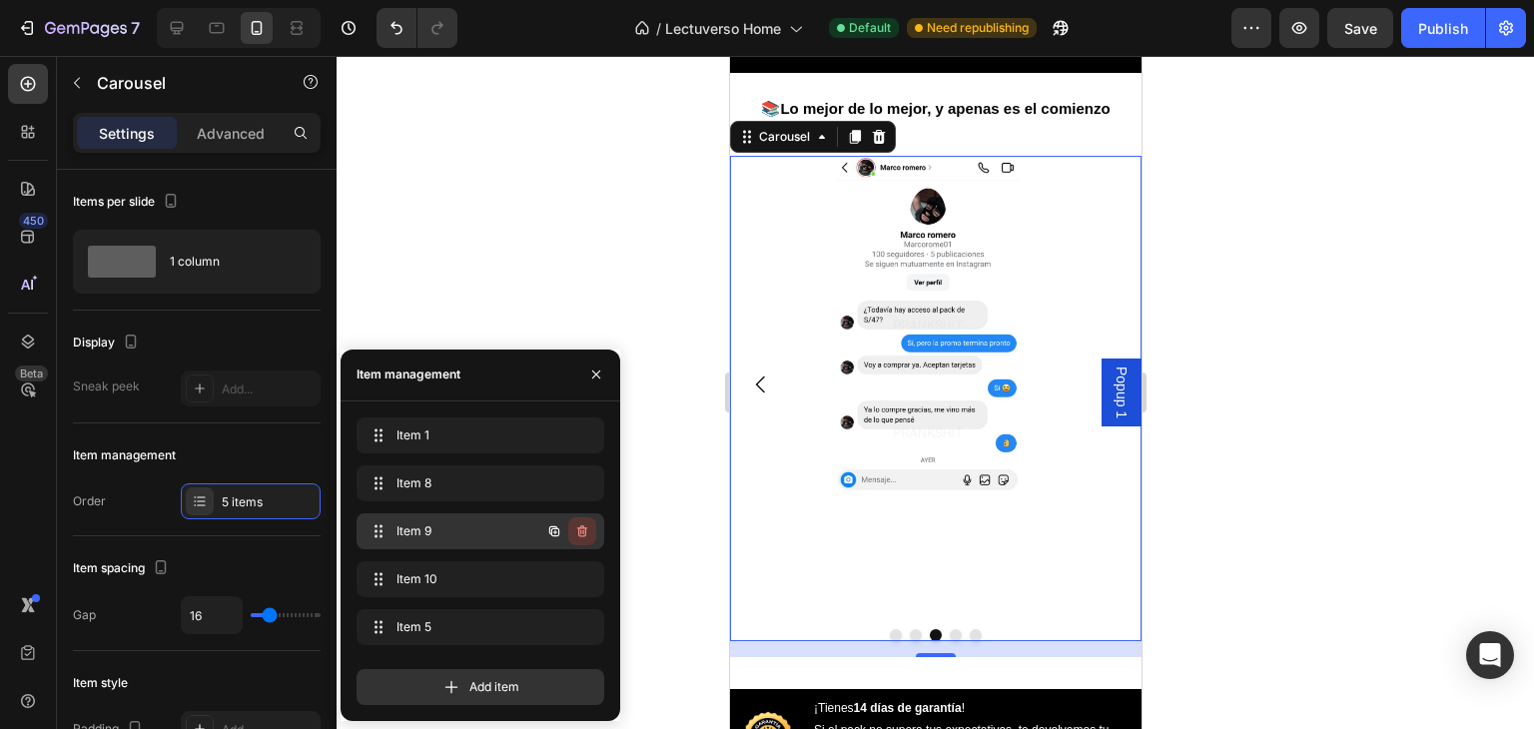
click at [579, 532] on icon "button" at bounding box center [582, 531] width 10 height 12
click at [579, 532] on div "Delete" at bounding box center [568, 531] width 37 height 18
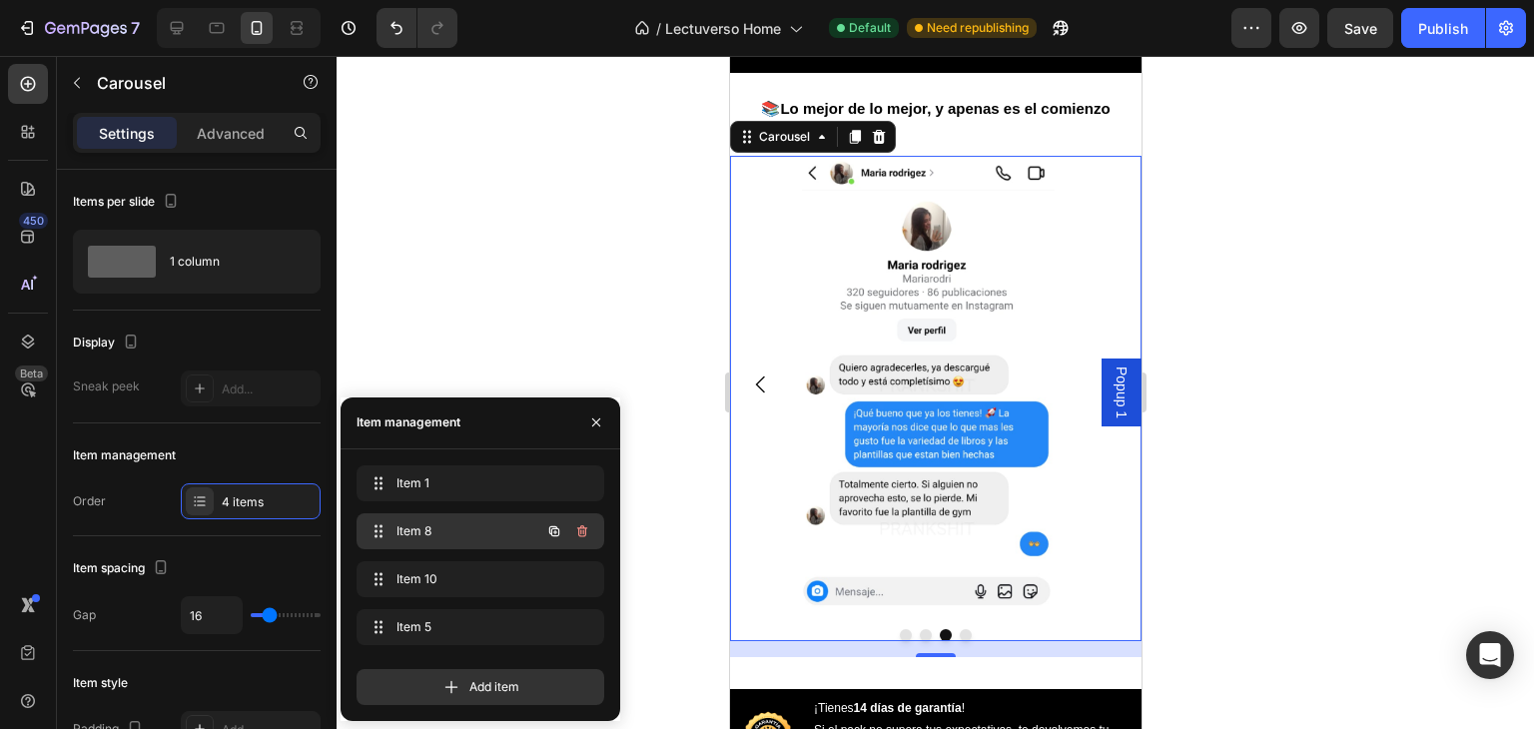
click at [495, 526] on span "Item 8" at bounding box center [452, 531] width 113 height 18
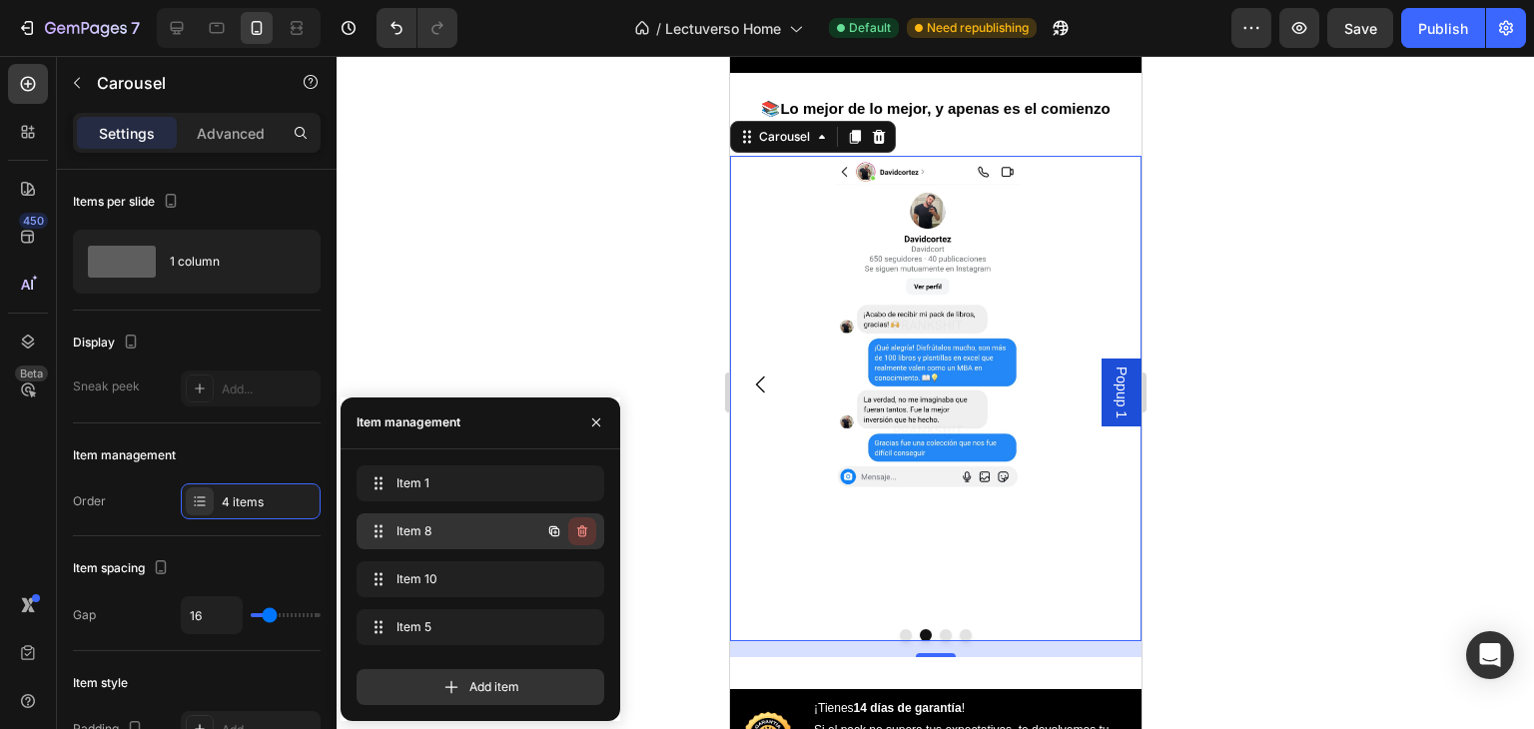
click at [574, 535] on icon "button" at bounding box center [582, 531] width 16 height 16
click at [573, 535] on div "Delete" at bounding box center [568, 531] width 37 height 18
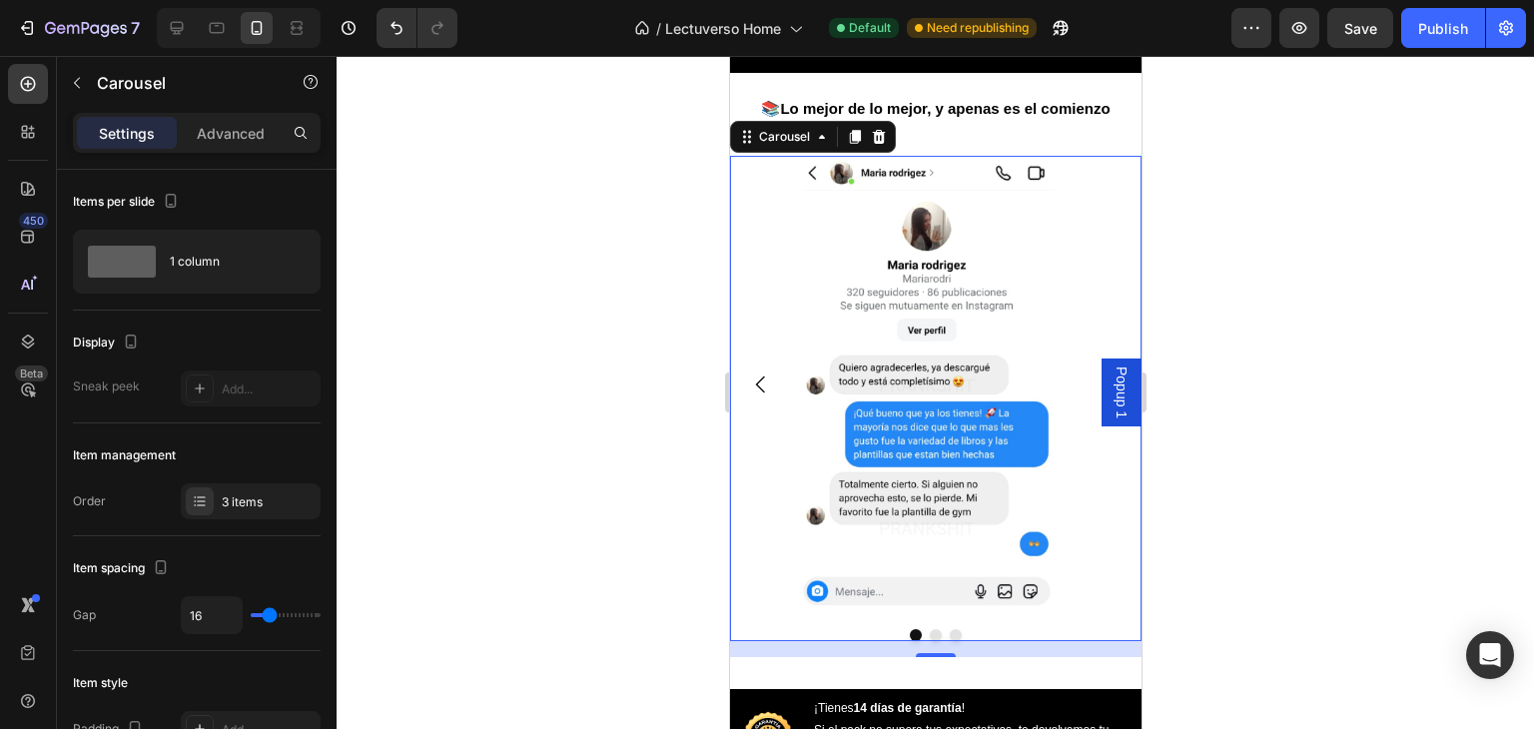
click at [587, 400] on div at bounding box center [934, 392] width 1197 height 673
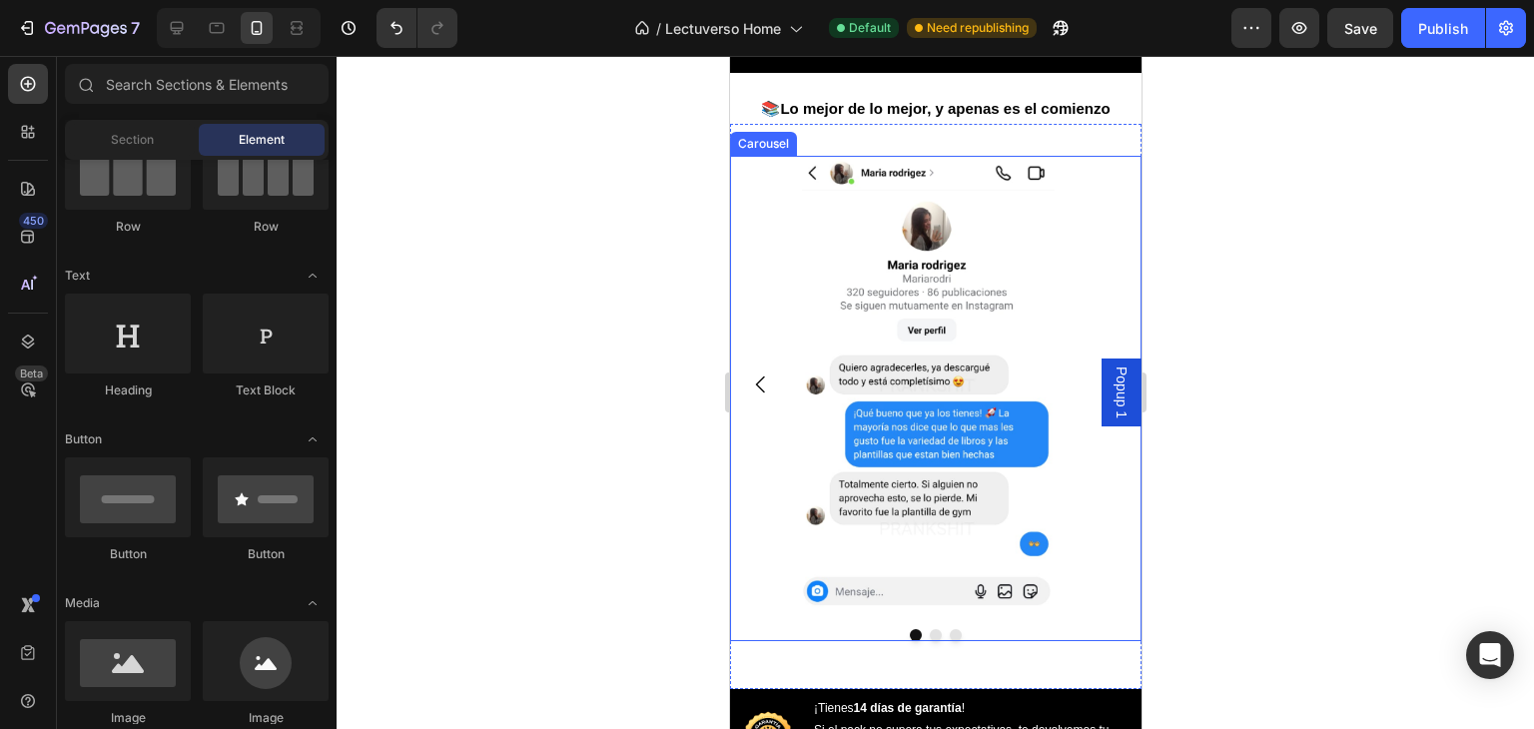
click at [795, 271] on div "Image Image Image" at bounding box center [934, 384] width 411 height 457
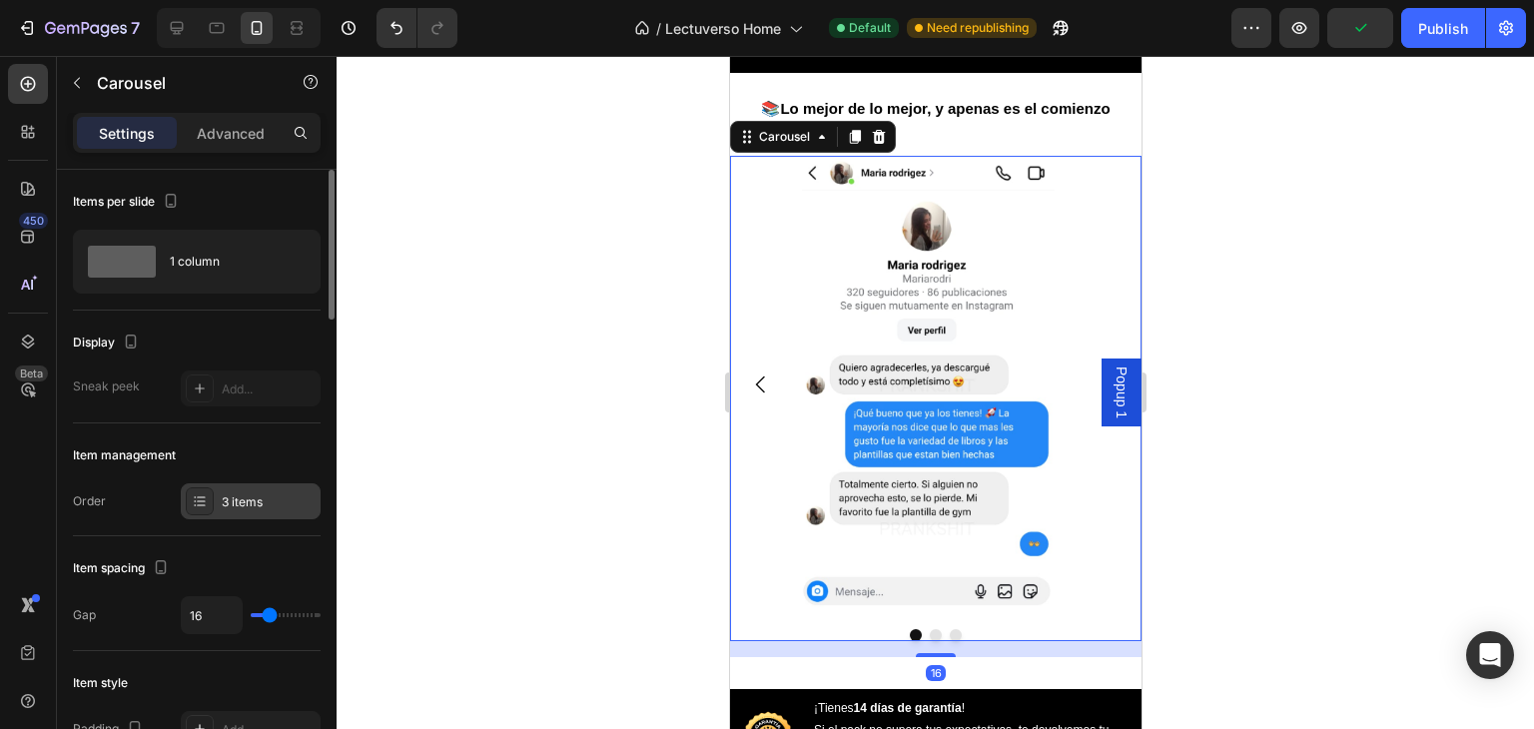
click at [204, 493] on icon at bounding box center [200, 501] width 16 height 16
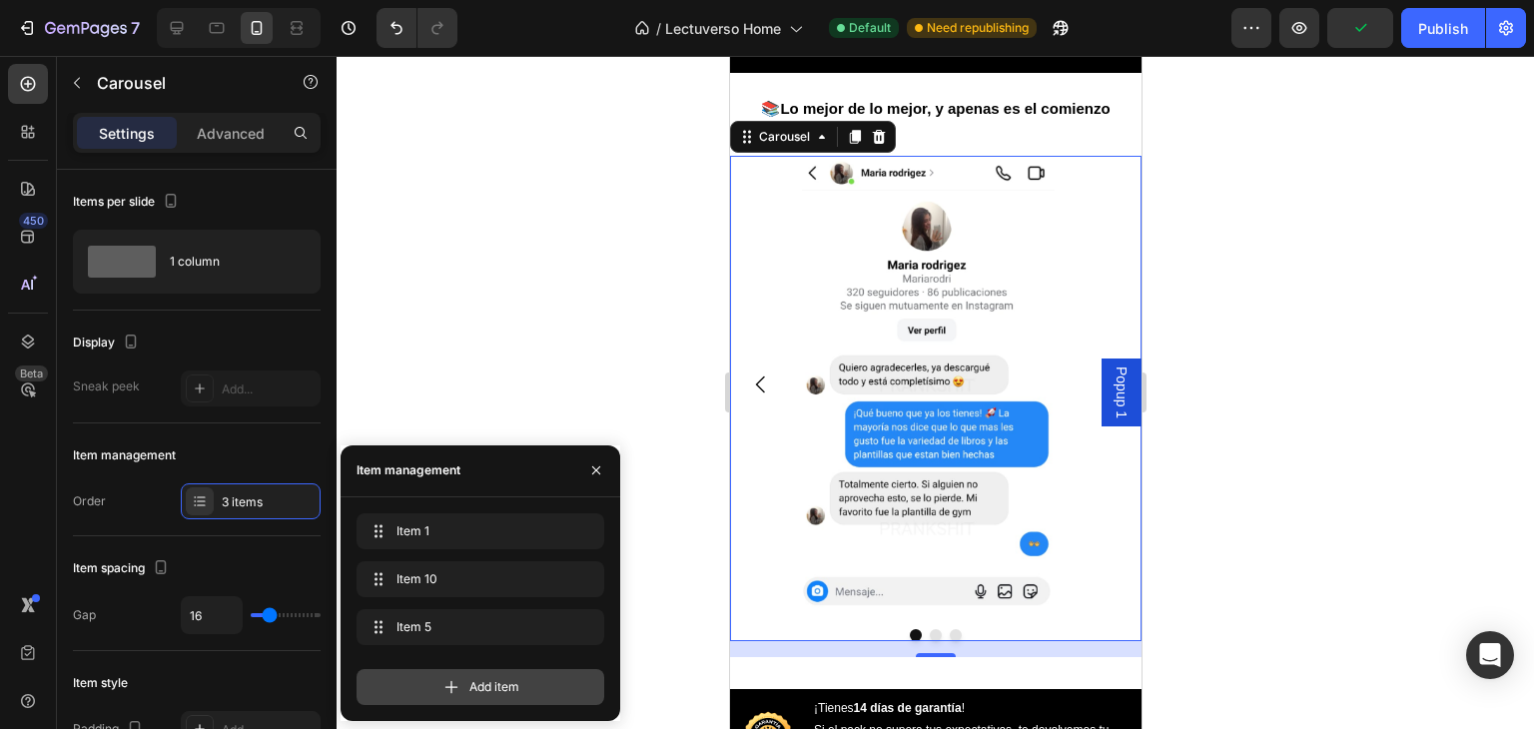
click at [481, 688] on span "Add item" at bounding box center [494, 687] width 50 height 18
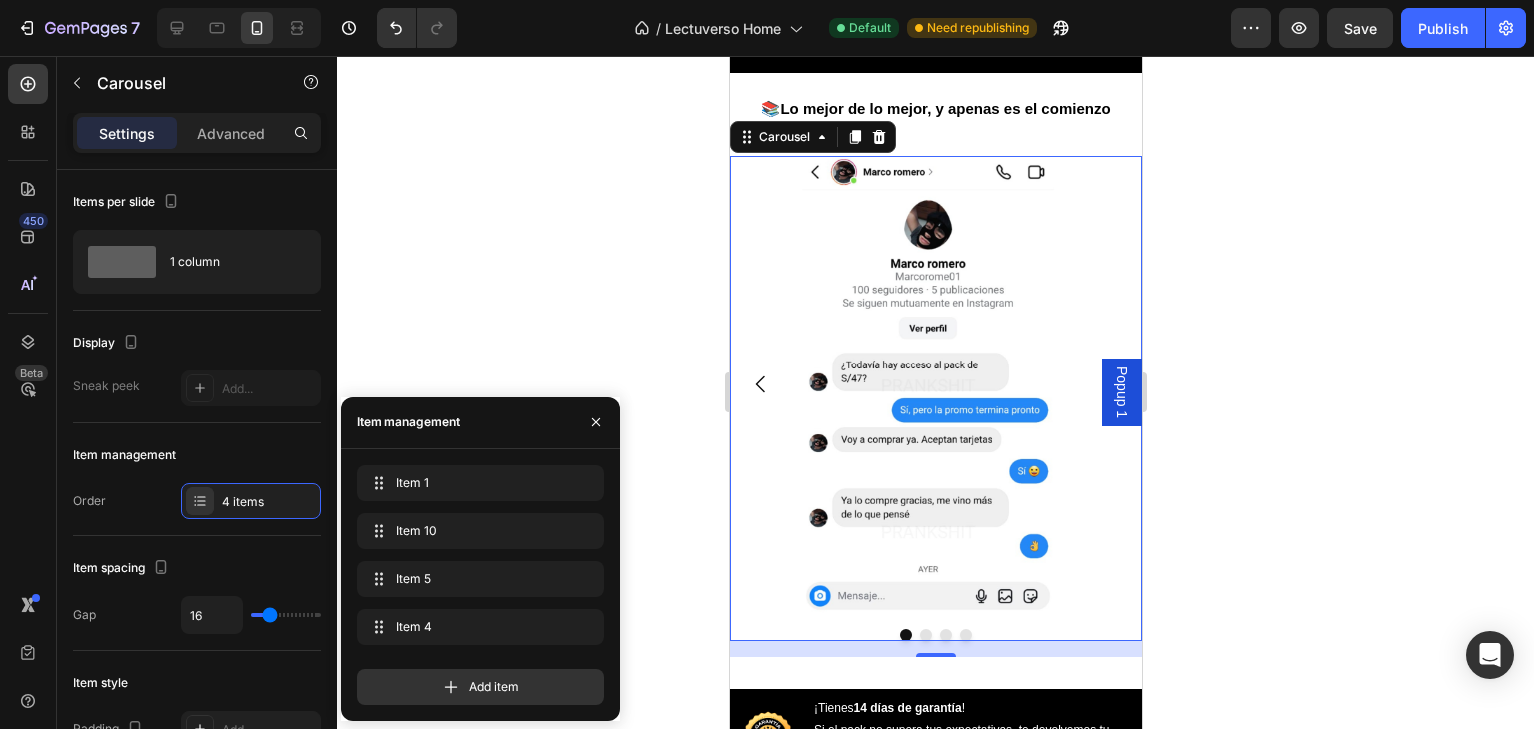
click at [467, 292] on div at bounding box center [934, 392] width 1197 height 673
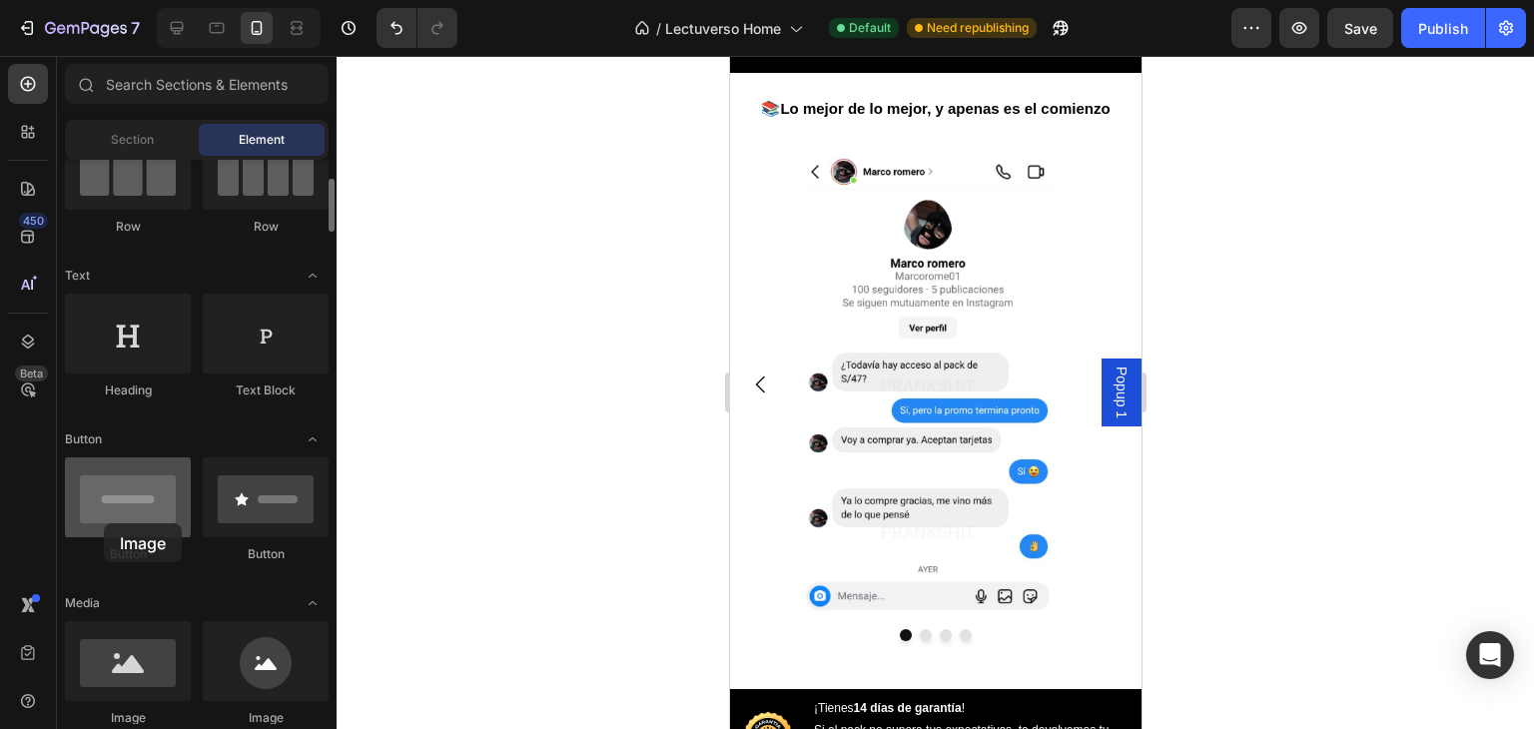
drag, startPoint x: 161, startPoint y: 652, endPoint x: 104, endPoint y: 523, distance: 140.8
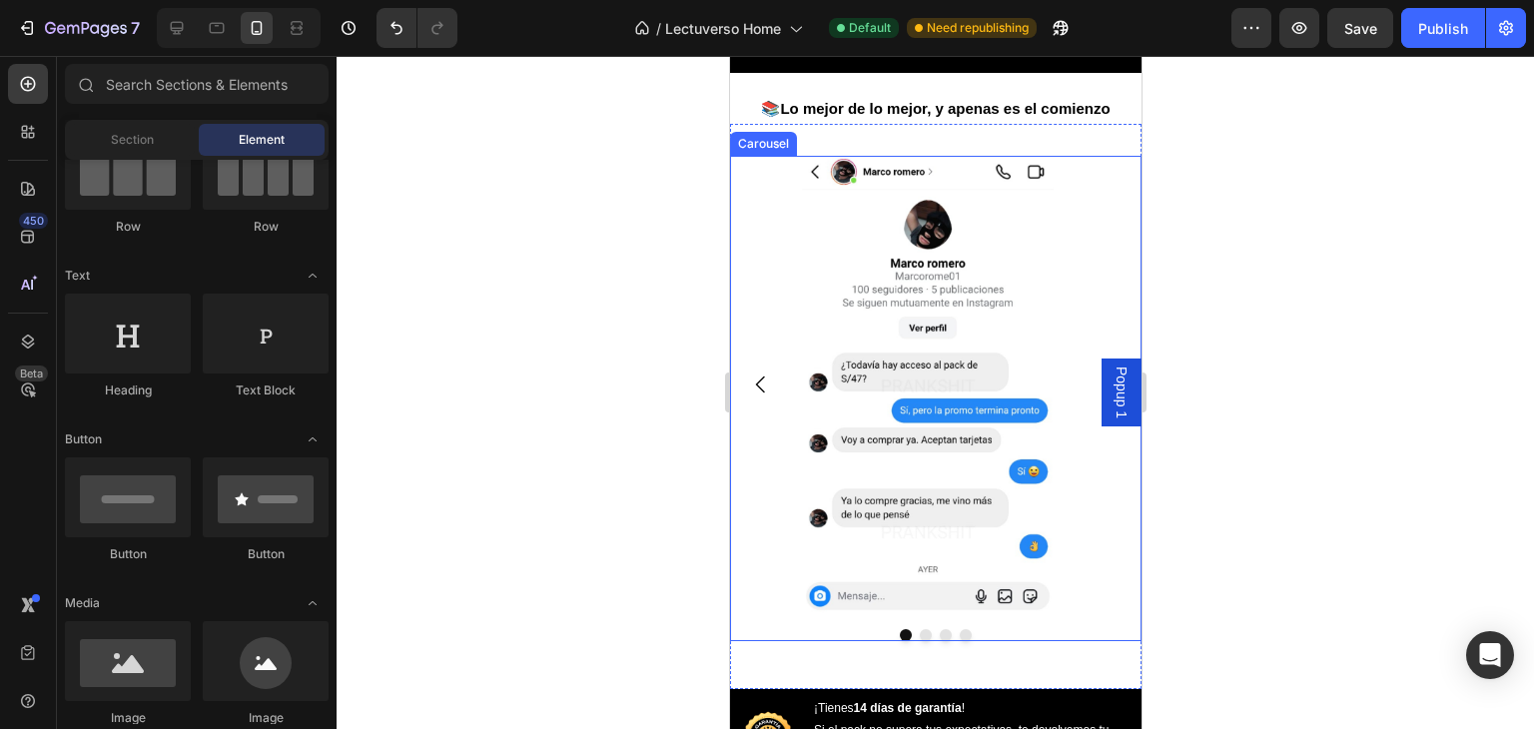
click at [753, 396] on icon "Carousel Back Arrow" at bounding box center [760, 384] width 24 height 24
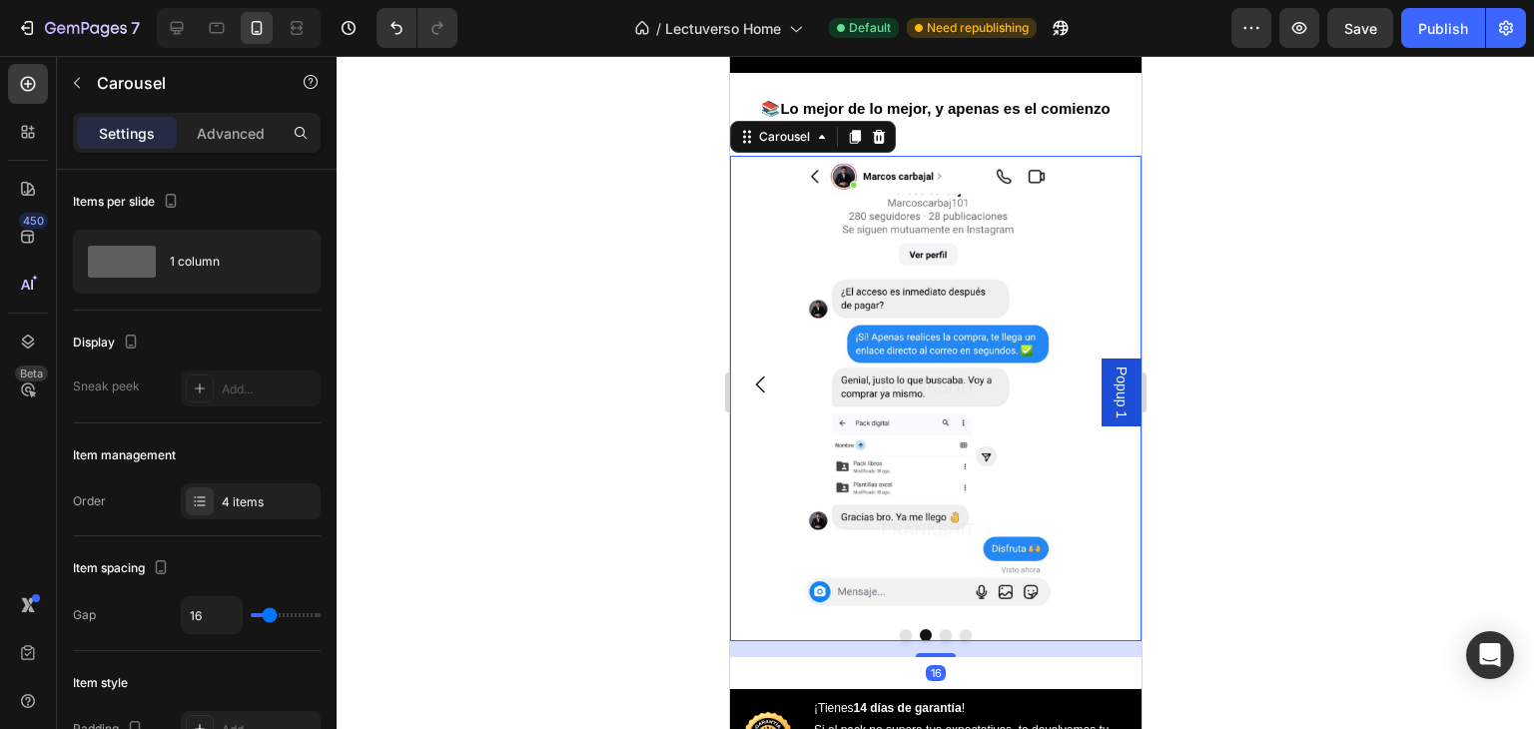
click at [753, 396] on icon "Carousel Back Arrow" at bounding box center [760, 384] width 24 height 24
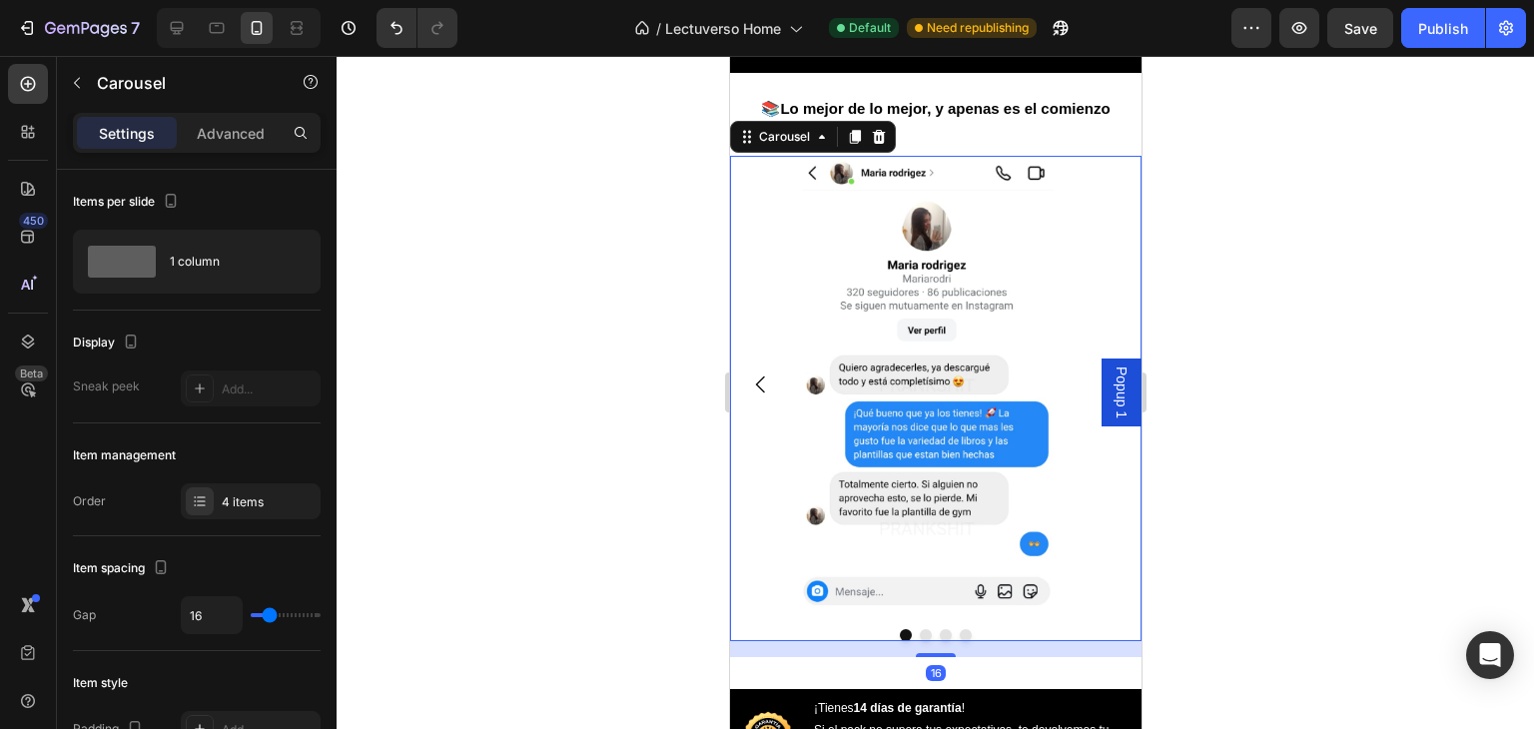
click at [753, 396] on icon "Carousel Back Arrow" at bounding box center [760, 384] width 24 height 24
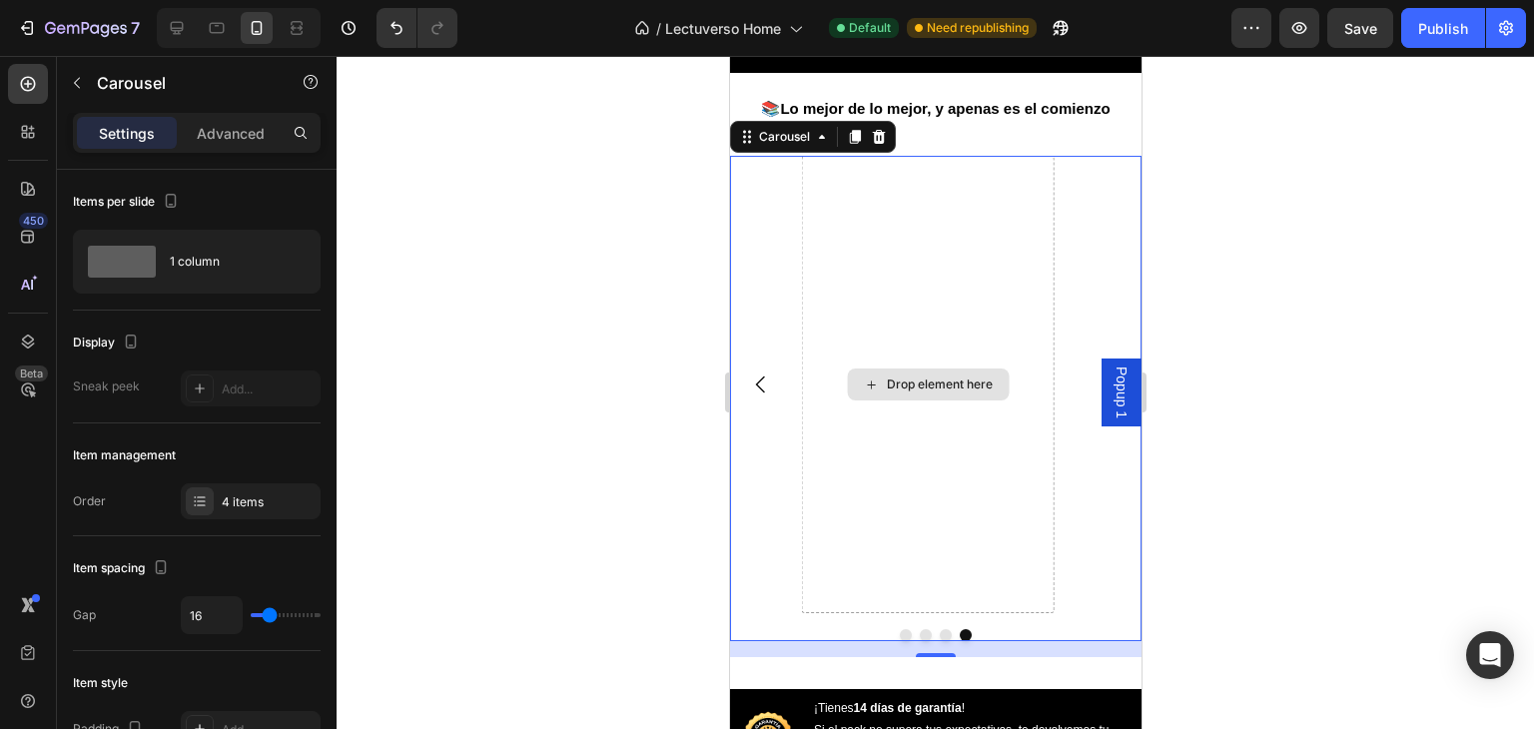
click at [880, 340] on div "Drop element here" at bounding box center [927, 384] width 253 height 457
click at [622, 390] on div at bounding box center [934, 392] width 1197 height 673
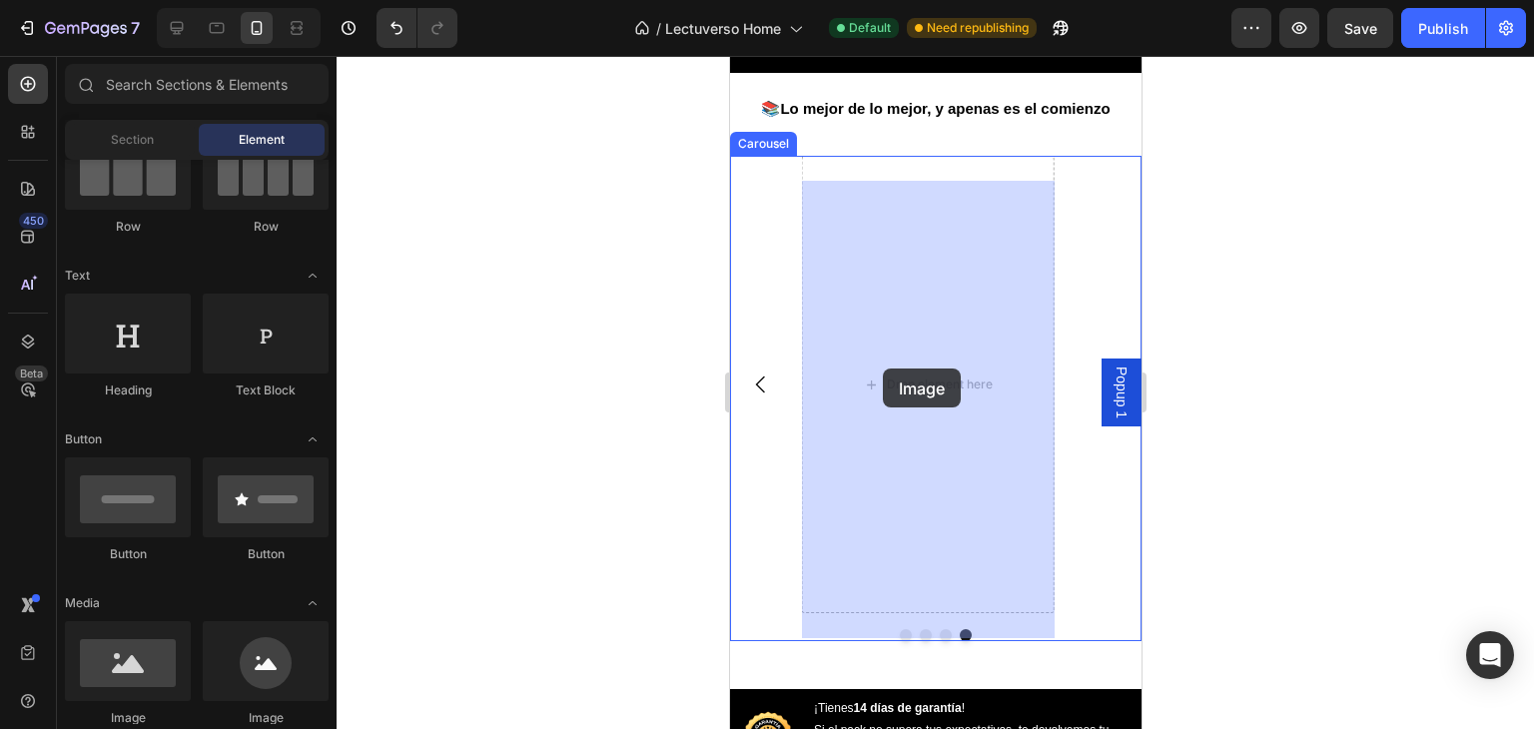
drag, startPoint x: 873, startPoint y: 728, endPoint x: 882, endPoint y: 368, distance: 359.6
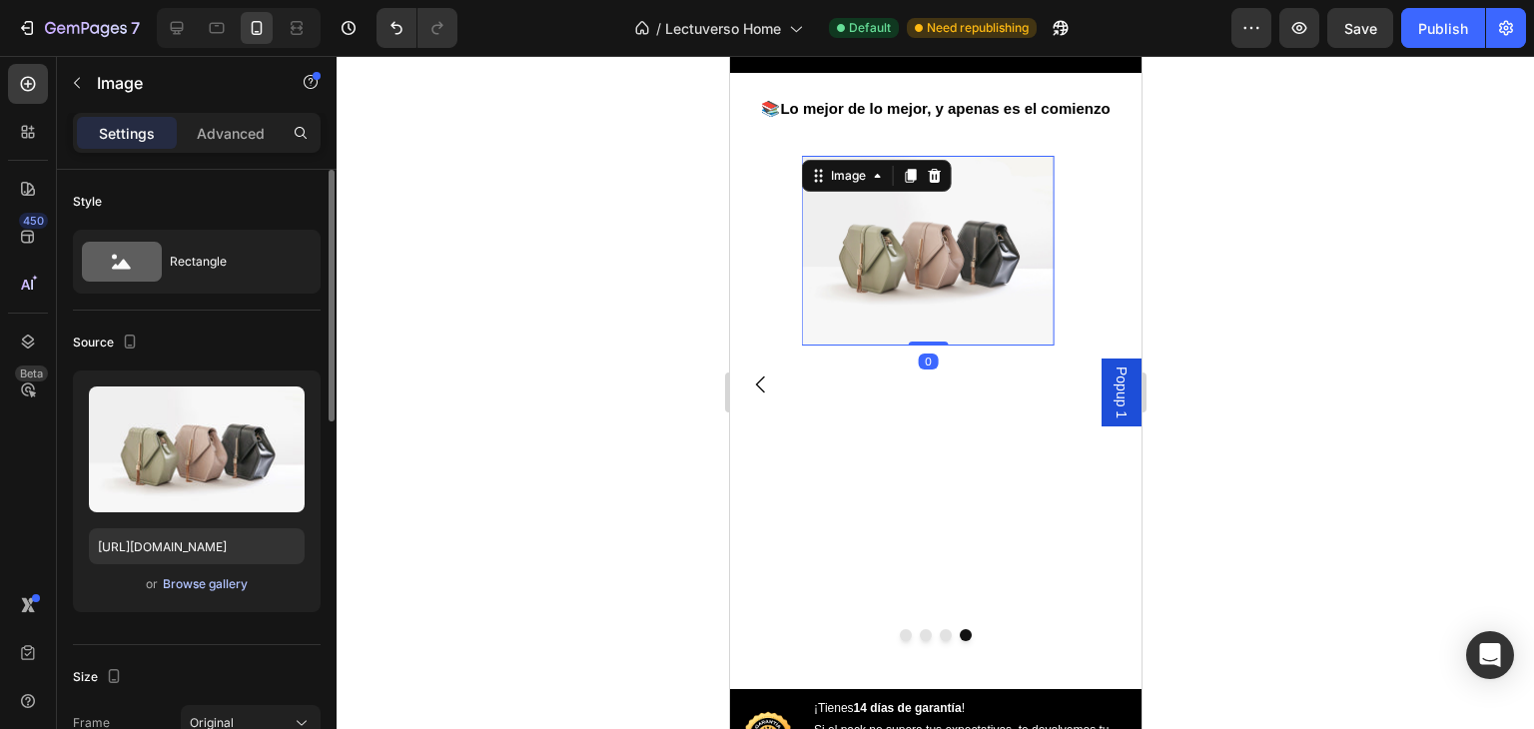
click at [228, 577] on div "Browse gallery" at bounding box center [205, 584] width 85 height 18
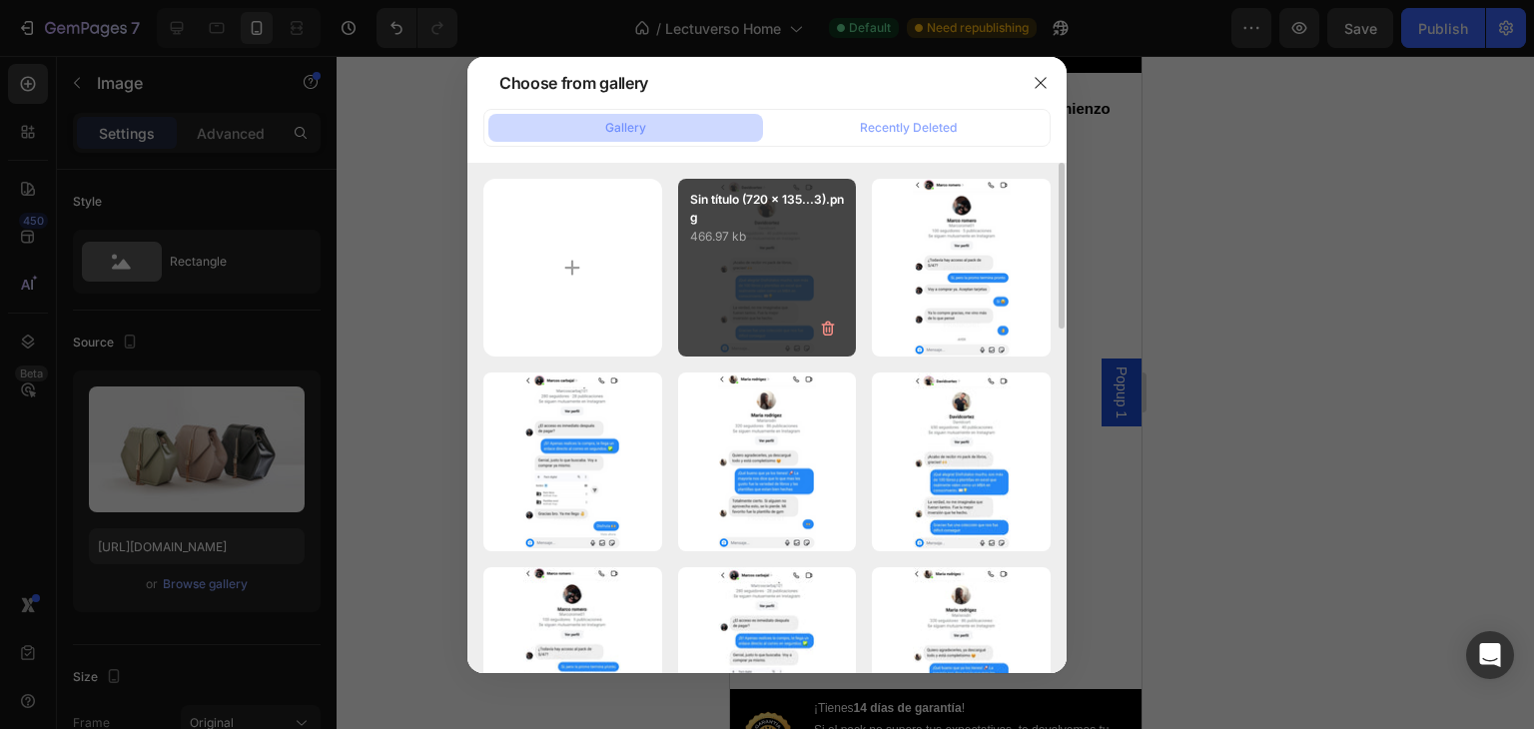
click at [766, 275] on div "Sin título (720 x 135...3).png 466.97 kb" at bounding box center [767, 268] width 179 height 179
type input "[URL][DOMAIN_NAME]"
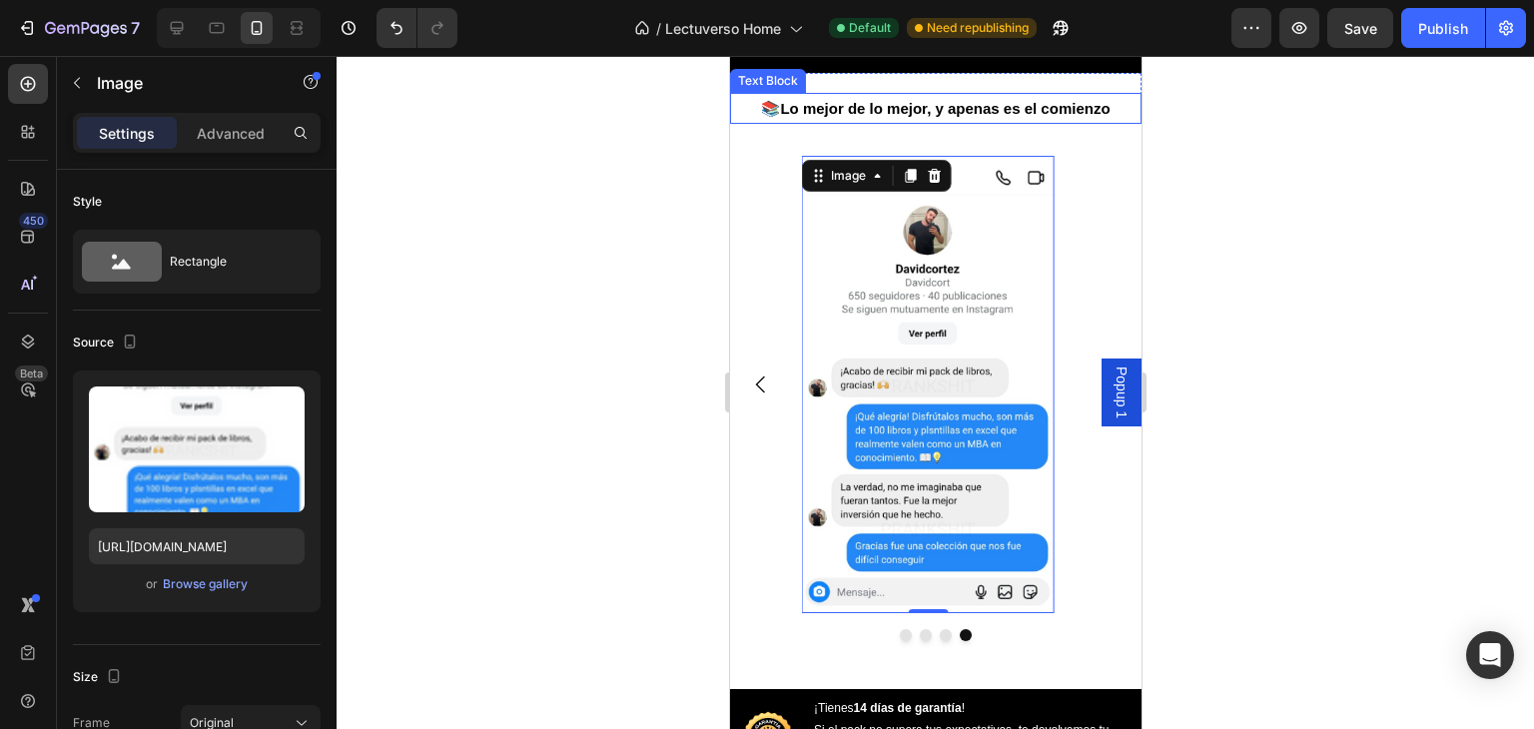
click at [968, 117] on strong "Lo mejor de lo mejor, y apenas es el comienzo" at bounding box center [943, 108] width 329 height 17
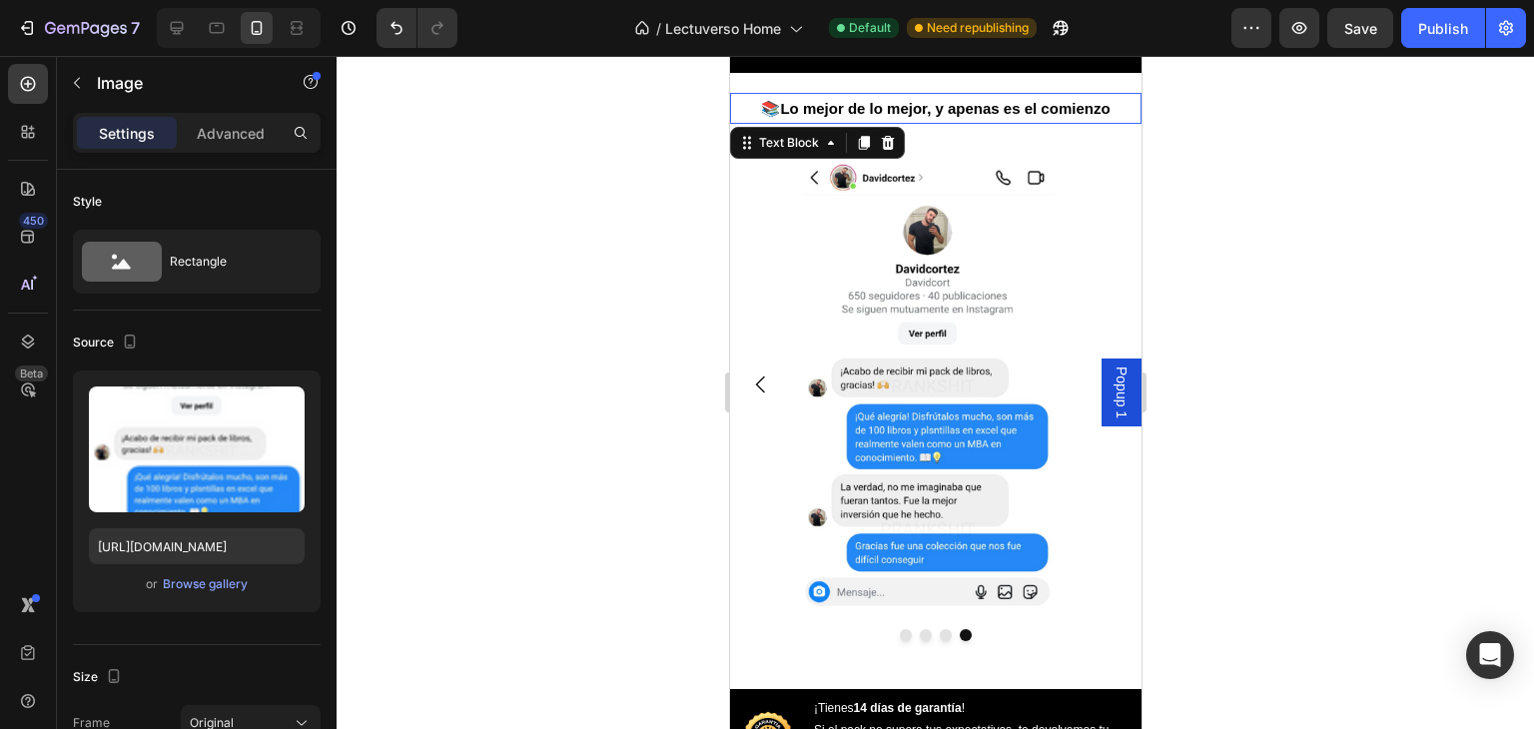
click at [968, 117] on strong "Lo mejor de lo mejor, y apenas es el comienzo" at bounding box center [943, 108] width 329 height 17
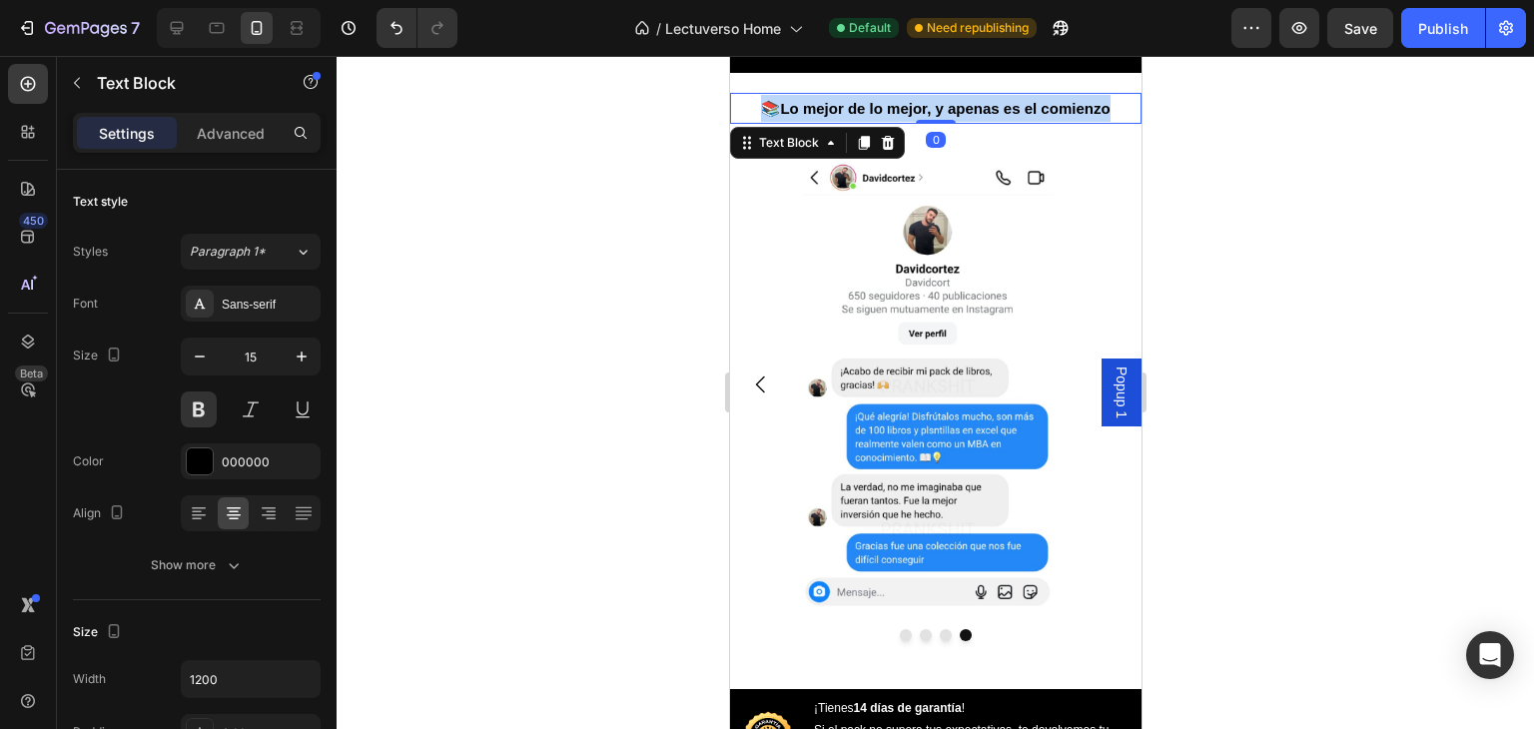
click at [968, 117] on strong "Lo mejor de lo mejor, y apenas es el comienzo" at bounding box center [943, 108] width 329 height 17
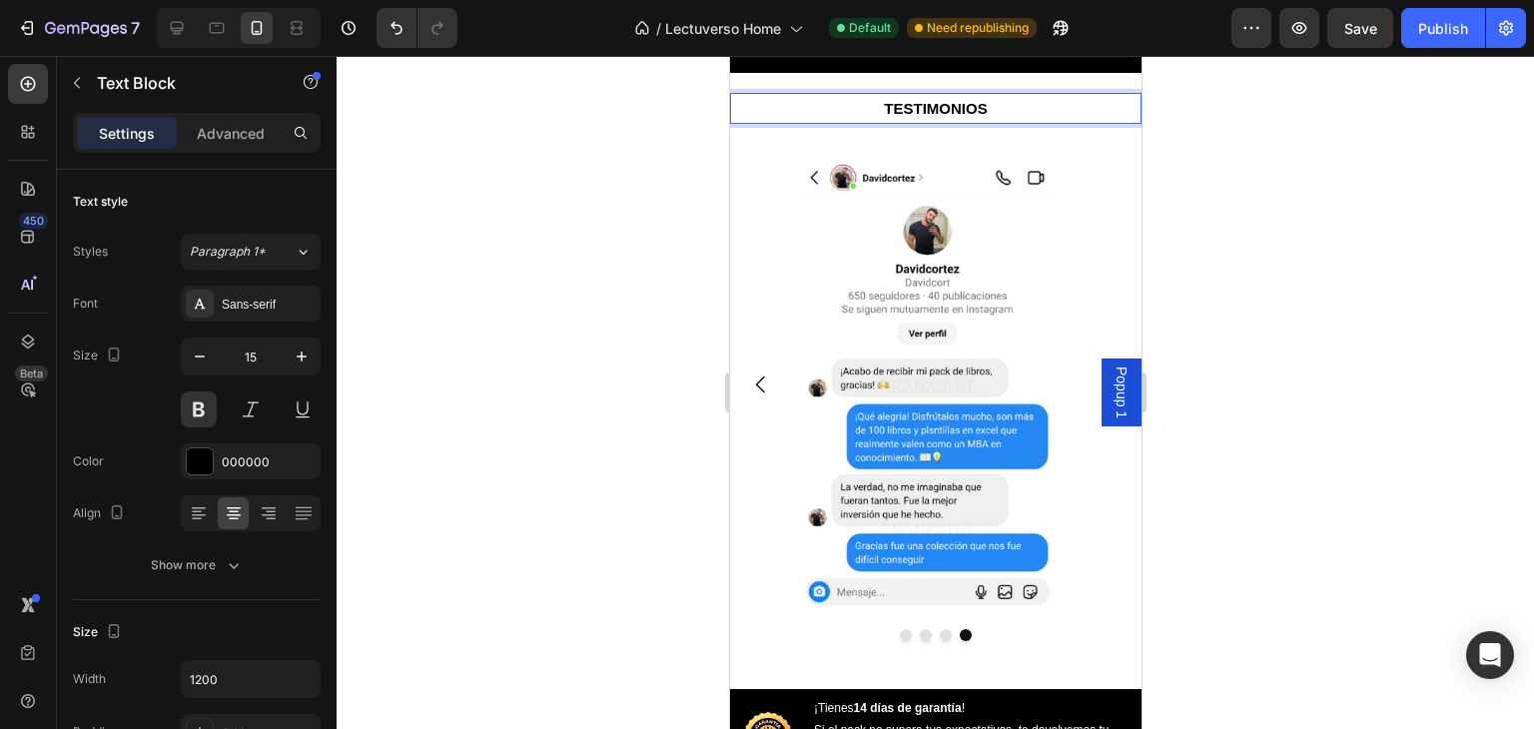
click at [868, 122] on p "TESTIMONIOS" at bounding box center [934, 108] width 407 height 27
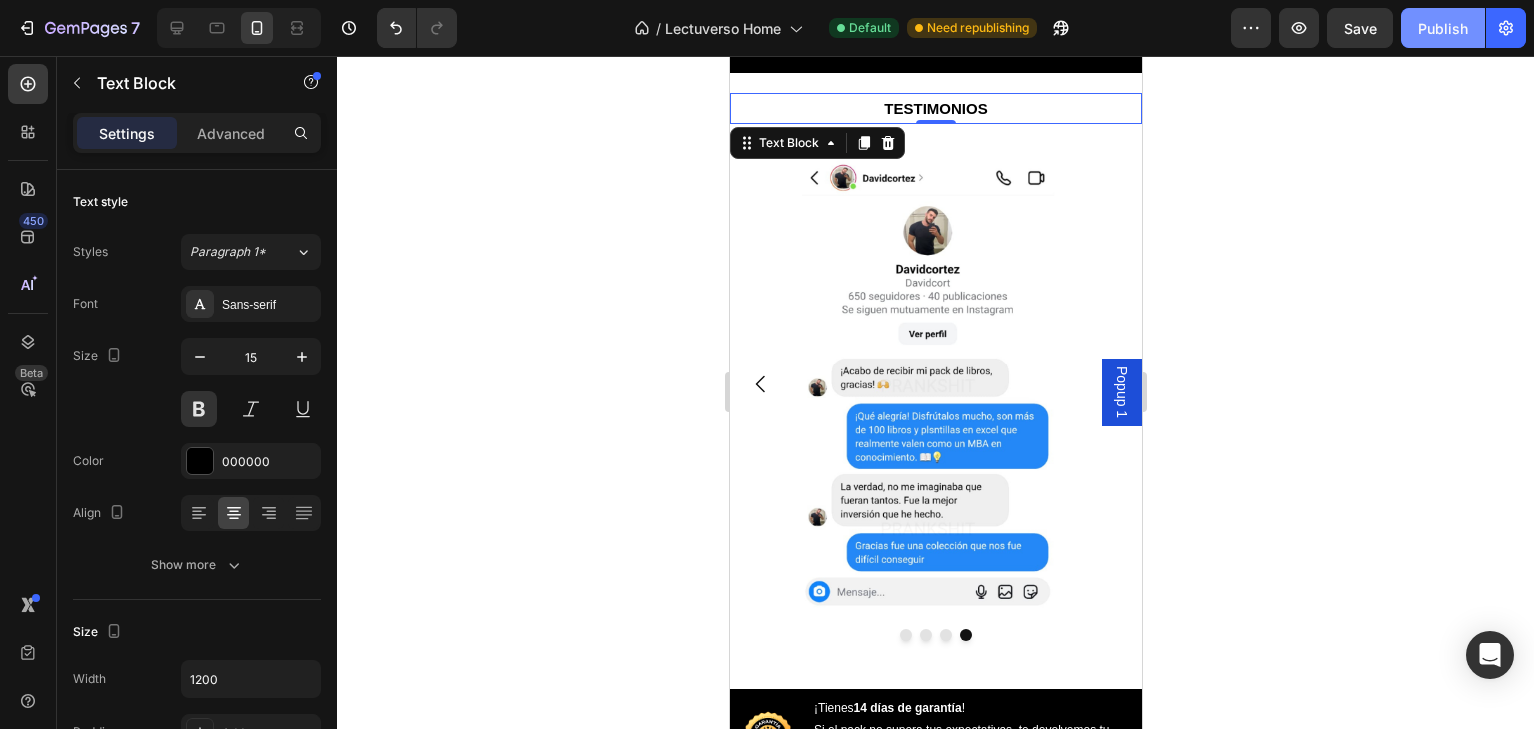
click at [1441, 30] on div "Publish" at bounding box center [1443, 28] width 50 height 21
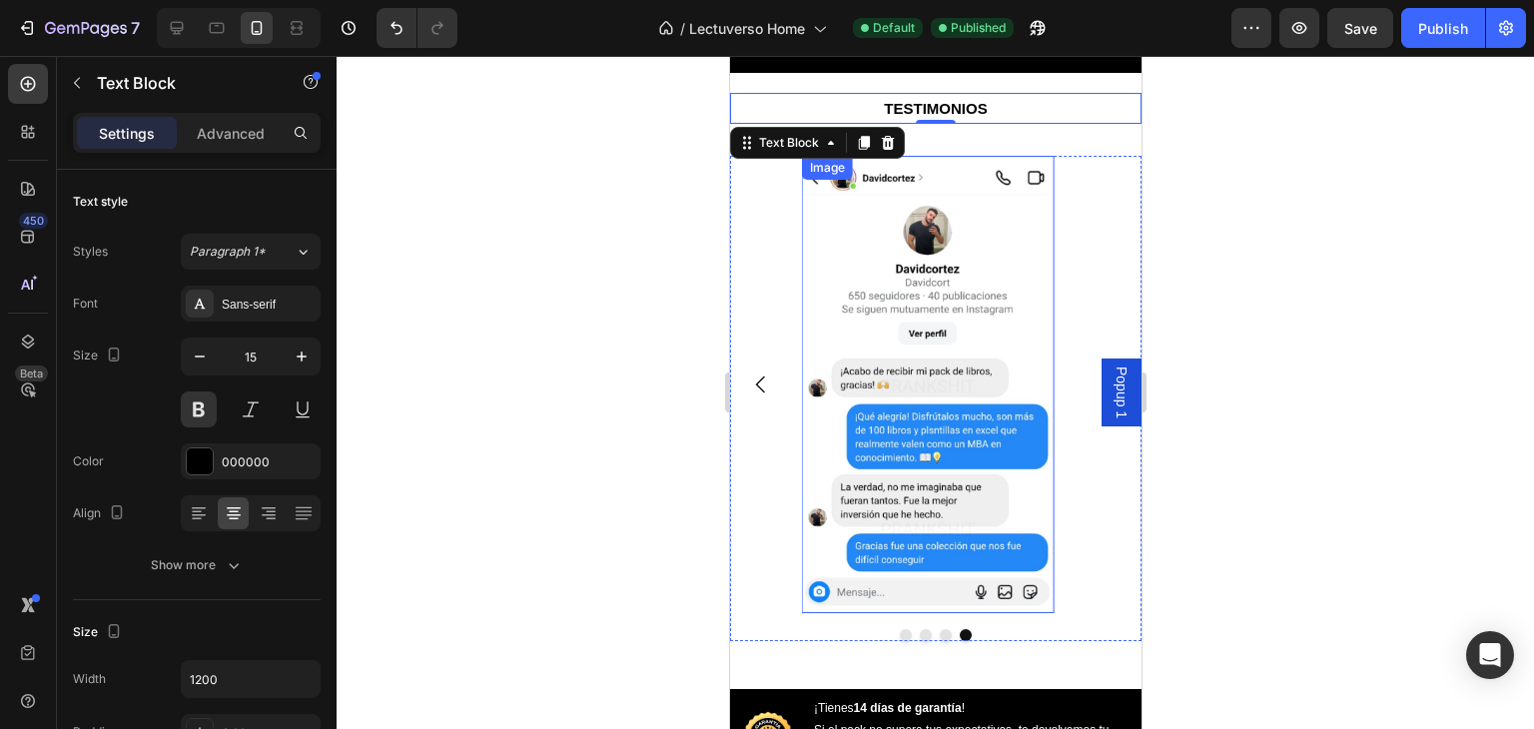
click at [944, 373] on img at bounding box center [927, 384] width 253 height 457
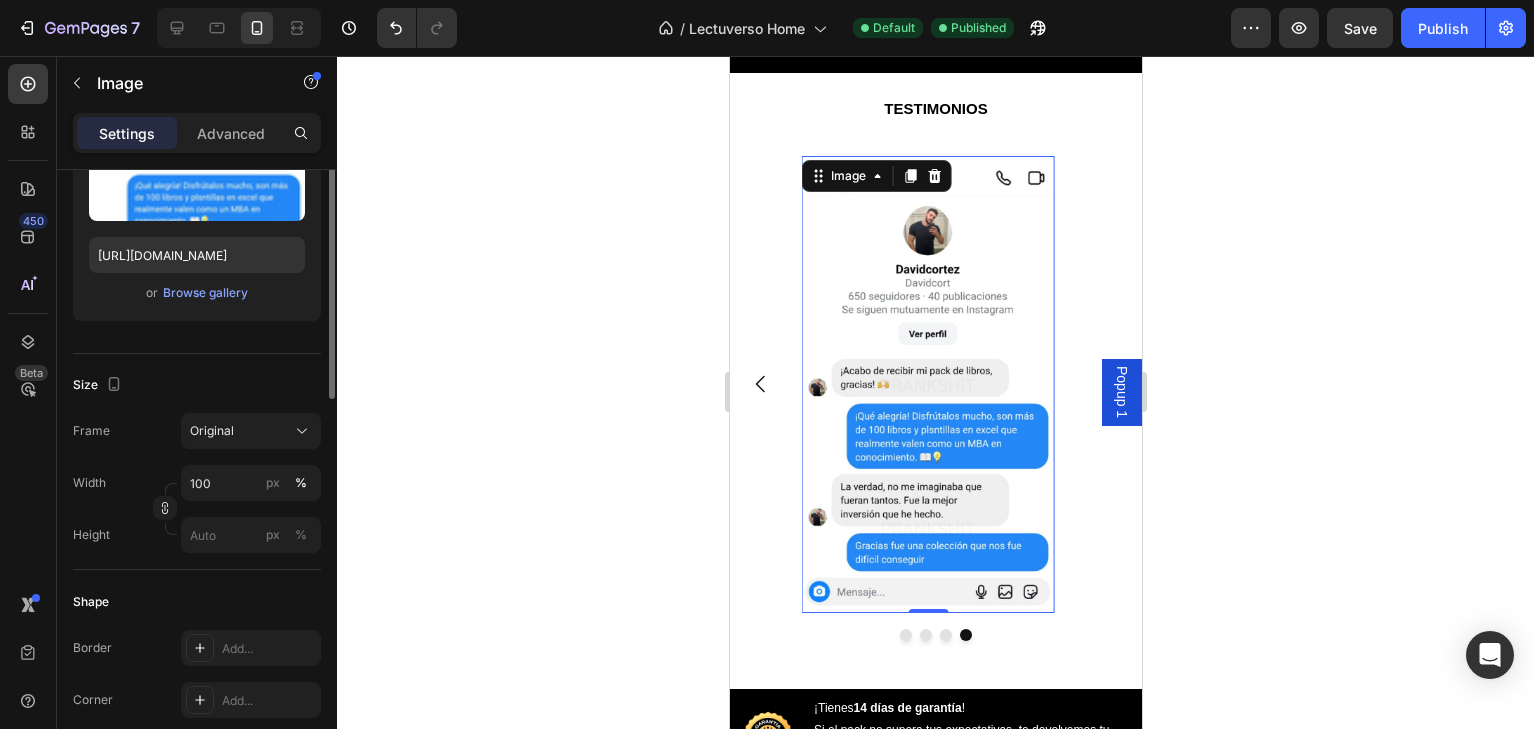
scroll to position [0, 0]
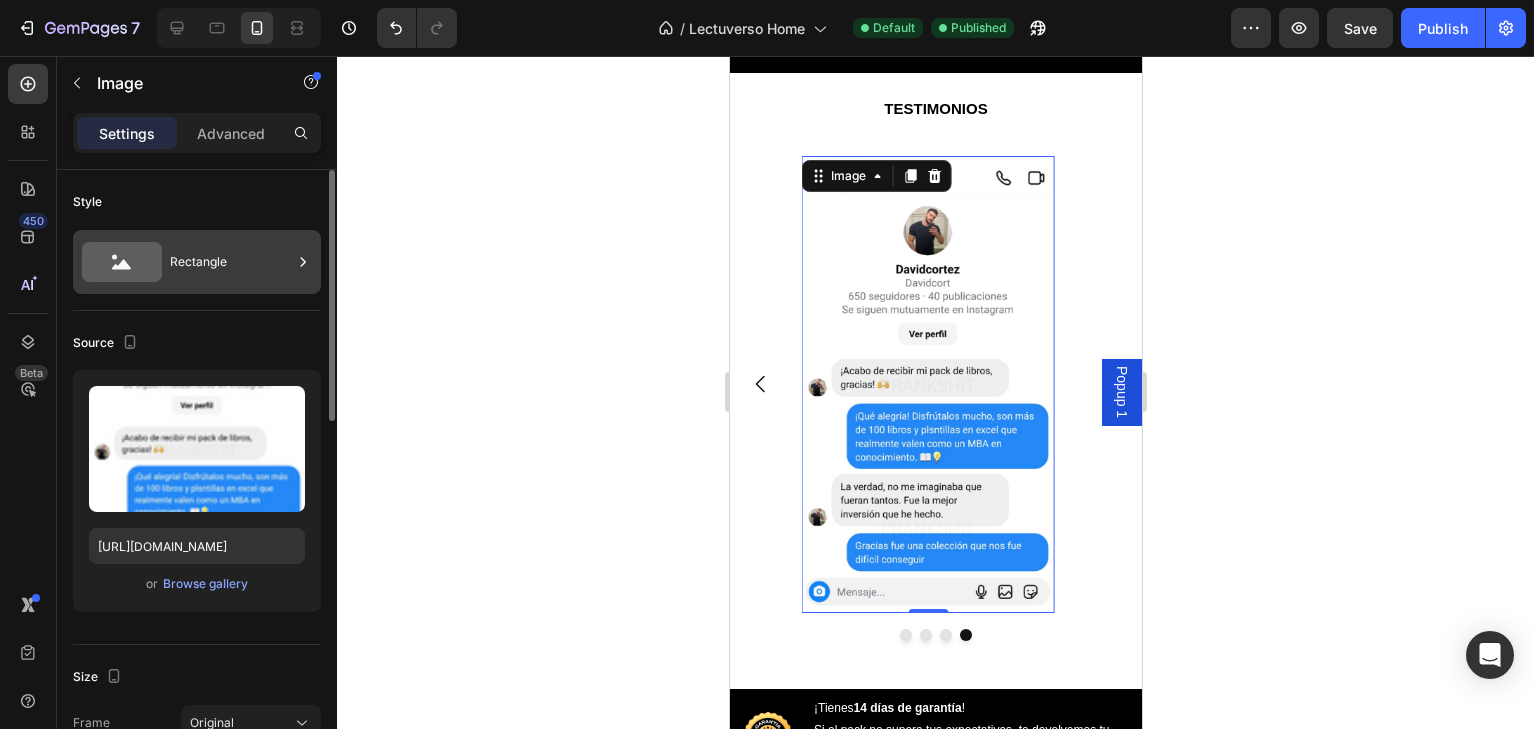
click at [260, 265] on div "Rectangle" at bounding box center [231, 262] width 122 height 46
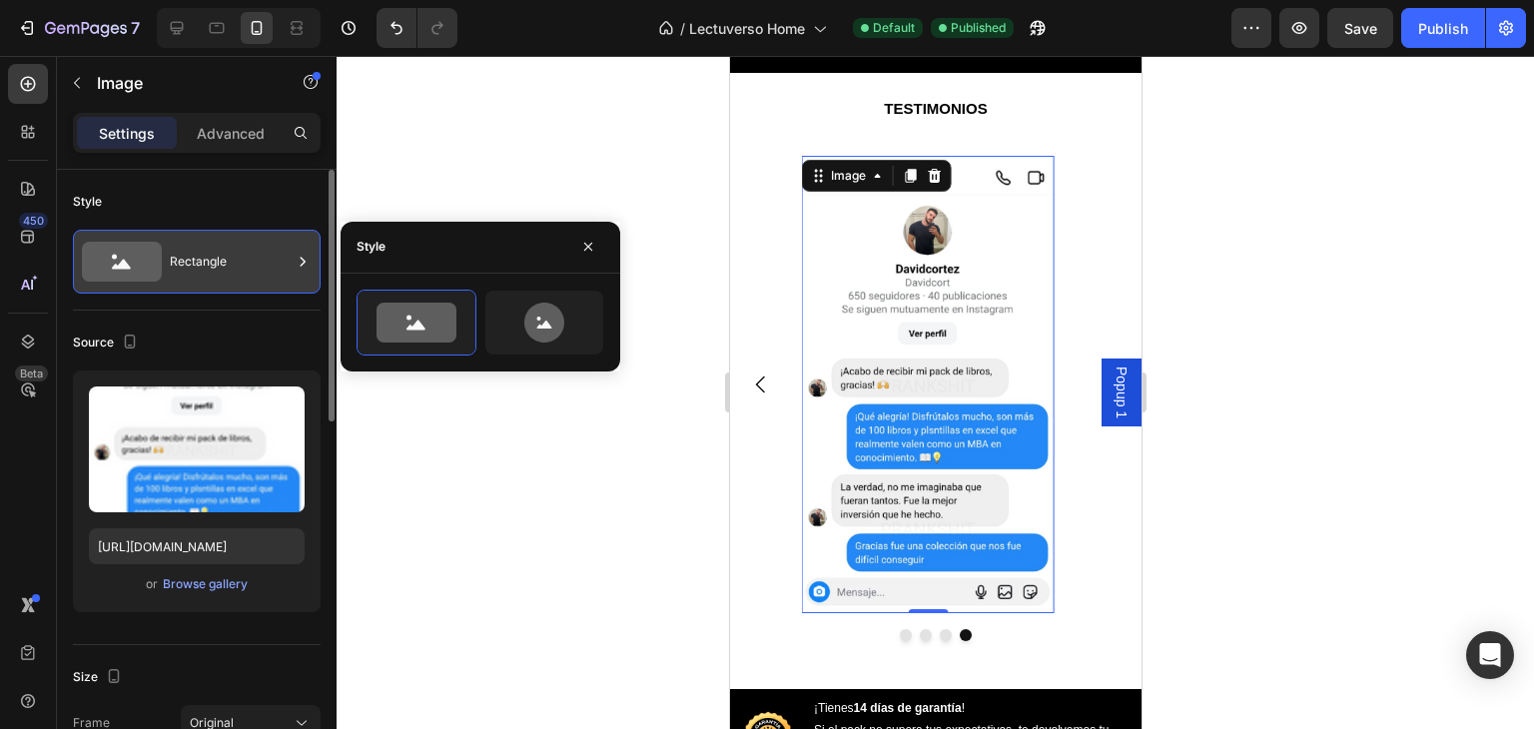
click at [260, 265] on div "Rectangle" at bounding box center [231, 262] width 122 height 46
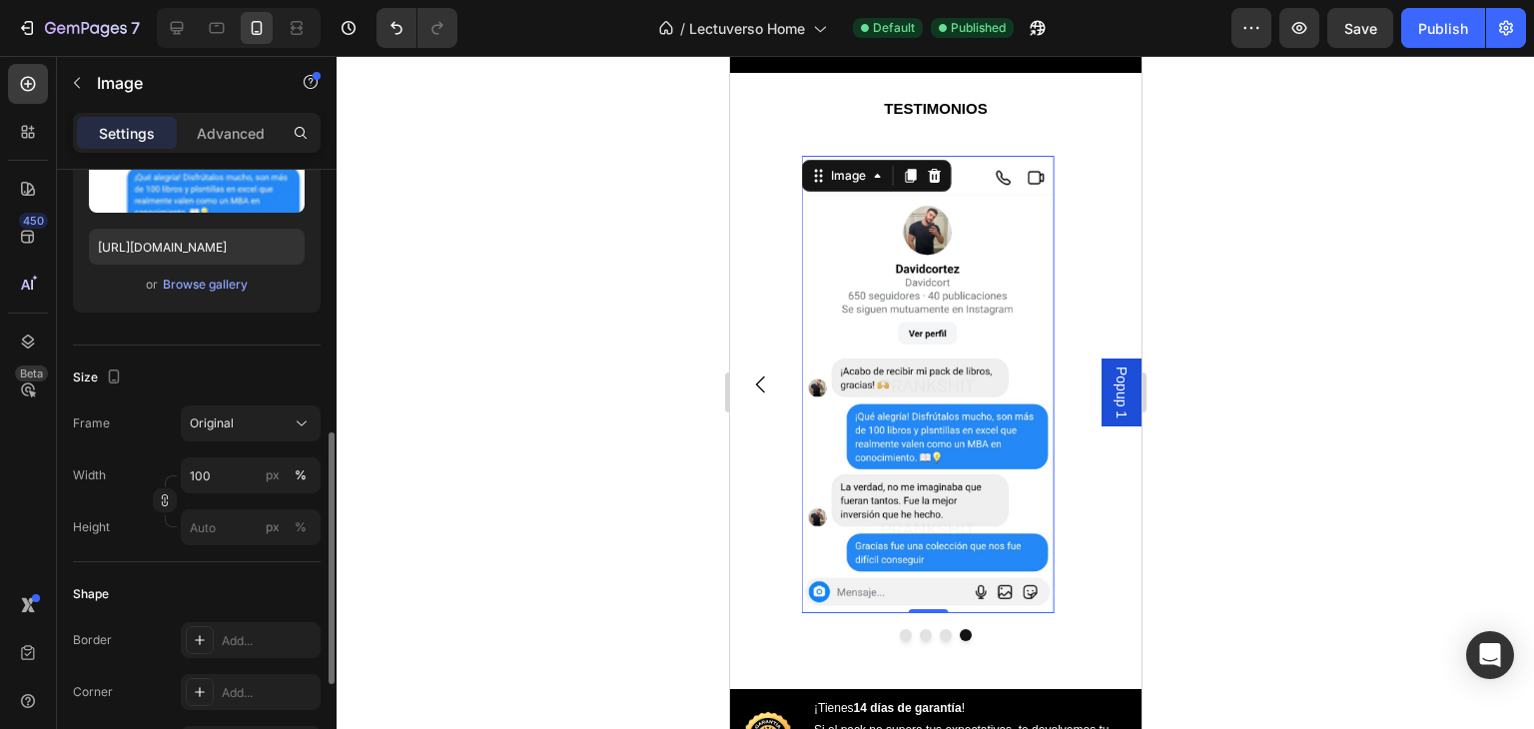
scroll to position [399, 0]
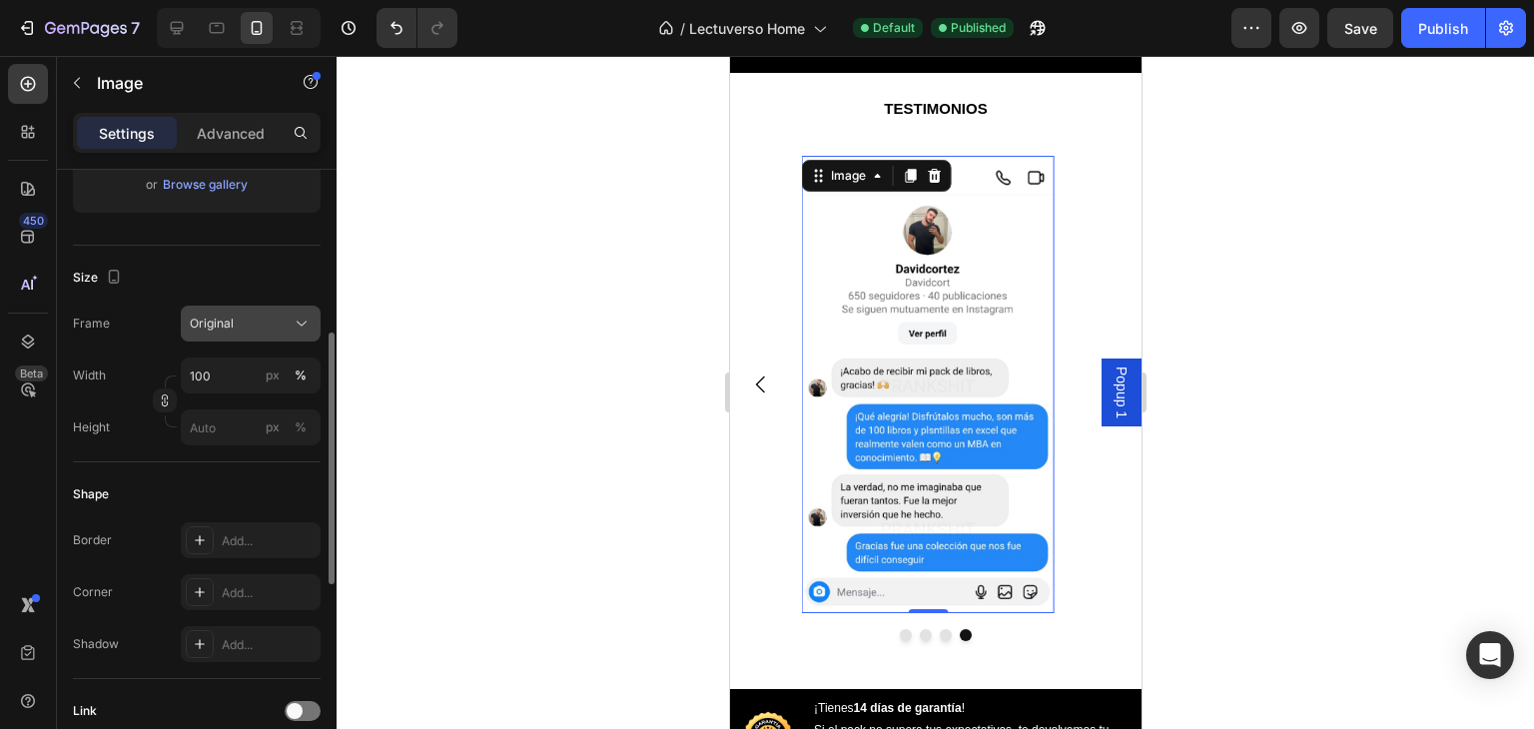
click at [240, 338] on button "Original" at bounding box center [251, 324] width 140 height 36
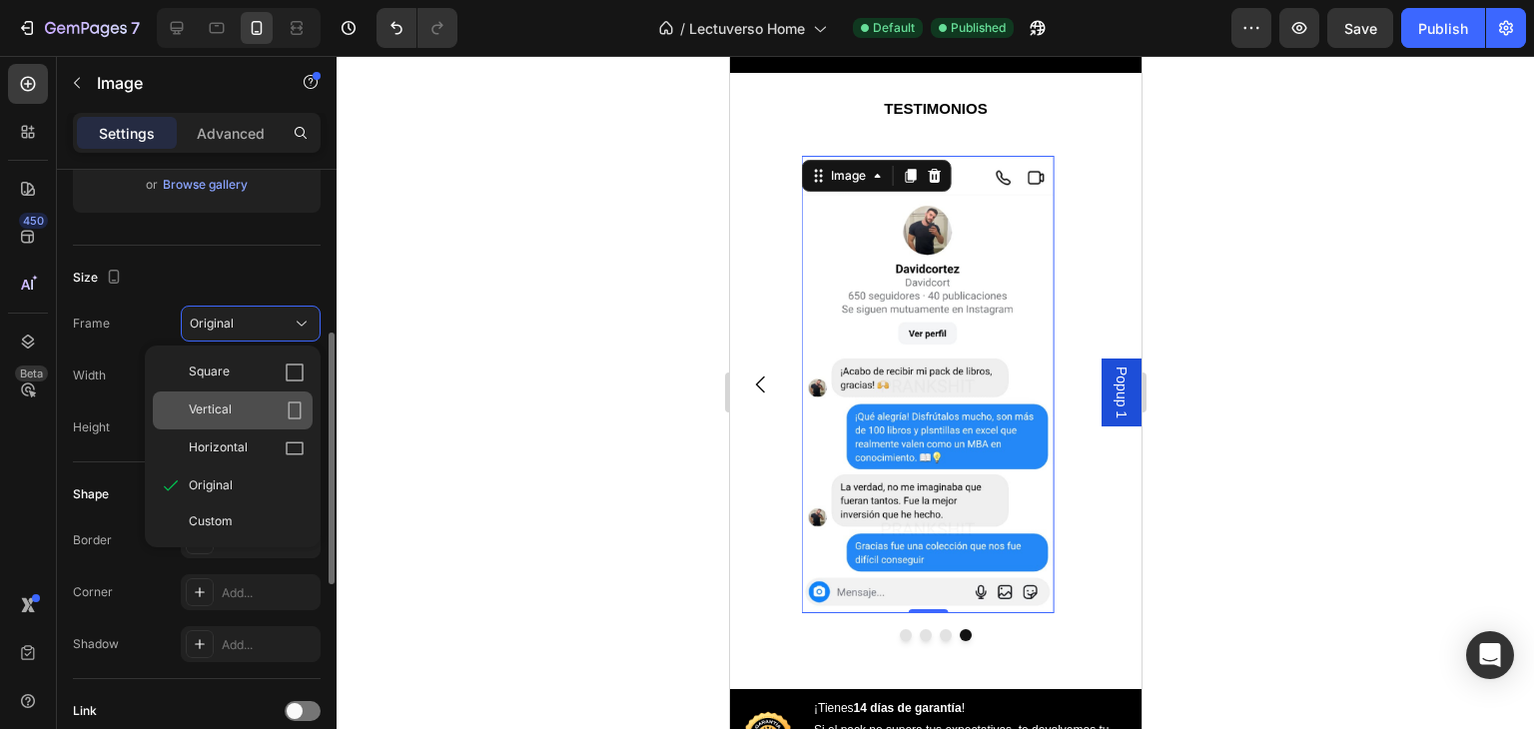
click at [248, 396] on div "Vertical" at bounding box center [233, 410] width 160 height 38
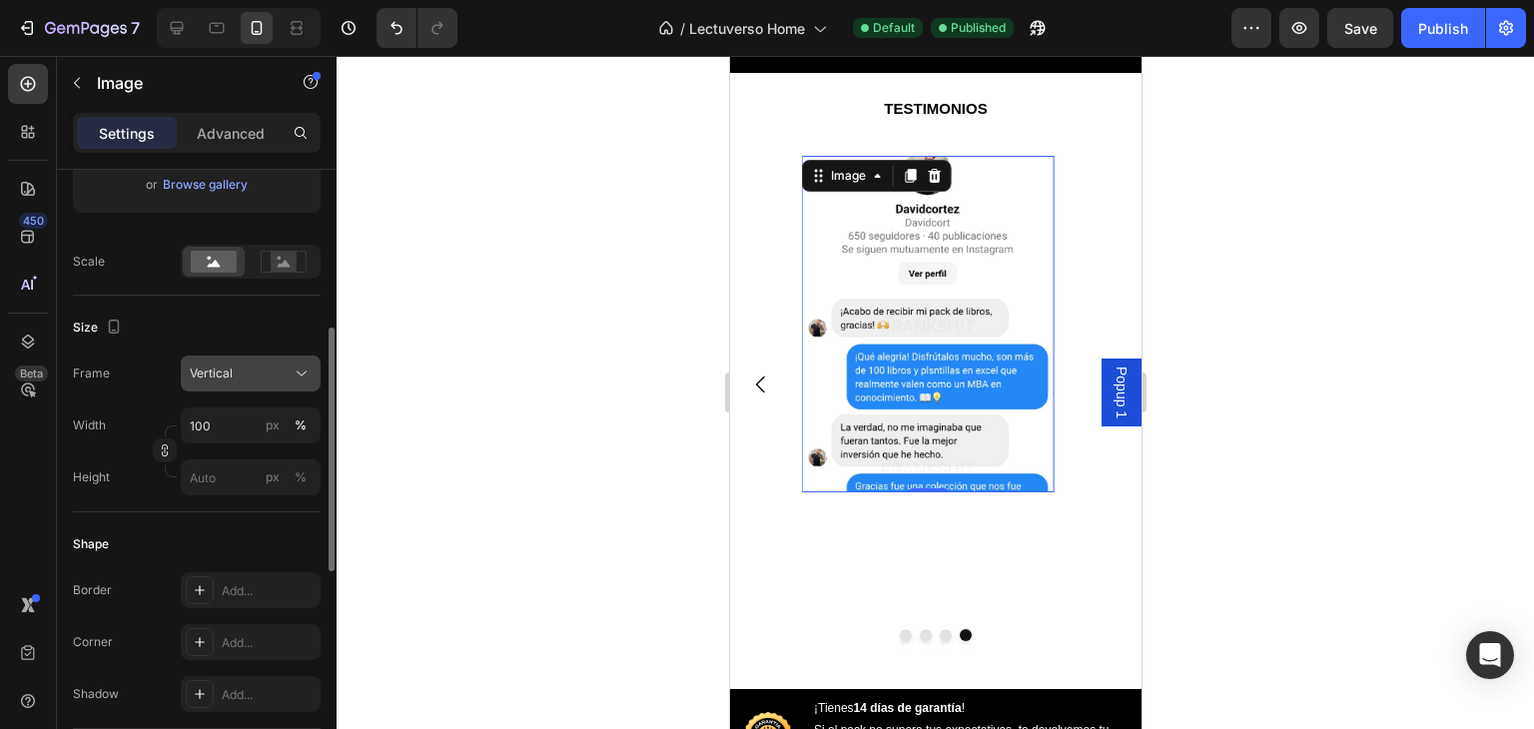
click at [260, 374] on div "Vertical" at bounding box center [239, 373] width 98 height 18
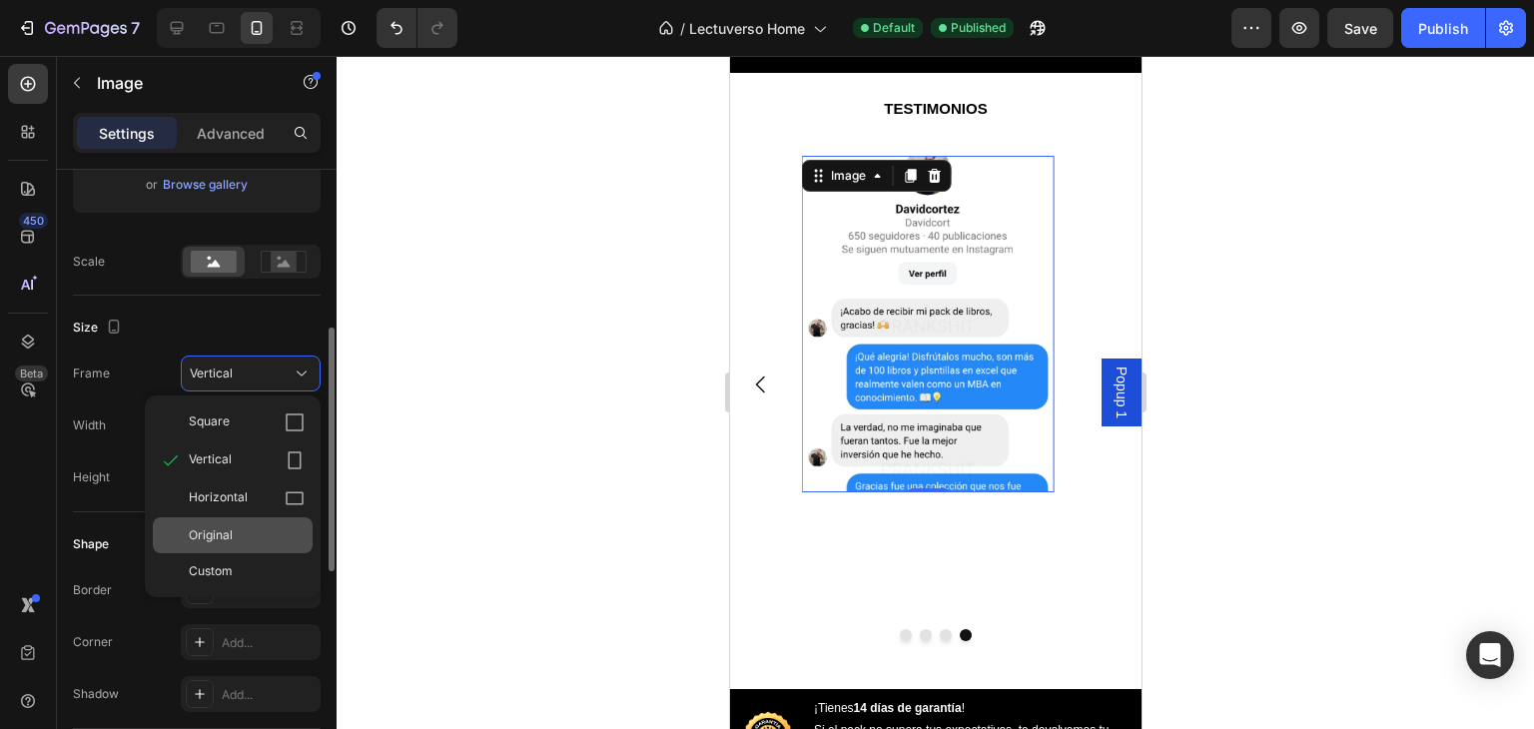
click at [252, 529] on div "Original" at bounding box center [247, 535] width 116 height 18
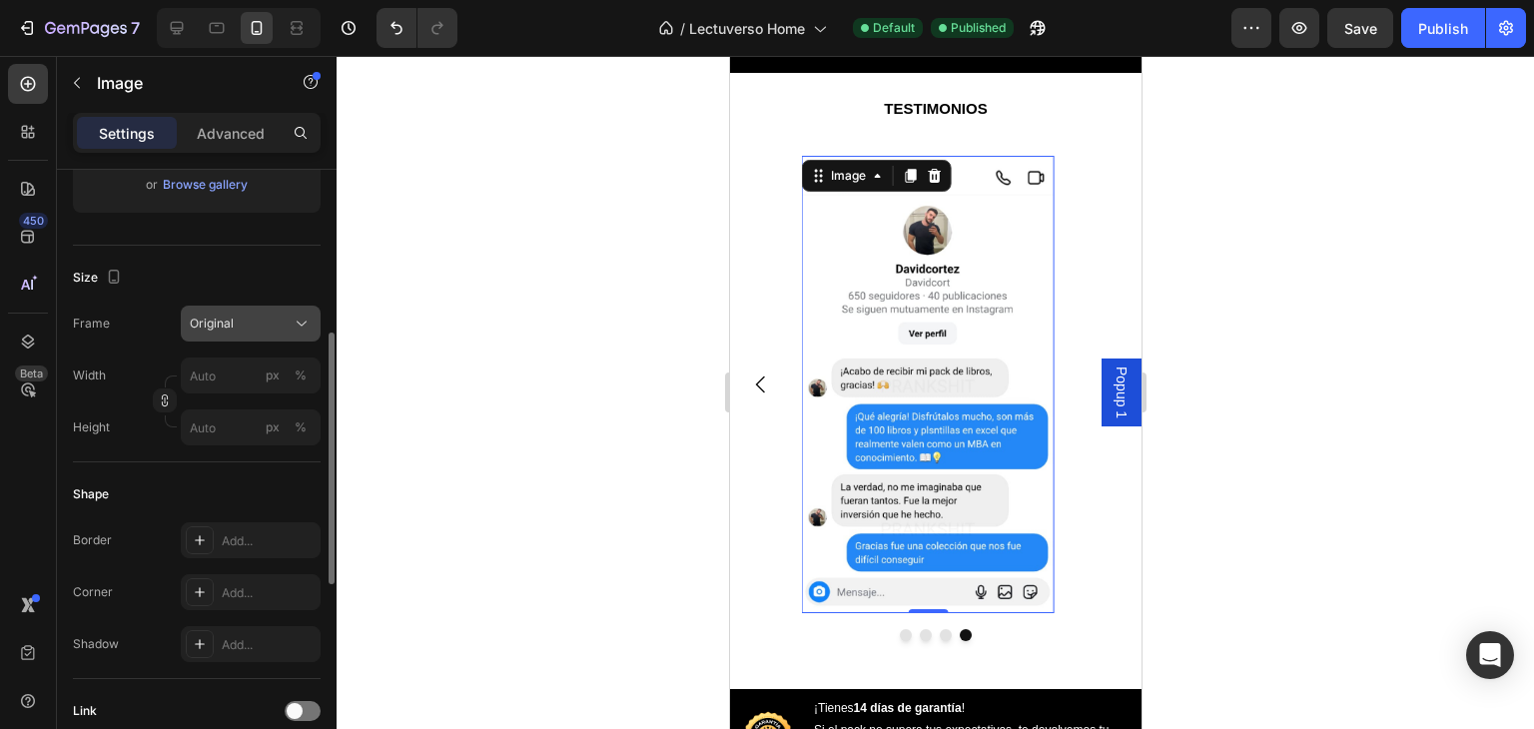
click at [271, 334] on button "Original" at bounding box center [251, 324] width 140 height 36
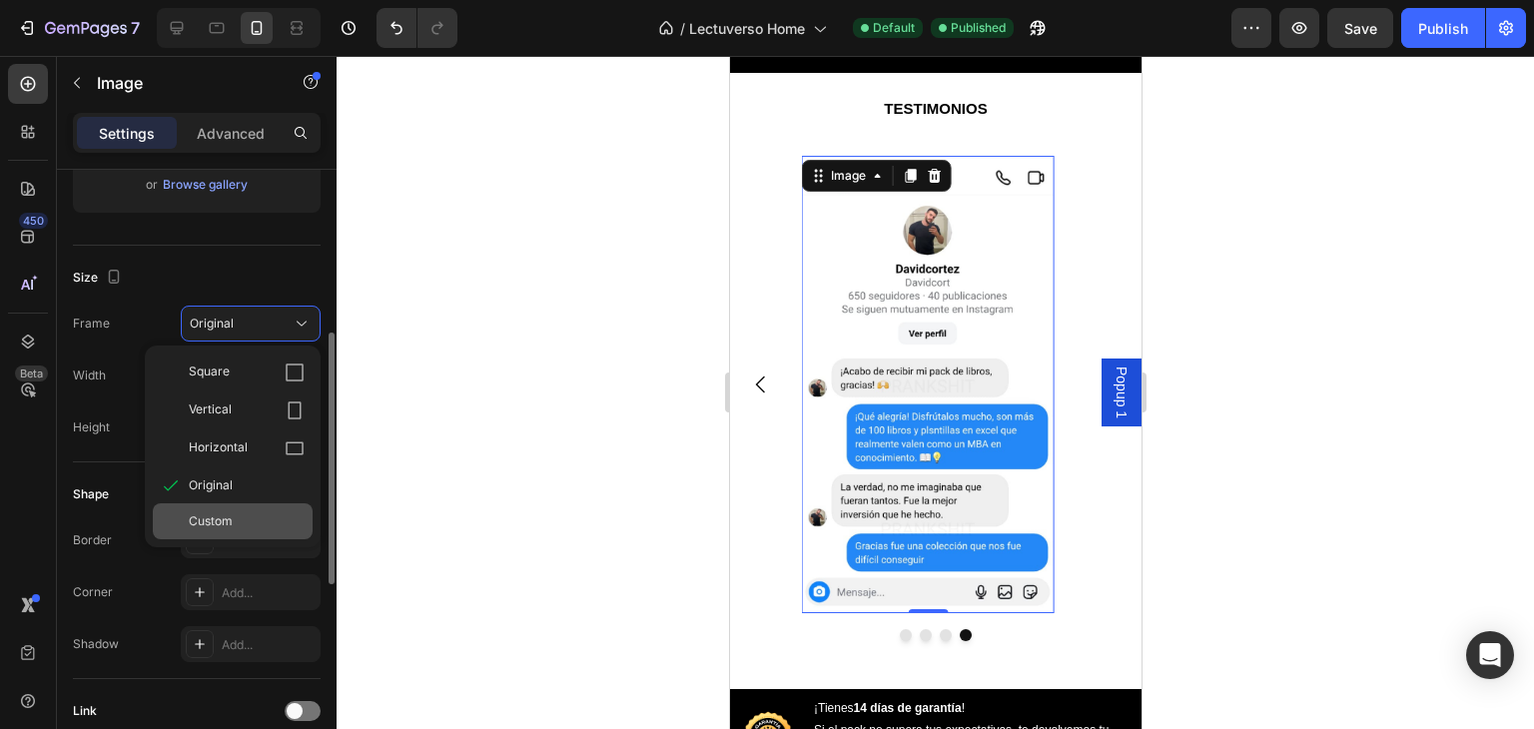
click at [217, 510] on div "Custom" at bounding box center [233, 521] width 160 height 36
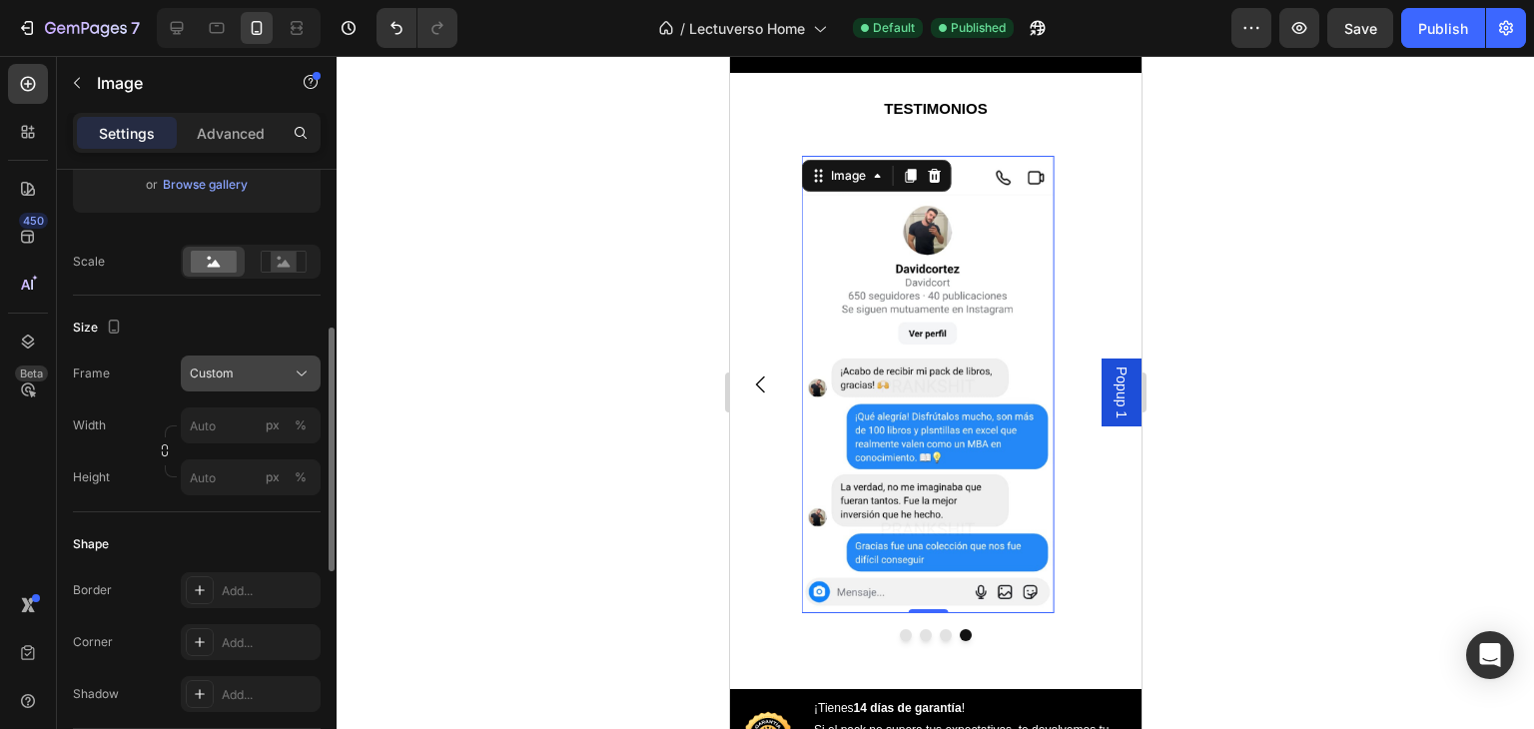
click at [263, 379] on div "Frame Custom Width px % Height px %" at bounding box center [197, 425] width 248 height 140
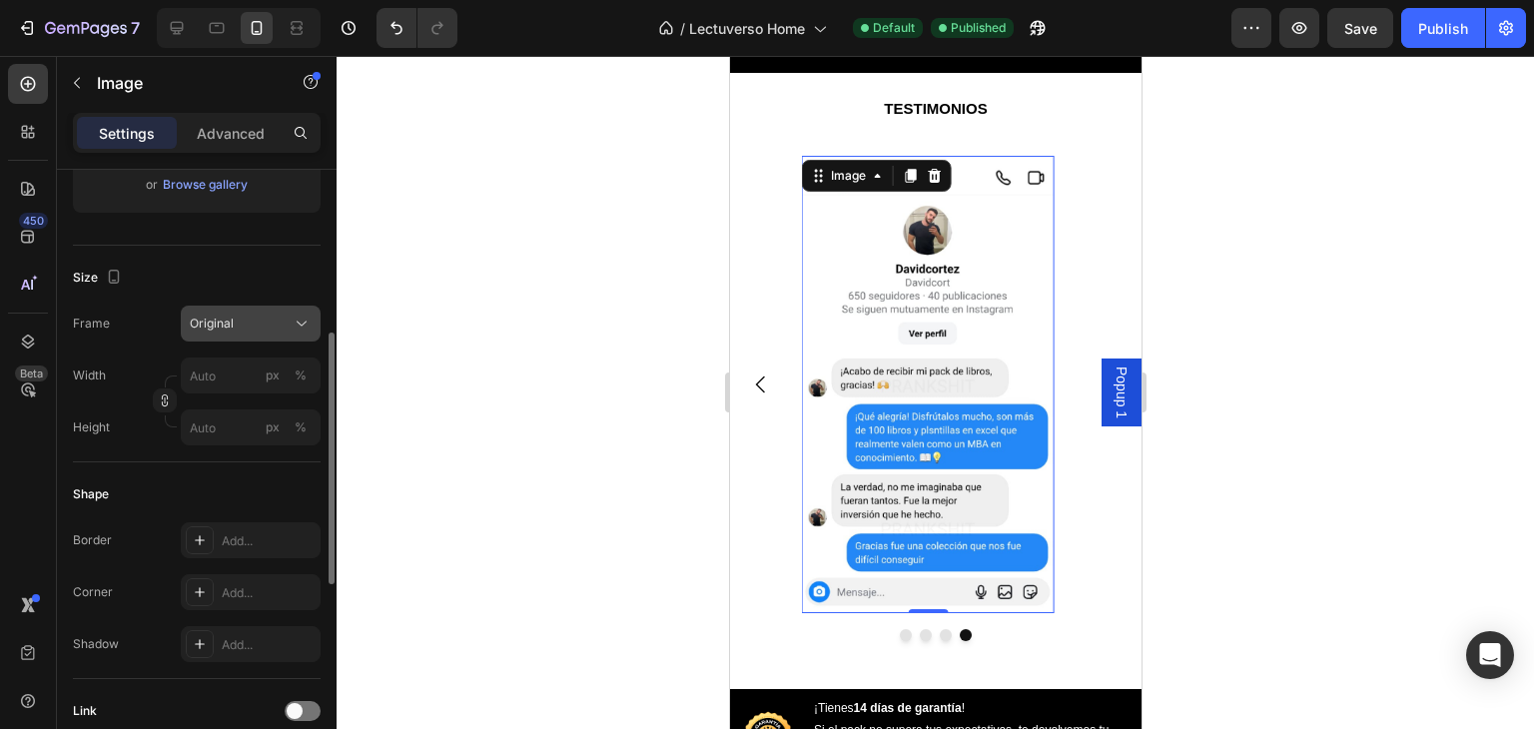
click at [259, 330] on div "Original" at bounding box center [239, 324] width 98 height 18
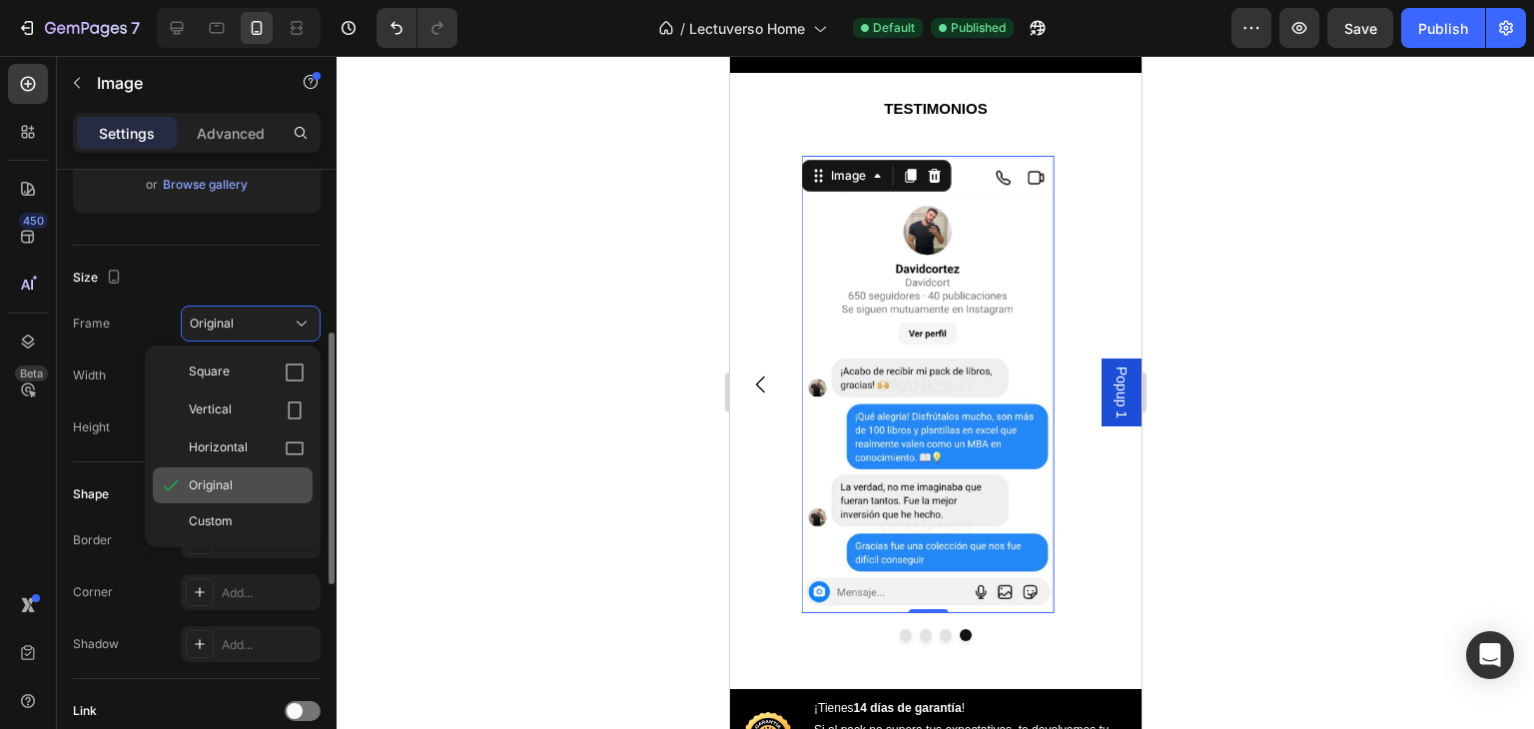
click at [244, 483] on div "Original" at bounding box center [247, 485] width 116 height 18
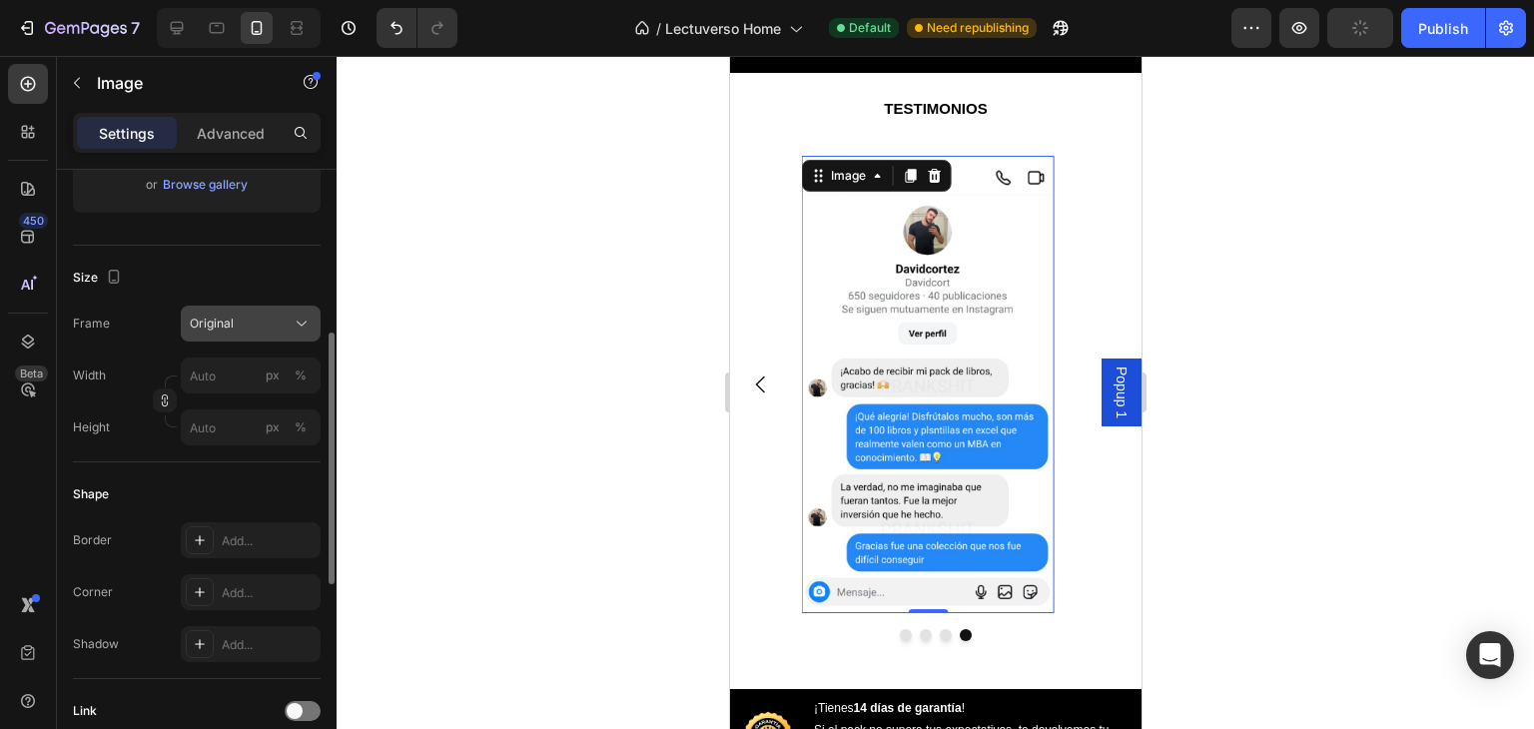
click at [278, 321] on div "Original" at bounding box center [239, 324] width 98 height 18
click at [423, 321] on div at bounding box center [934, 392] width 1197 height 673
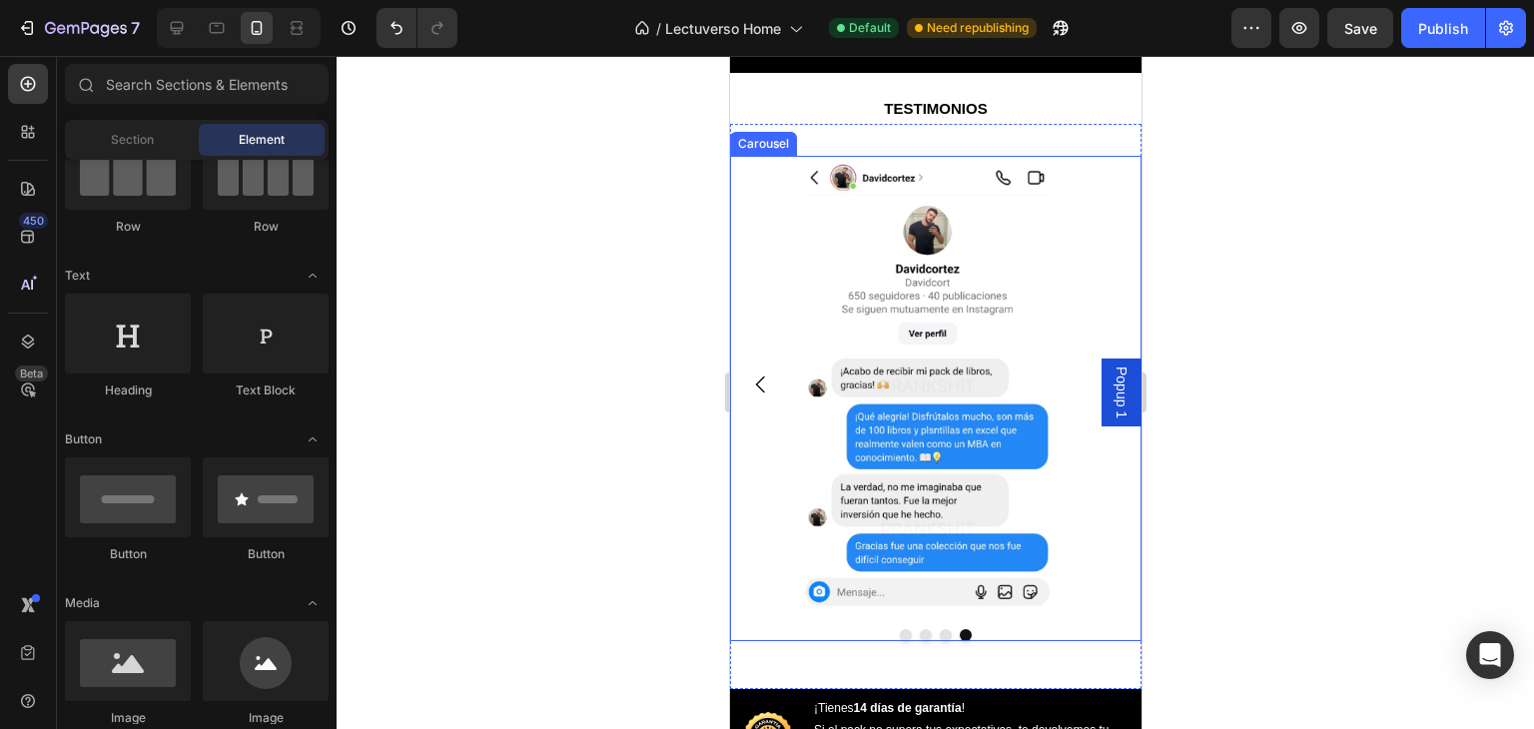
click at [893, 348] on img at bounding box center [927, 384] width 253 height 457
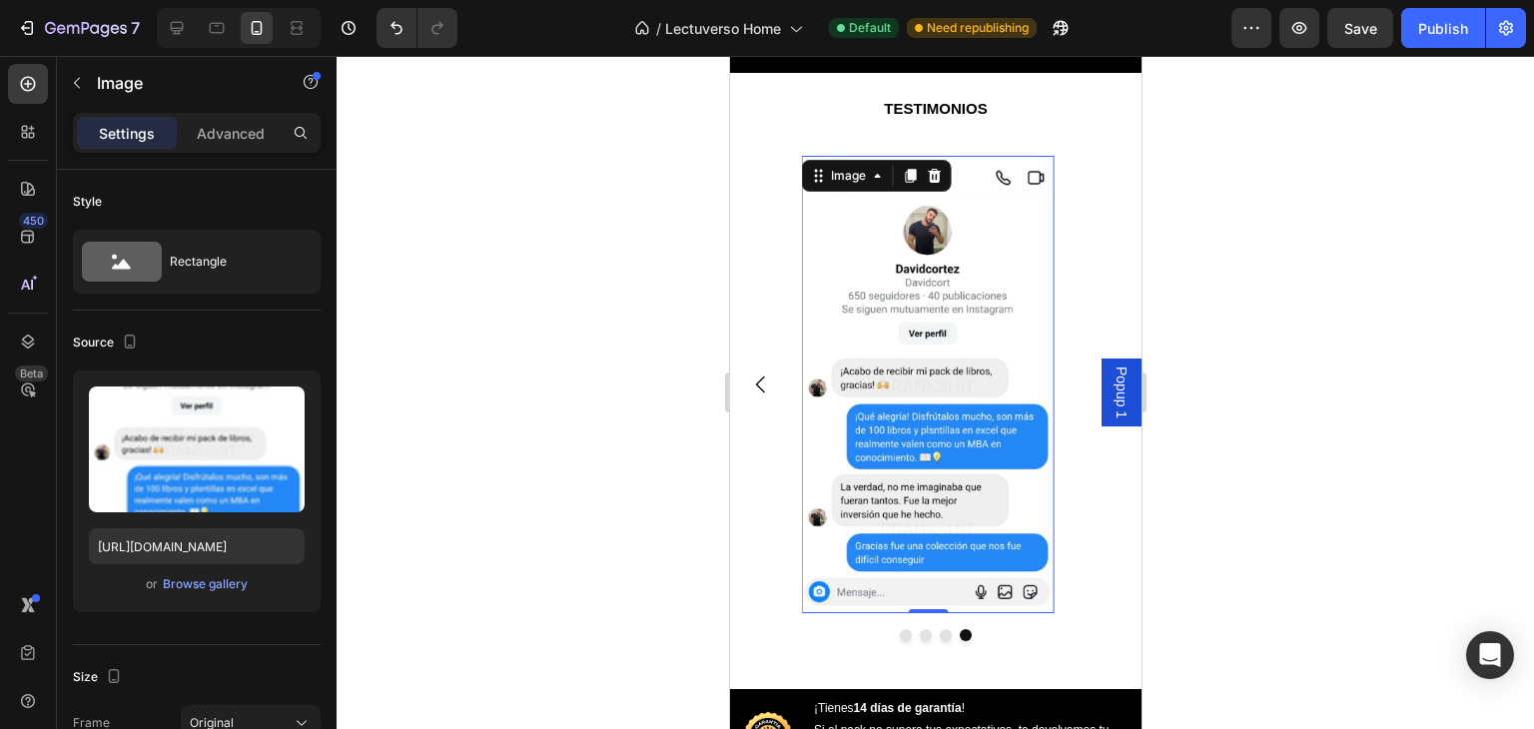
click at [560, 408] on div at bounding box center [934, 392] width 1197 height 673
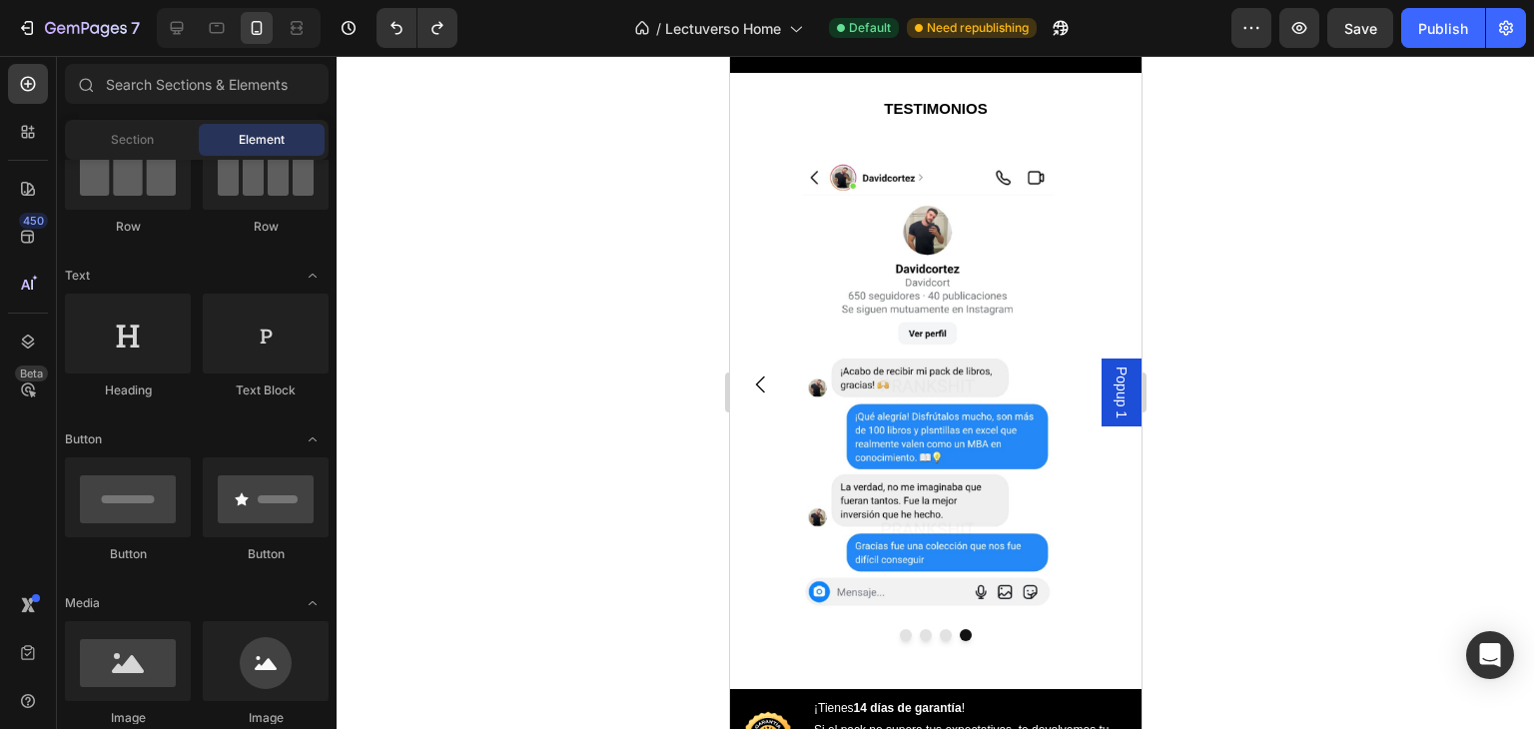
click at [554, 398] on div at bounding box center [934, 392] width 1197 height 673
click at [831, 389] on img at bounding box center [927, 384] width 253 height 457
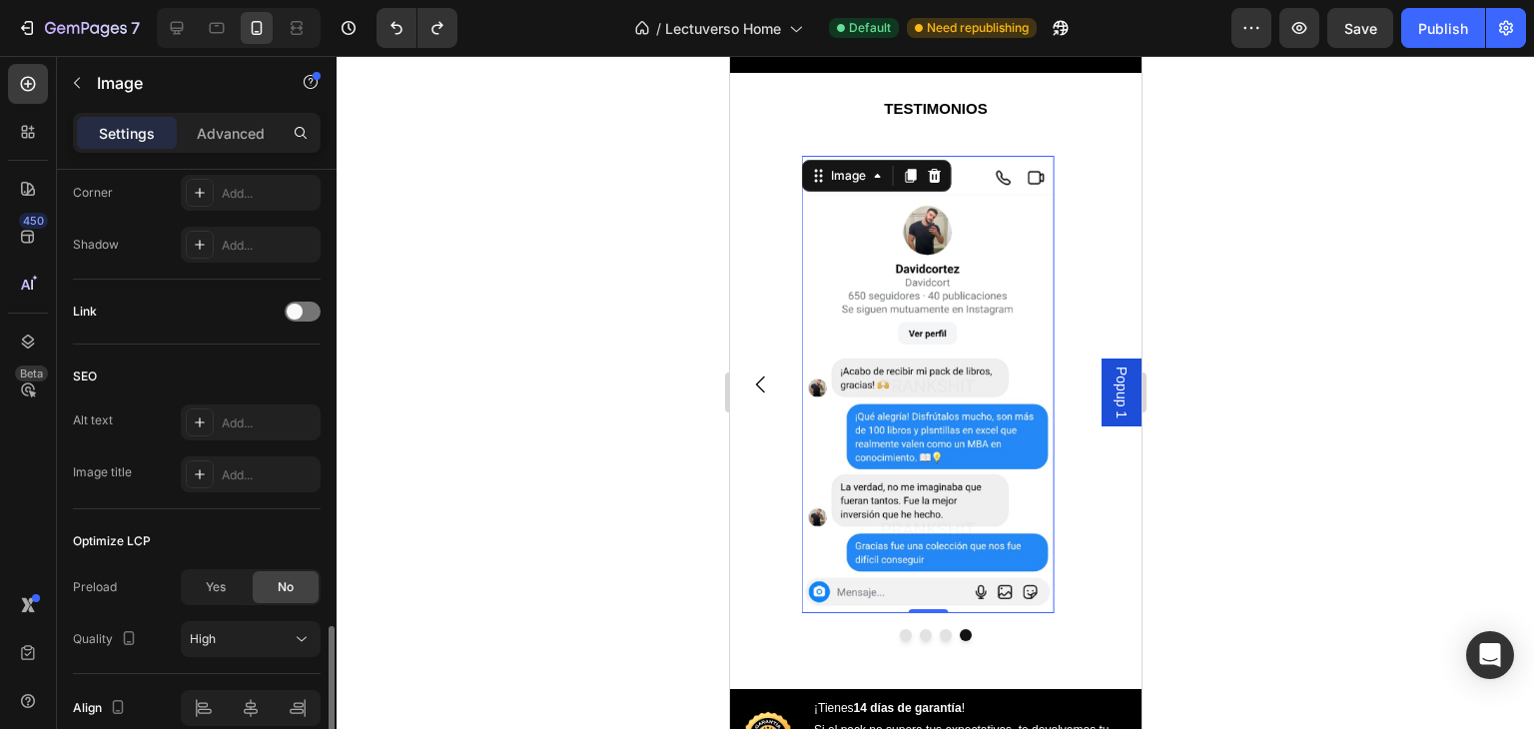
scroll to position [891, 0]
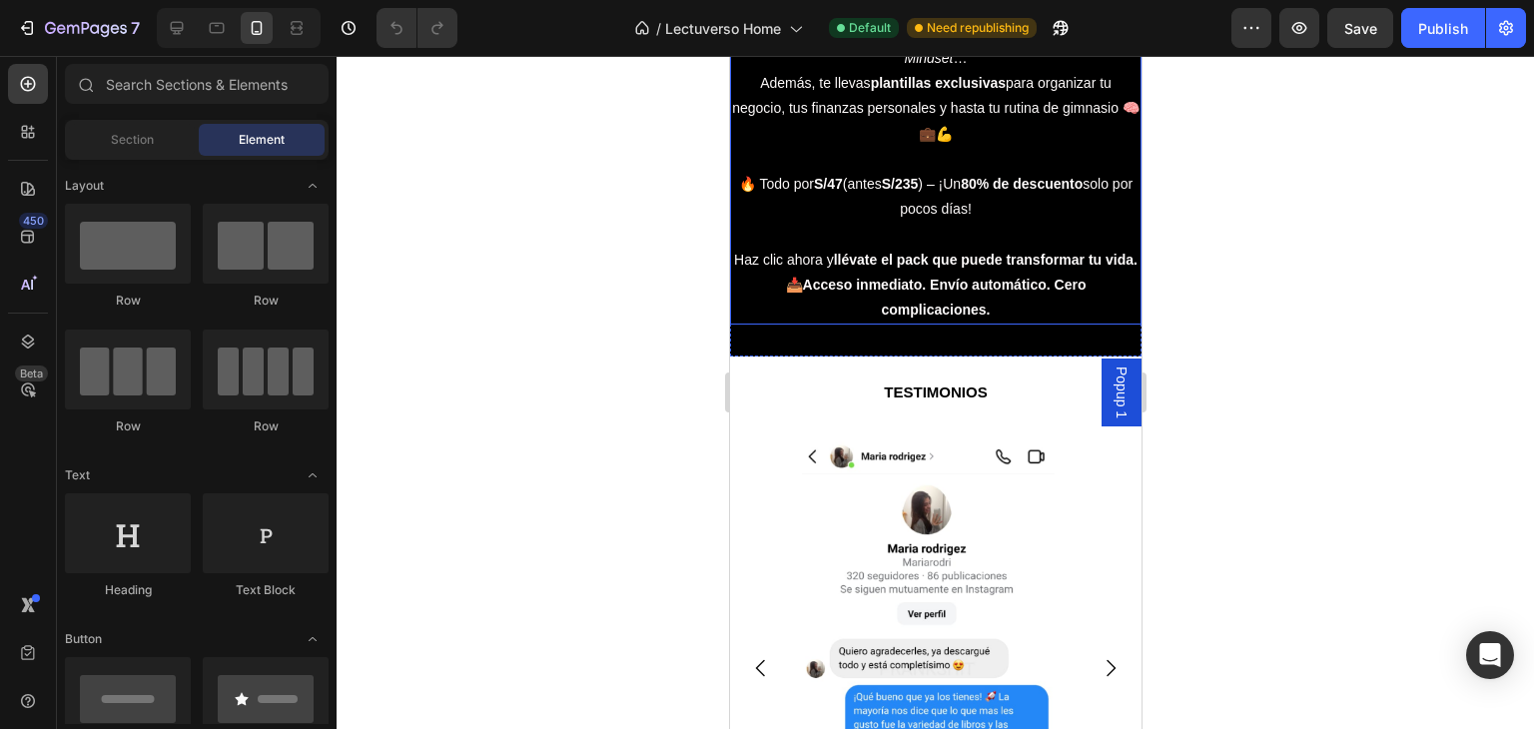
scroll to position [1098, 0]
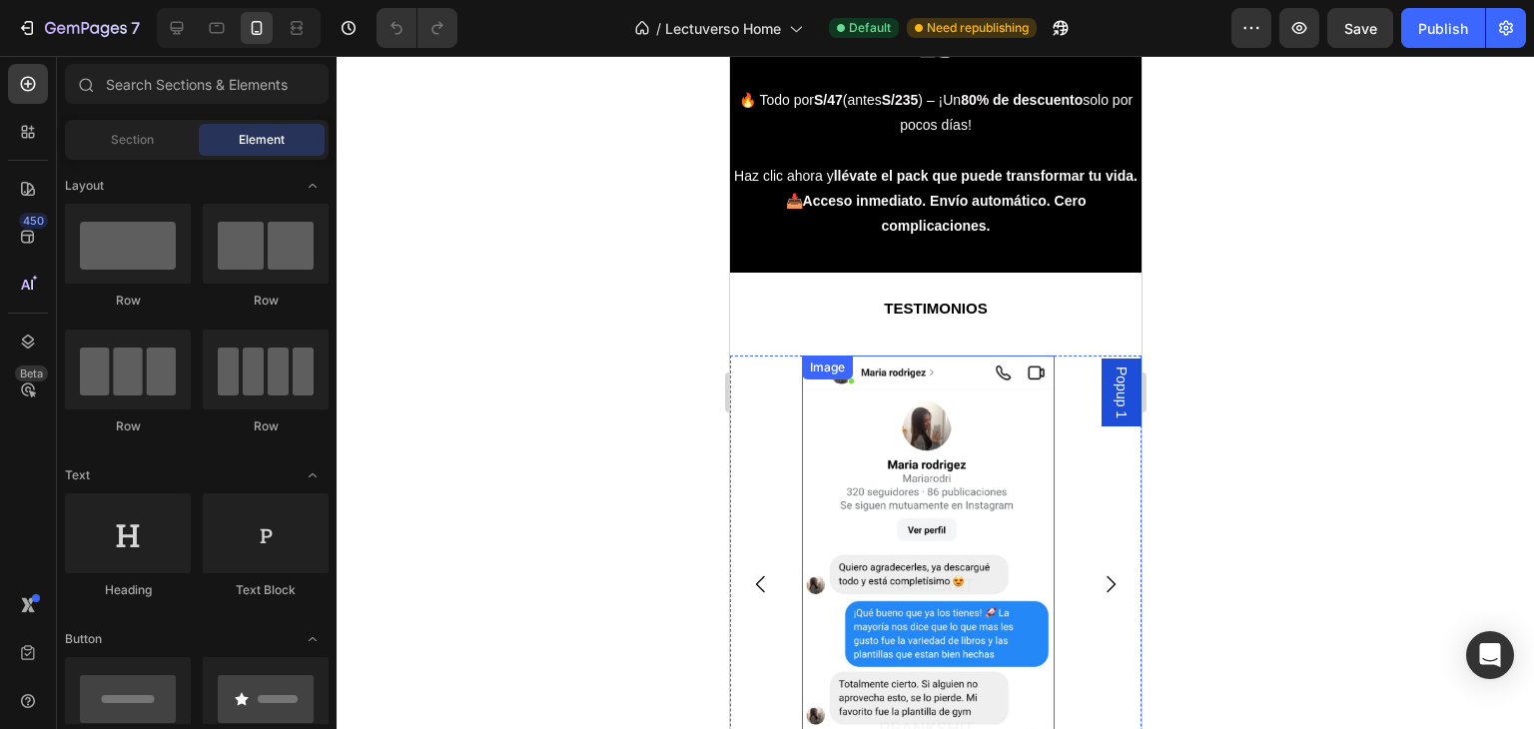
click at [957, 523] on img at bounding box center [927, 583] width 253 height 457
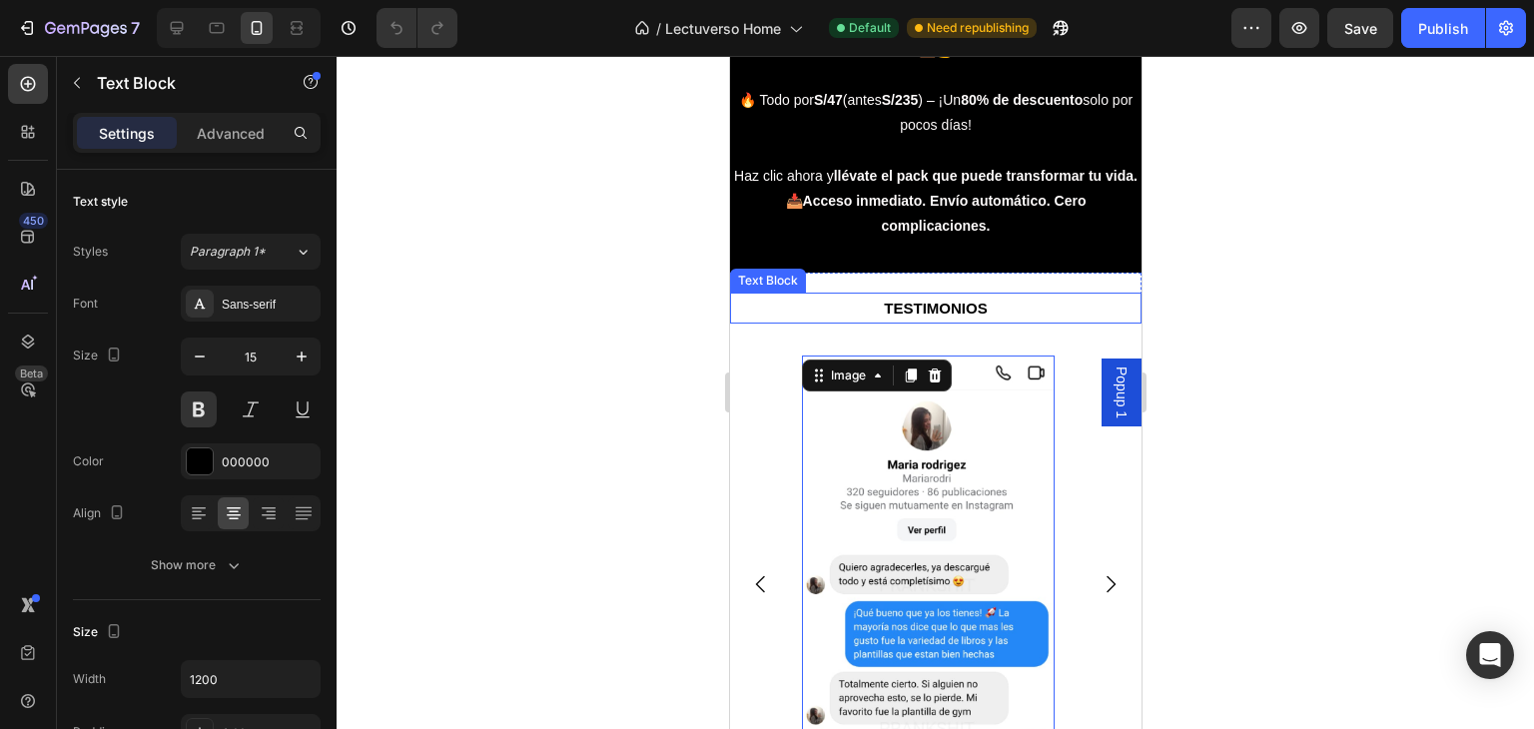
click at [914, 321] on p "TESTIMONIOS" at bounding box center [934, 308] width 407 height 27
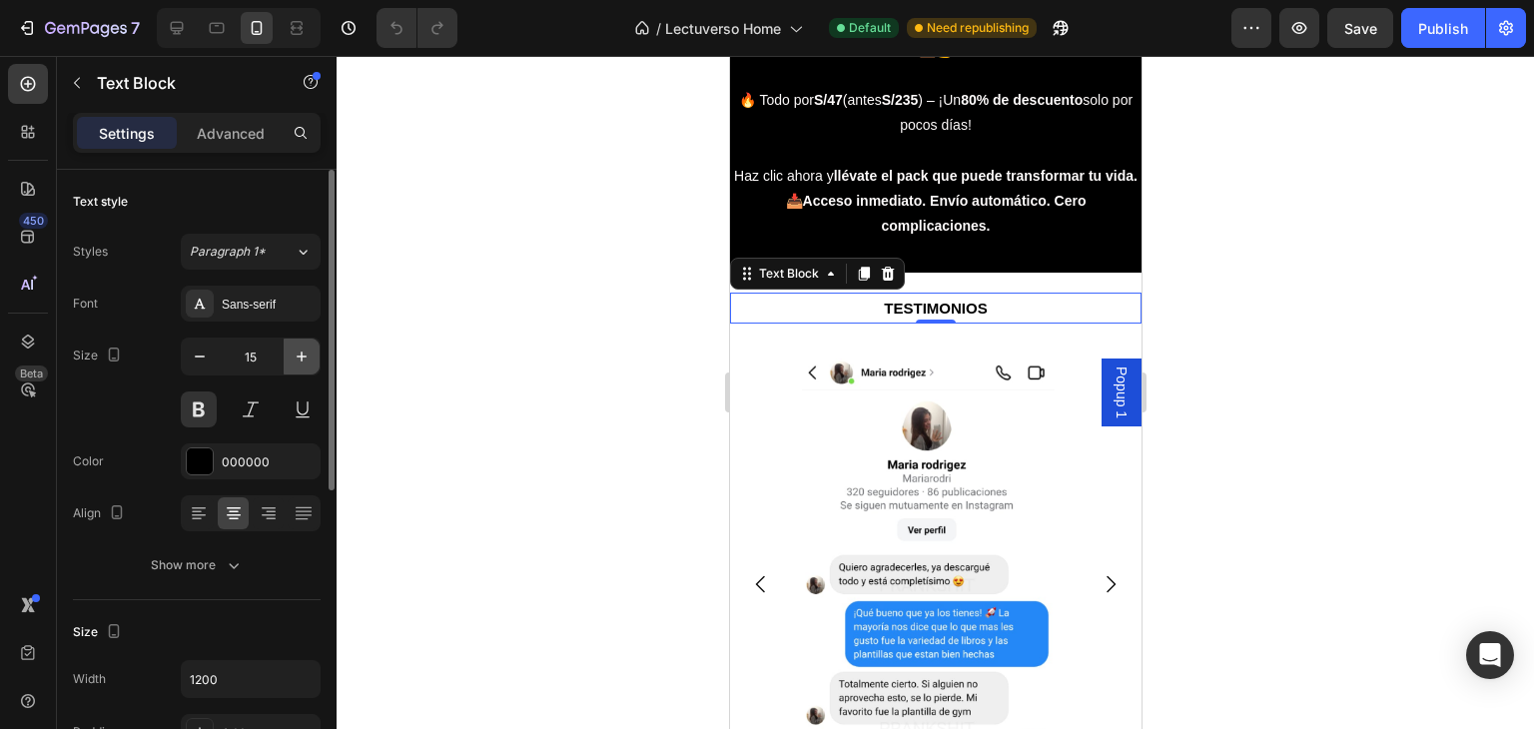
click at [297, 358] on icon "button" at bounding box center [302, 356] width 20 height 20
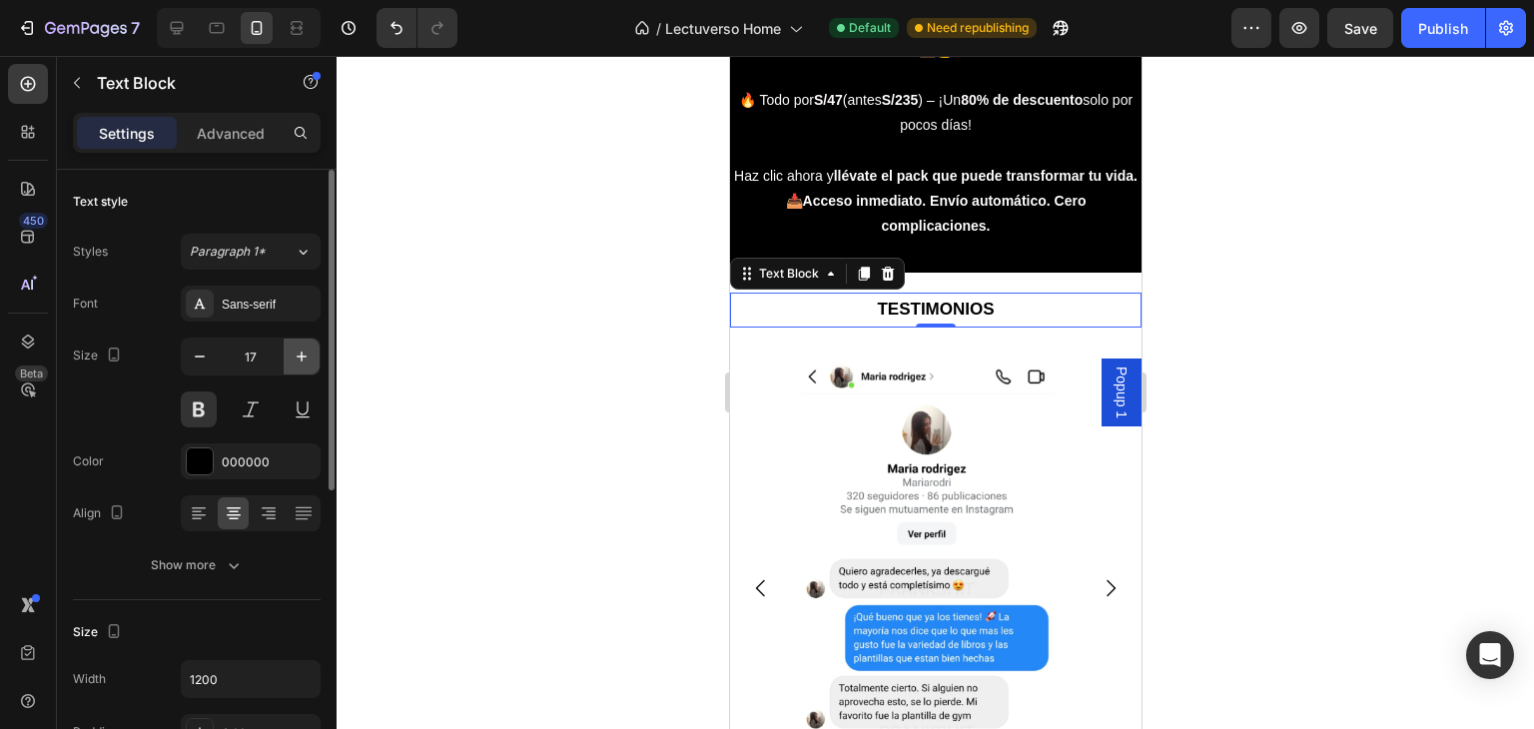
click at [297, 358] on icon "button" at bounding box center [302, 356] width 20 height 20
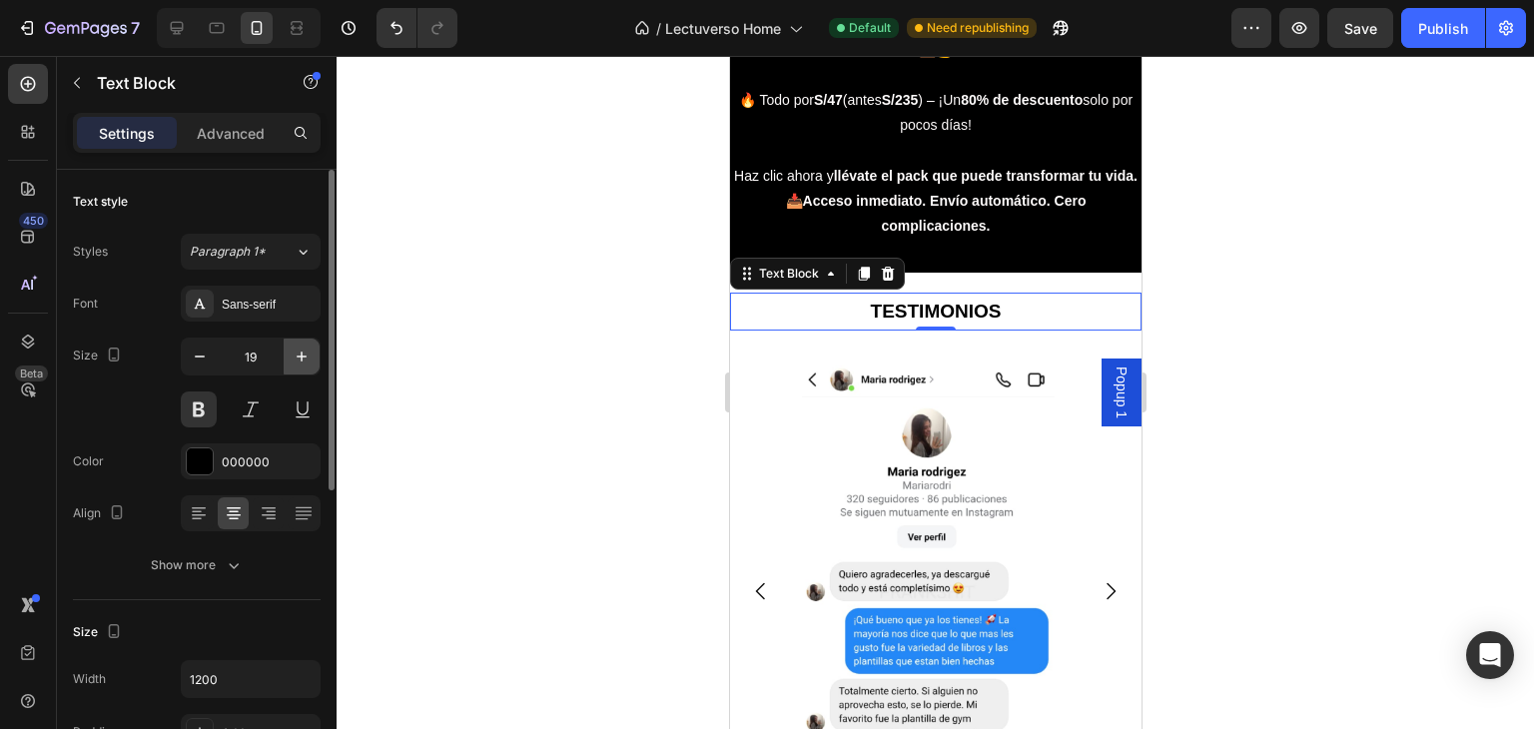
click at [297, 358] on icon "button" at bounding box center [302, 356] width 20 height 20
type input "20"
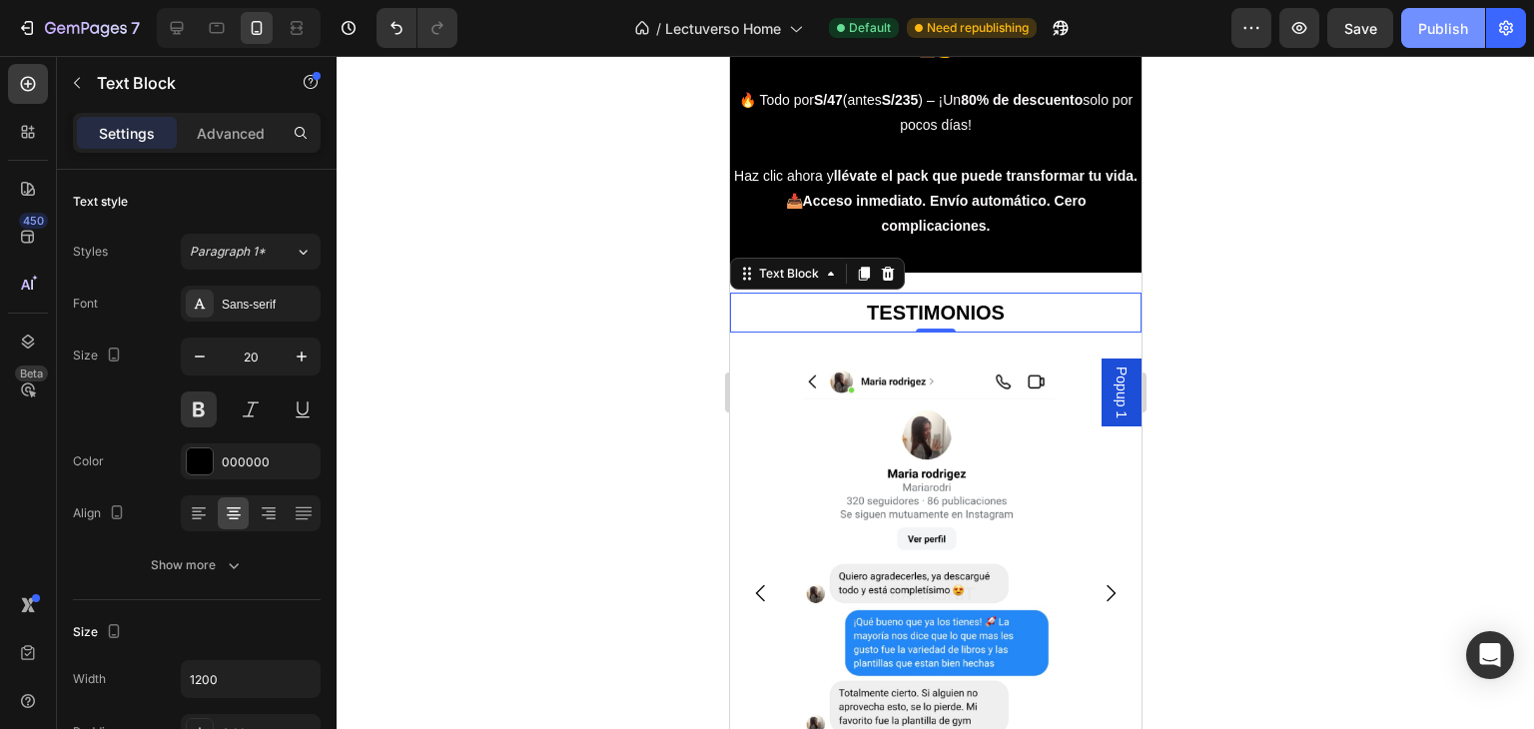
click at [1462, 36] on div "Publish" at bounding box center [1443, 28] width 50 height 21
